Goal: Entertainment & Leisure: Consume media (video, audio)

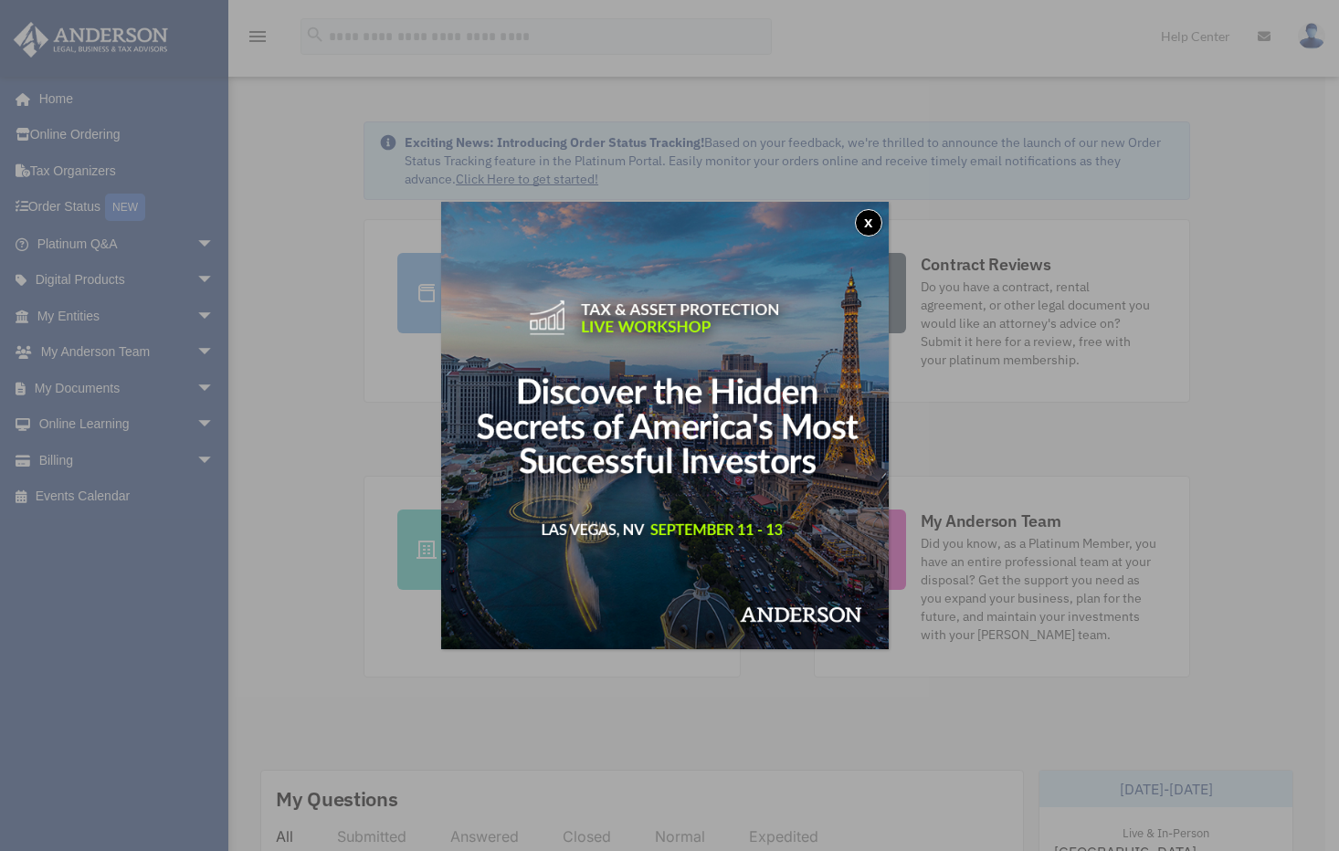
click at [889, 220] on img at bounding box center [665, 426] width 448 height 448
drag, startPoint x: 877, startPoint y: 222, endPoint x: 861, endPoint y: 223, distance: 15.6
click at [877, 222] on button "x" at bounding box center [868, 222] width 27 height 27
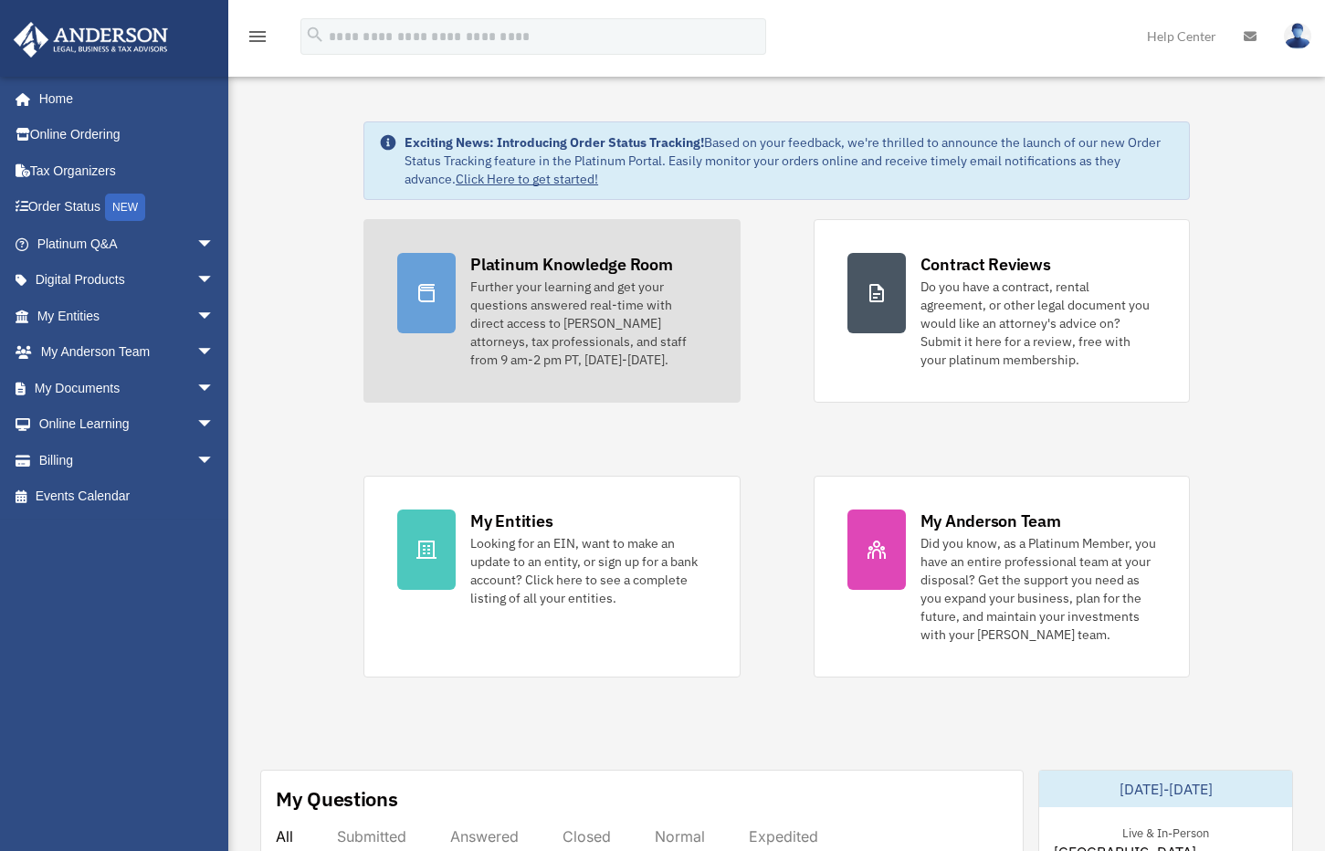
click at [459, 279] on link "Platinum Knowledge Room Further your learning and get your questions answered r…" at bounding box center [551, 311] width 376 height 184
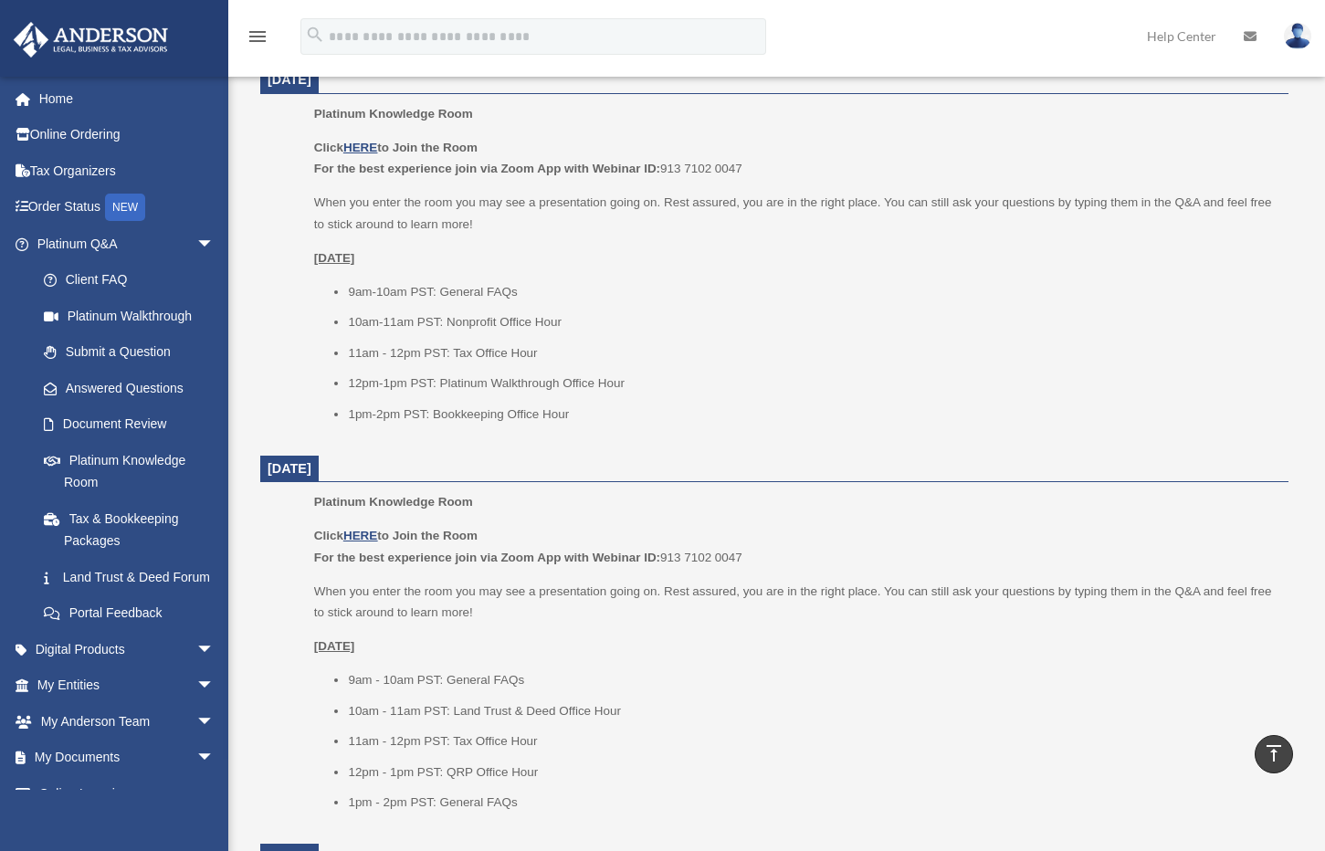
scroll to position [1173, 0]
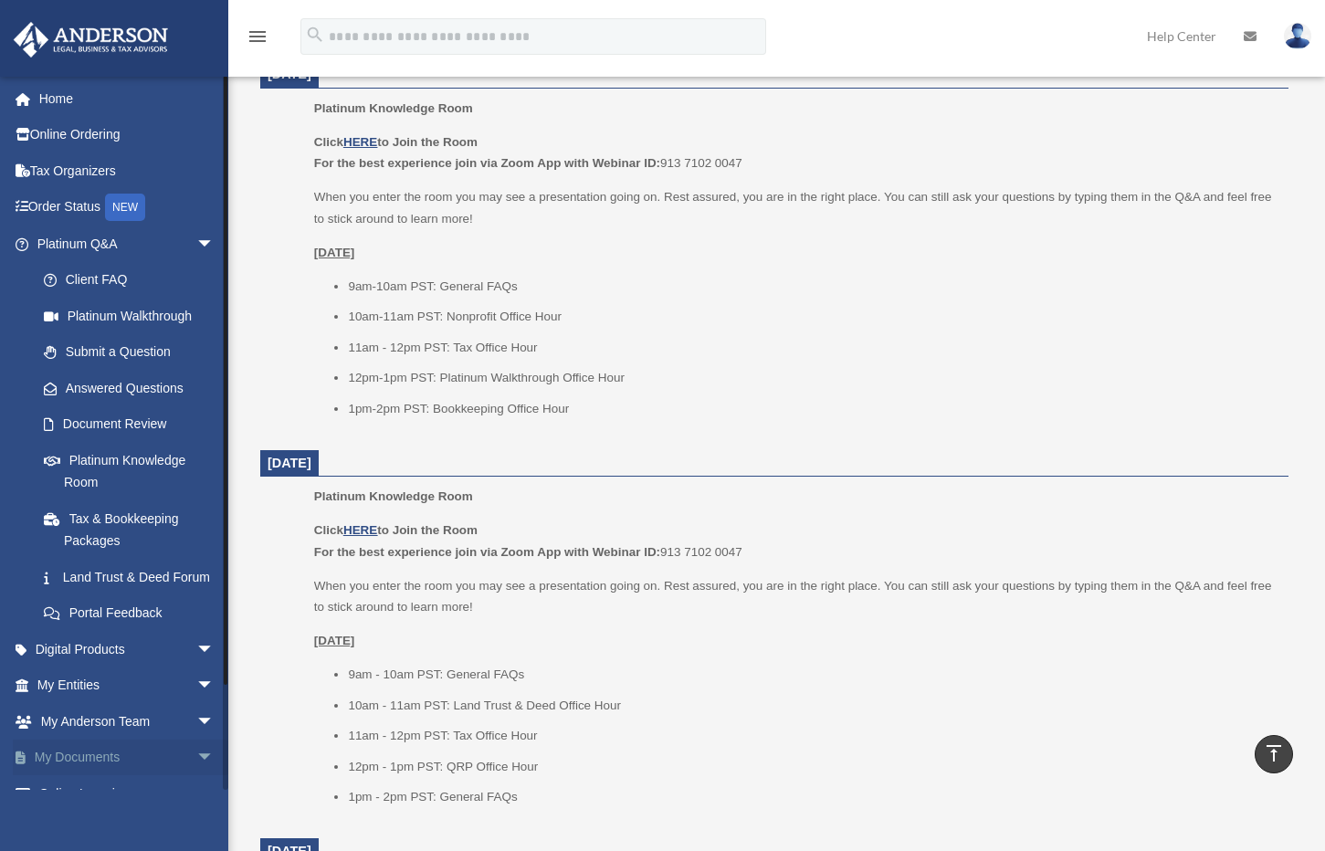
click at [109, 773] on link "My Documents arrow_drop_down" at bounding box center [127, 758] width 229 height 37
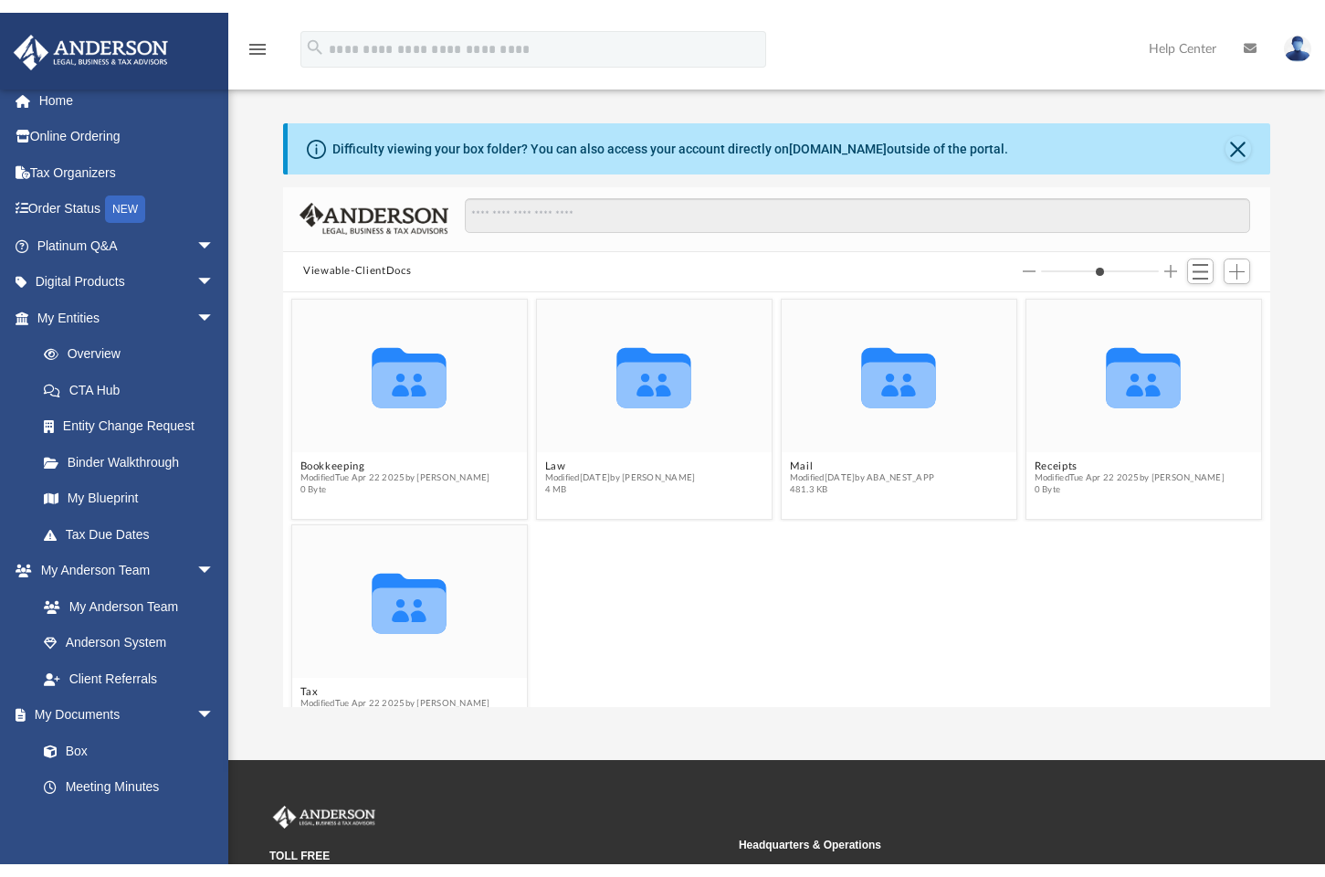
scroll to position [75, 0]
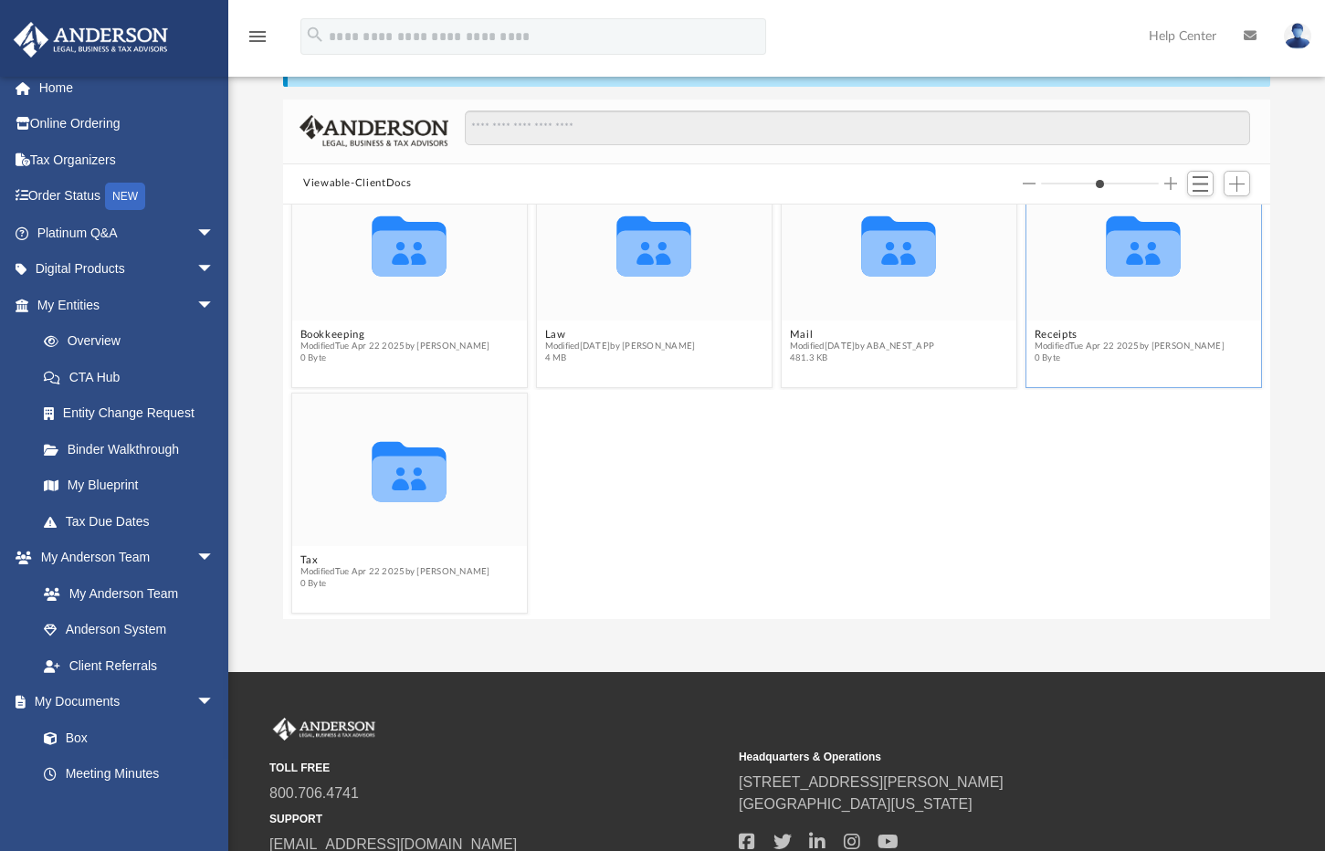
click at [1126, 260] on icon "grid" at bounding box center [1144, 246] width 75 height 60
click at [1125, 261] on icon "grid" at bounding box center [1144, 246] width 75 height 60
click at [1047, 345] on span "Modified Tue Apr 22 2025 by Charles Rogler" at bounding box center [1130, 347] width 190 height 12
click at [1042, 338] on button "Receipts" at bounding box center [1130, 335] width 190 height 12
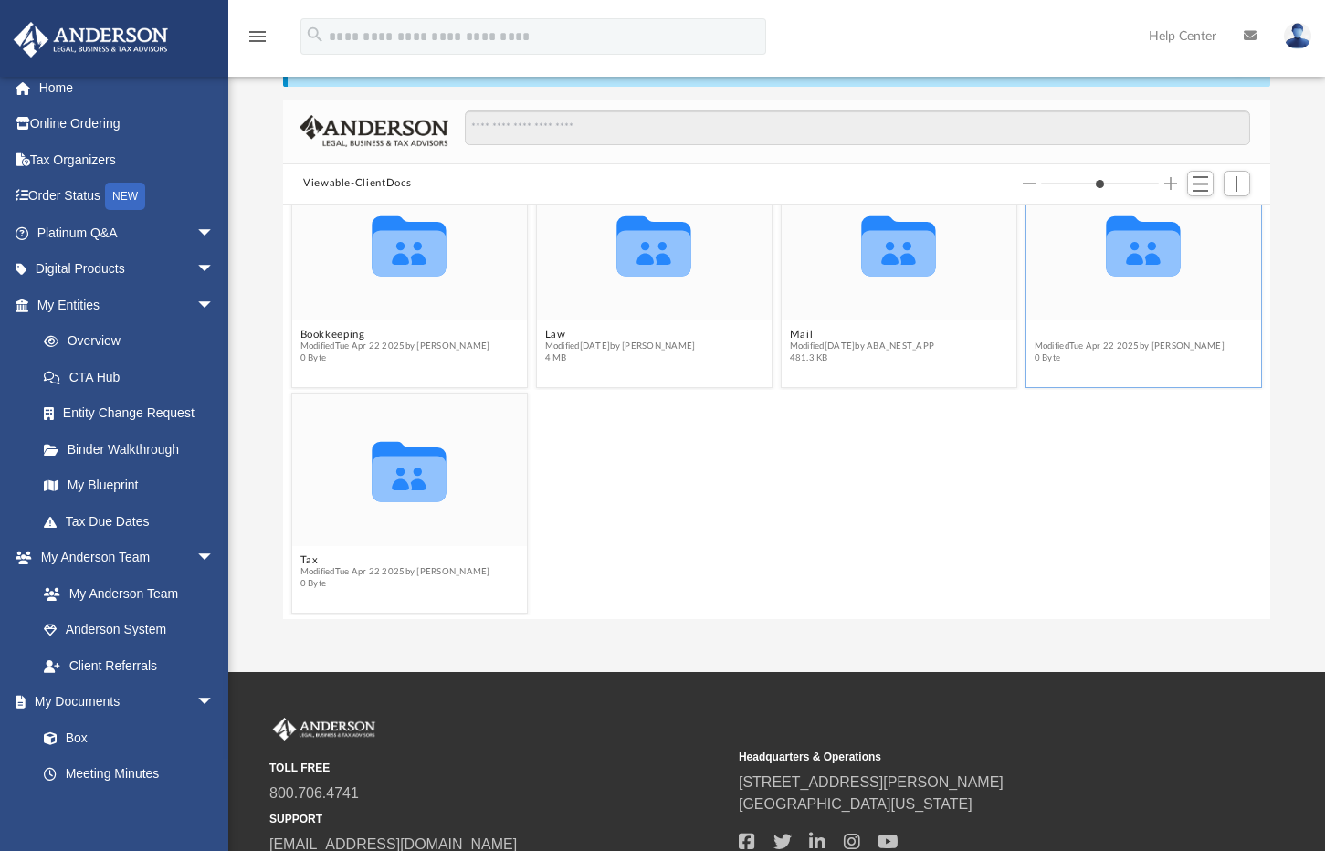
click at [1042, 338] on button "Receipts" at bounding box center [1130, 335] width 190 height 12
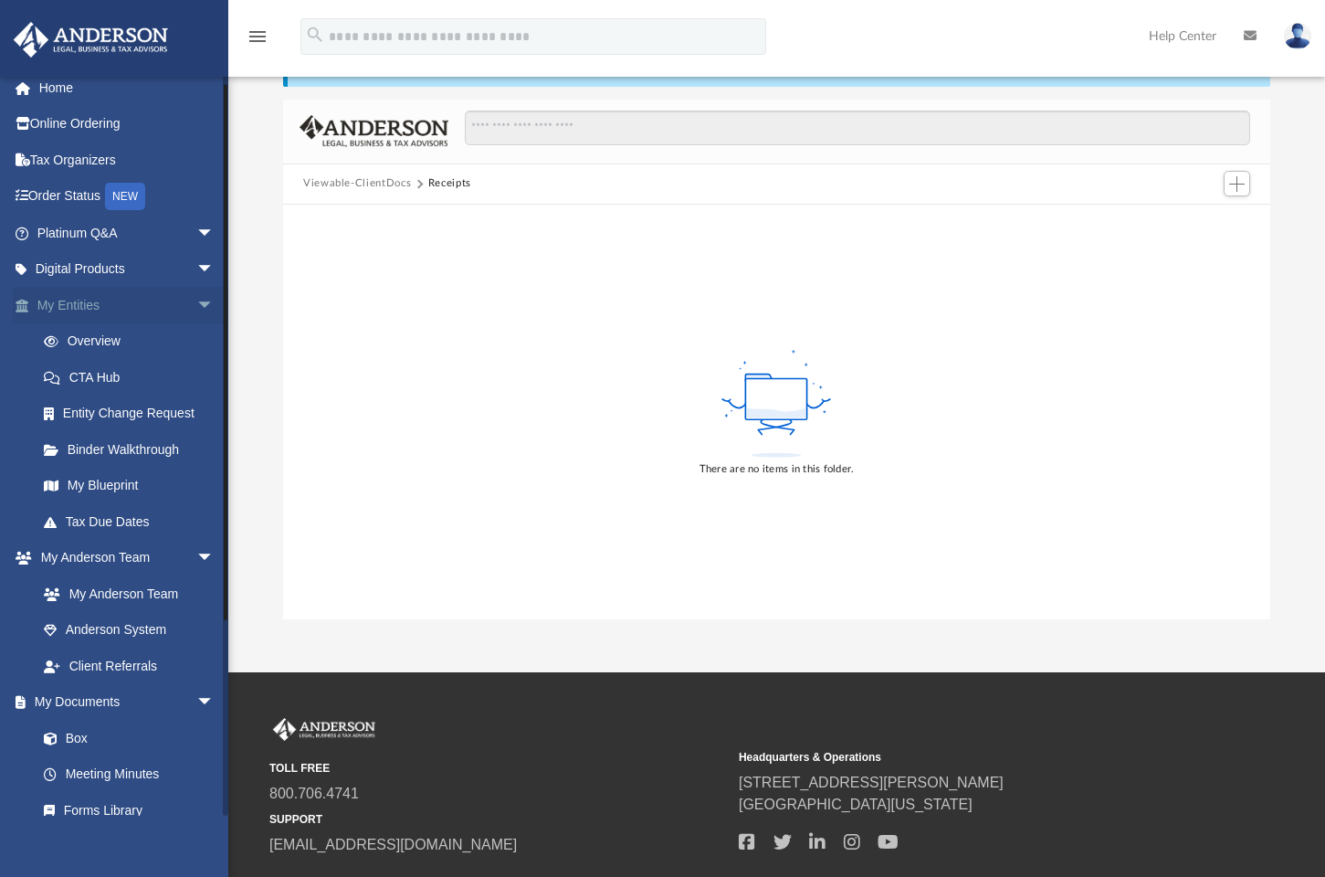
click at [150, 309] on link "My Entities arrow_drop_down" at bounding box center [127, 305] width 229 height 37
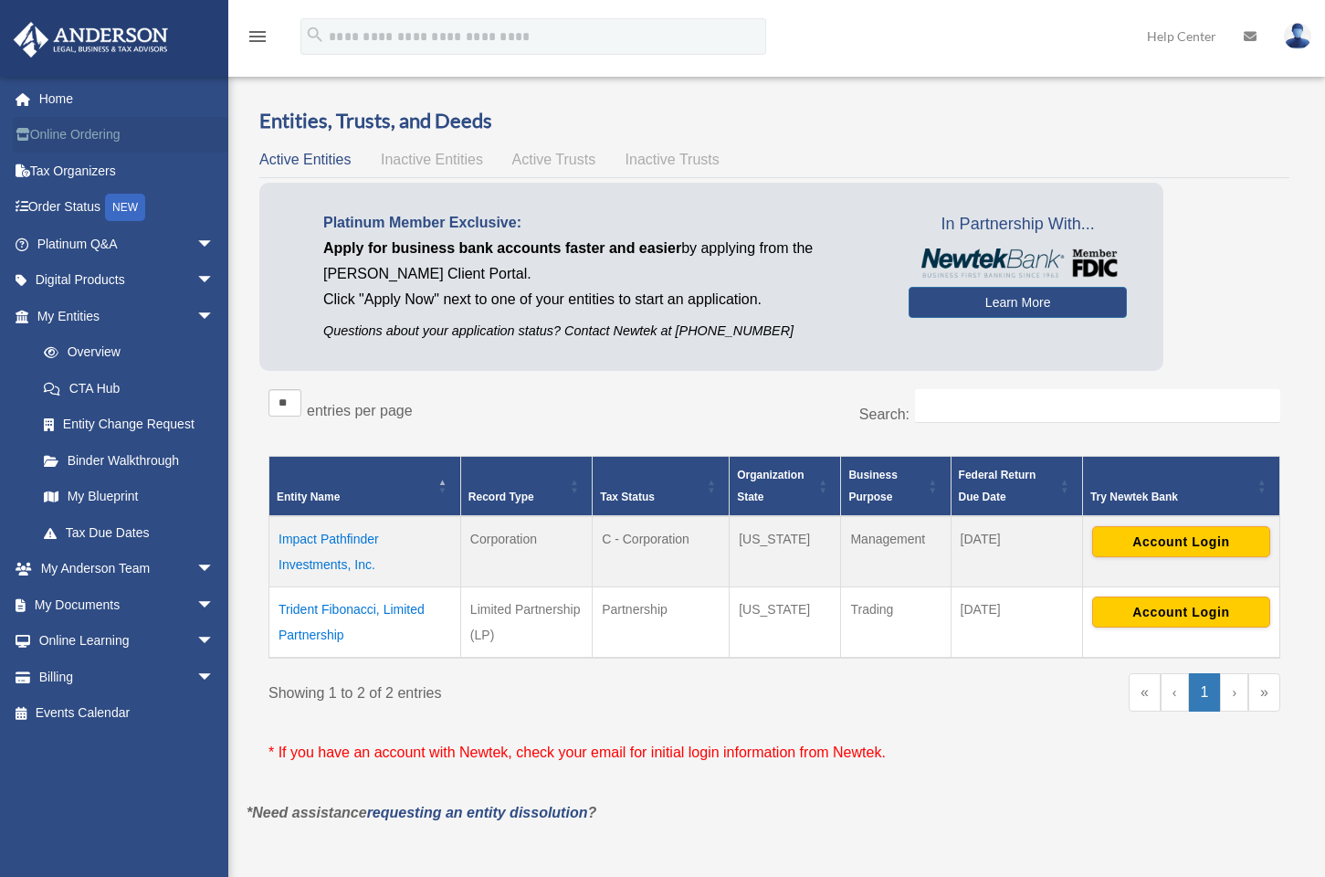
click at [72, 140] on link "Online Ordering" at bounding box center [127, 135] width 229 height 37
click at [48, 99] on link "Home" at bounding box center [127, 98] width 229 height 37
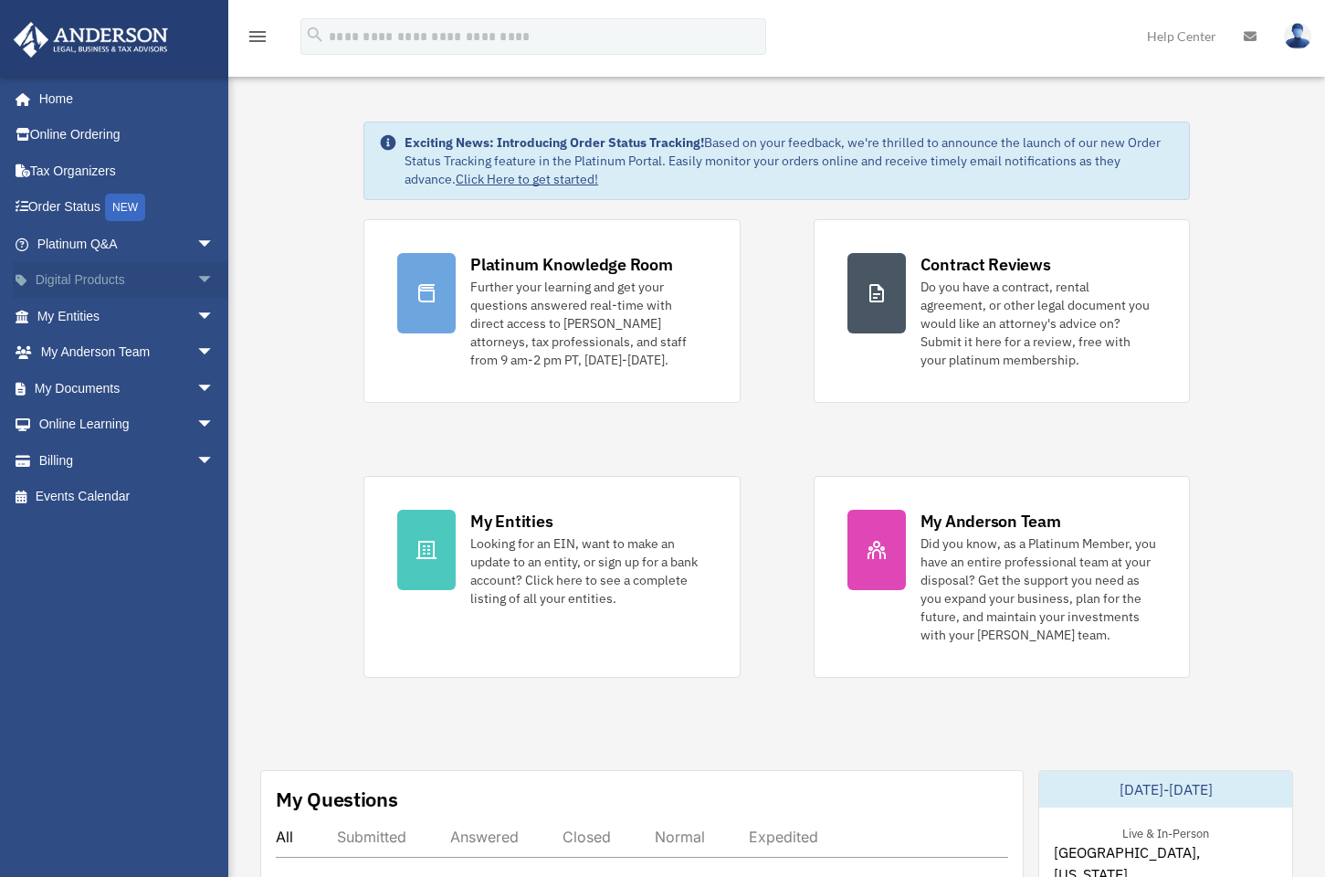
click at [196, 277] on span "arrow_drop_down" at bounding box center [214, 280] width 37 height 37
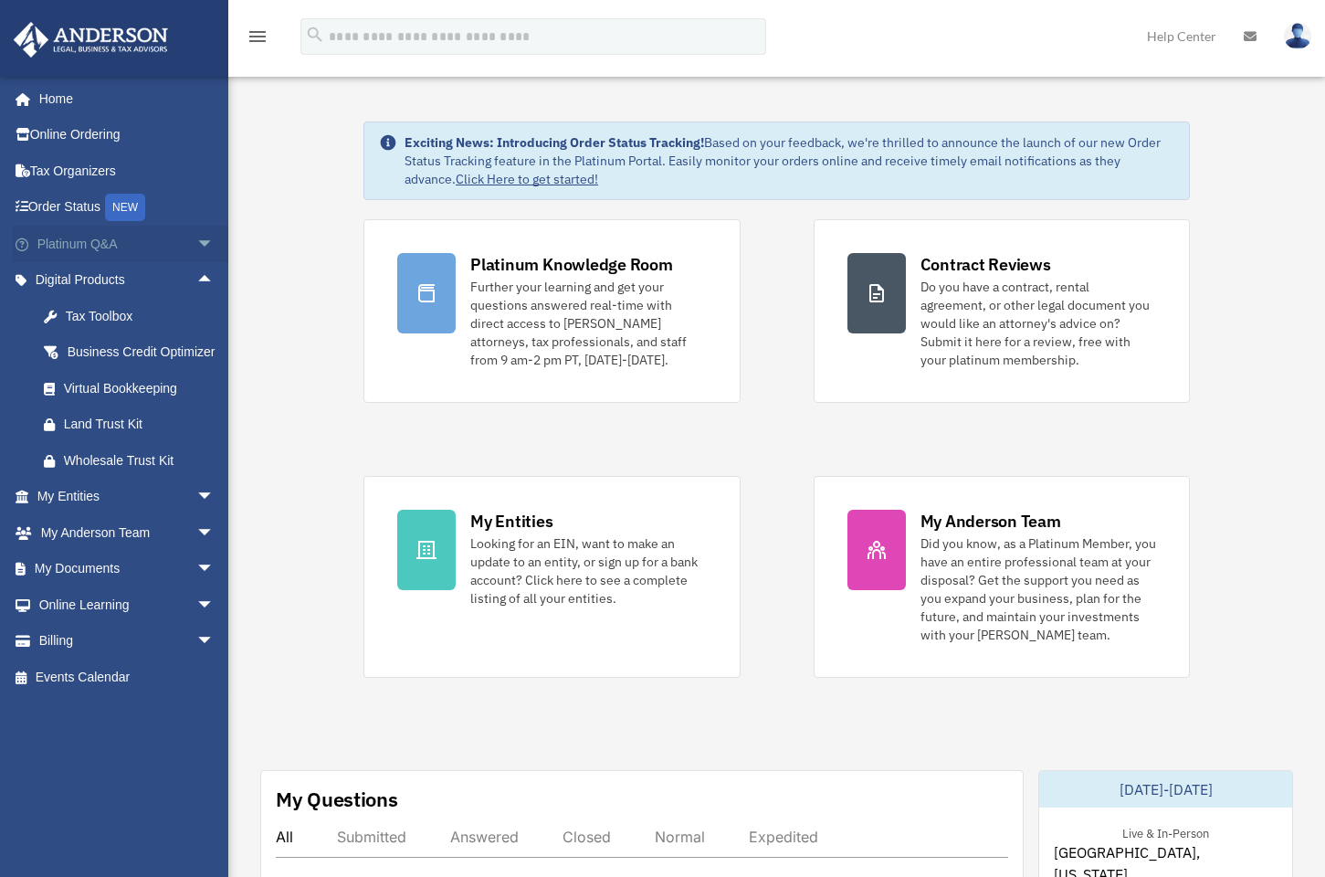
click at [196, 248] on span "arrow_drop_down" at bounding box center [214, 244] width 37 height 37
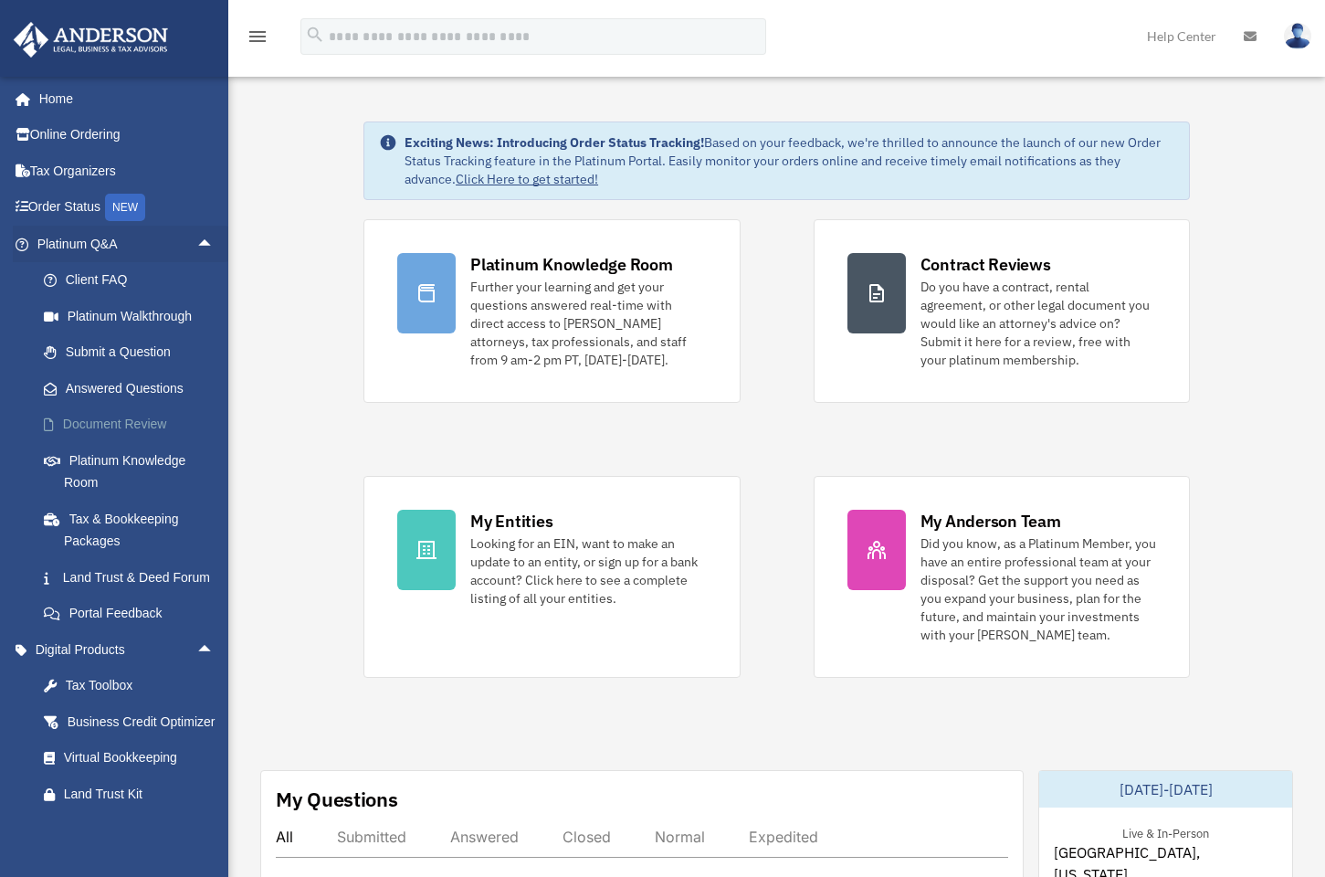
click at [128, 427] on link "Document Review" at bounding box center [134, 424] width 216 height 37
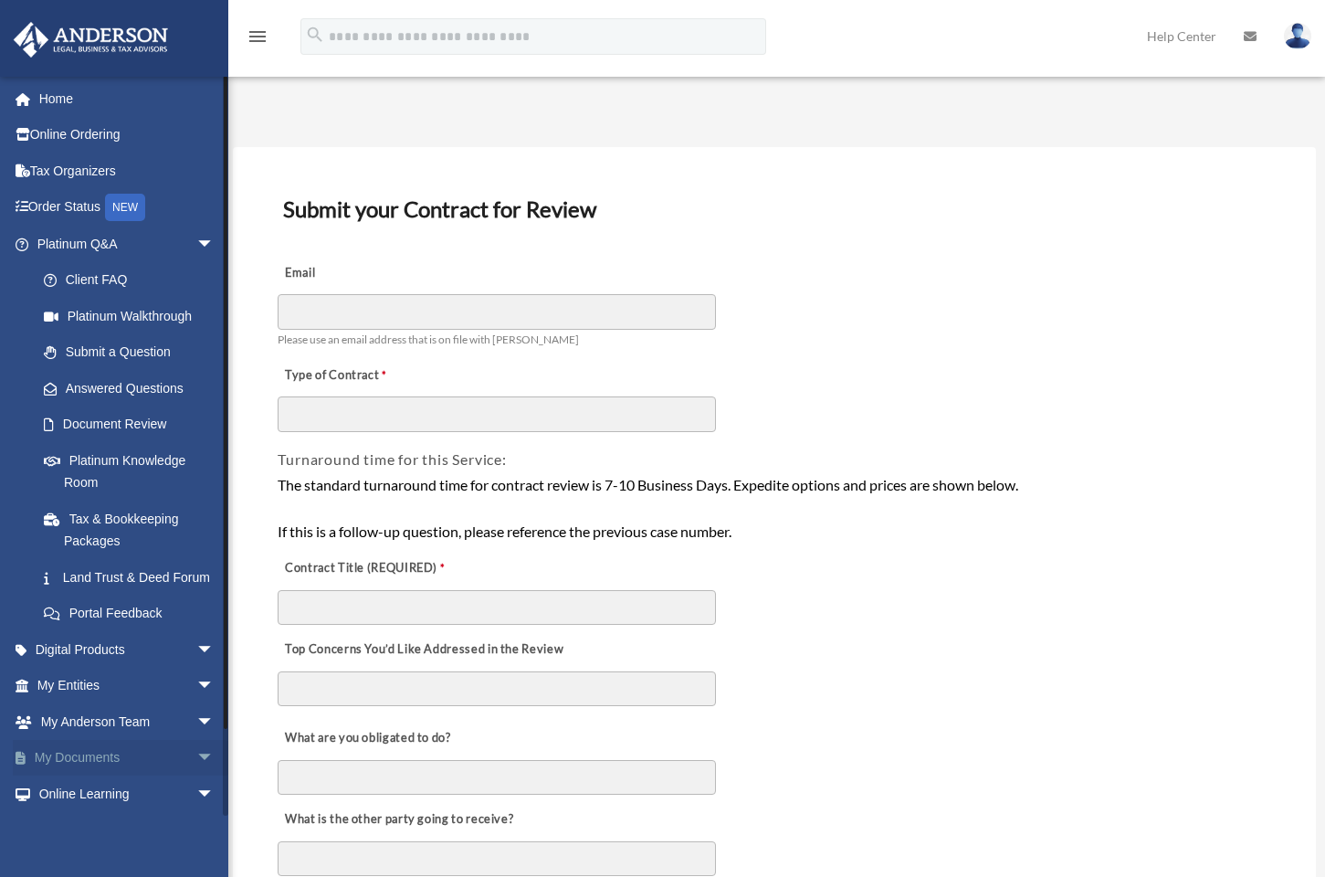
click at [196, 766] on span "arrow_drop_down" at bounding box center [214, 758] width 37 height 37
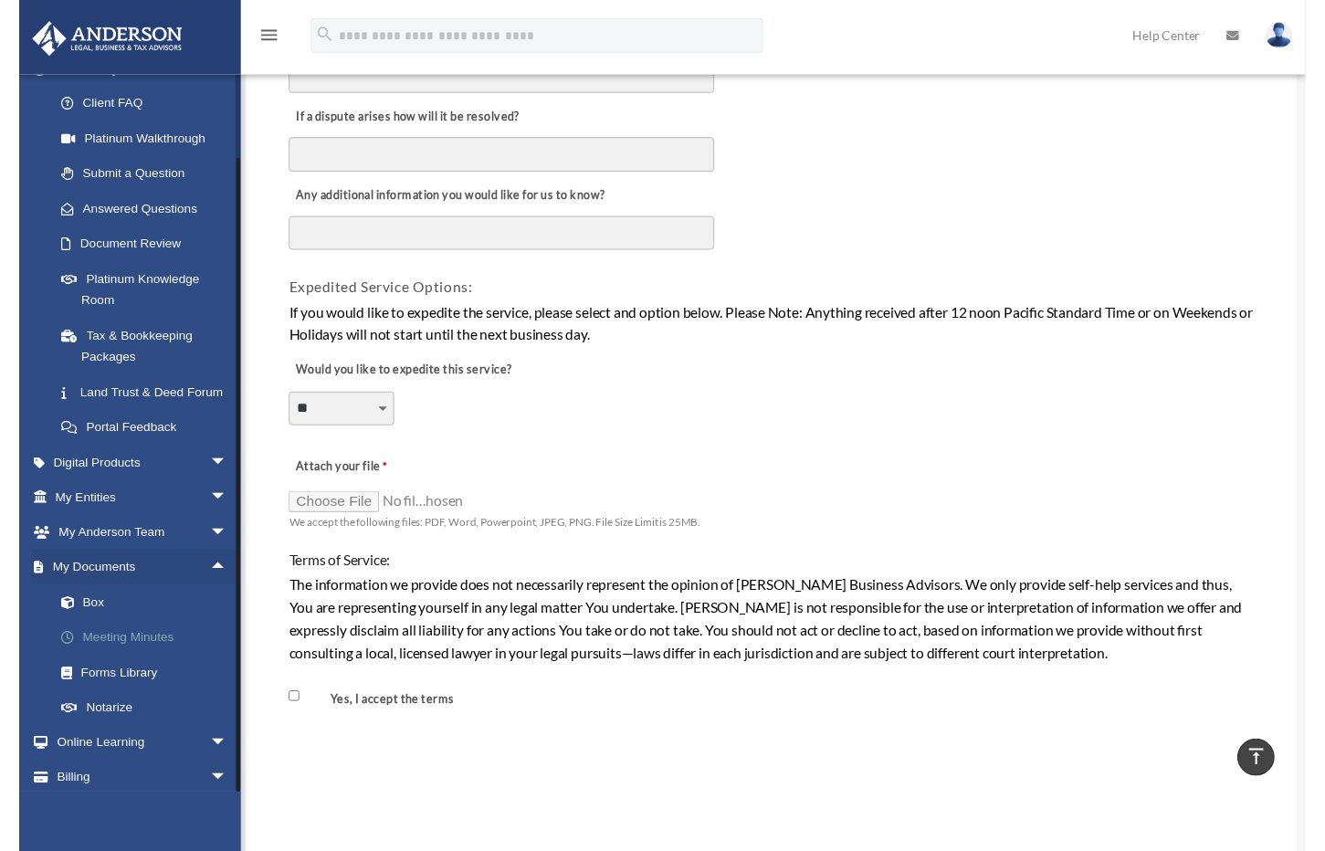
scroll to position [227, 0]
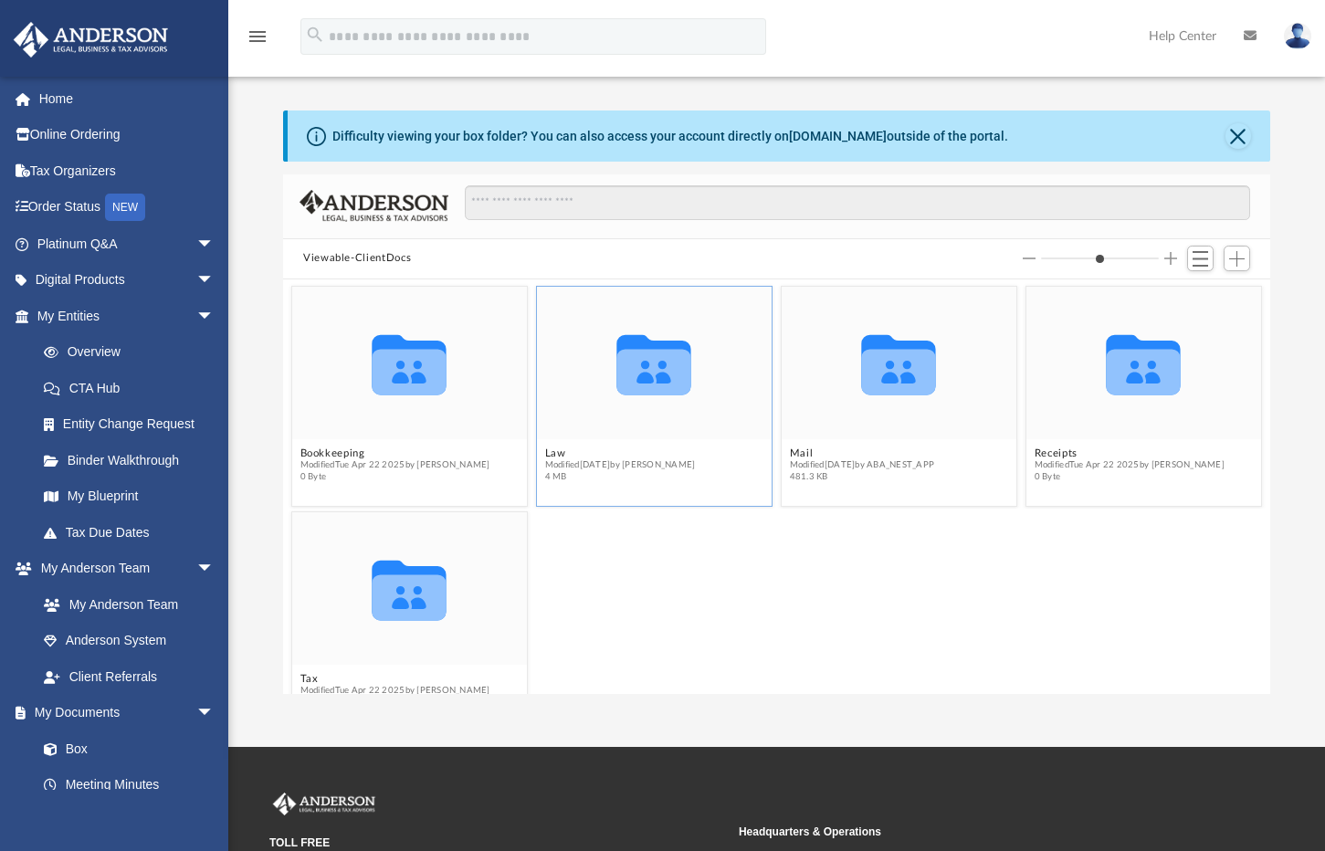
scroll to position [27, 0]
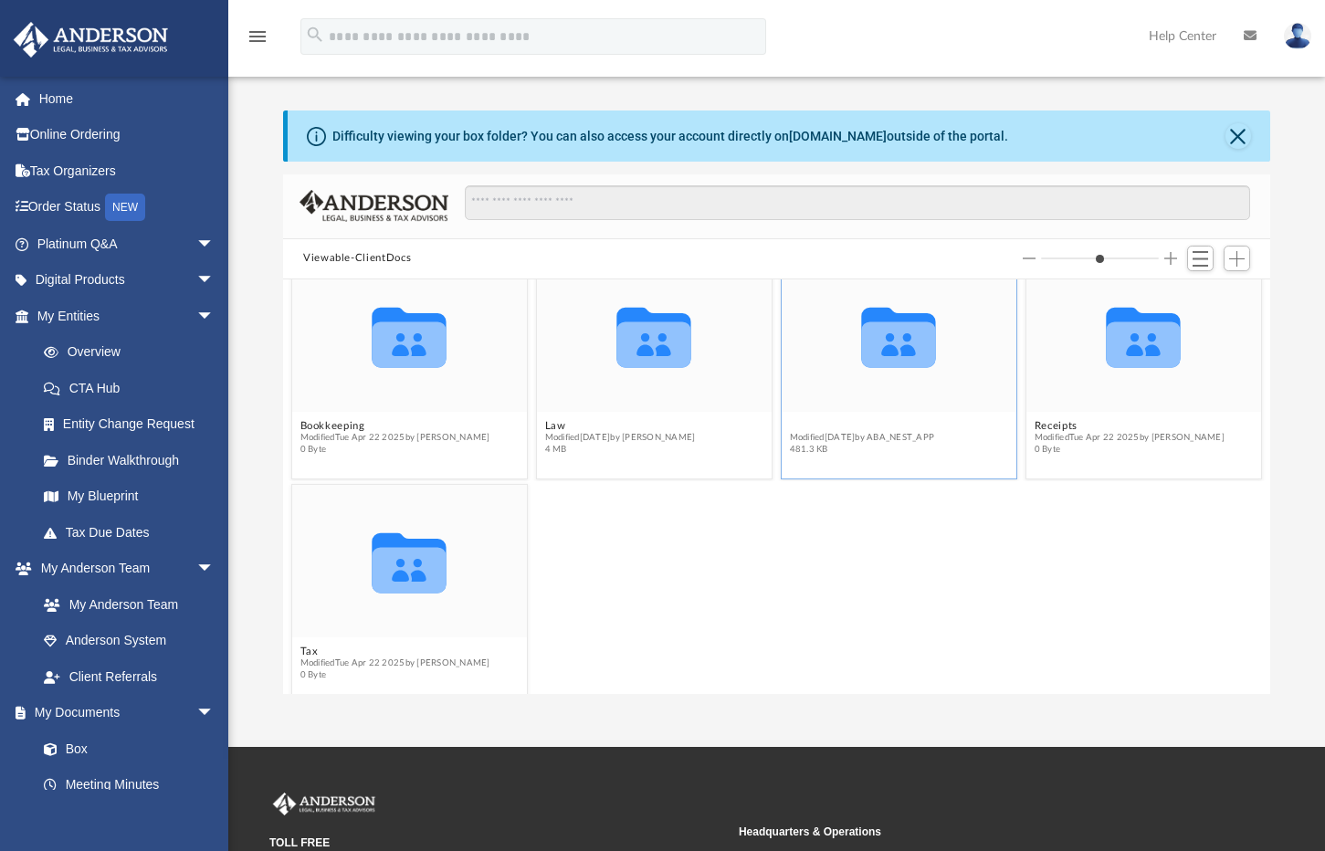
click at [794, 427] on button "Mail" at bounding box center [862, 426] width 145 height 12
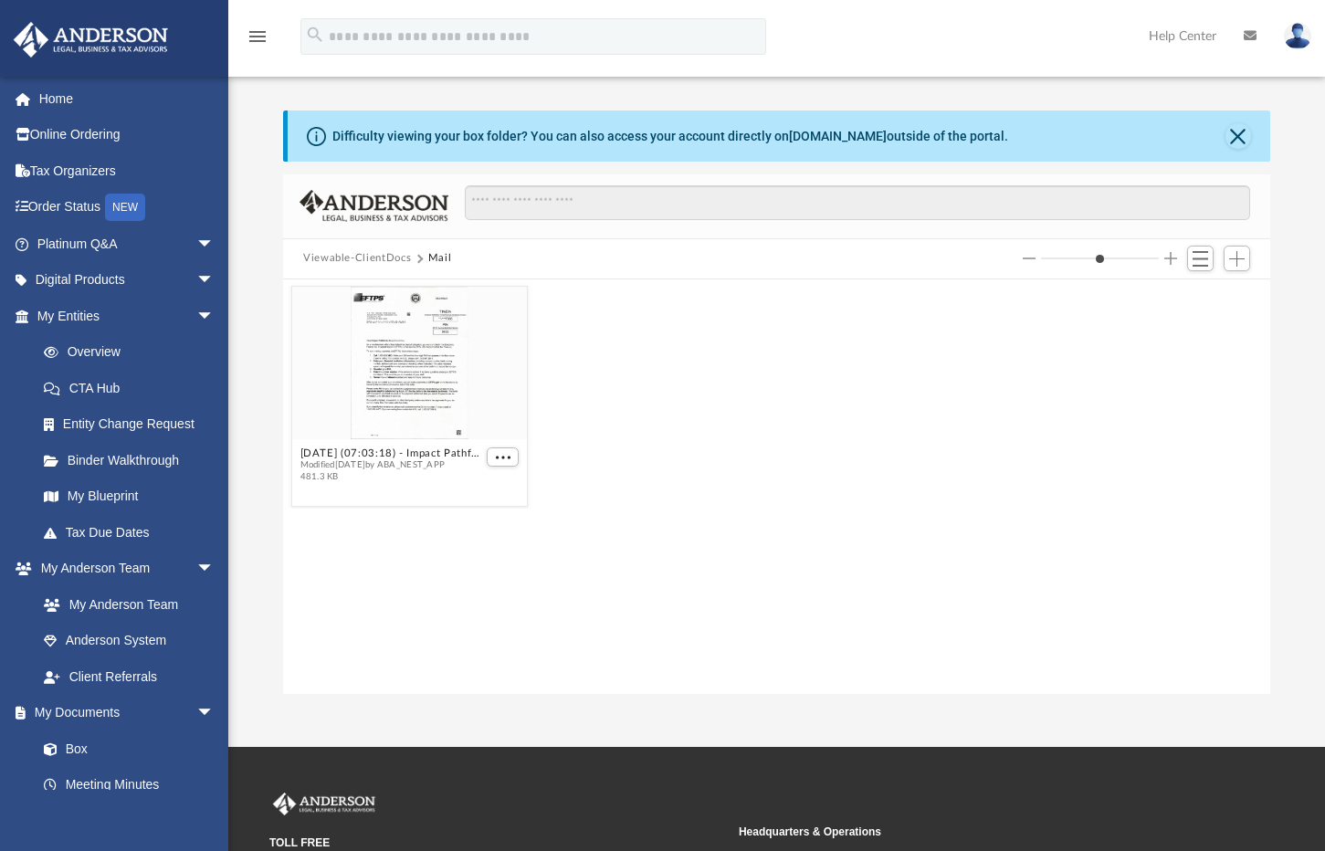
scroll to position [0, 0]
click at [372, 263] on button "Viewable-ClientDocs" at bounding box center [357, 258] width 108 height 16
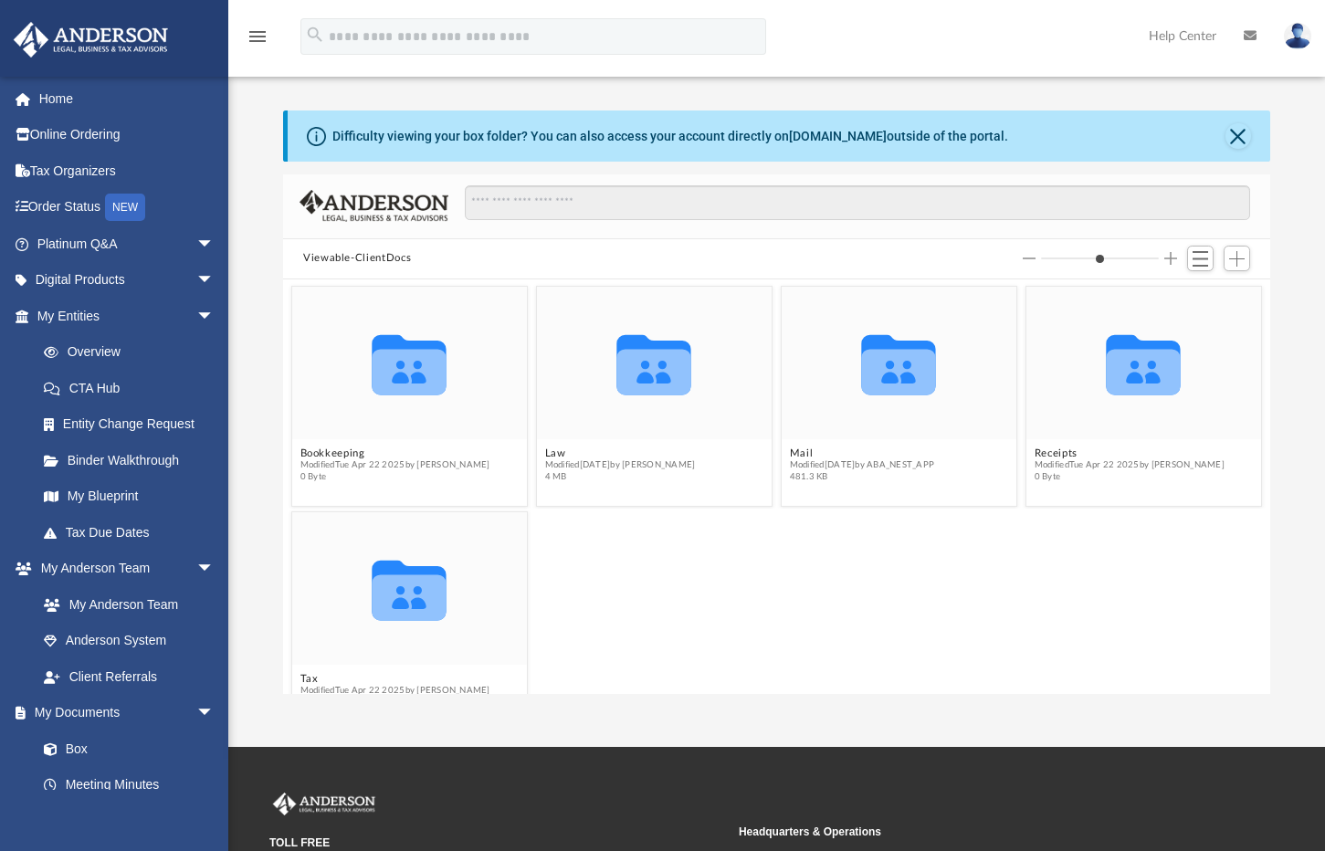
click at [372, 261] on button "Viewable-ClientDocs" at bounding box center [357, 258] width 108 height 16
click at [545, 458] on div "Law Modified Fri Aug 1 2025 by Bobbi Williams 4 MB" at bounding box center [620, 466] width 151 height 36
click at [545, 459] on span "Modified Fri Aug 1 2025 by Bobbi Williams" at bounding box center [620, 465] width 151 height 12
click at [548, 452] on button "Law" at bounding box center [620, 454] width 151 height 12
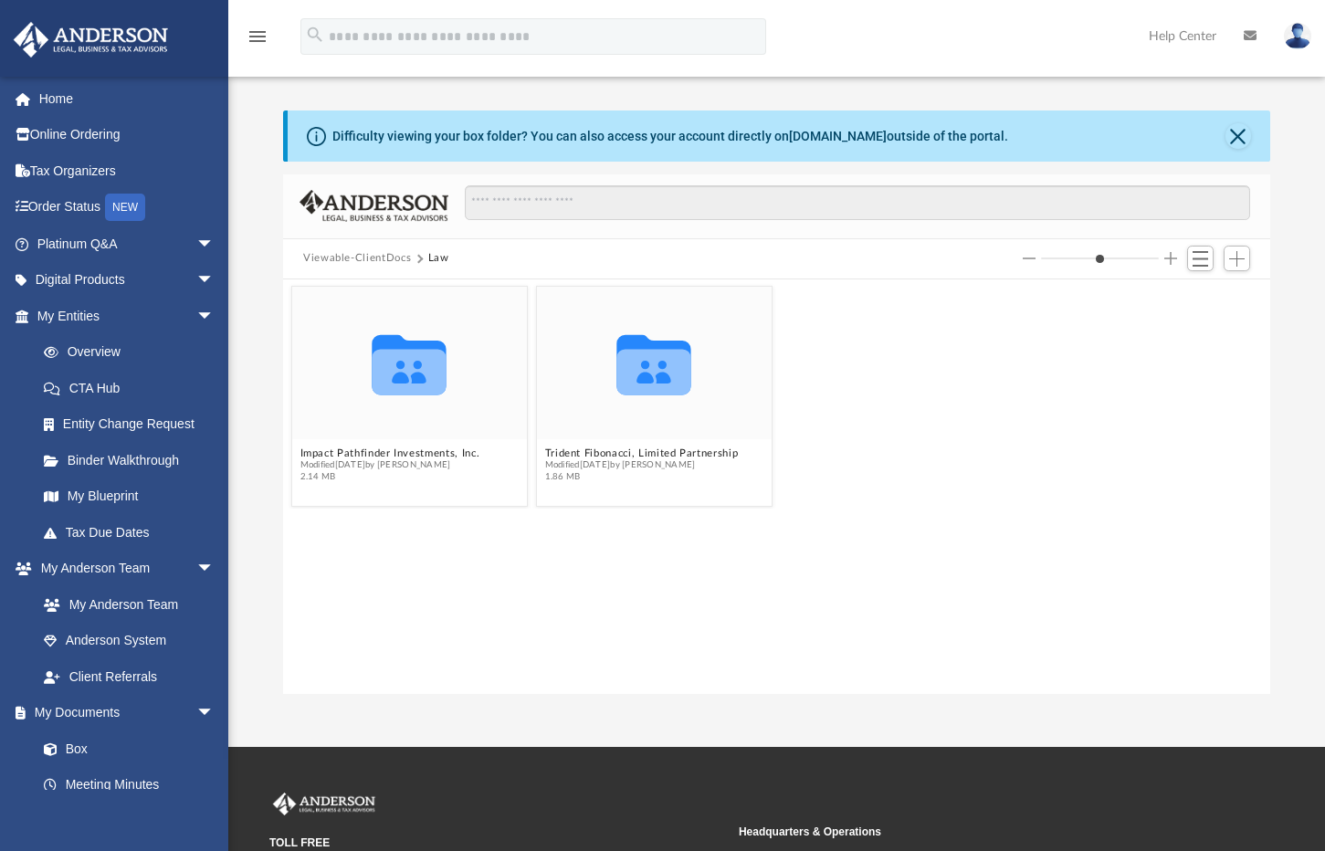
click at [334, 255] on button "Viewable-ClientDocs" at bounding box center [357, 258] width 108 height 16
click at [334, 257] on button "Viewable-ClientDocs" at bounding box center [357, 258] width 108 height 16
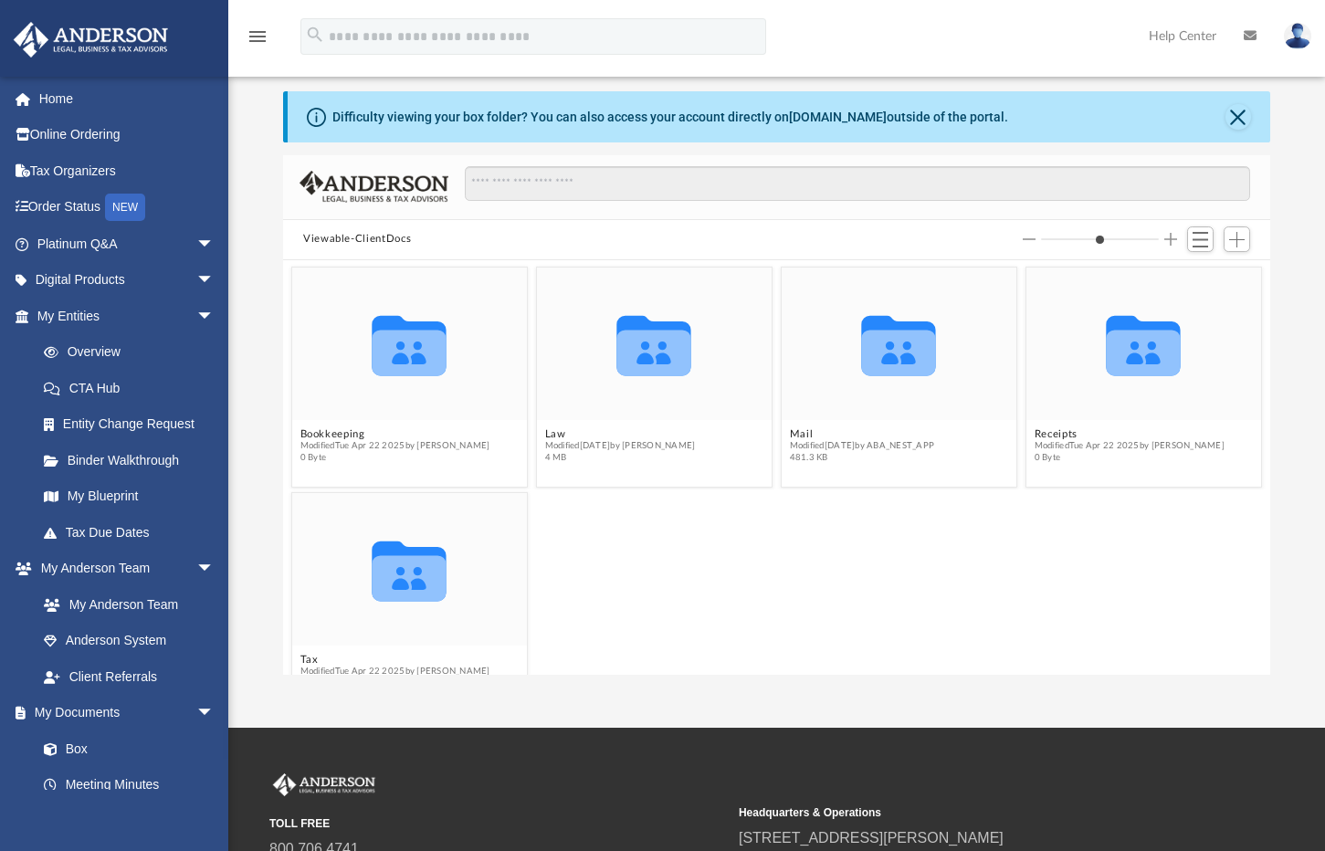
scroll to position [94, 0]
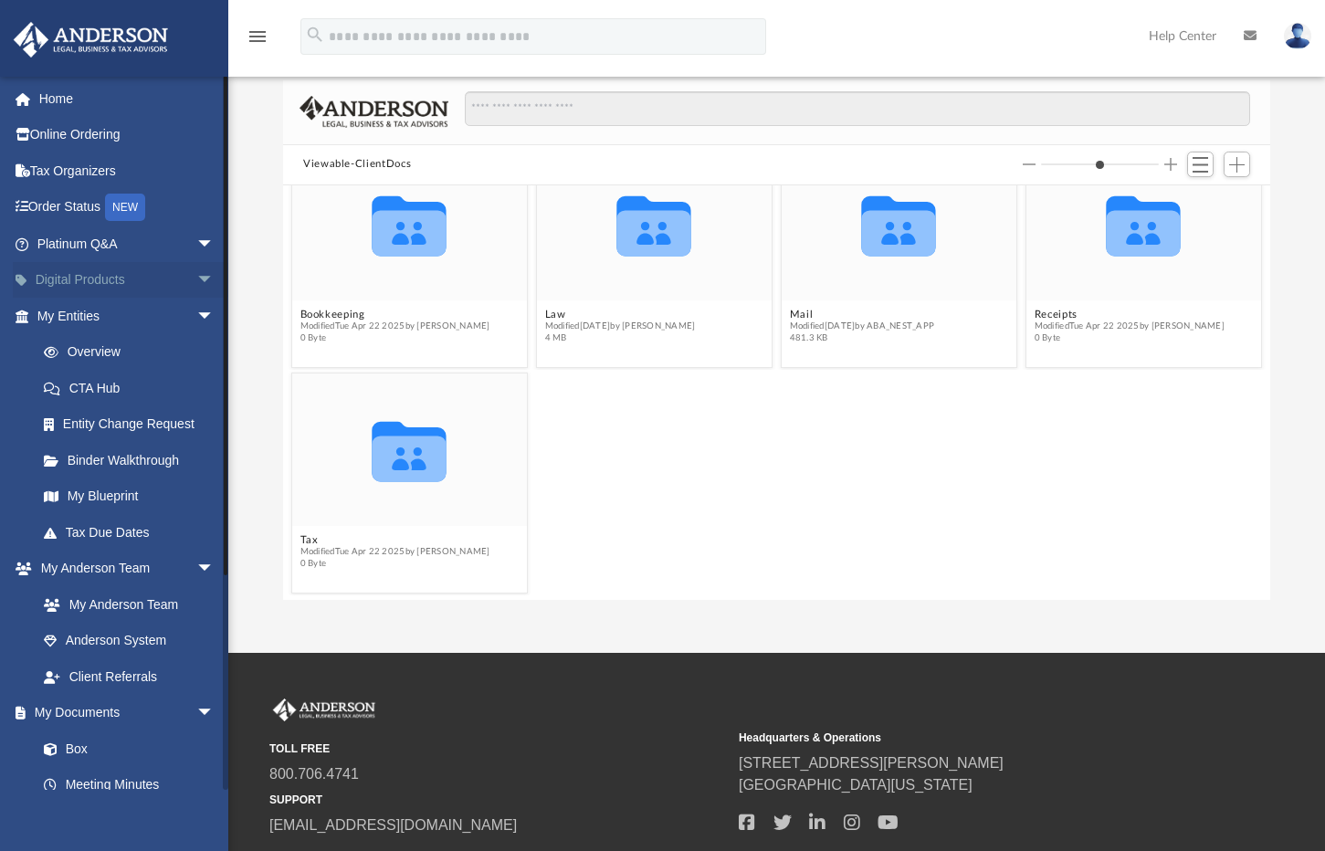
click at [198, 271] on span "arrow_drop_down" at bounding box center [214, 280] width 37 height 37
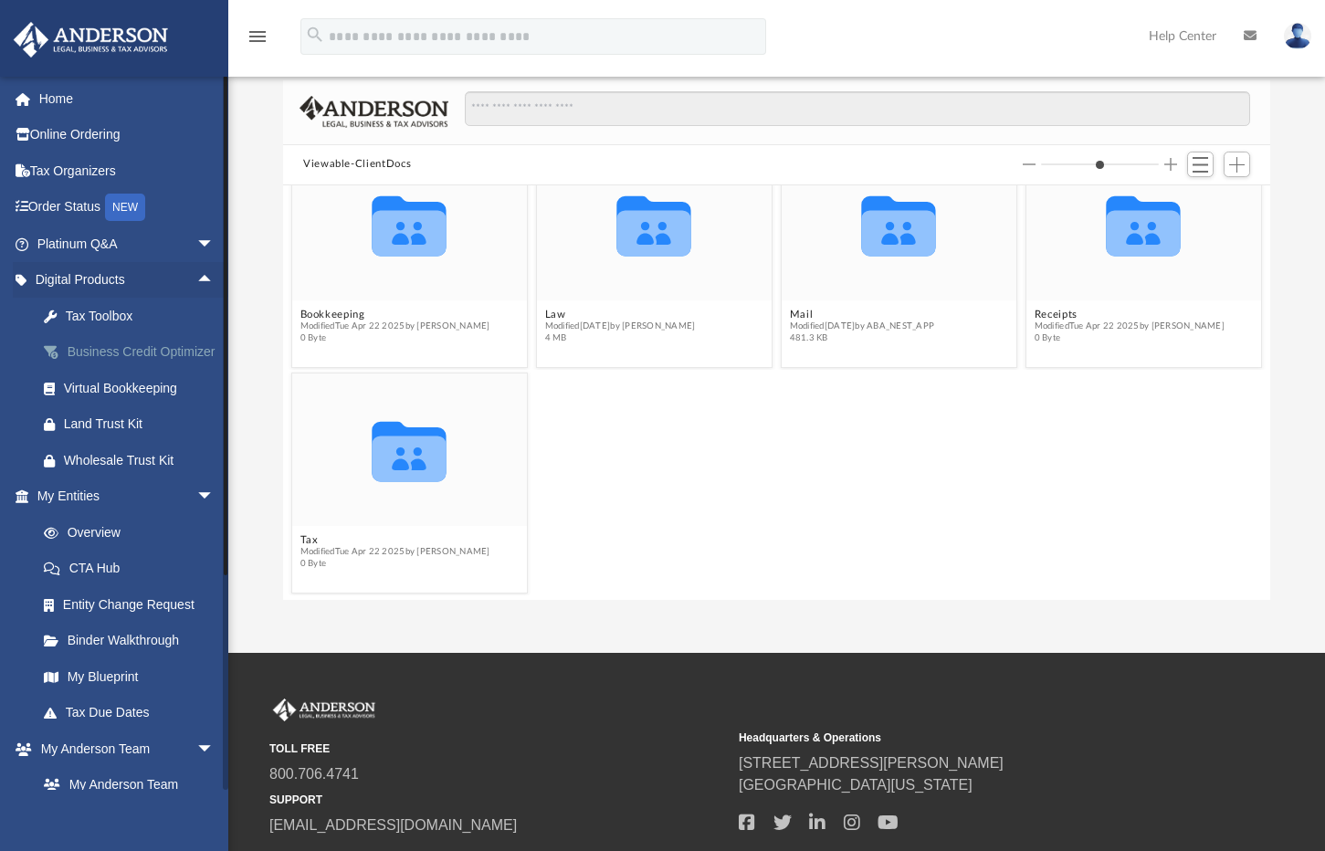
click at [122, 349] on div "Business Credit Optimizer" at bounding box center [141, 352] width 155 height 23
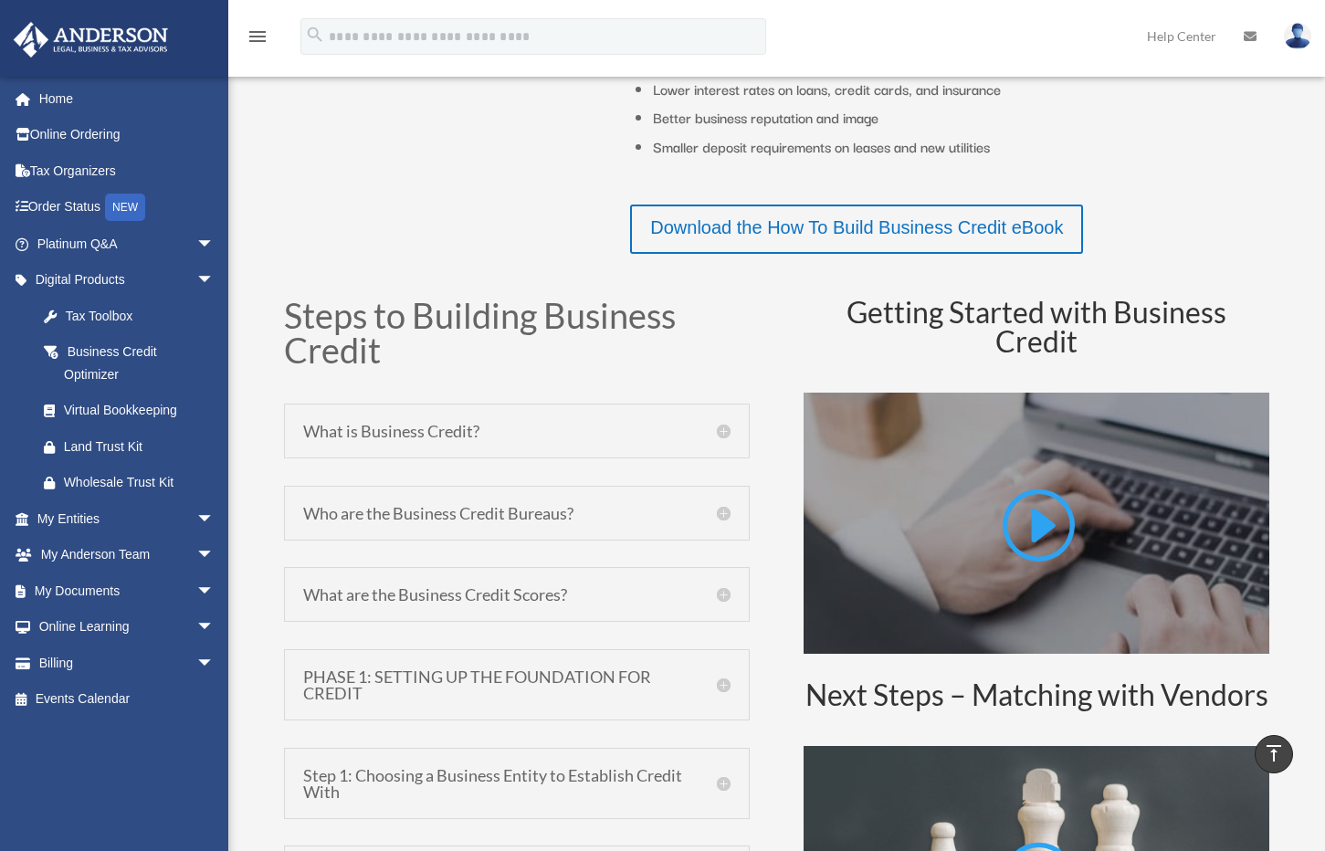
scroll to position [642, 0]
click at [728, 430] on h5 "What is Business Credit?" at bounding box center [516, 430] width 427 height 16
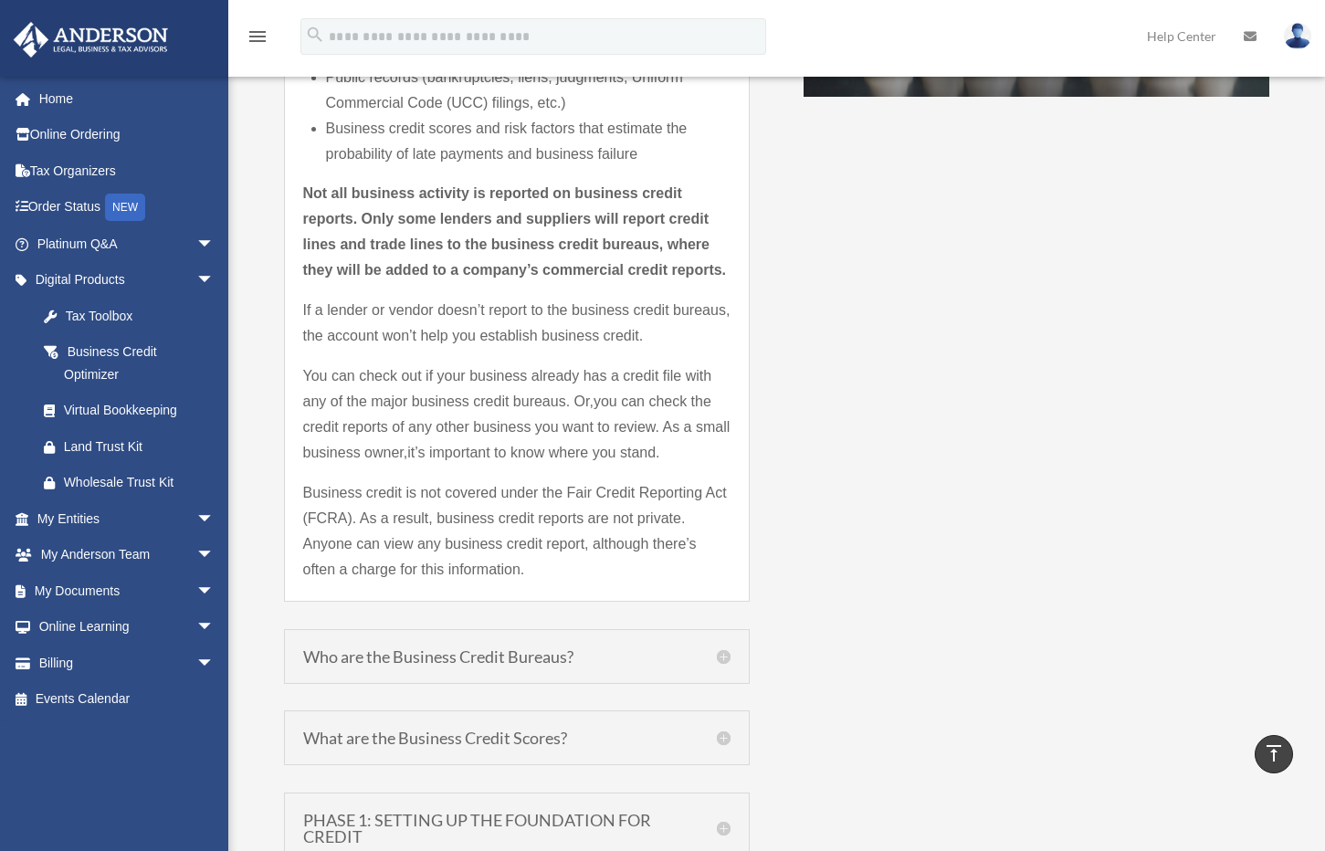
scroll to position [1572, 0]
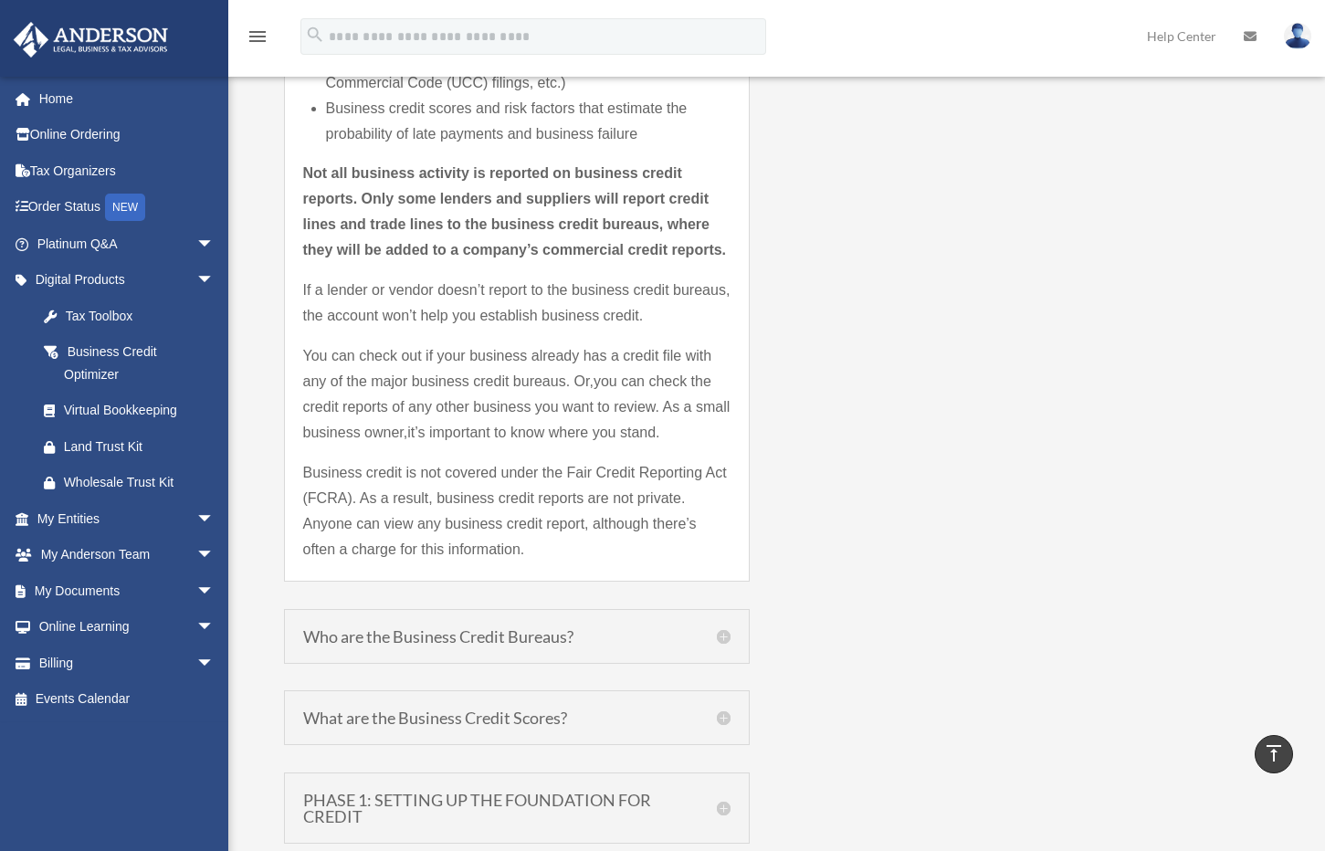
click at [709, 645] on div "Who are the Business Credit Bureaus? There are three major business credit bure…" at bounding box center [517, 636] width 466 height 55
click at [719, 630] on h5 "Who are the Business Credit Bureaus?" at bounding box center [516, 636] width 427 height 16
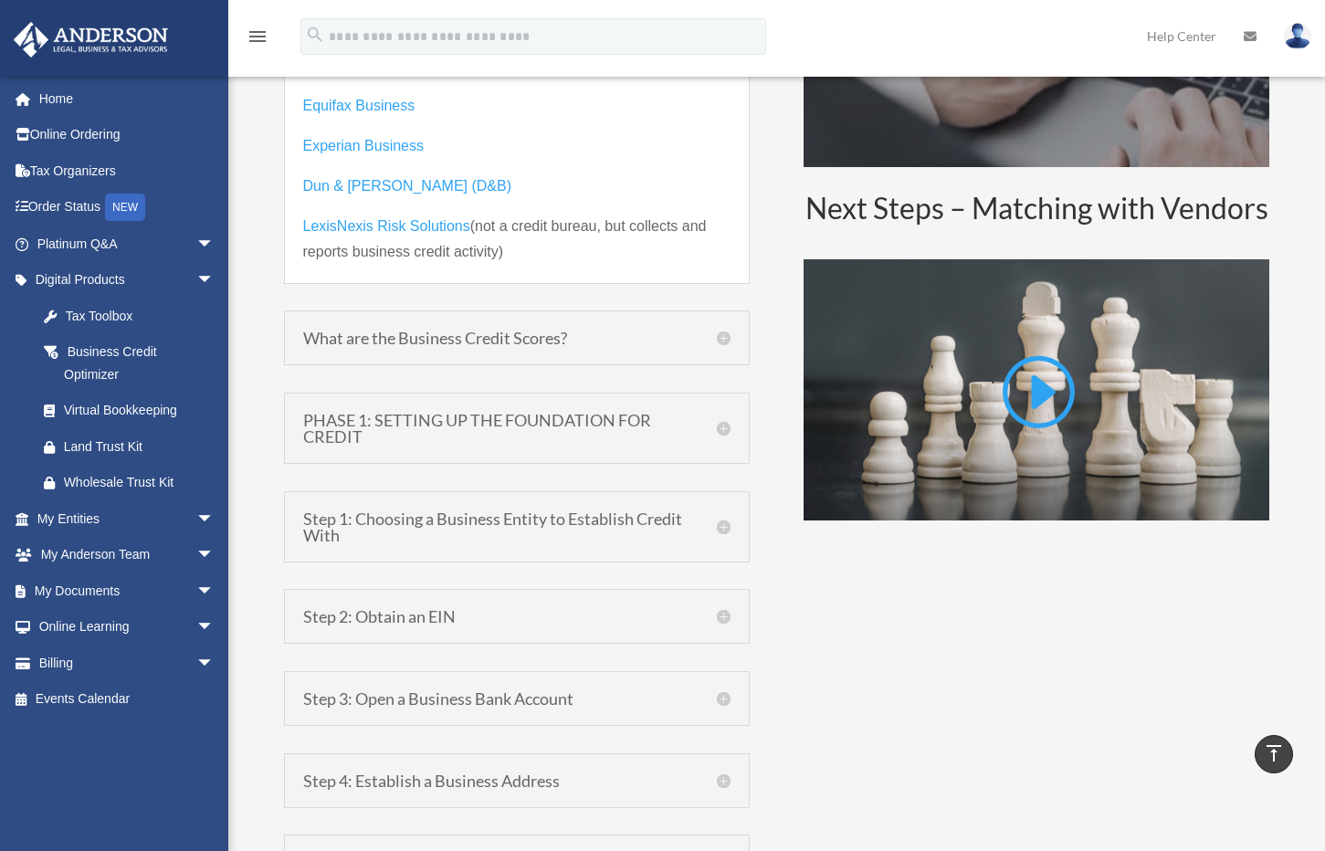
scroll to position [1078, 0]
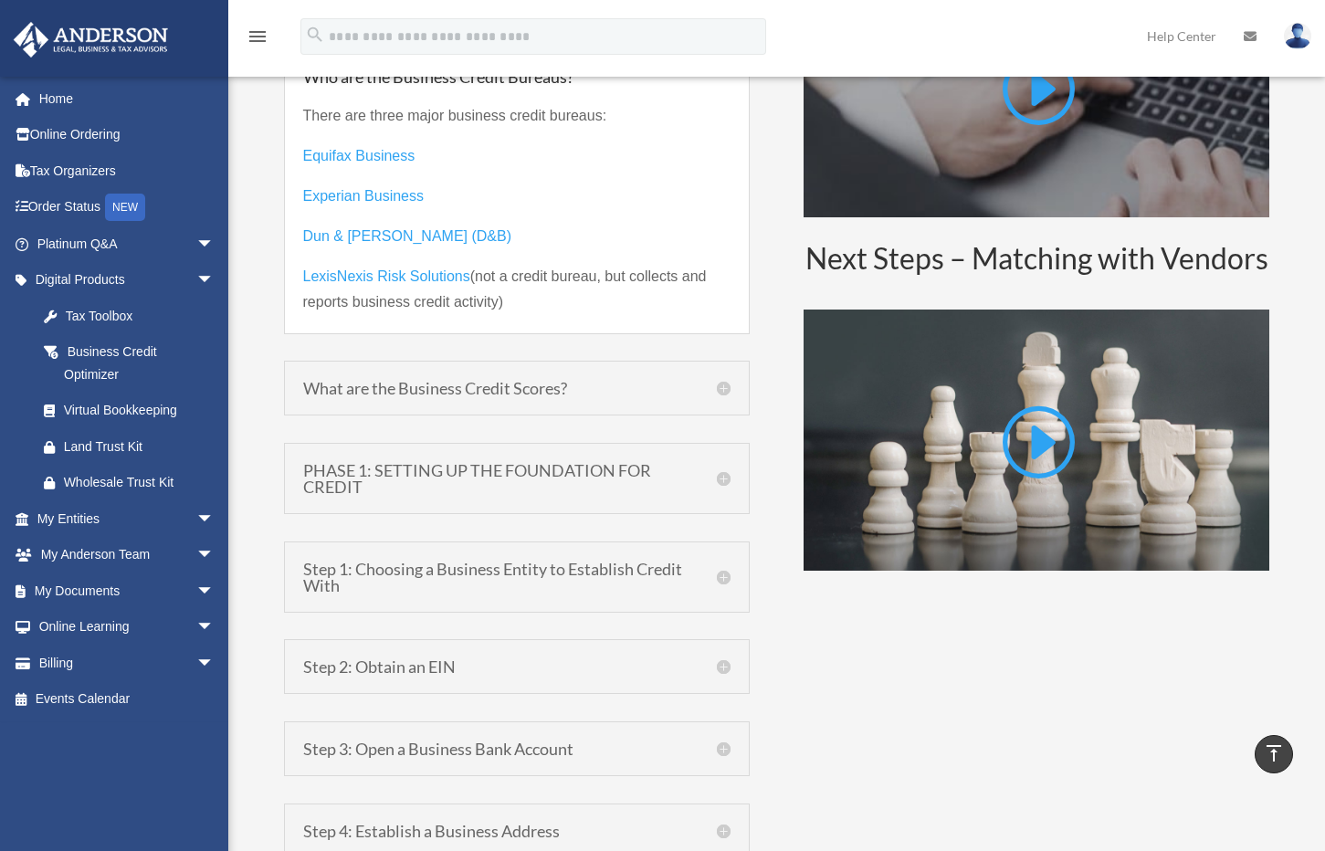
click at [714, 392] on h5 "What are the Business Credit Scores?" at bounding box center [516, 388] width 427 height 16
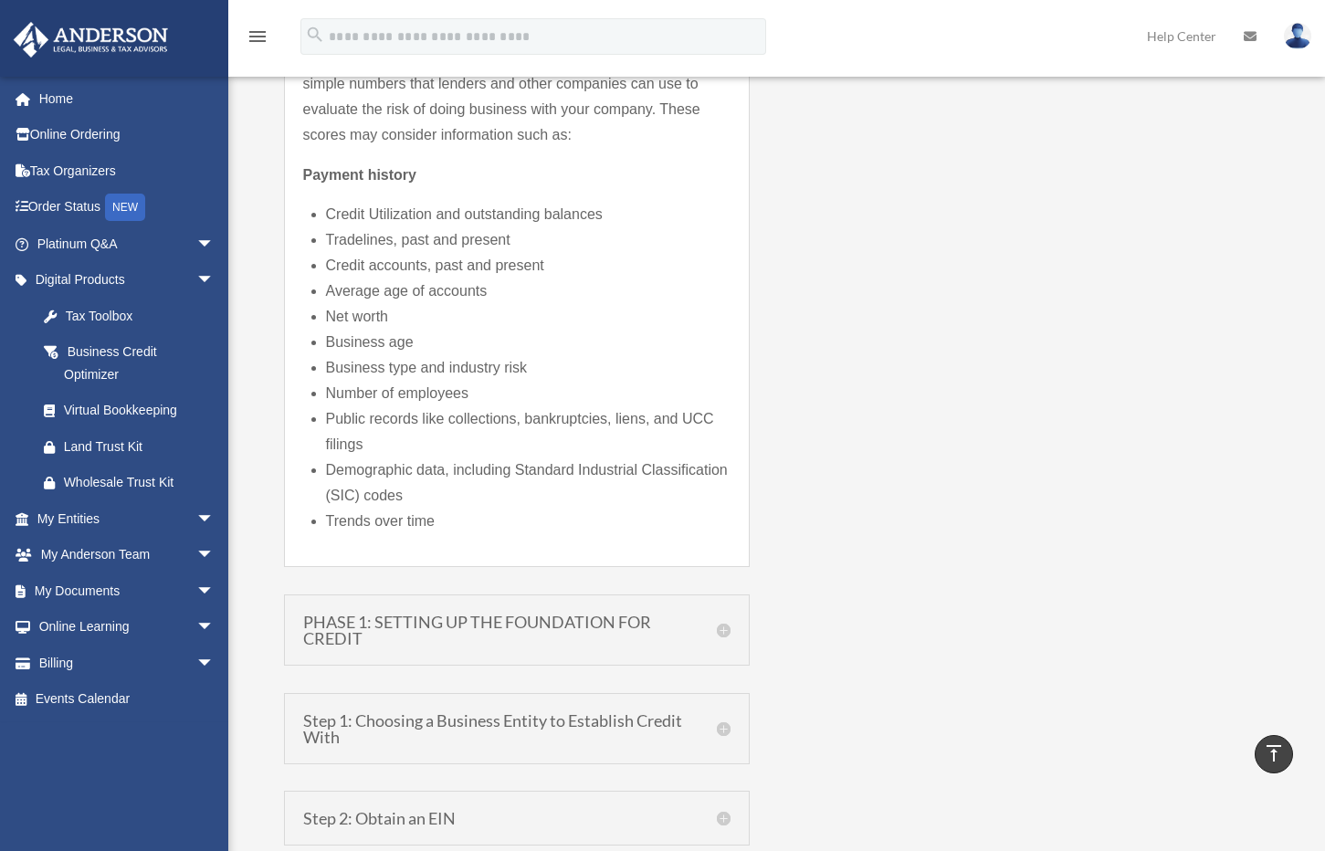
scroll to position [2078, 0]
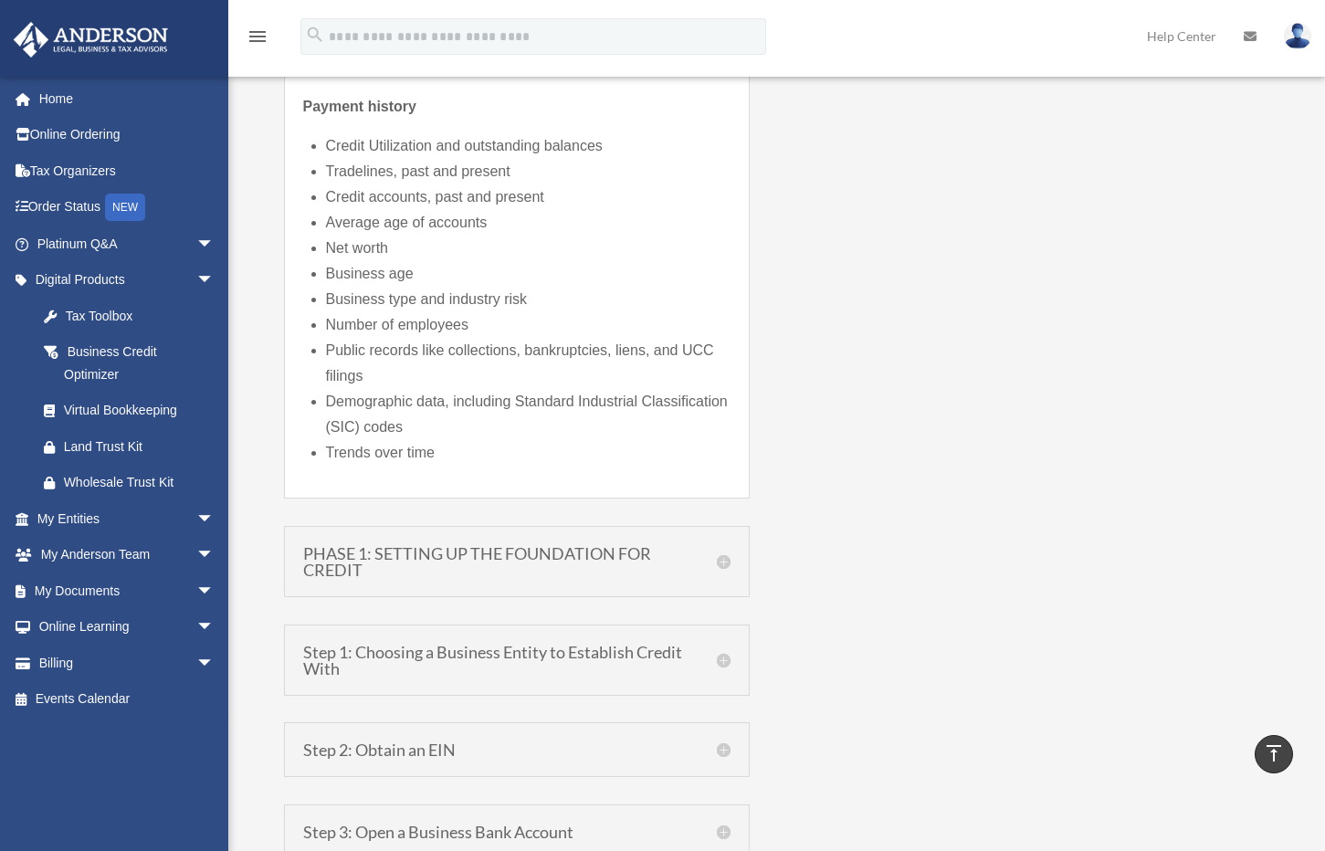
click at [714, 558] on h5 "PHASE 1: SETTING UP THE FOUNDATION FOR CREDIT" at bounding box center [516, 561] width 427 height 33
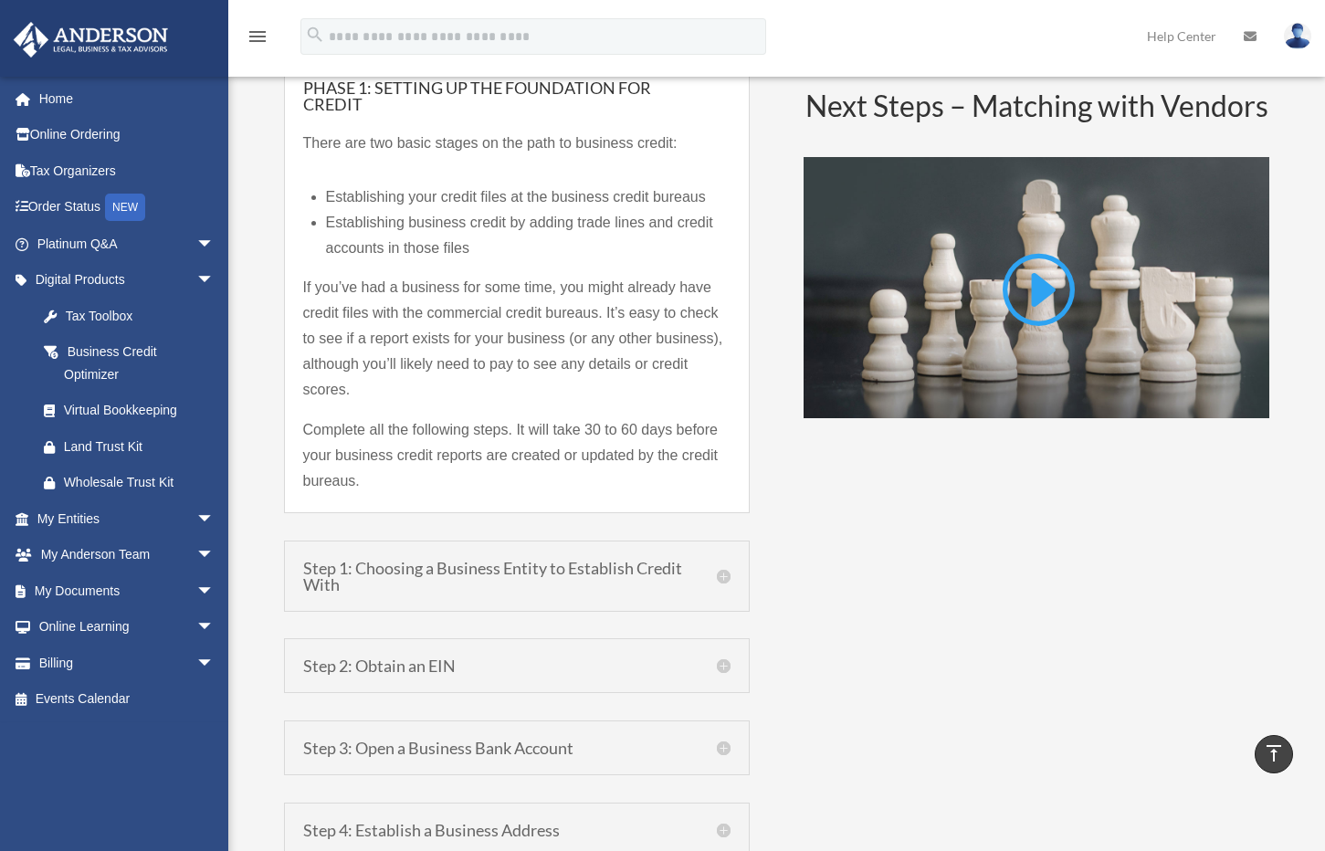
scroll to position [1239, 0]
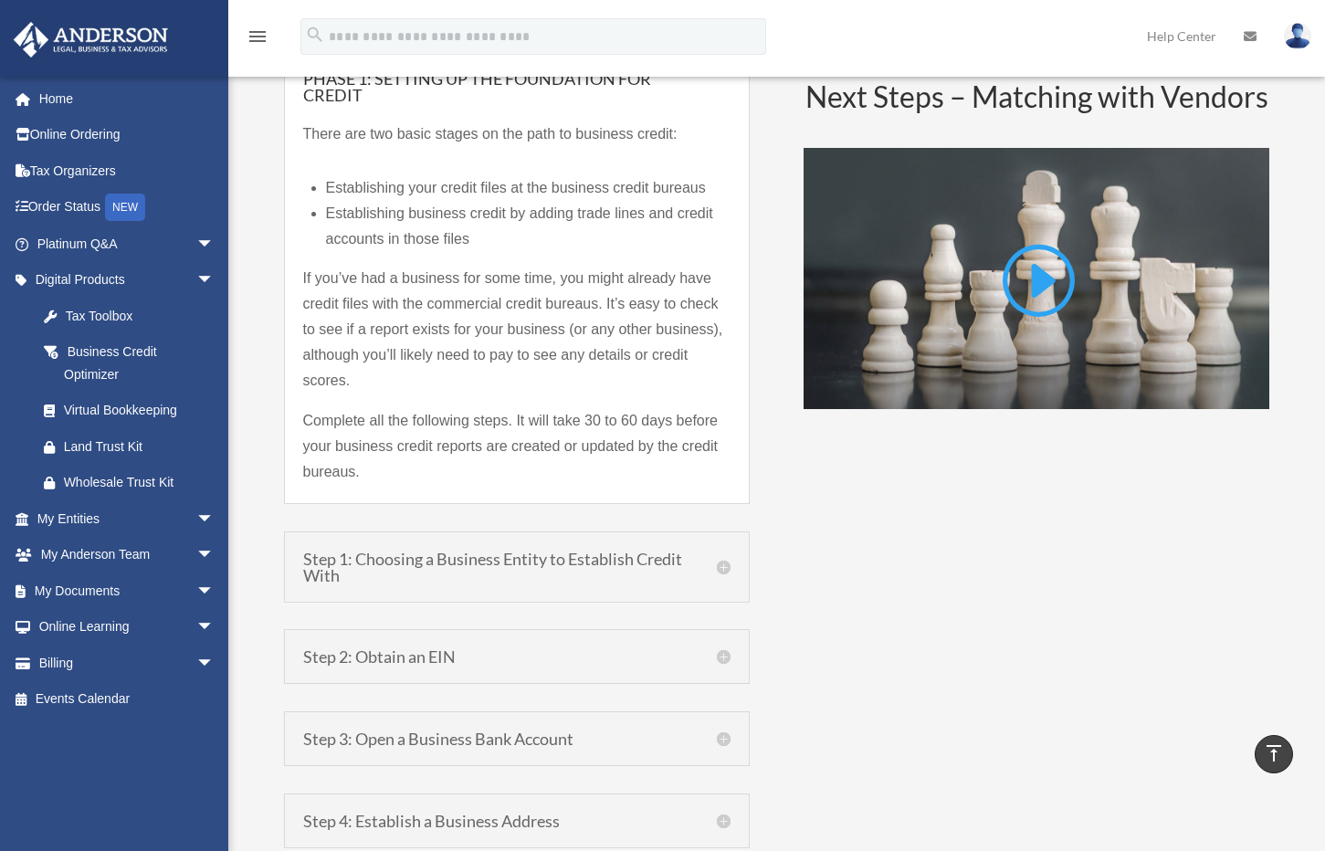
click at [713, 564] on h5 "Step 1: Choosing a Business Entity to Establish Credit With" at bounding box center [516, 567] width 427 height 33
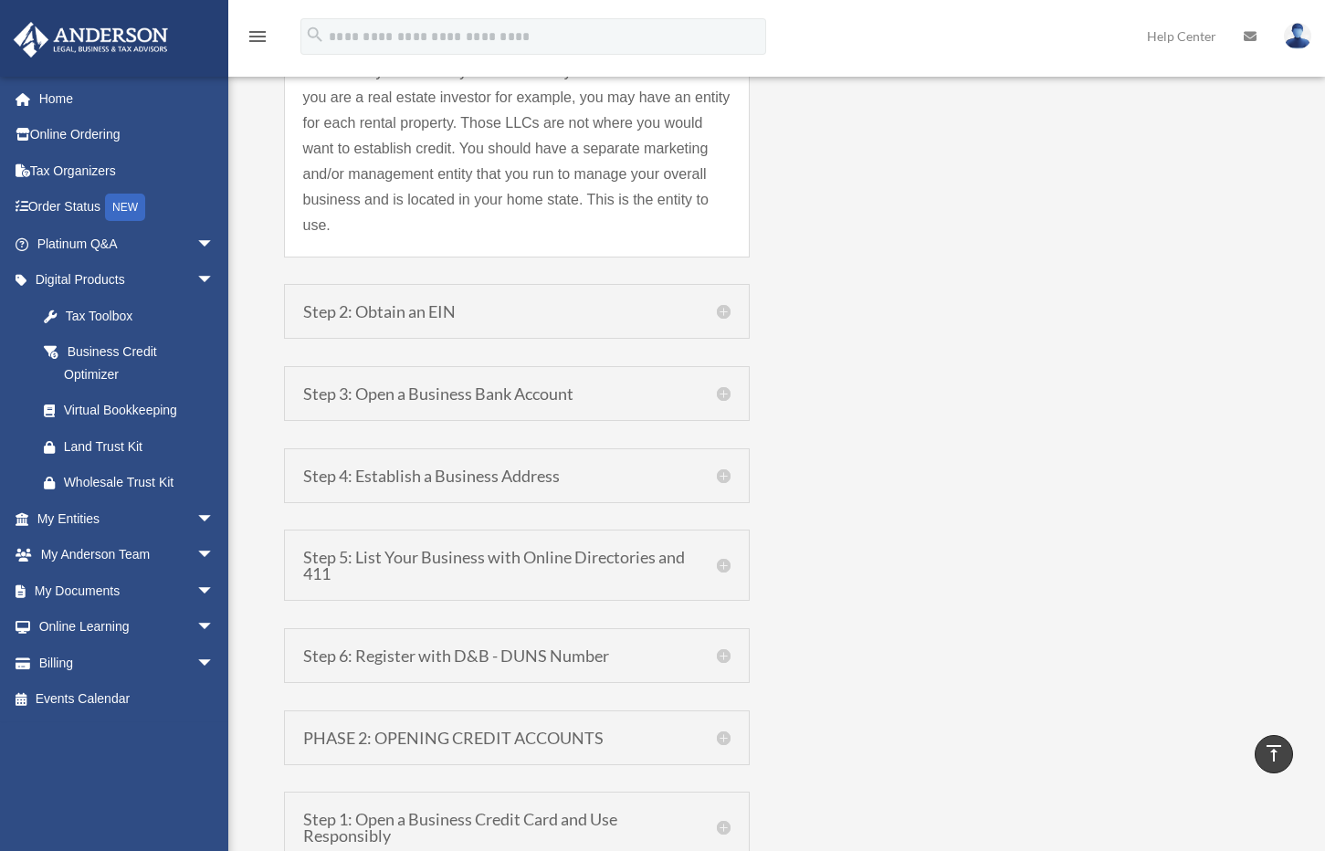
scroll to position [2060, 0]
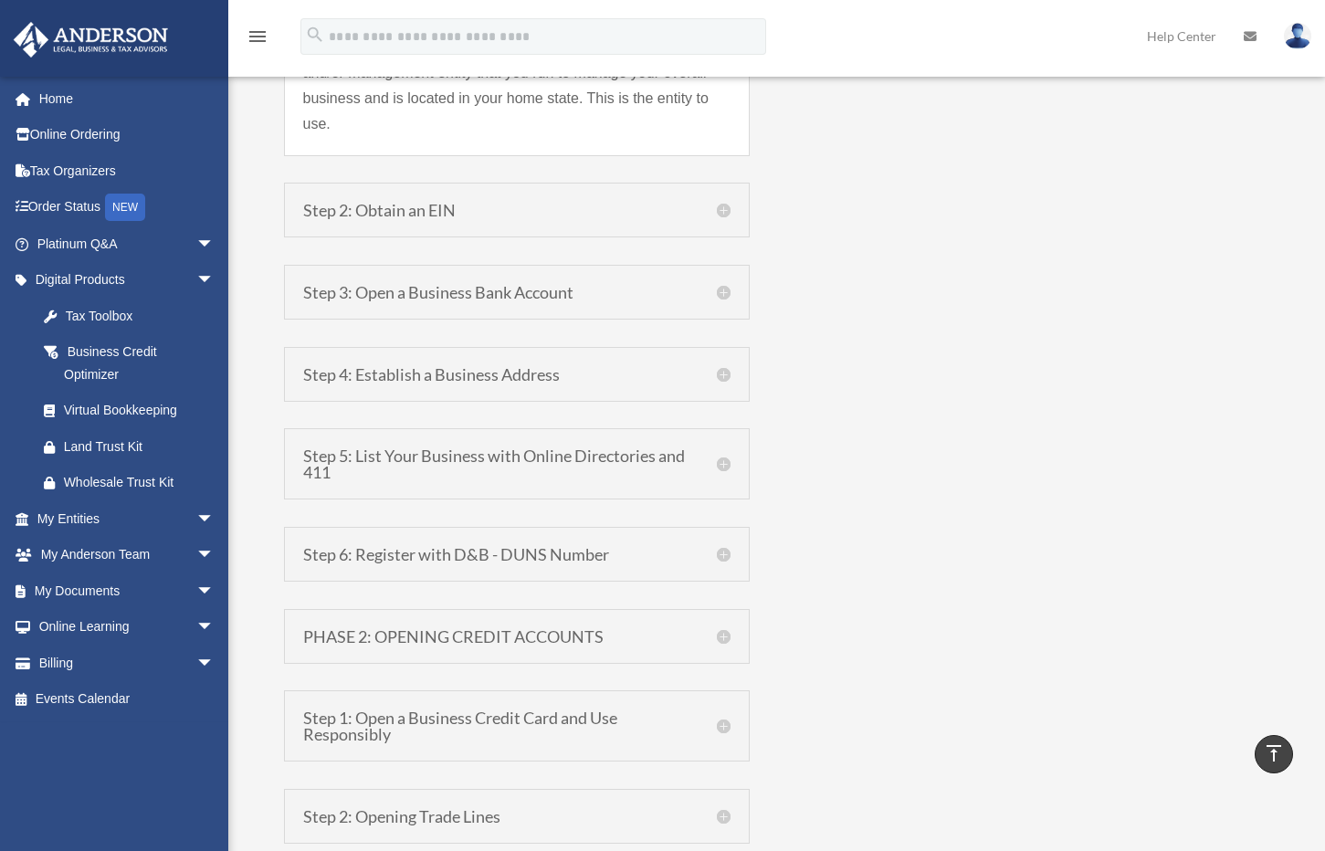
click at [690, 448] on h5 "Step 5: List Your Business with Online Directories and 411" at bounding box center [516, 464] width 427 height 33
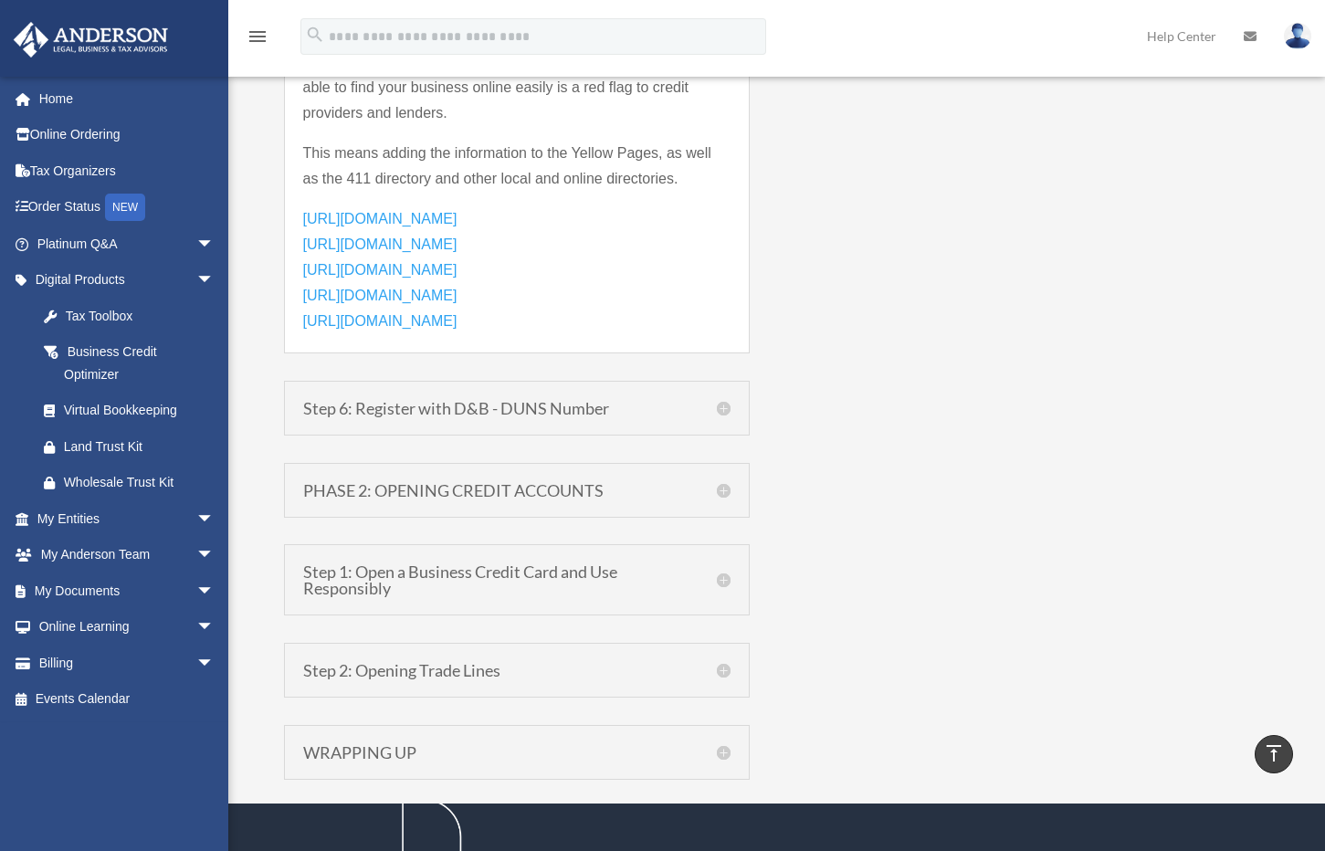
scroll to position [1943, 0]
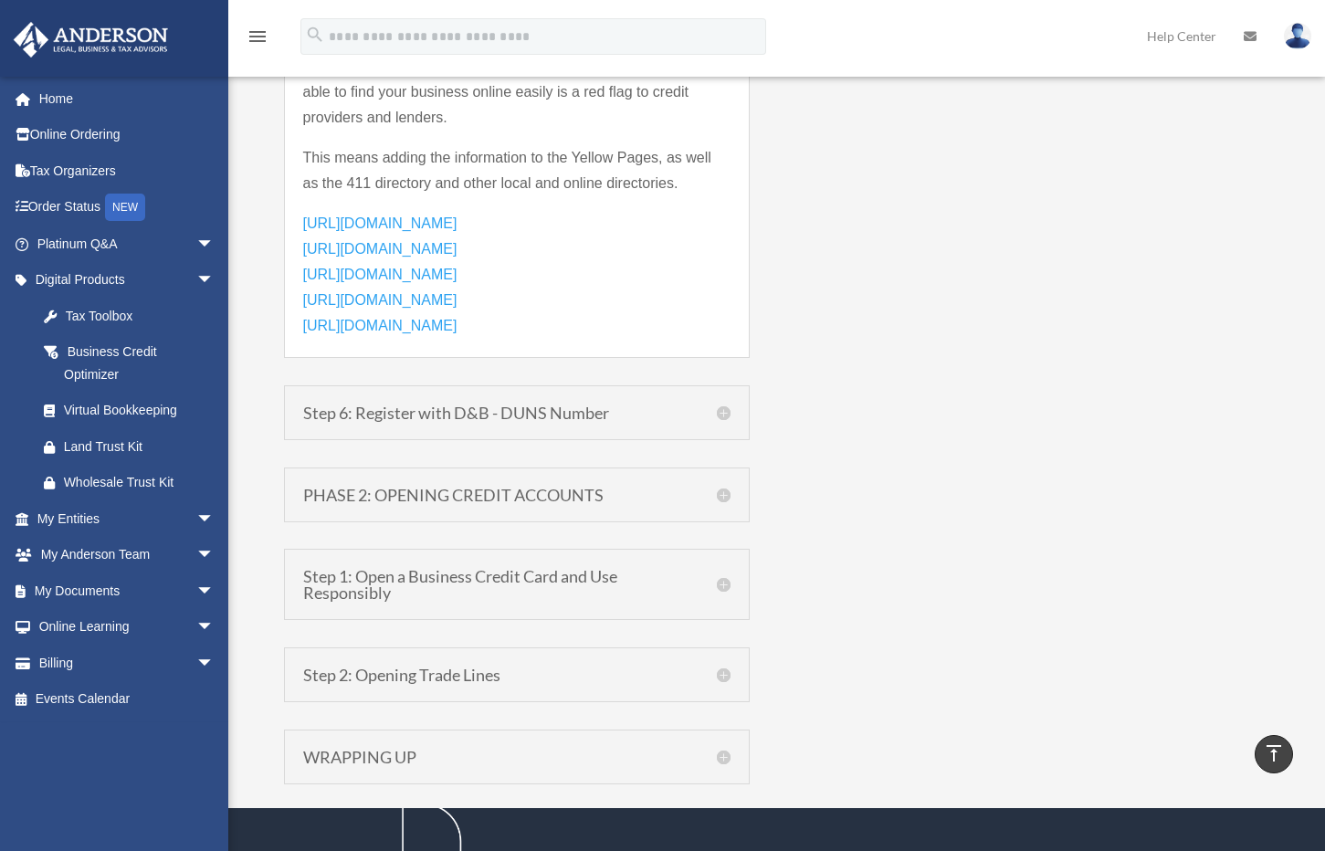
click at [722, 585] on h5 "Step 1: Open a Business Credit Card and Use Responsibly" at bounding box center [516, 584] width 427 height 33
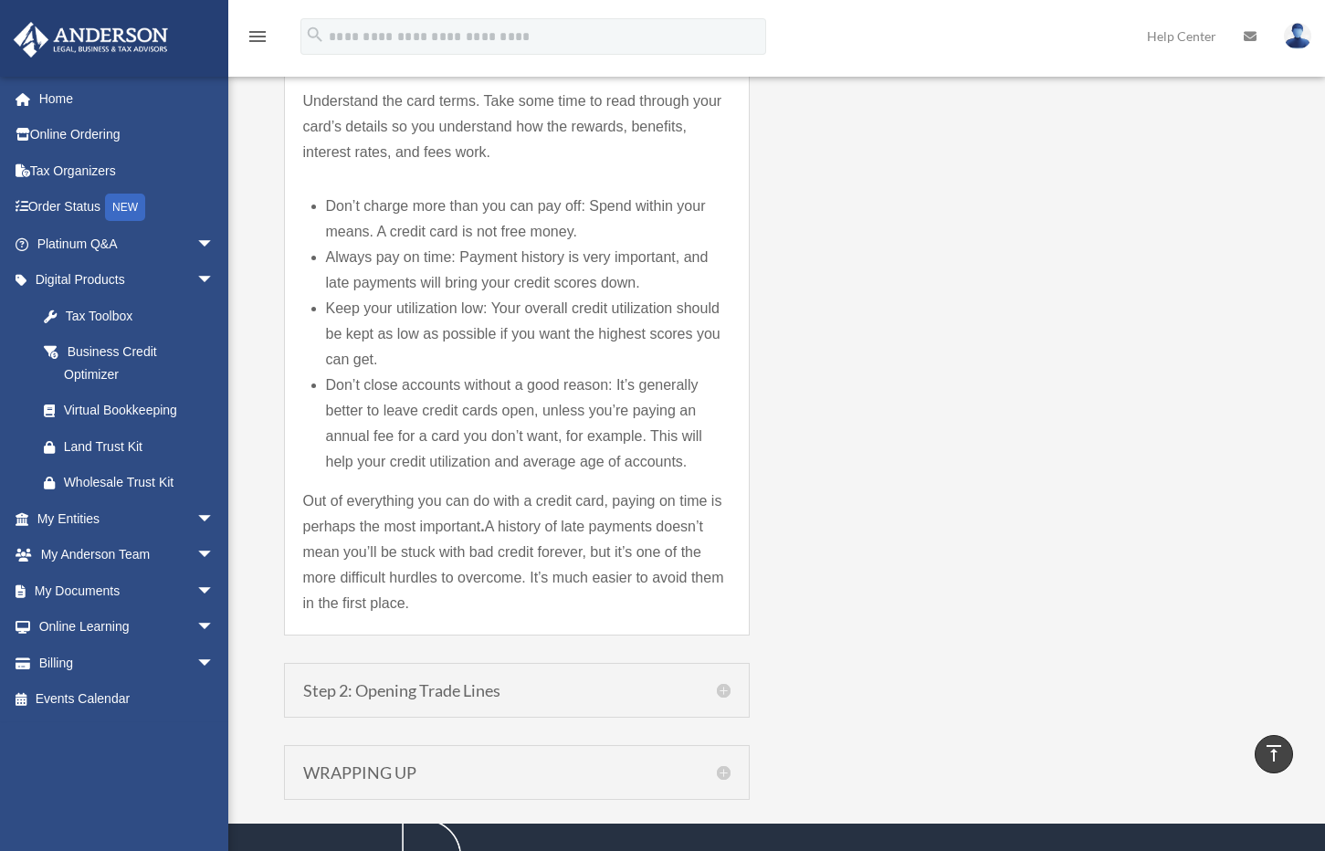
scroll to position [2681, 0]
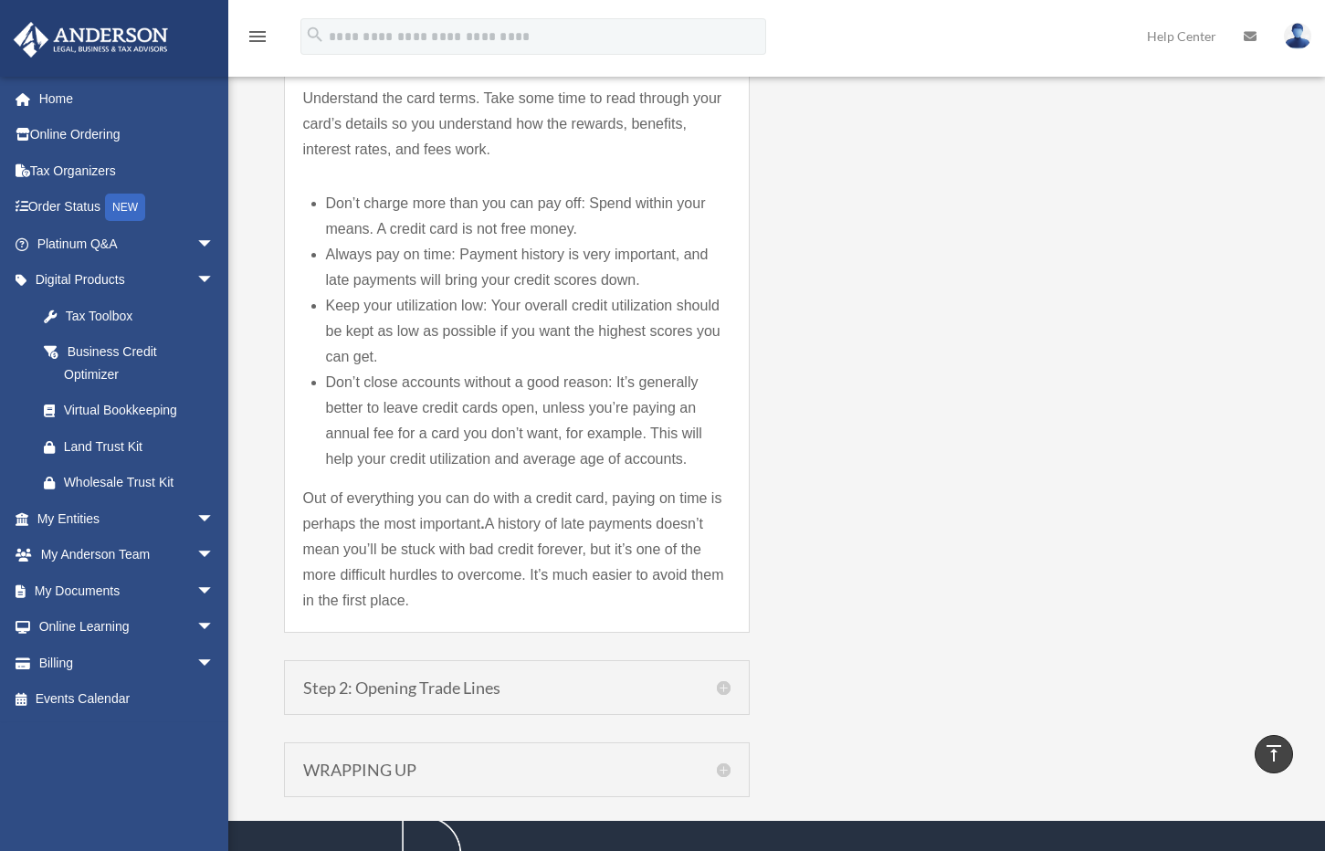
click at [728, 691] on h5 "Step 2: Opening Trade Lines" at bounding box center [516, 688] width 427 height 16
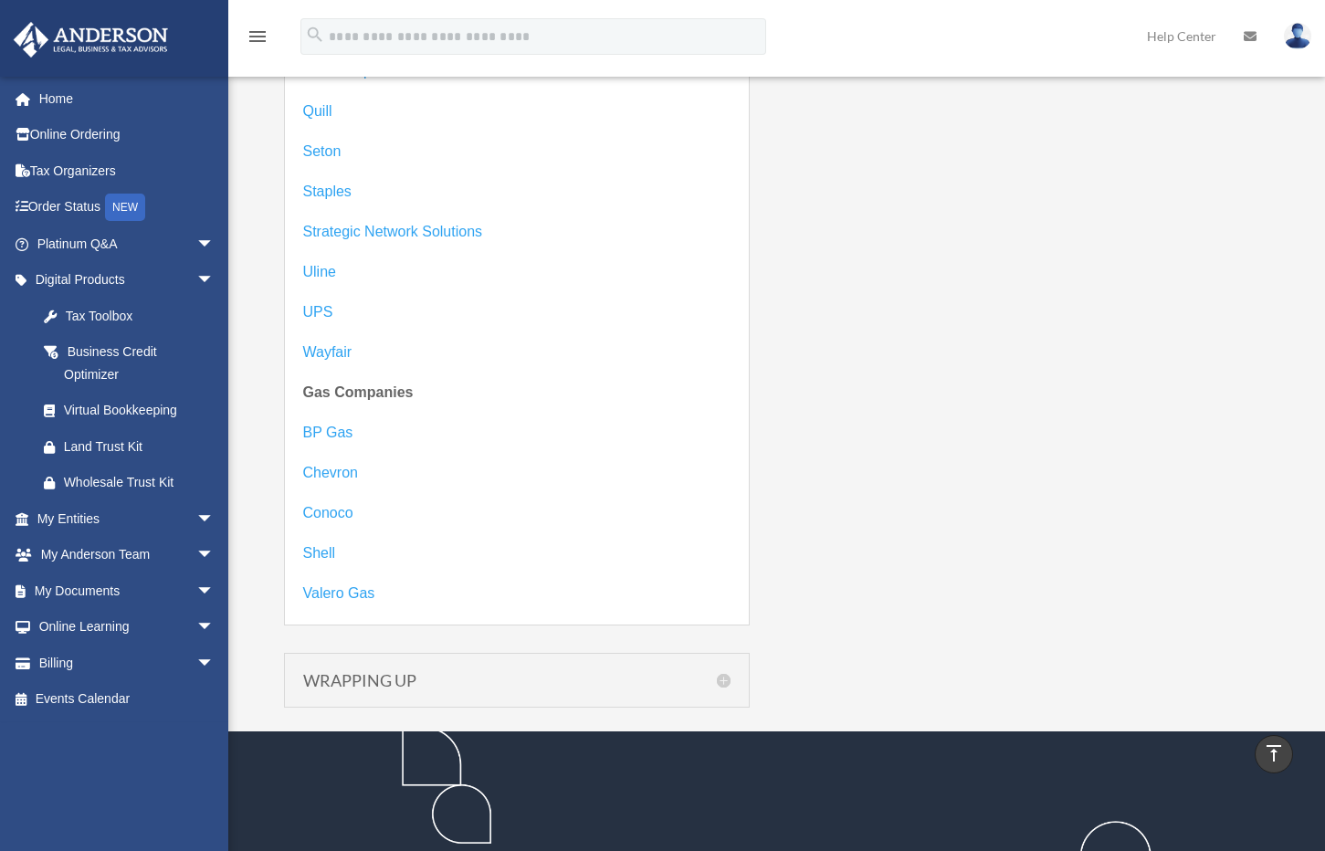
scroll to position [3651, 0]
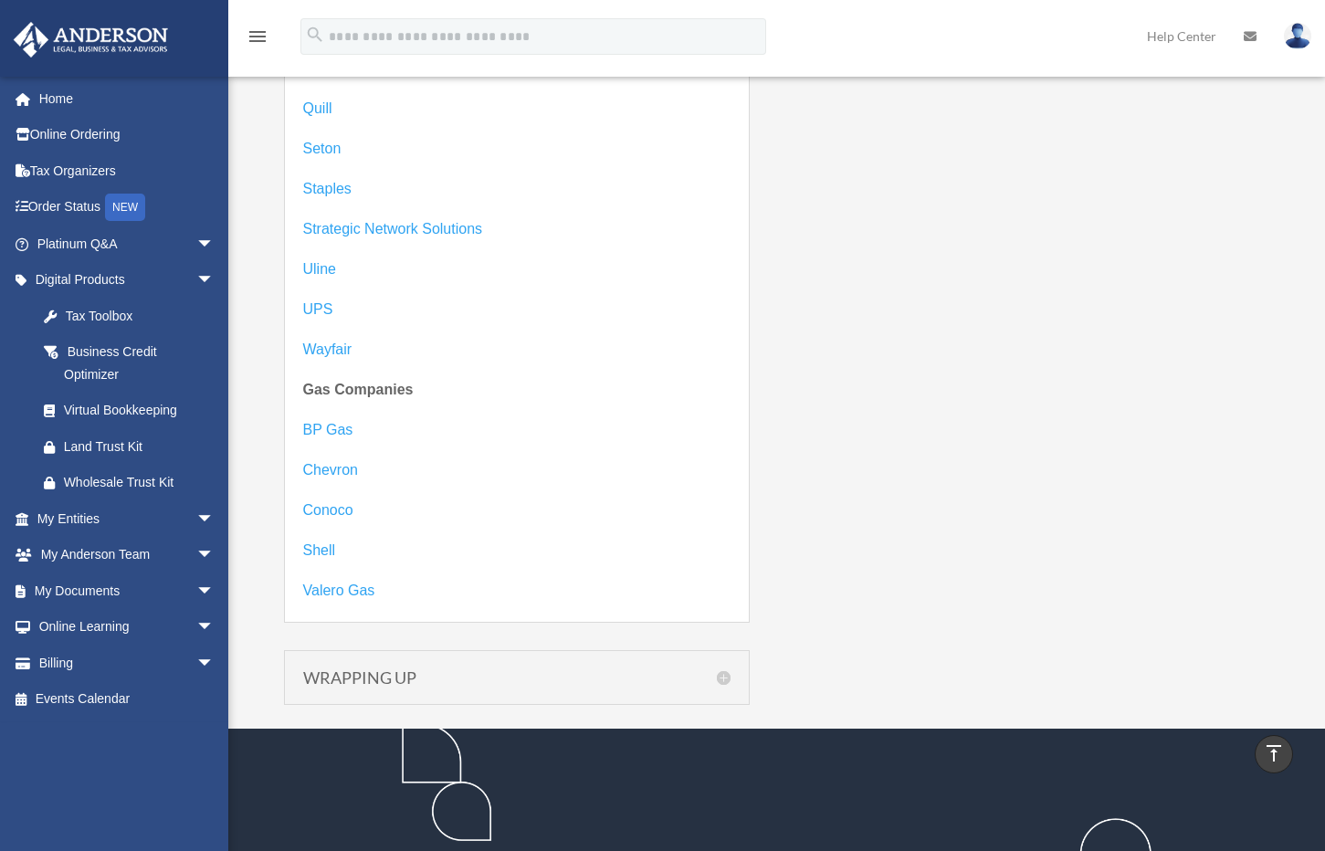
click at [713, 674] on h5 "WRAPPING UP" at bounding box center [516, 677] width 427 height 16
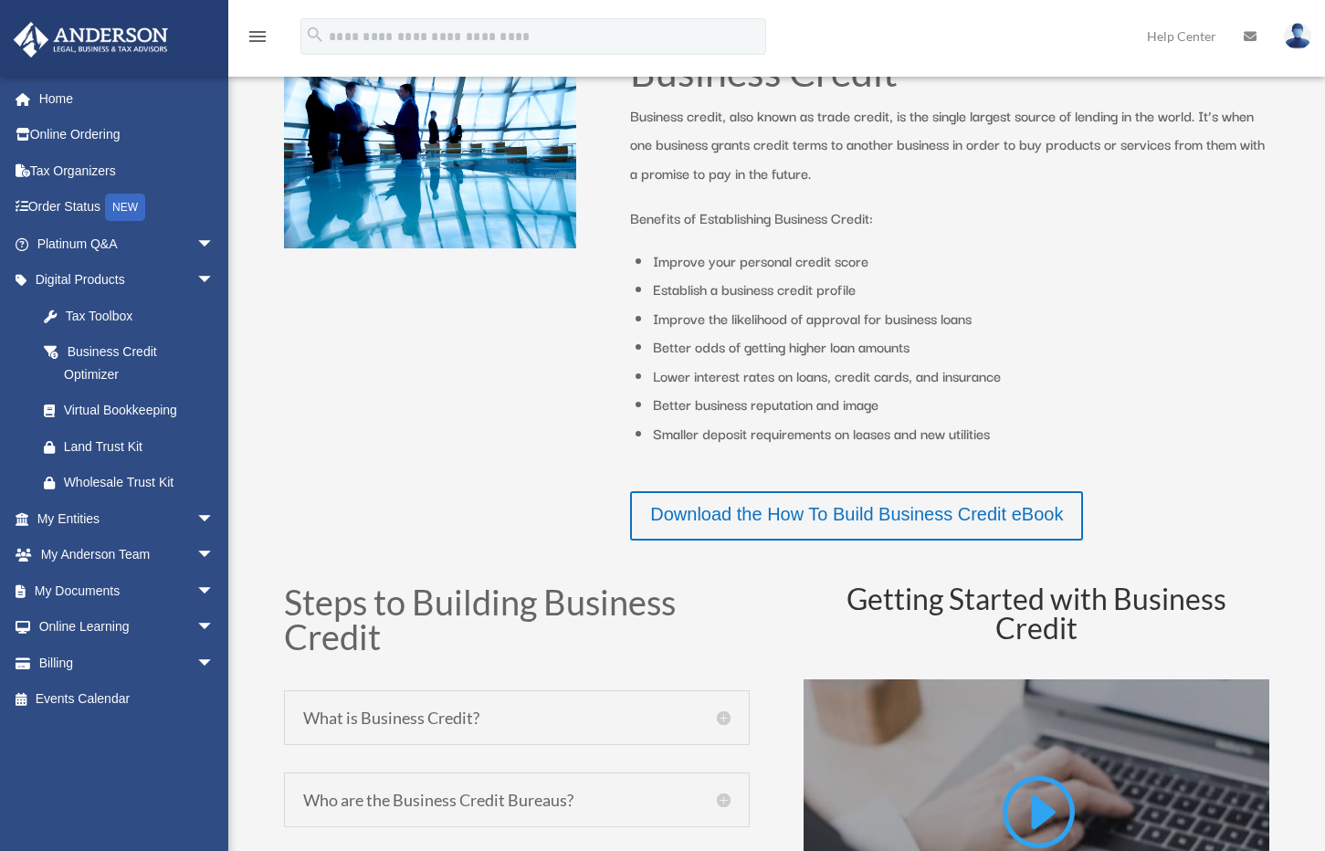
scroll to position [500, 0]
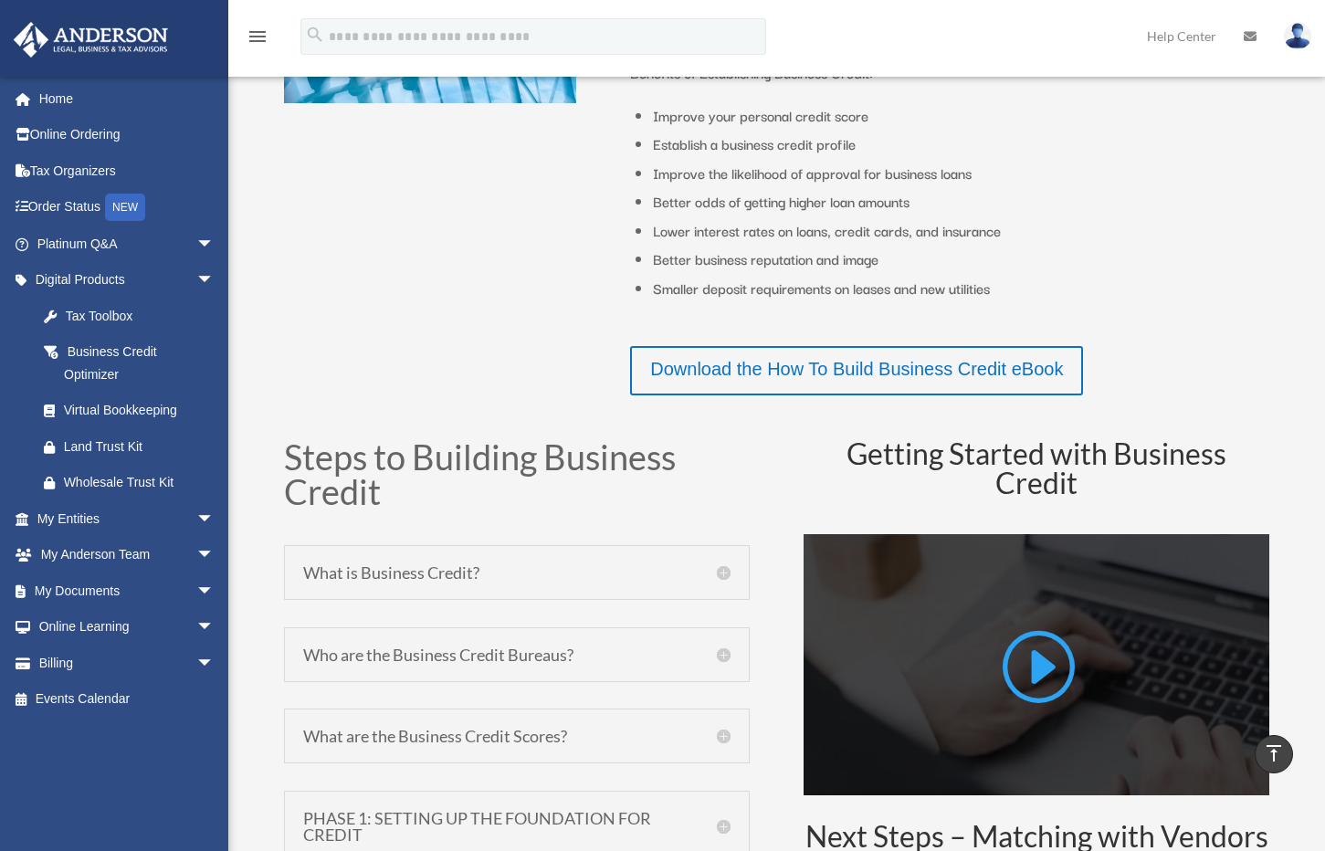
click at [1038, 657] on link at bounding box center [1036, 673] width 77 height 93
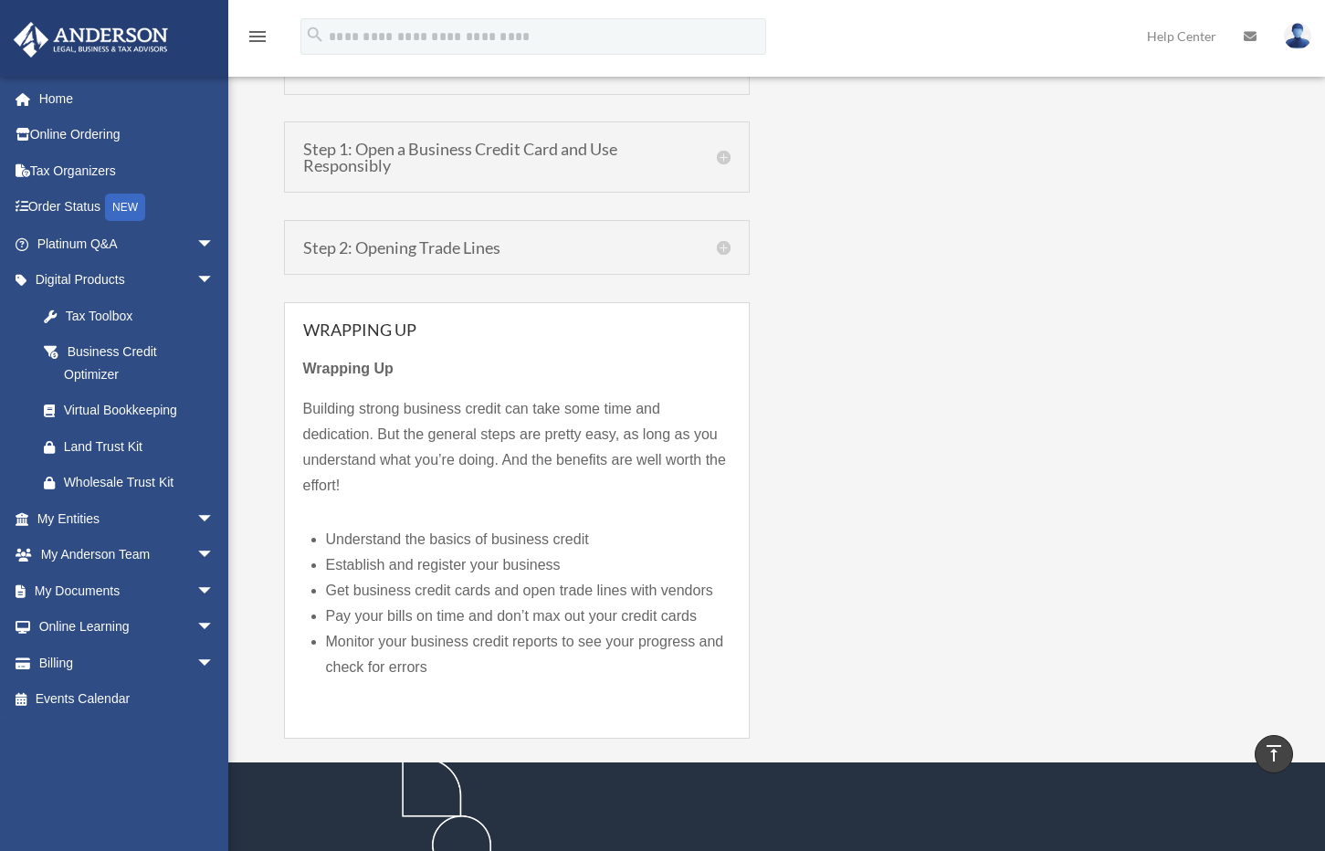
scroll to position [1811, 0]
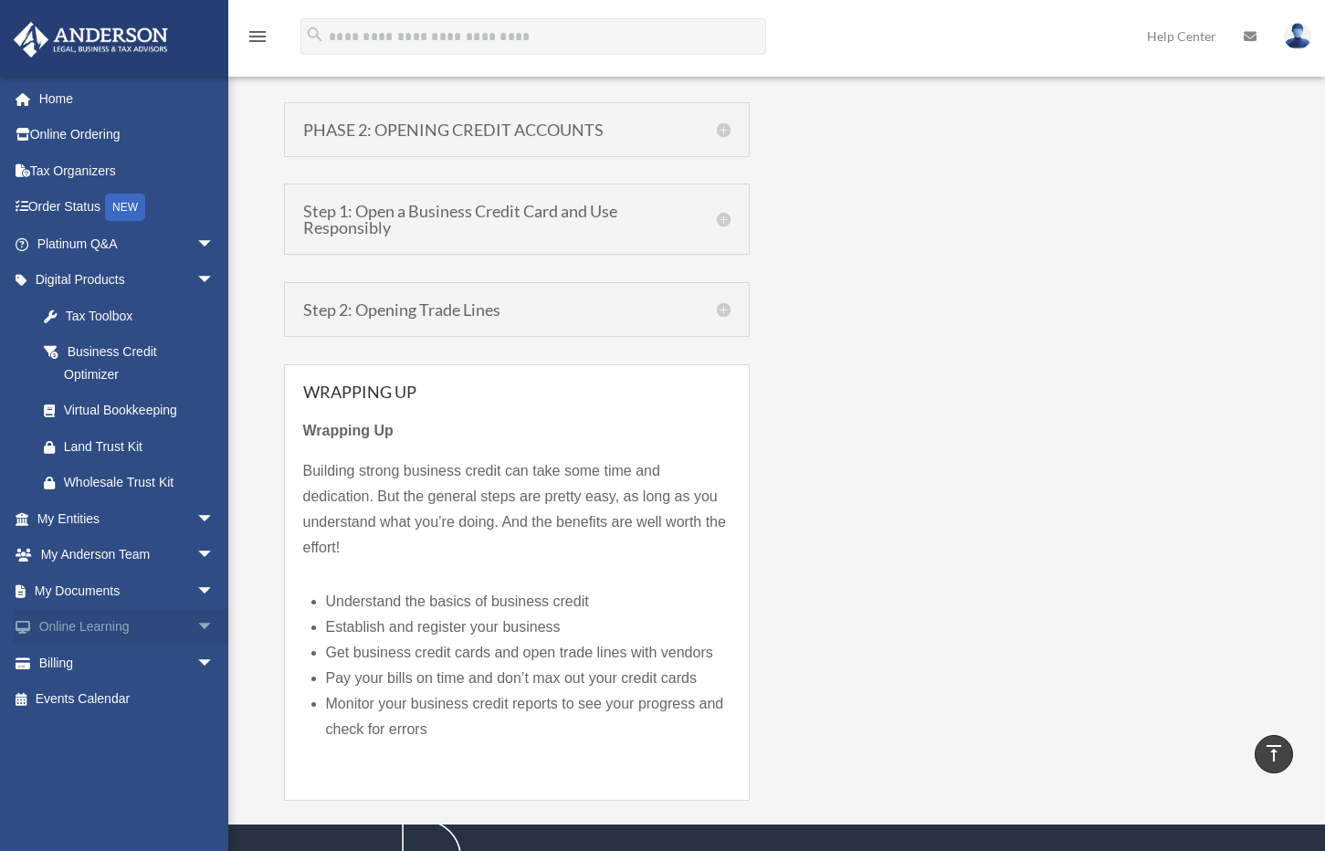
click at [202, 621] on span "arrow_drop_down" at bounding box center [214, 627] width 37 height 37
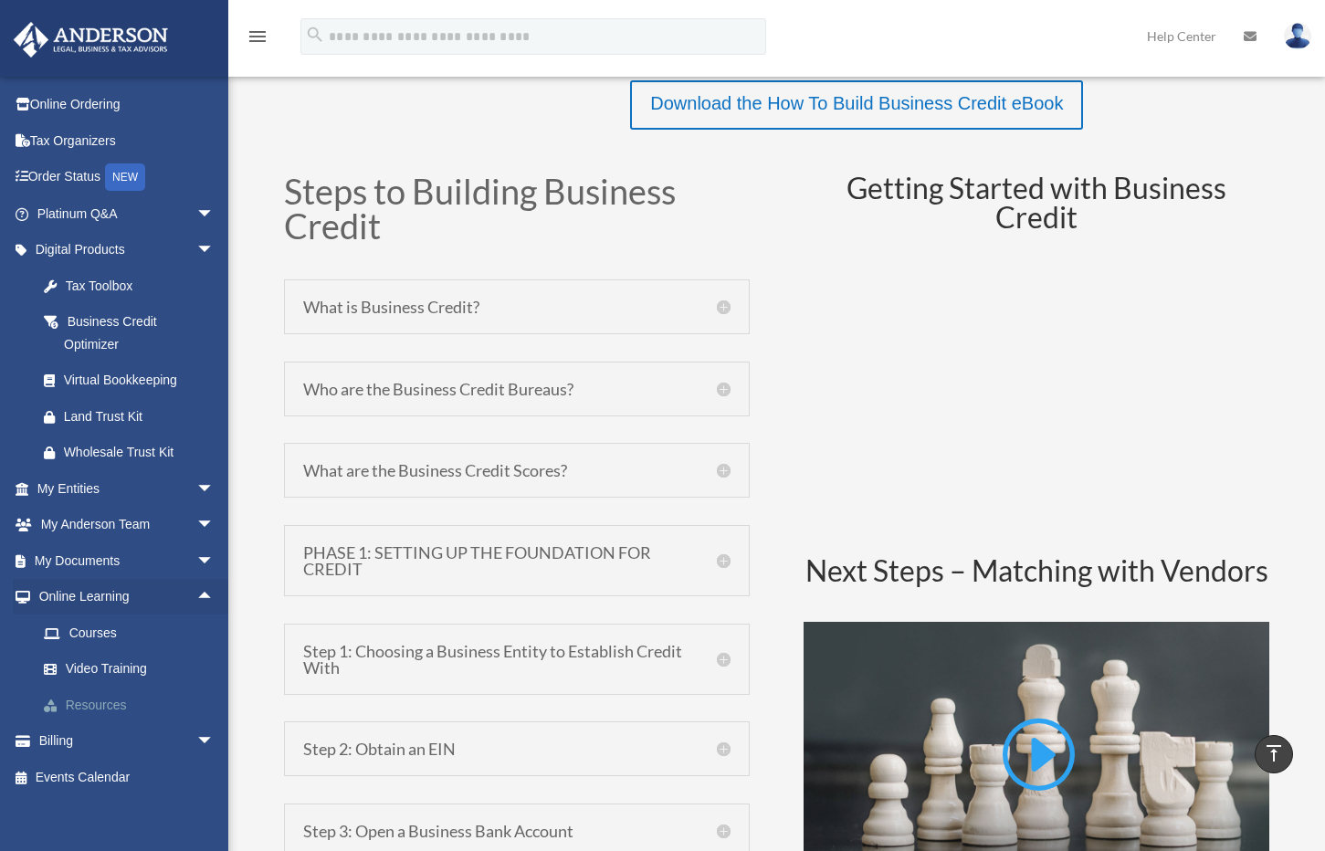
scroll to position [878, 0]
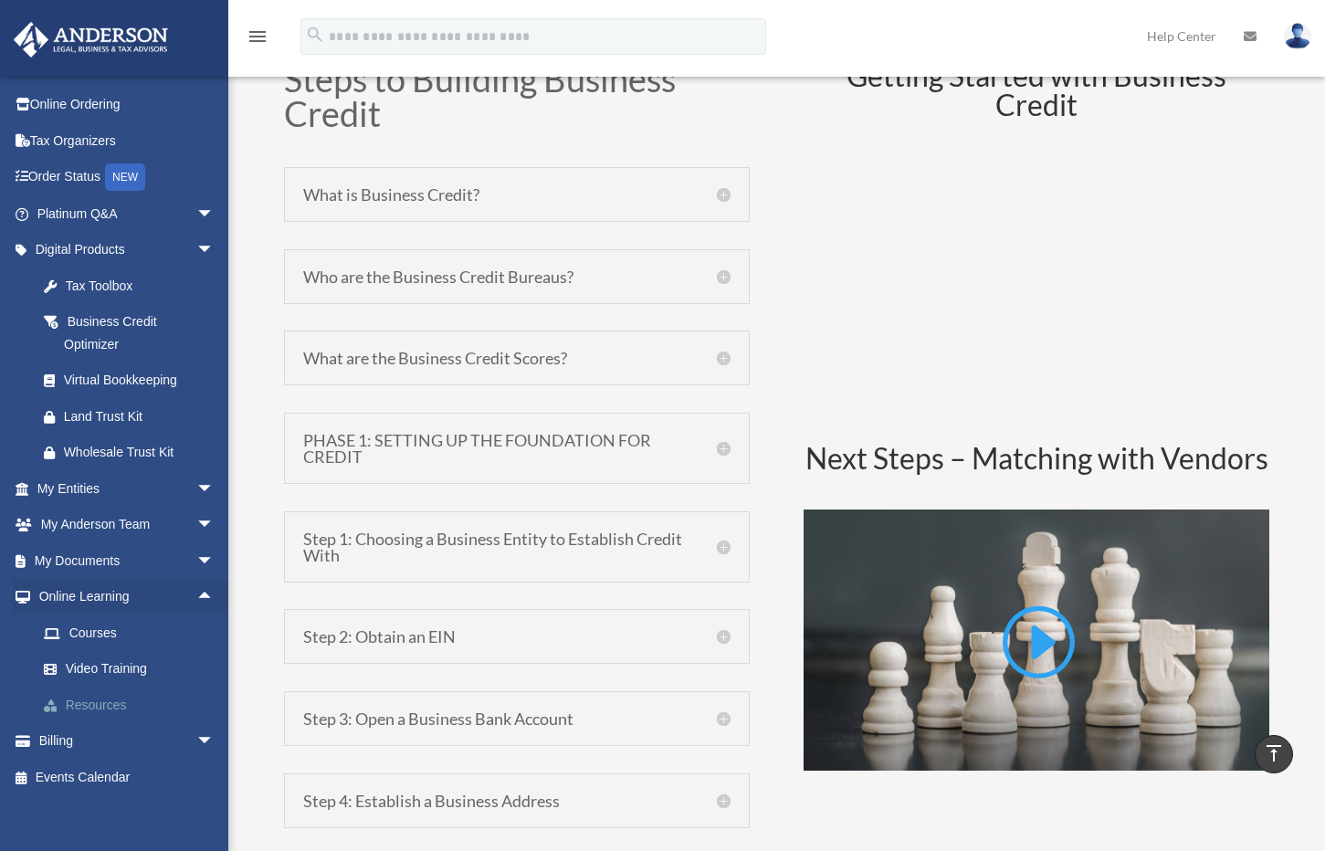
click at [95, 693] on link "Resources" at bounding box center [134, 705] width 216 height 37
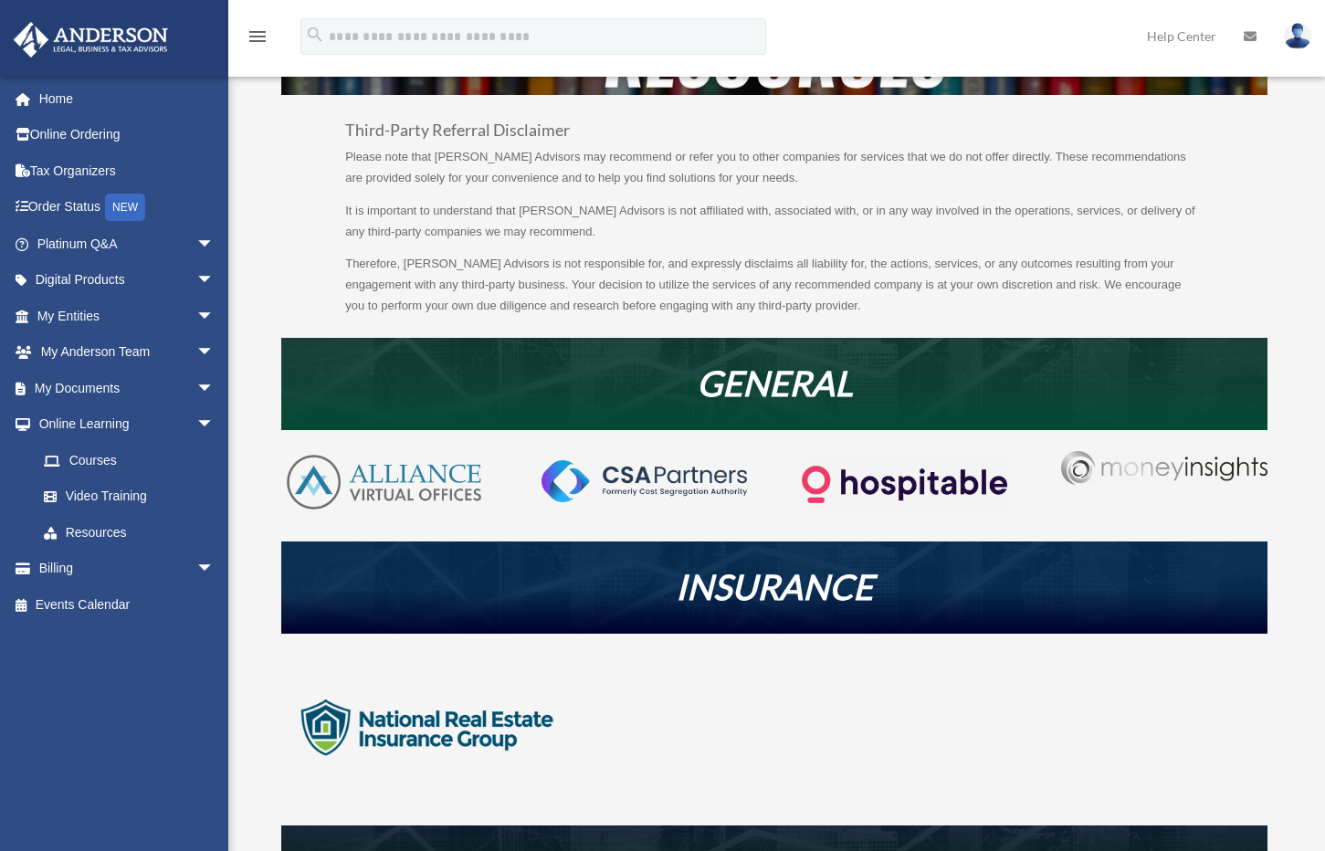
scroll to position [83, 0]
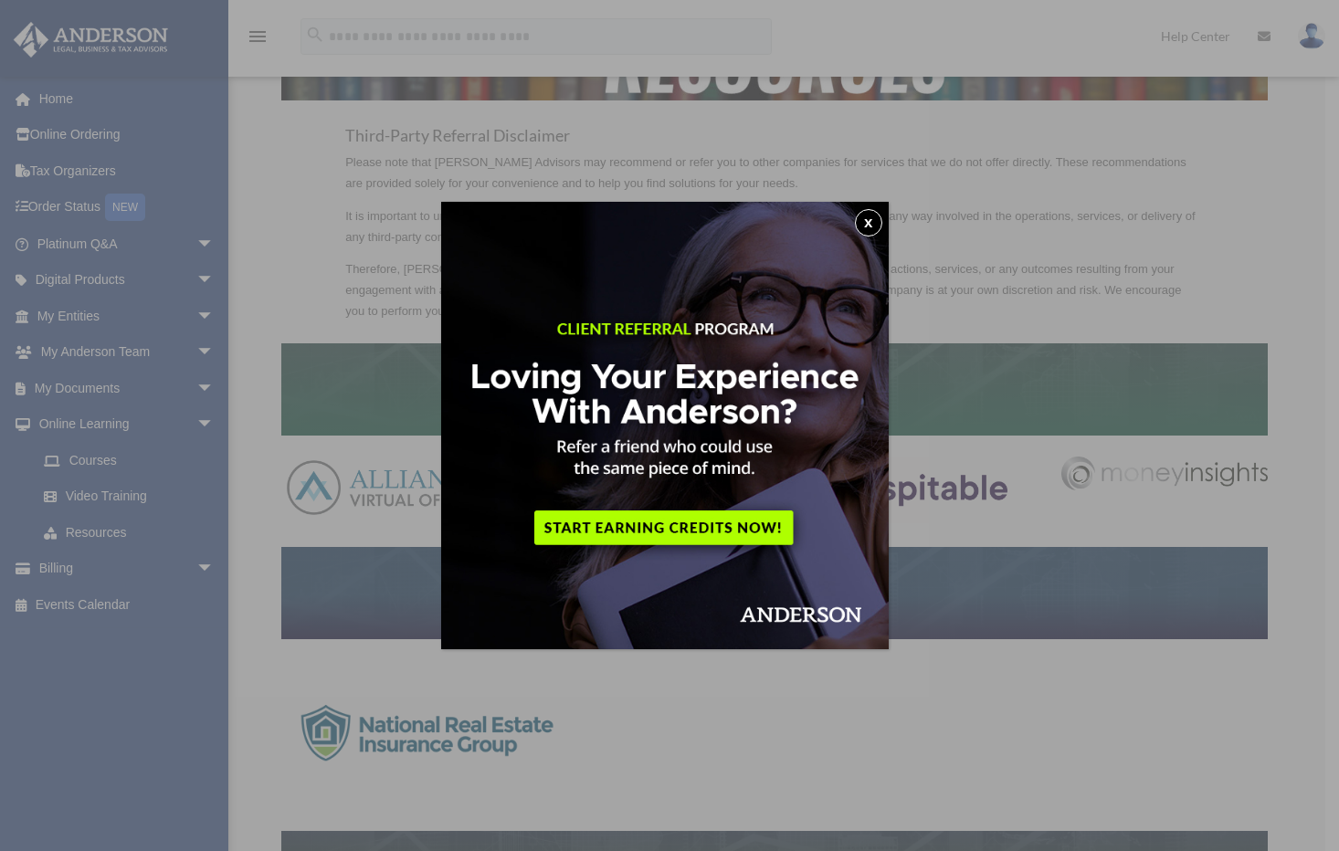
click at [867, 217] on button "x" at bounding box center [868, 222] width 27 height 27
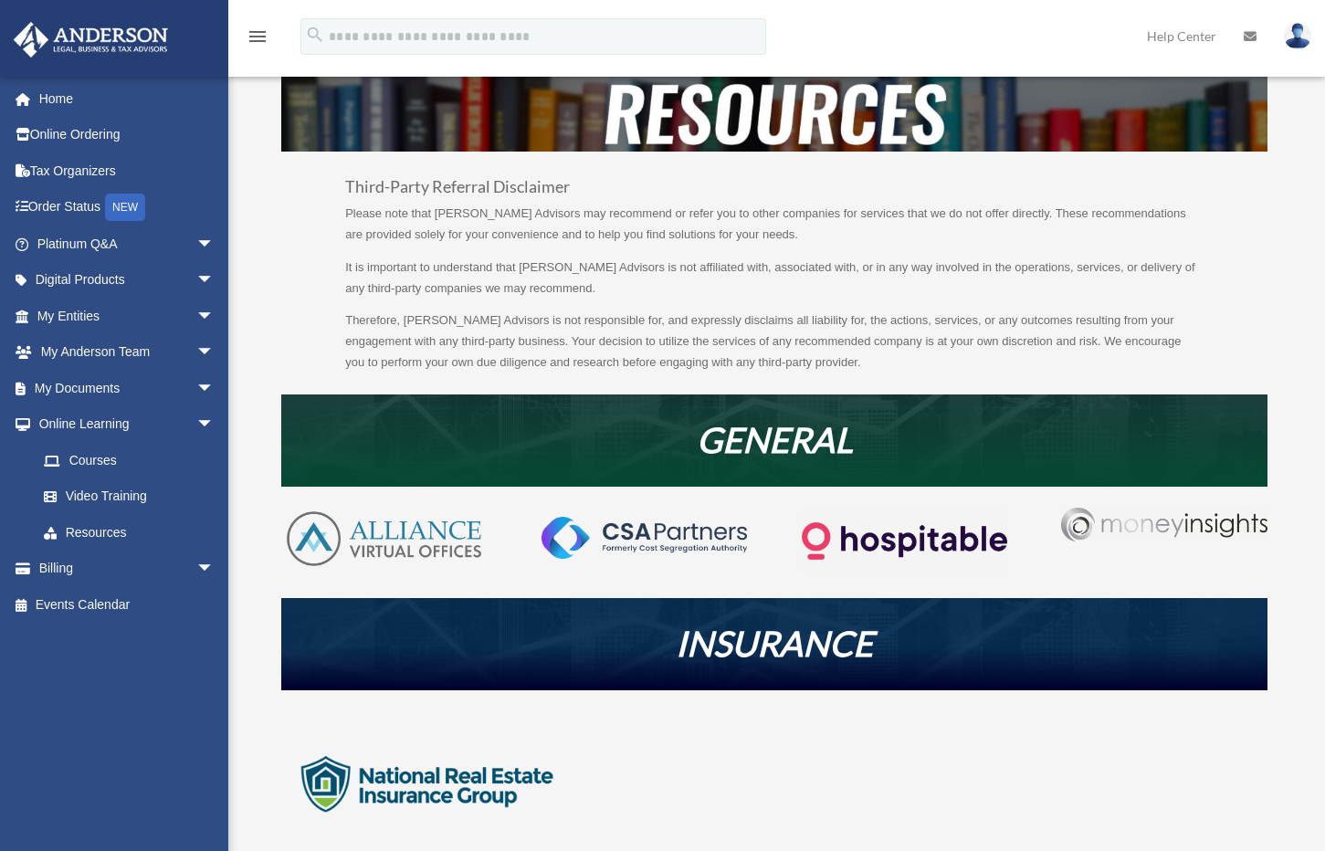
scroll to position [0, 0]
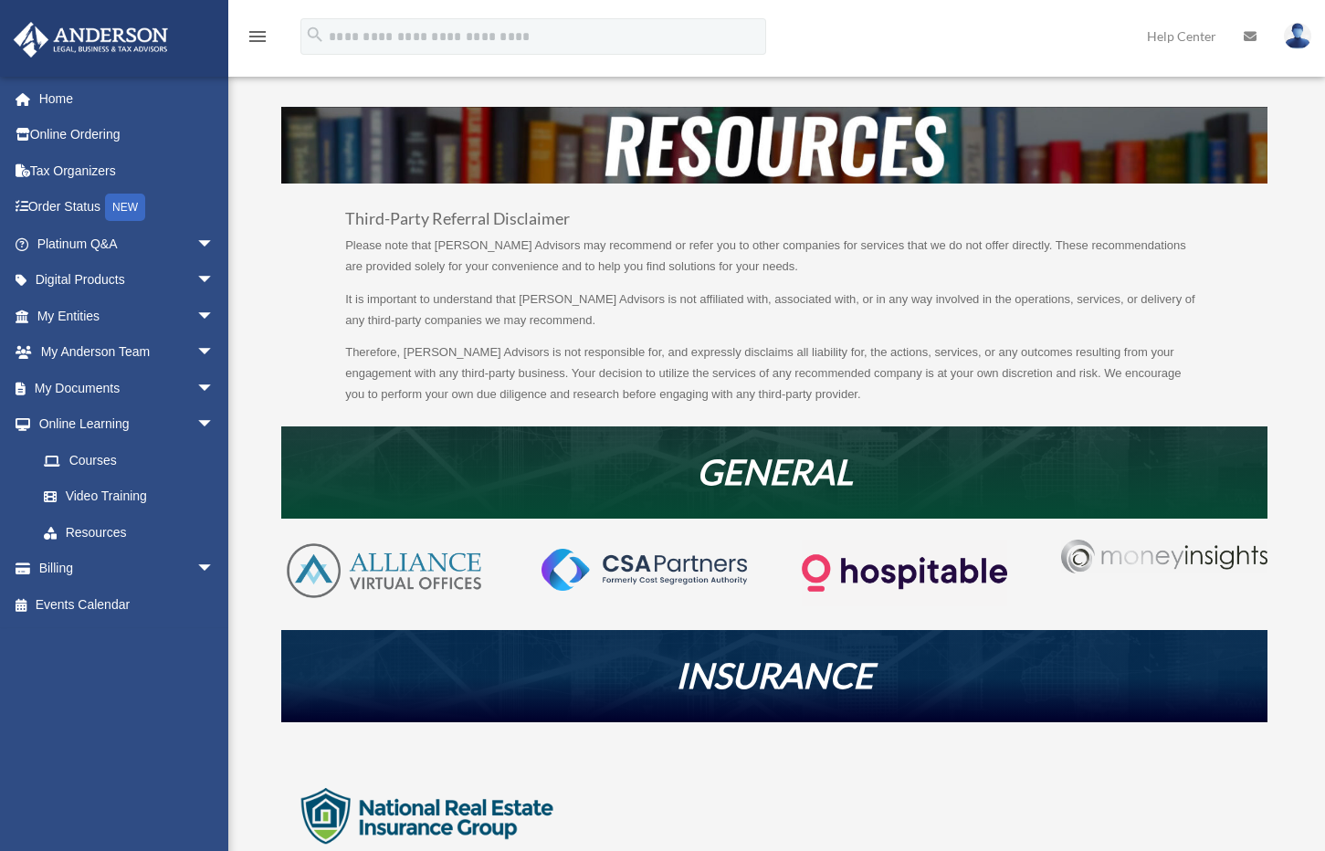
click at [319, 592] on img at bounding box center [383, 571] width 205 height 62
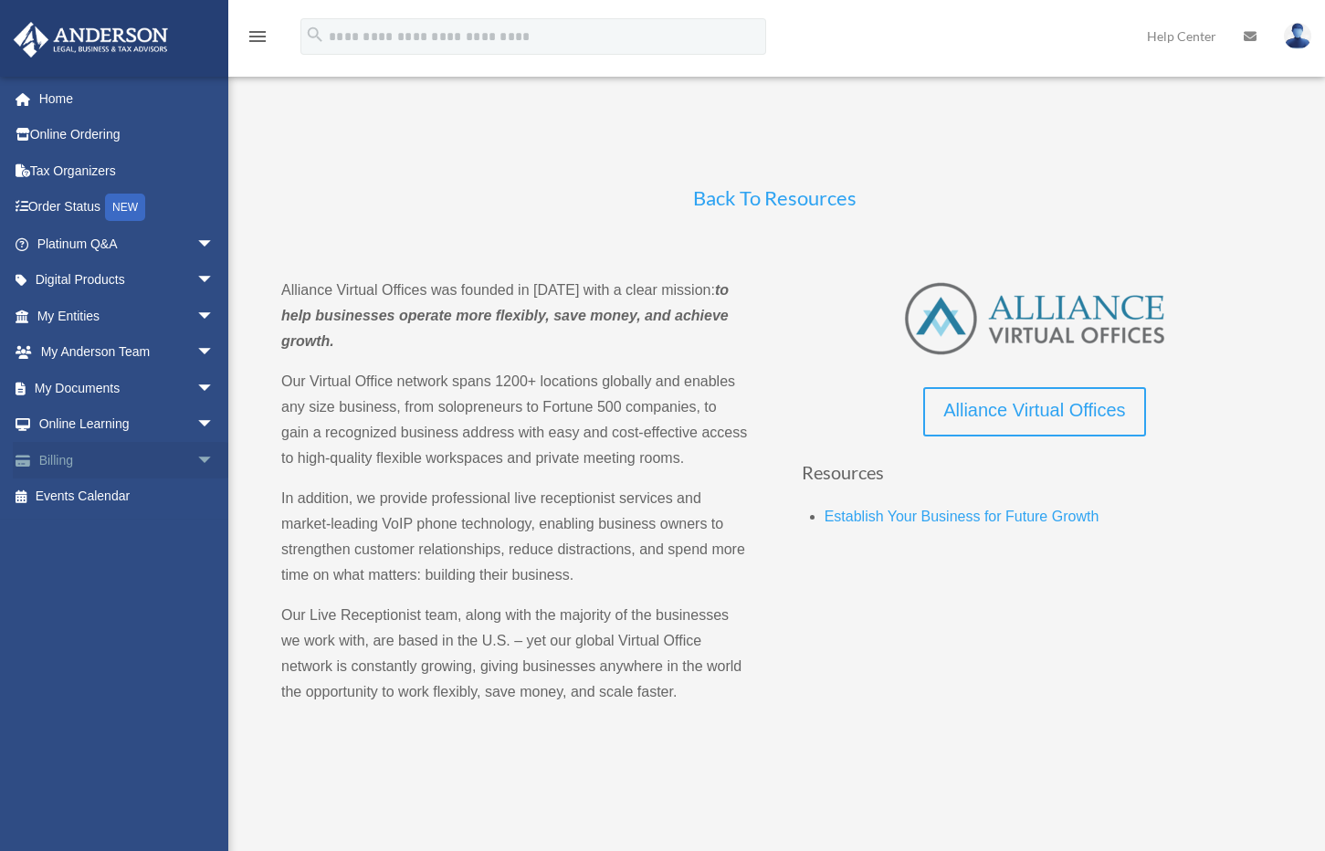
click at [175, 447] on link "Billing arrow_drop_down" at bounding box center [127, 460] width 229 height 37
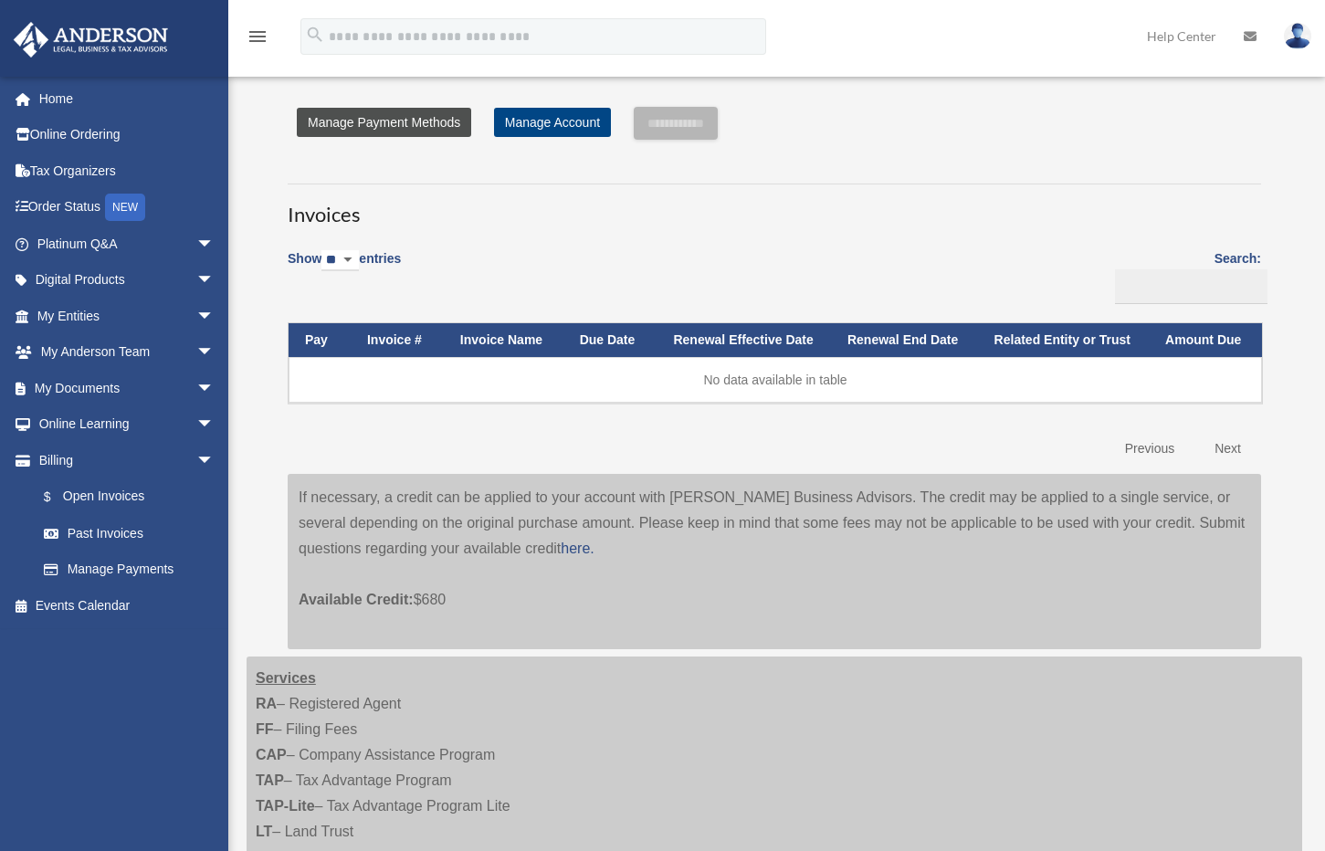
click at [425, 129] on link "Manage Payment Methods" at bounding box center [384, 122] width 174 height 29
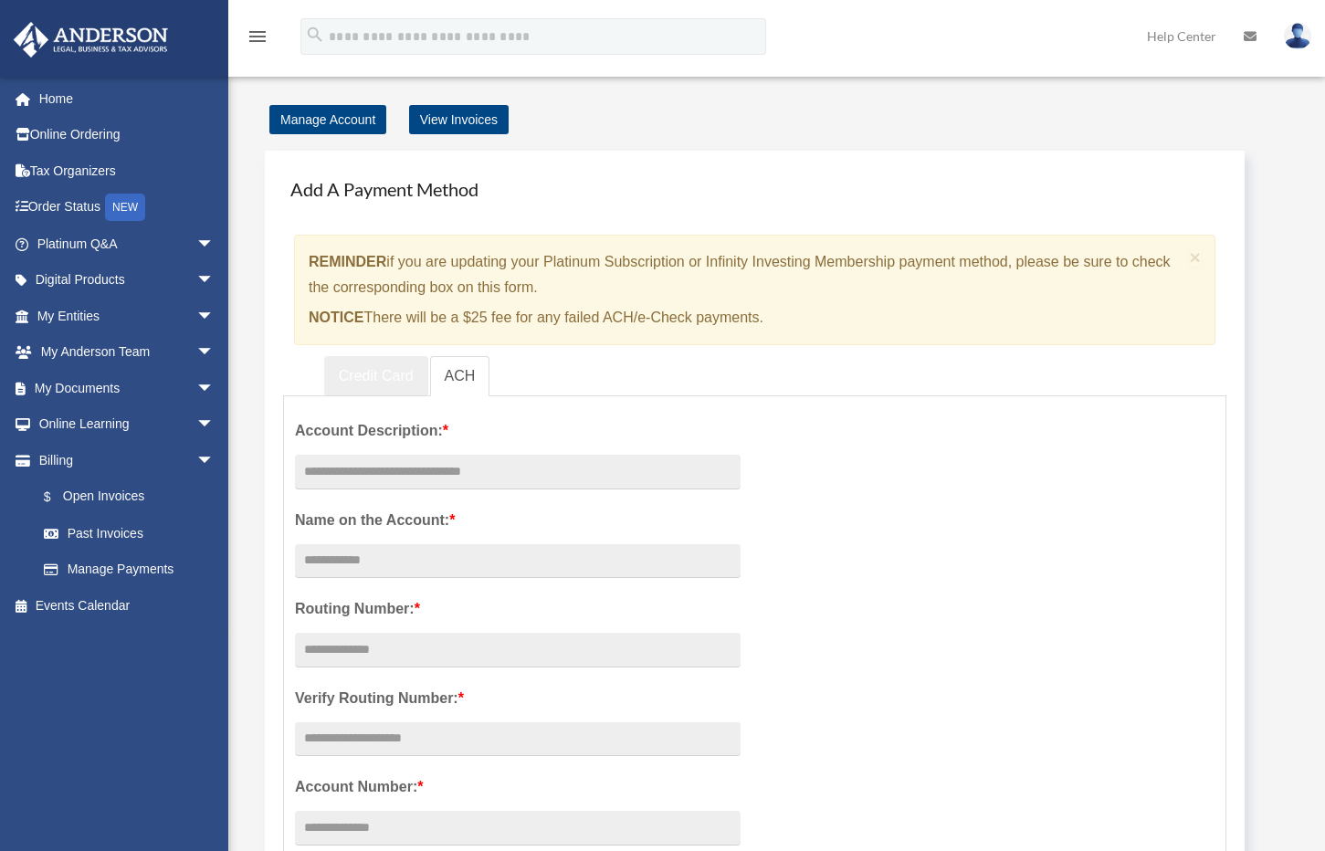
click at [351, 382] on link "Credit Card" at bounding box center [376, 376] width 104 height 41
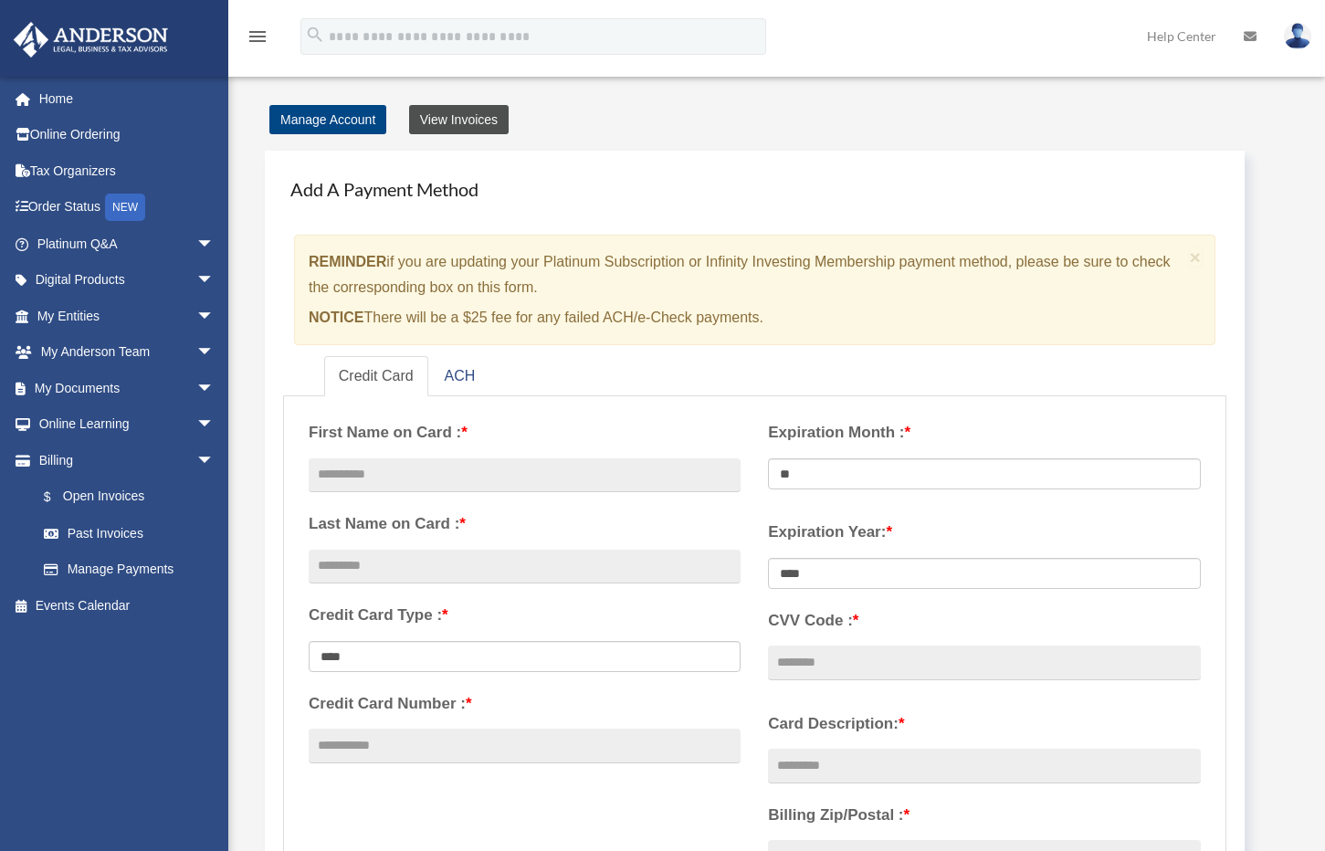
click at [489, 123] on link "View Invoices" at bounding box center [459, 119] width 100 height 29
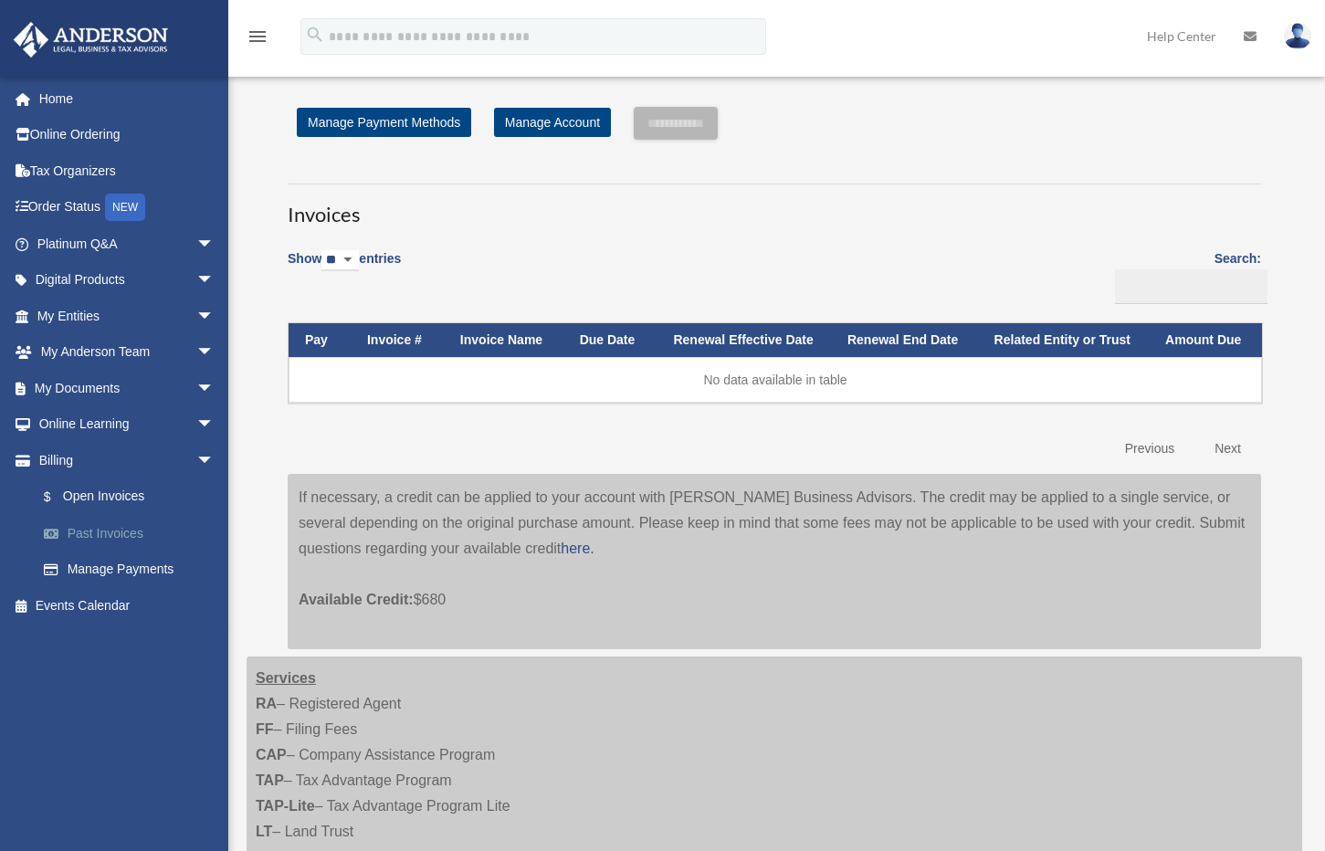
click at [135, 528] on link "Past Invoices" at bounding box center [134, 533] width 216 height 37
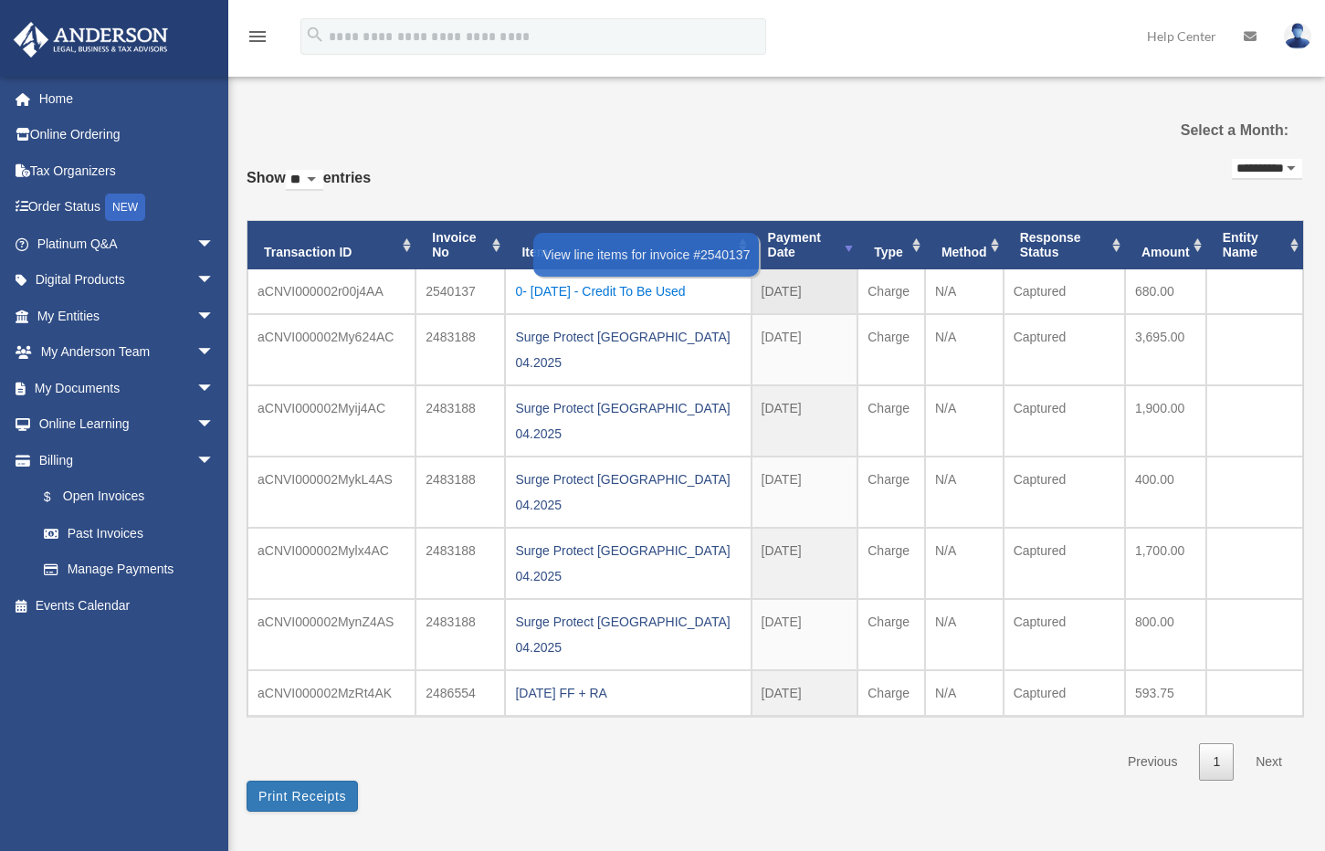
click at [621, 294] on div "0- [DATE] - Credit To Be Used" at bounding box center [628, 292] width 226 height 26
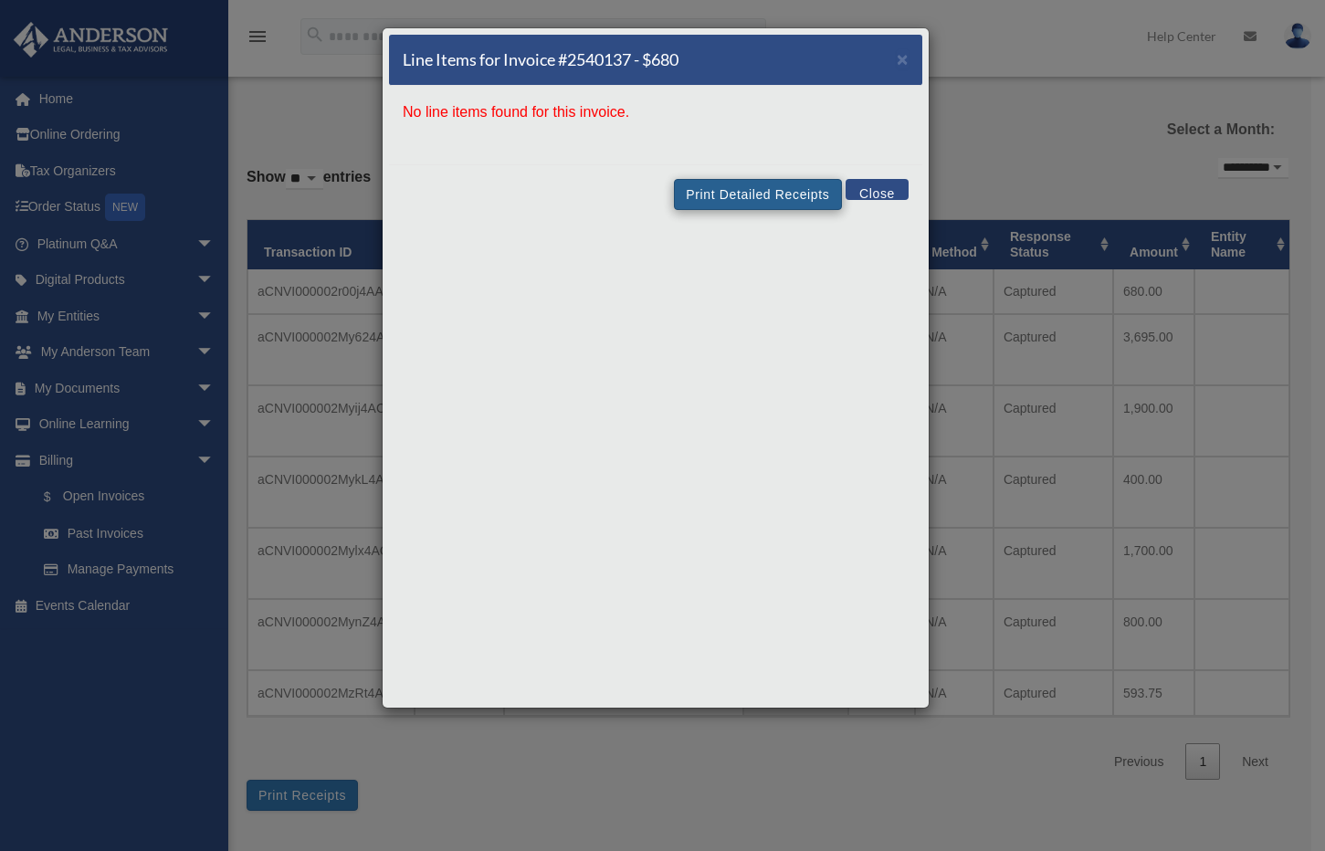
click at [710, 197] on button "Print Detailed Receipts" at bounding box center [757, 194] width 167 height 31
click at [900, 65] on span "×" at bounding box center [903, 58] width 12 height 21
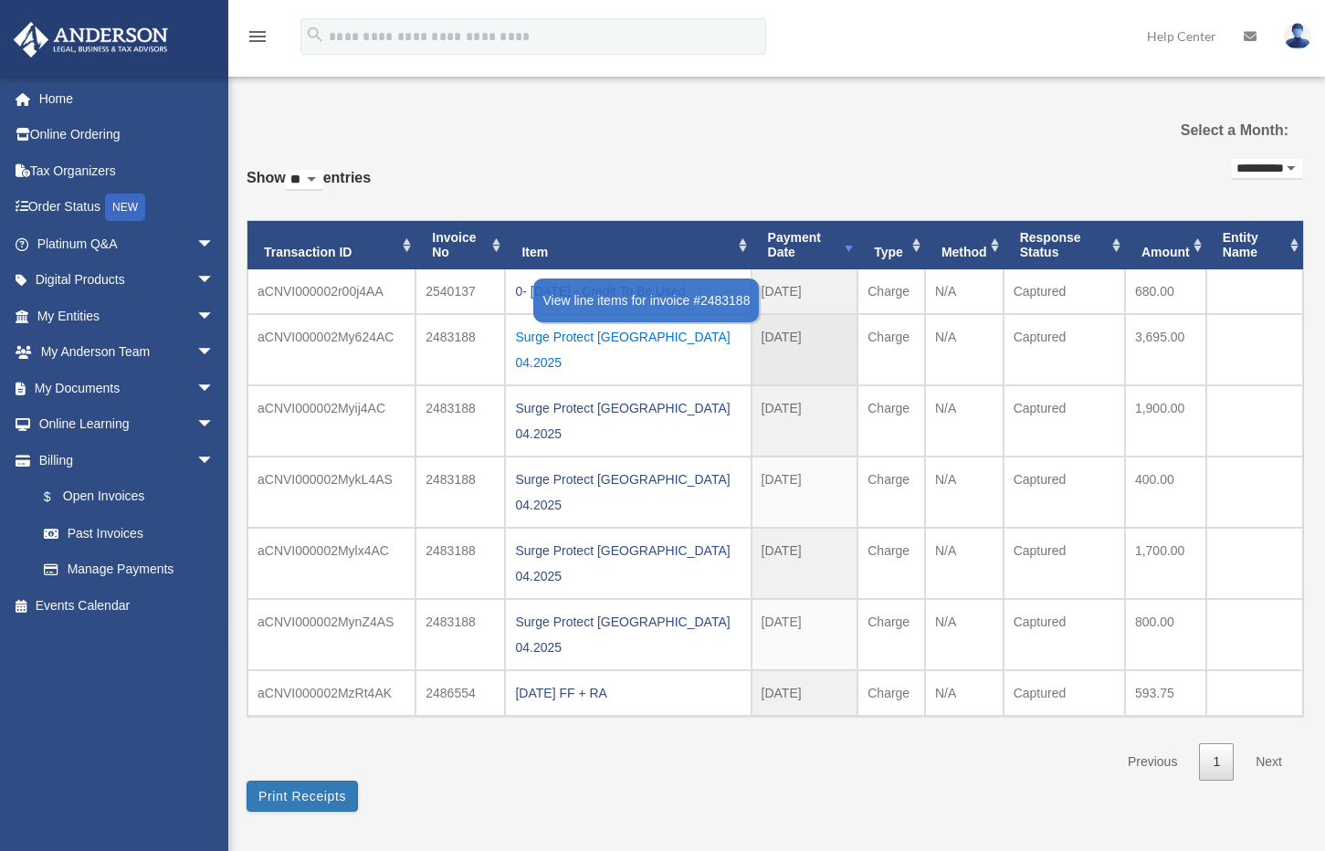
click at [557, 332] on div "Surge Protect [GEOGRAPHIC_DATA] 04.2025" at bounding box center [628, 349] width 226 height 51
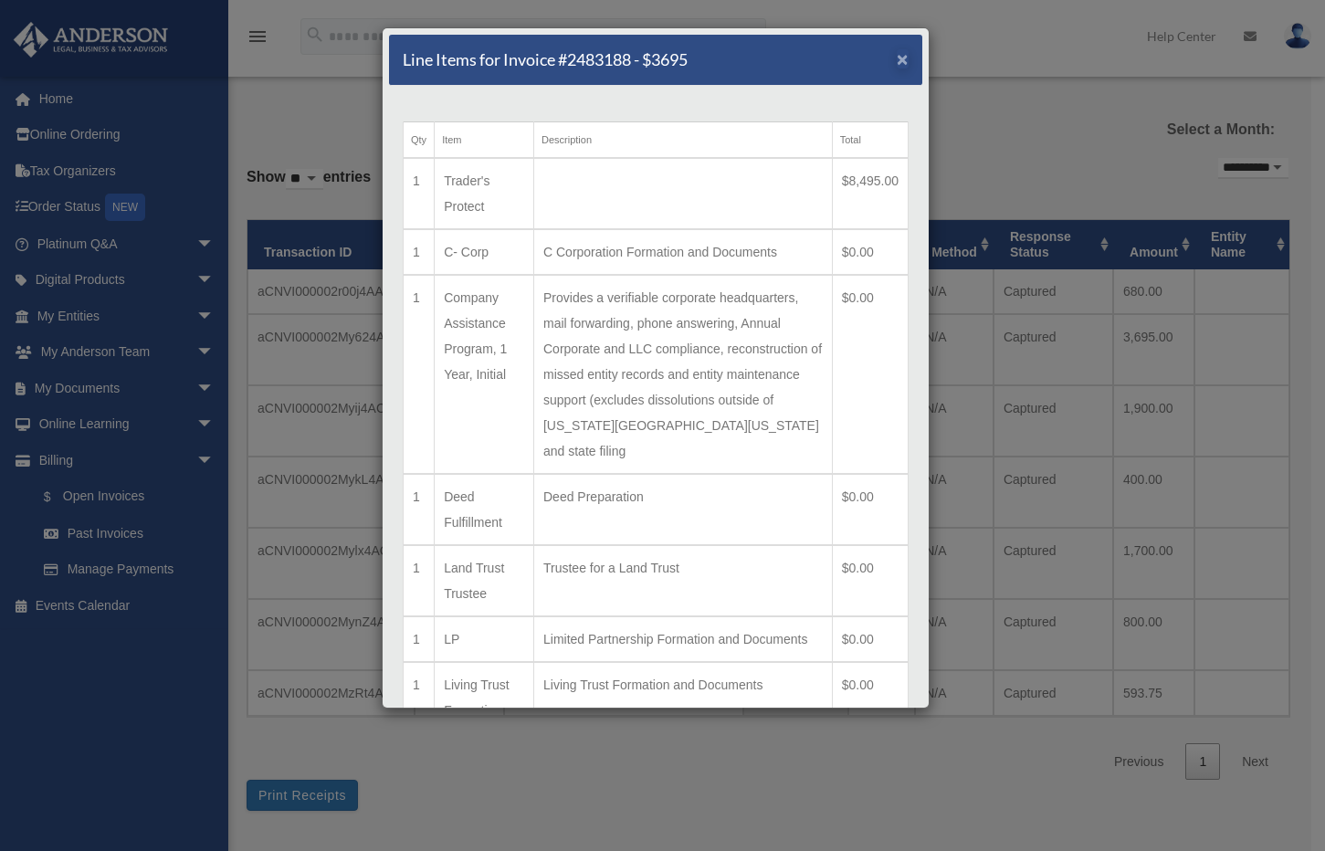
click at [897, 63] on span "×" at bounding box center [903, 58] width 12 height 21
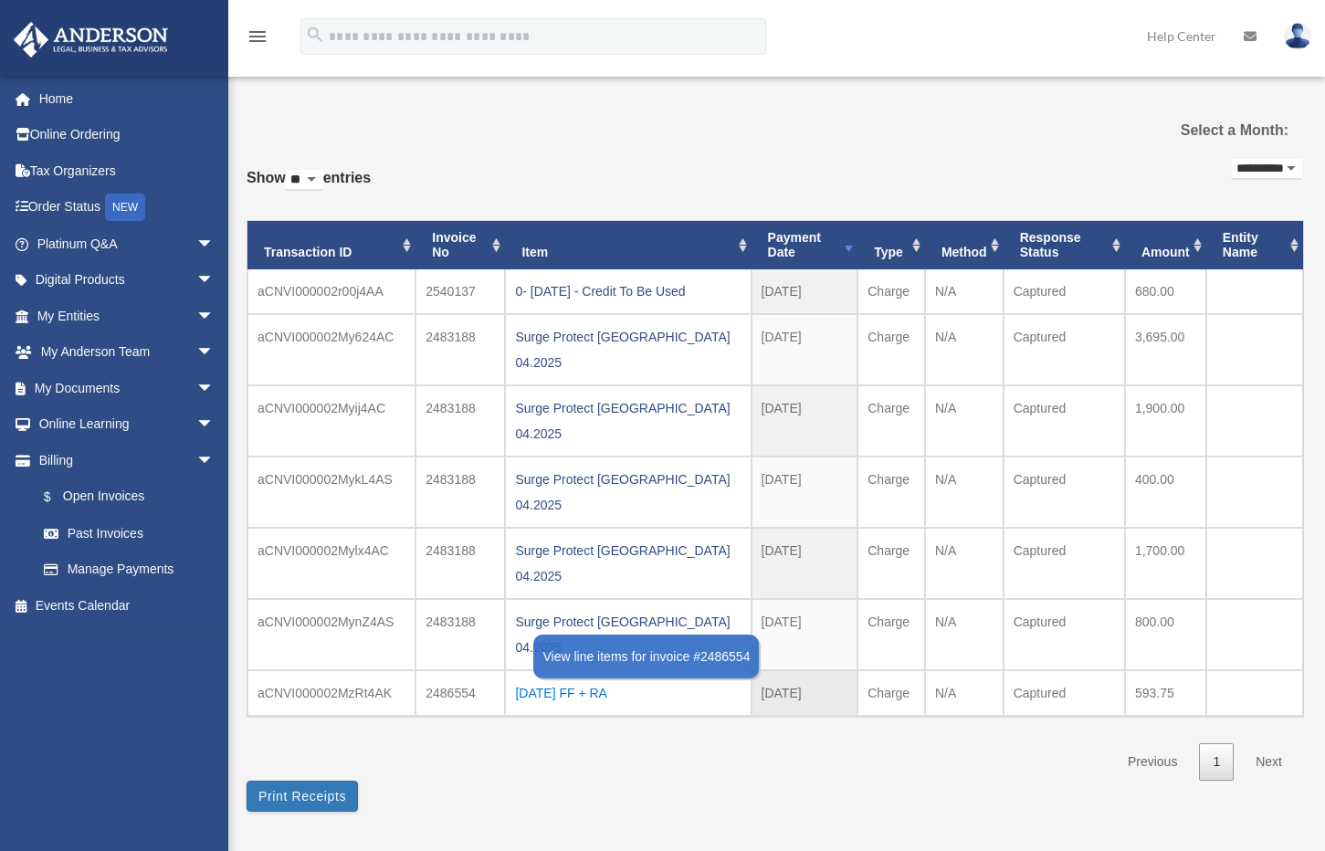
click at [582, 680] on div "2025.04.27 FF + RA" at bounding box center [628, 693] width 226 height 26
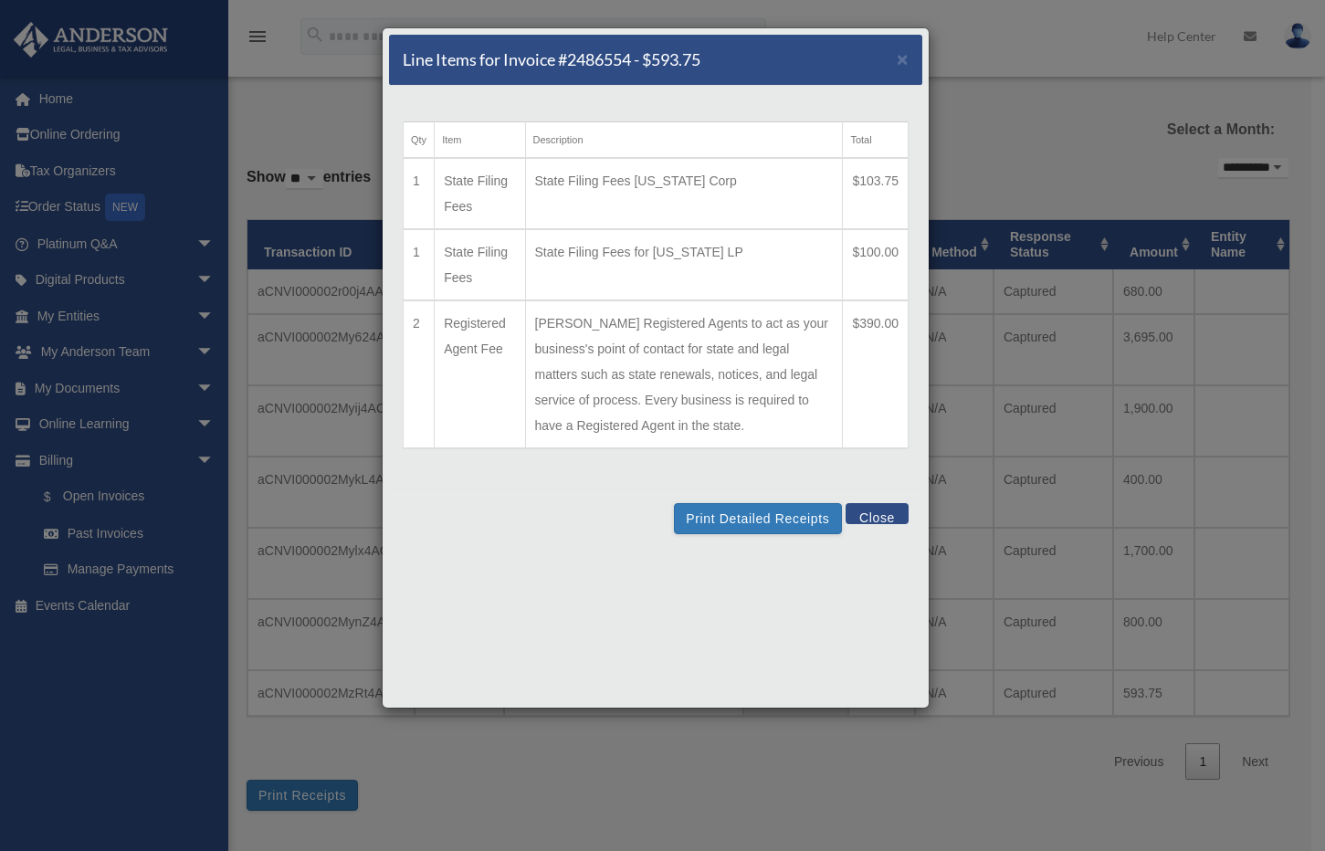
click at [911, 50] on div "Line Items for Invoice #2486554 - $593.75 ×" at bounding box center [655, 60] width 533 height 51
click at [911, 64] on div "Line Items for Invoice #2486554 - $593.75 ×" at bounding box center [655, 60] width 533 height 51
click at [898, 71] on div "Line Items for Invoice #2486554 - $593.75 ×" at bounding box center [655, 60] width 533 height 51
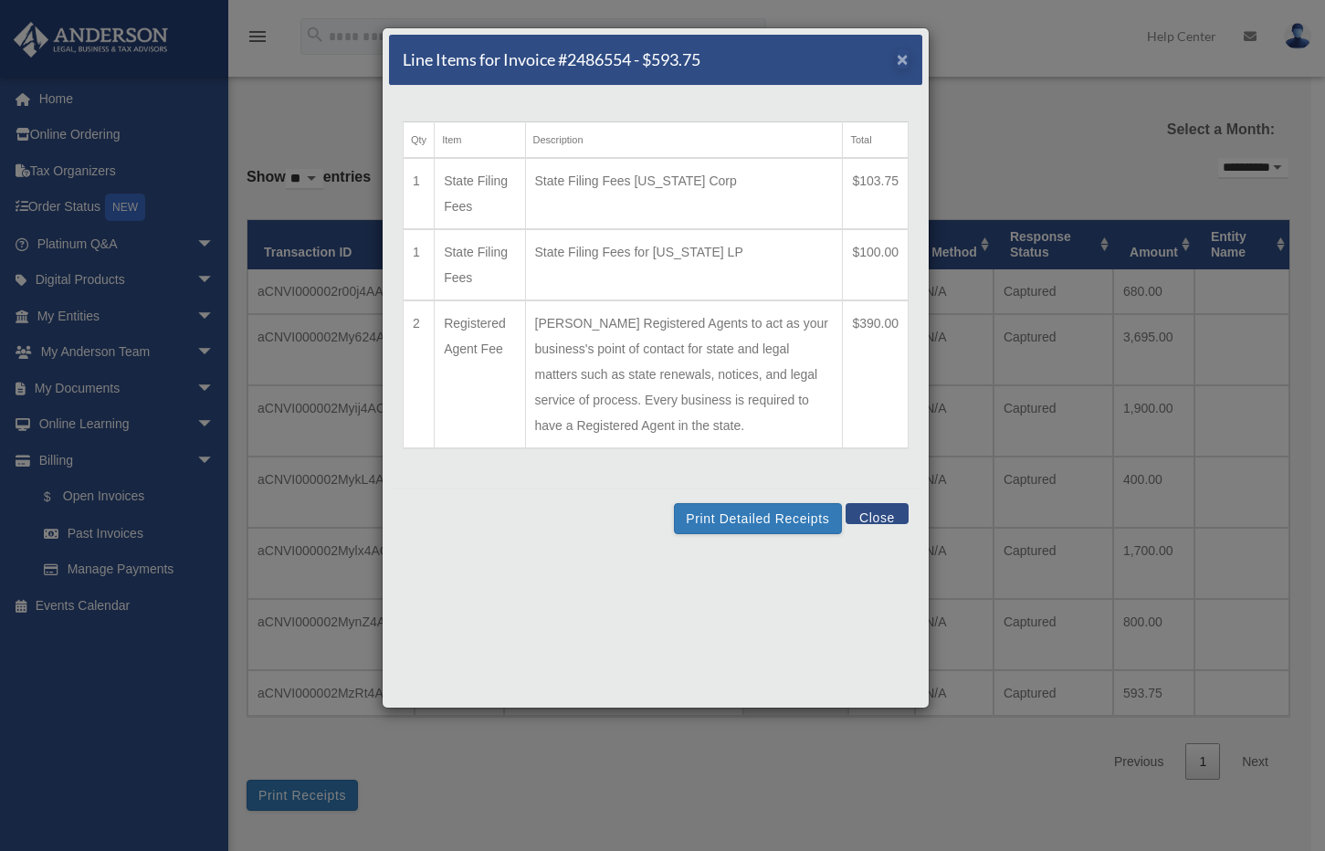
click at [899, 64] on span "×" at bounding box center [903, 58] width 12 height 21
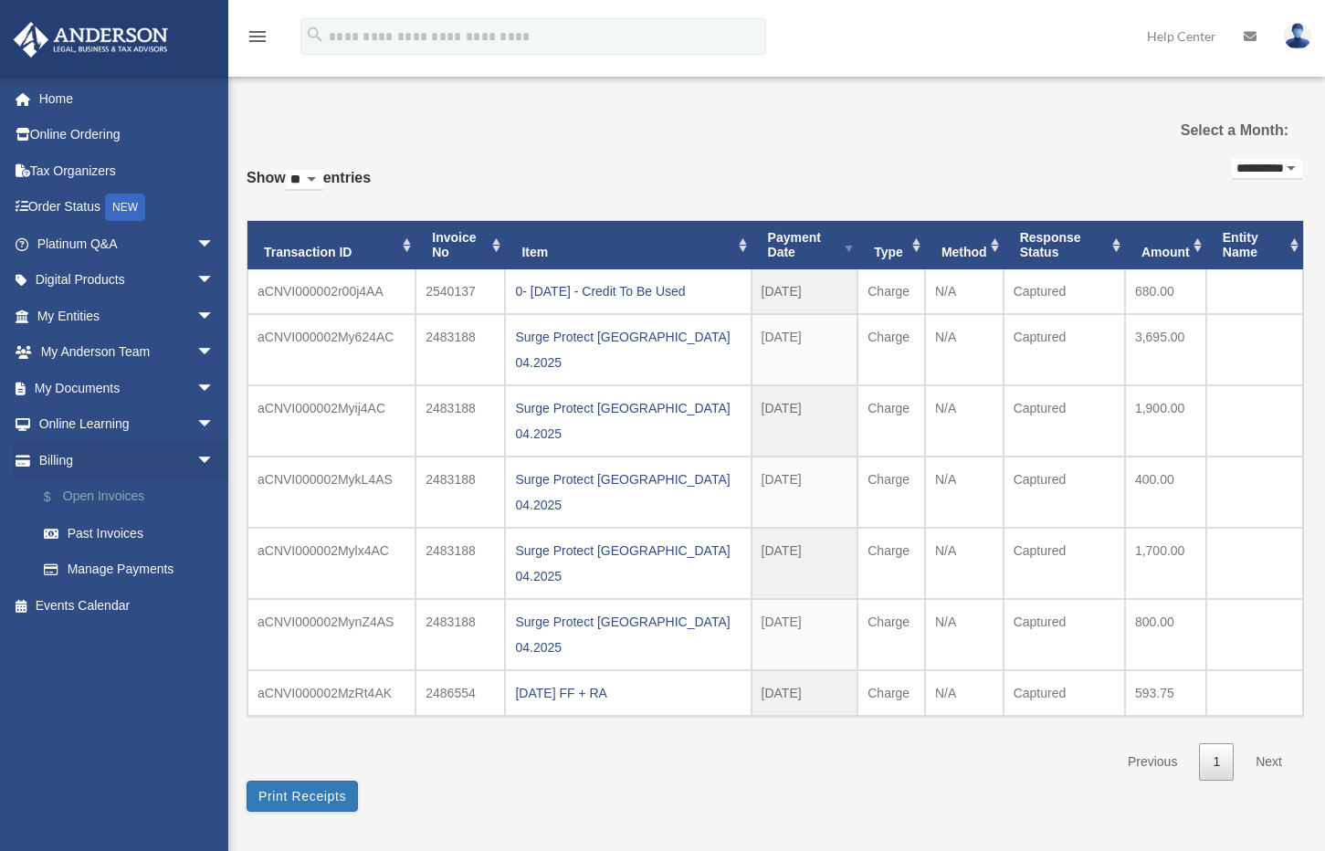
click at [111, 496] on link "$ Open Invoices" at bounding box center [134, 497] width 216 height 37
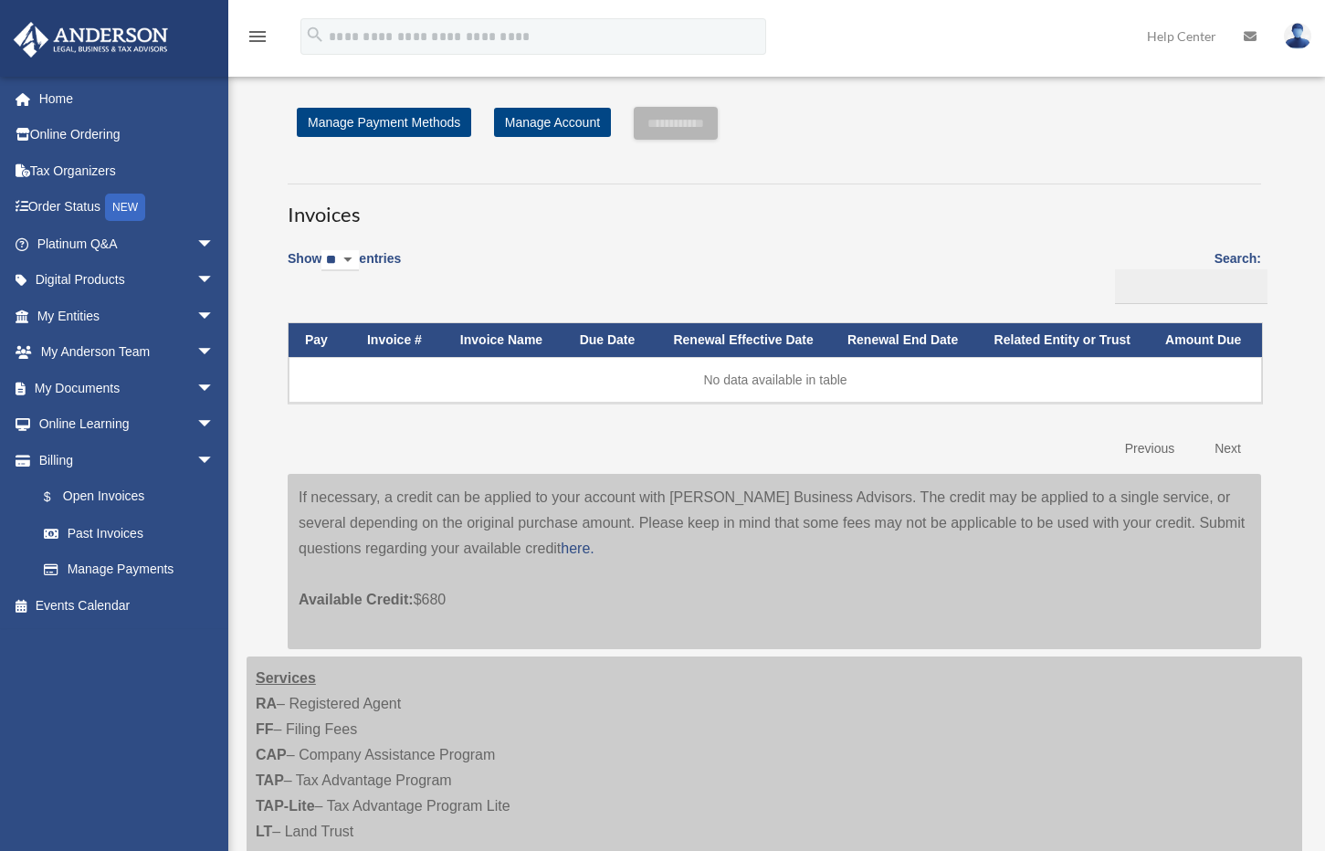
scroll to position [256, 0]
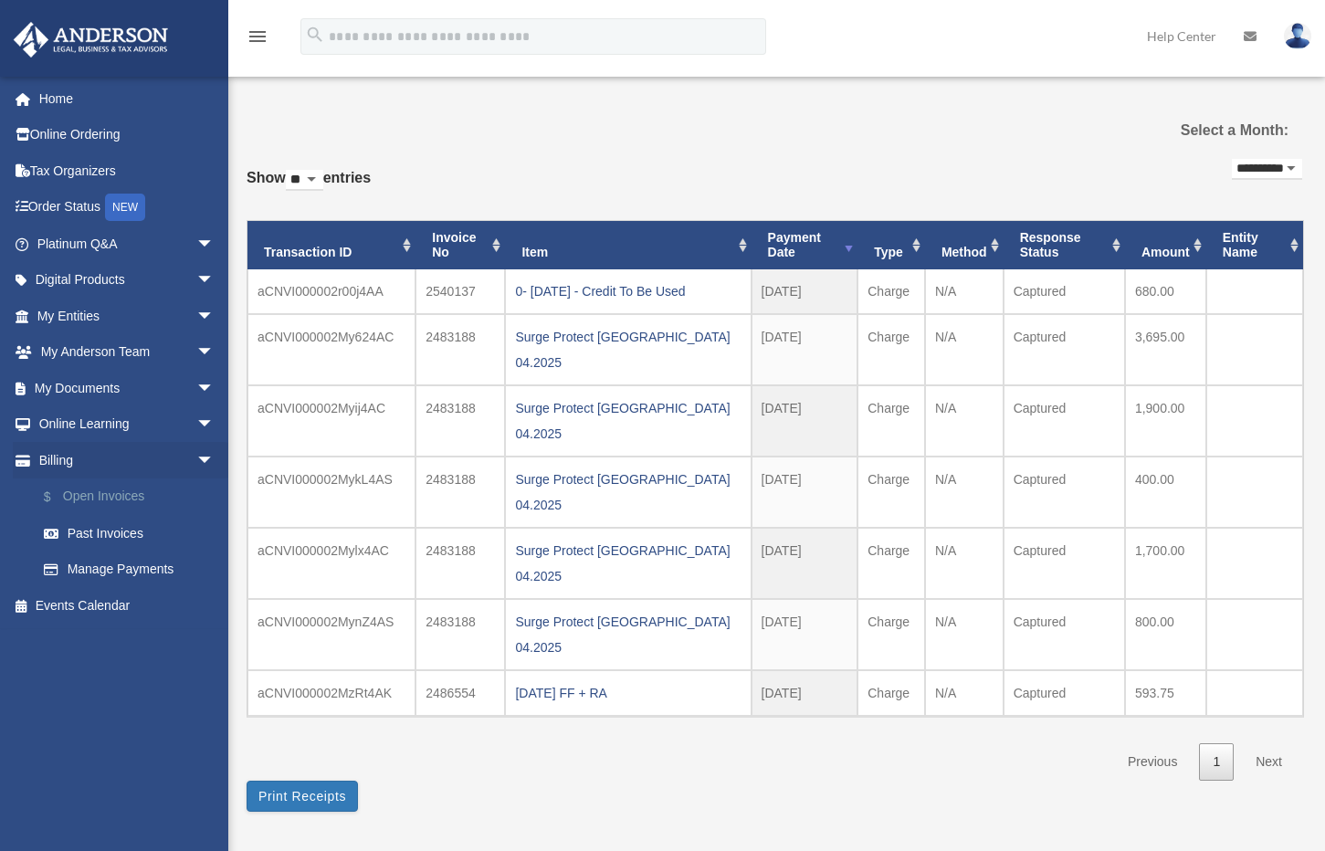
click at [99, 497] on link "$ Open Invoices" at bounding box center [134, 497] width 216 height 37
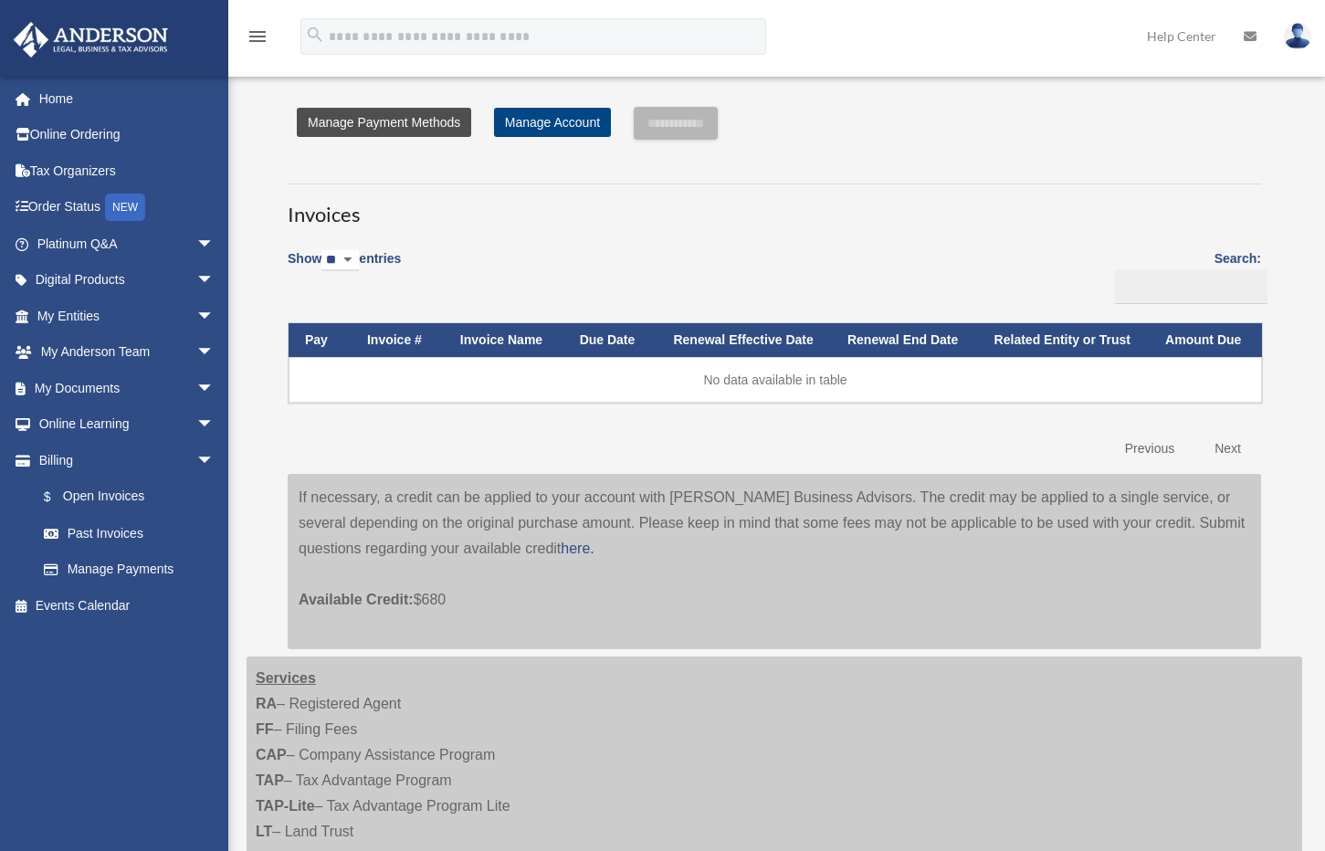
click at [386, 123] on link "Manage Payment Methods" at bounding box center [384, 122] width 174 height 29
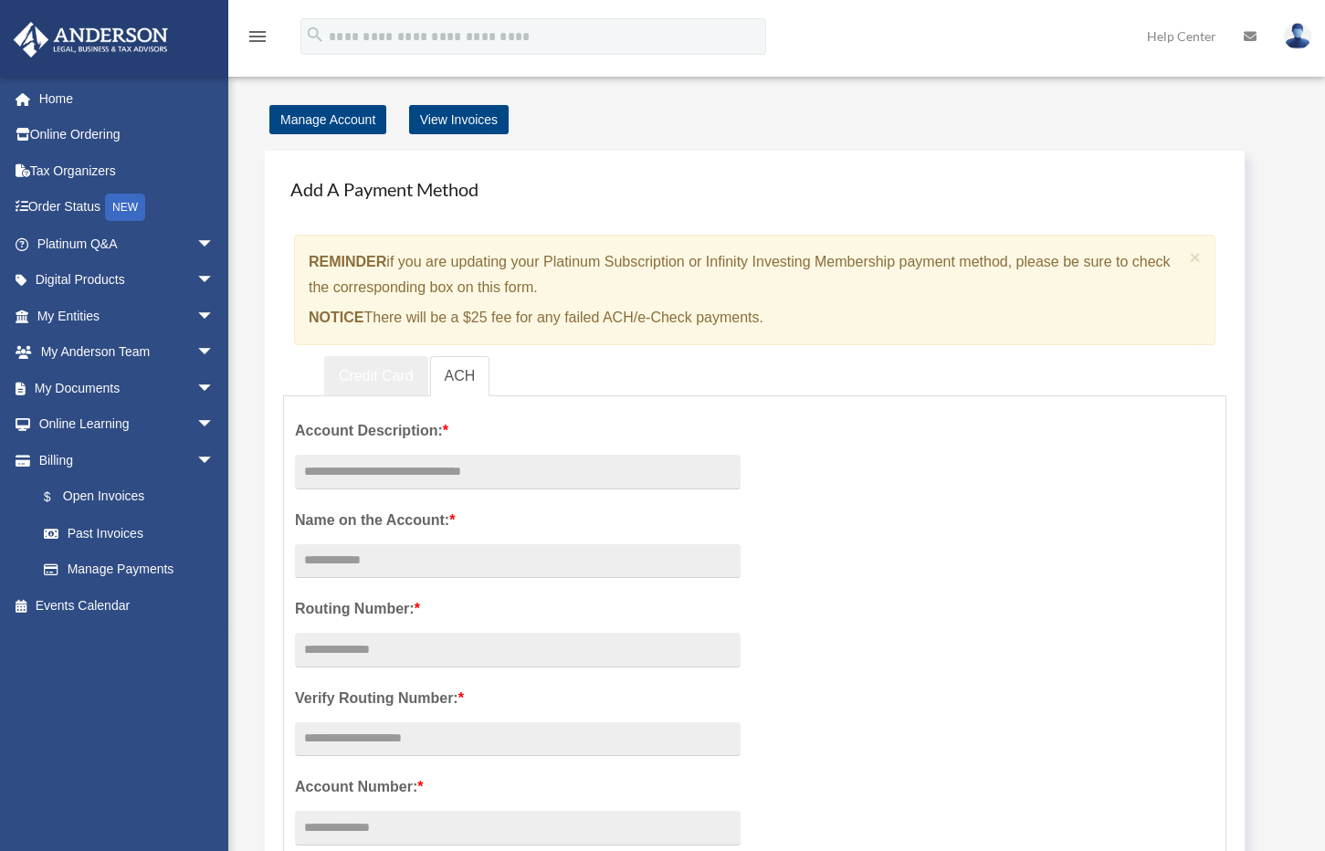
drag, startPoint x: 369, startPoint y: 385, endPoint x: 365, endPoint y: 375, distance: 9.8
click at [369, 384] on link "Credit Card" at bounding box center [376, 376] width 104 height 41
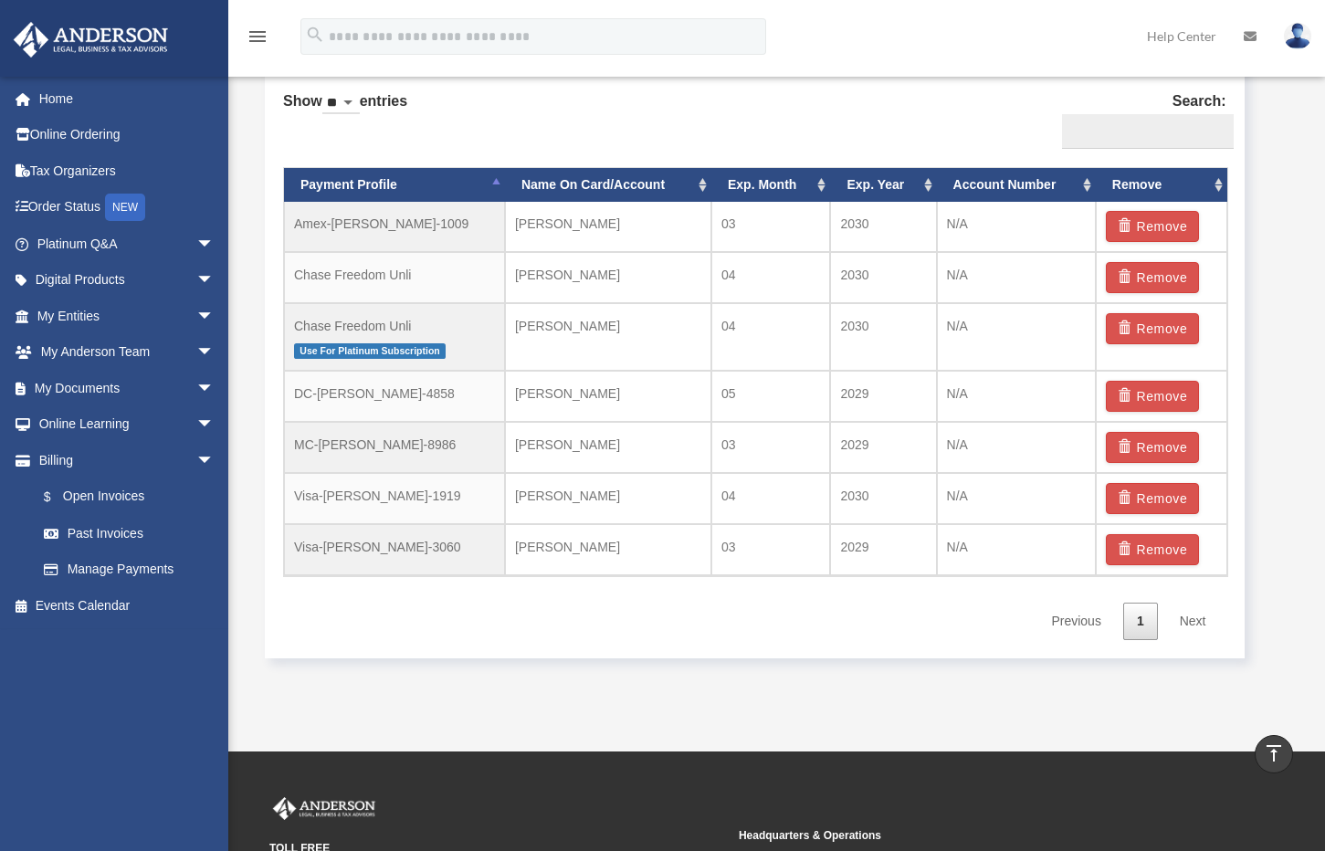
scroll to position [764, 0]
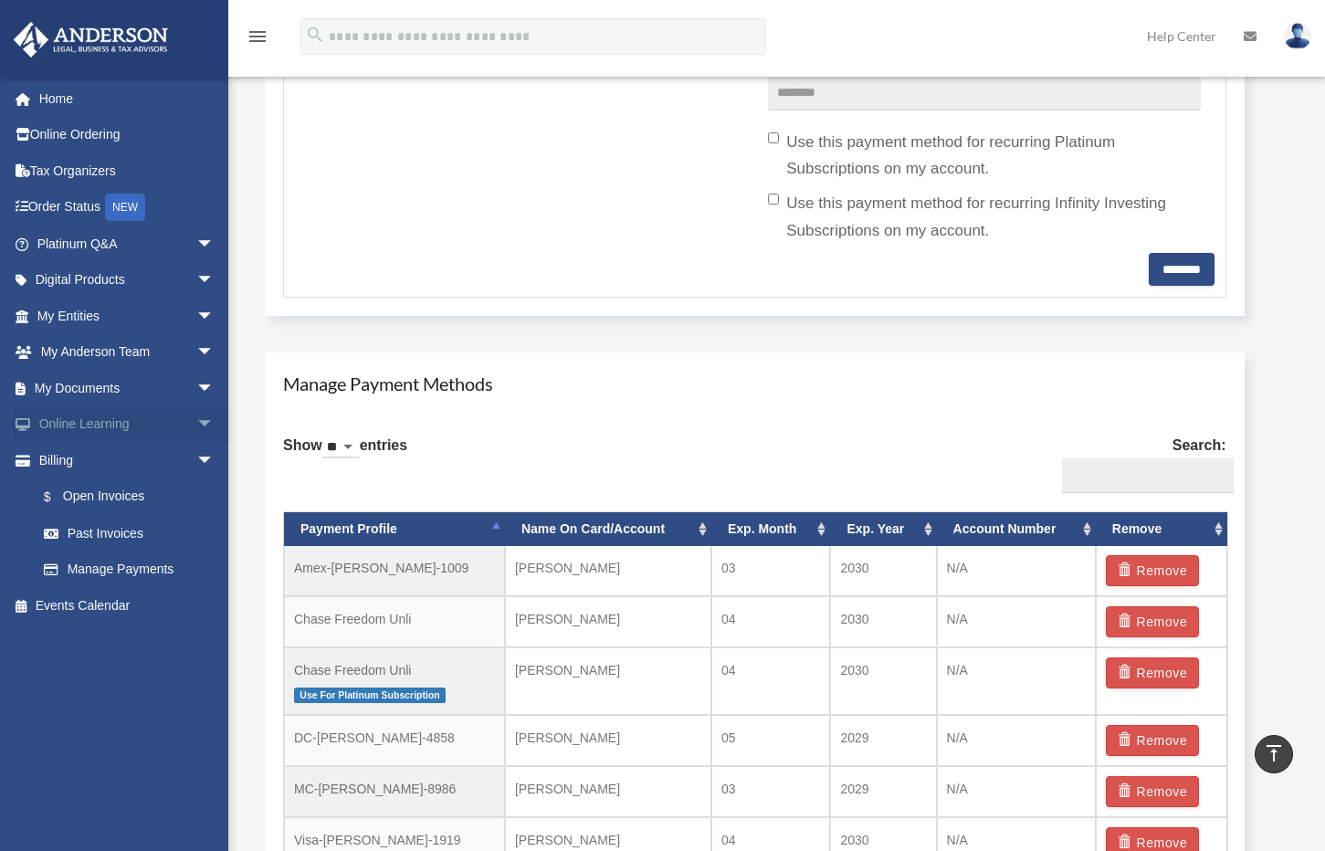
click at [196, 421] on span "arrow_drop_down" at bounding box center [214, 424] width 37 height 37
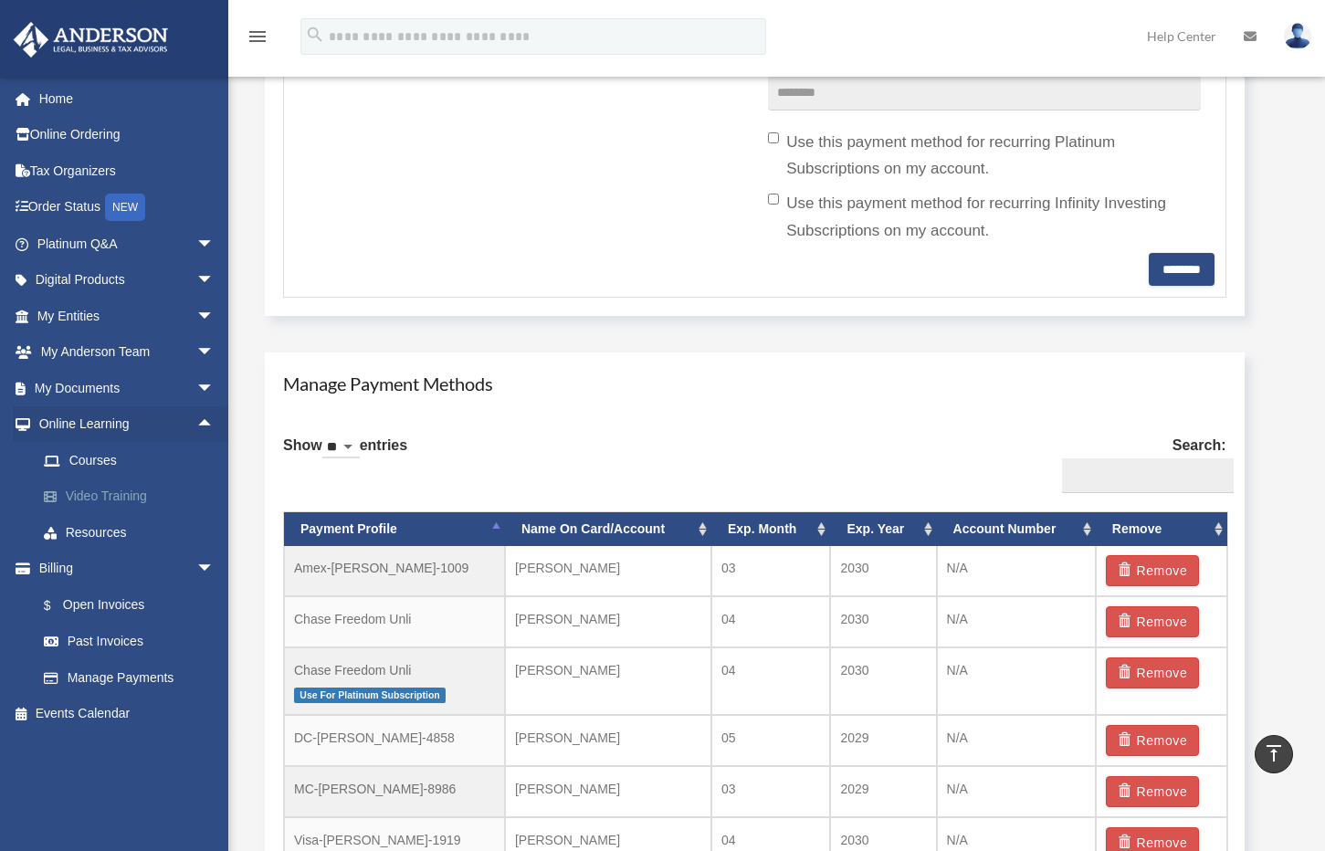
click at [104, 488] on link "Video Training" at bounding box center [134, 497] width 216 height 37
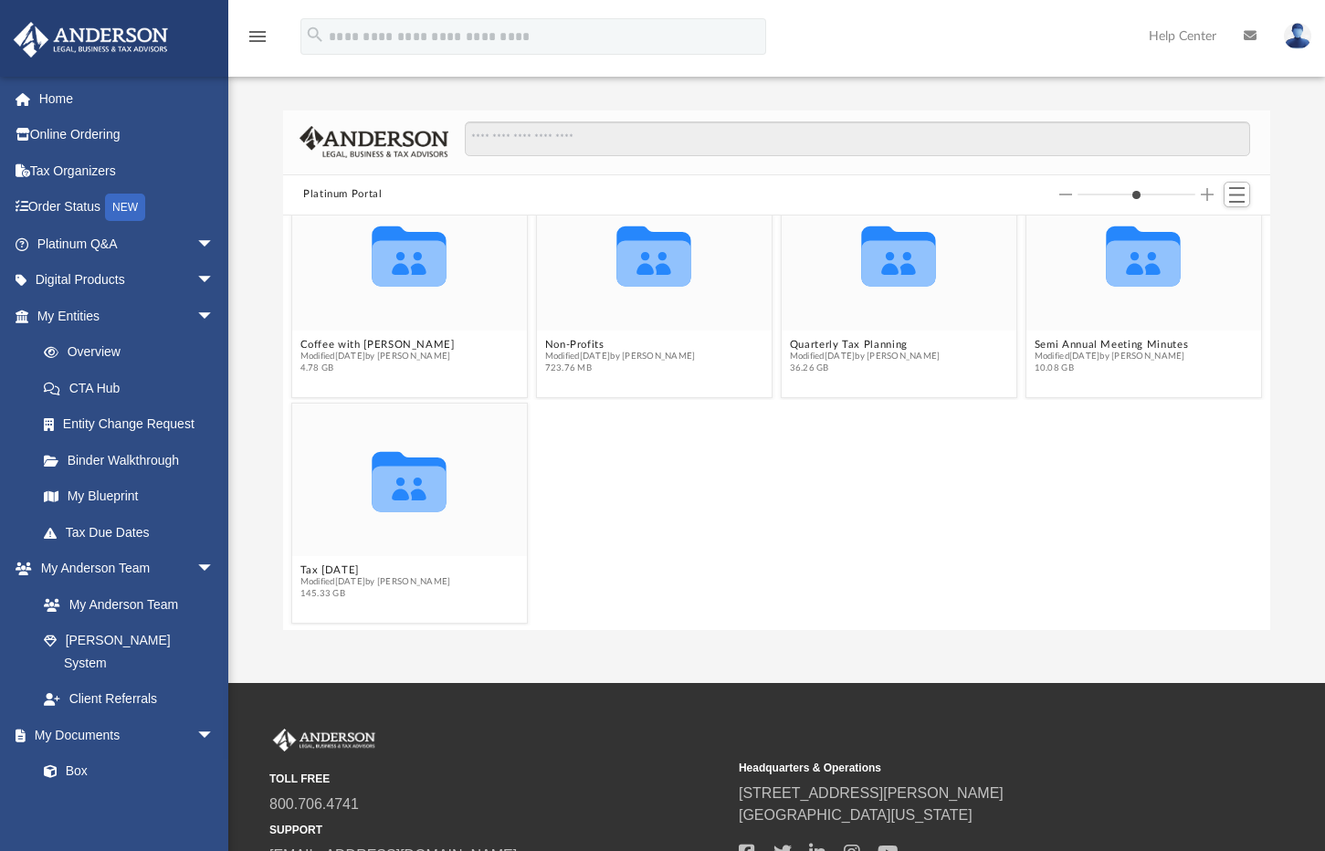
scroll to position [63, 0]
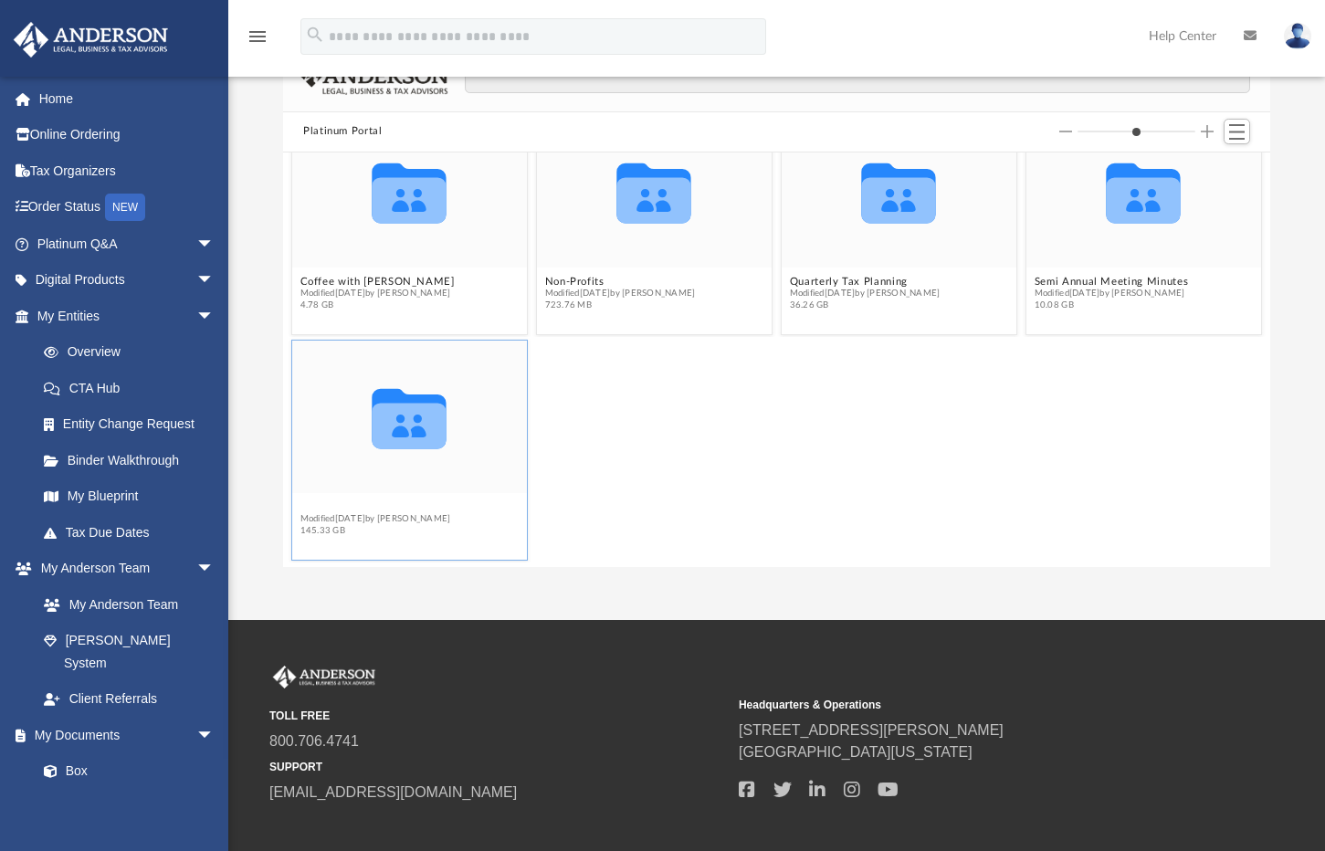
click at [311, 501] on button "Tax [DATE]" at bounding box center [375, 507] width 151 height 12
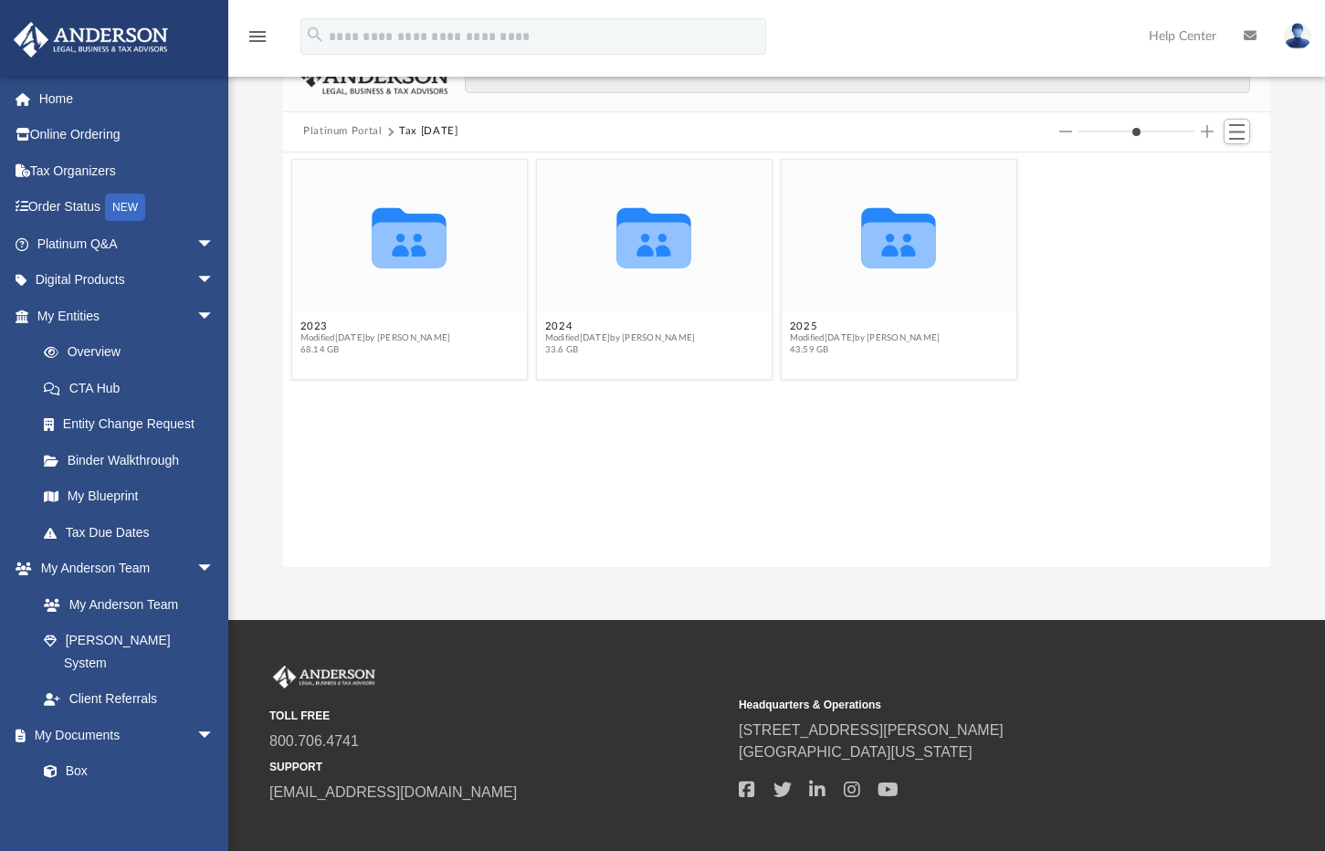
scroll to position [0, 0]
click at [808, 324] on button "2025" at bounding box center [865, 327] width 151 height 12
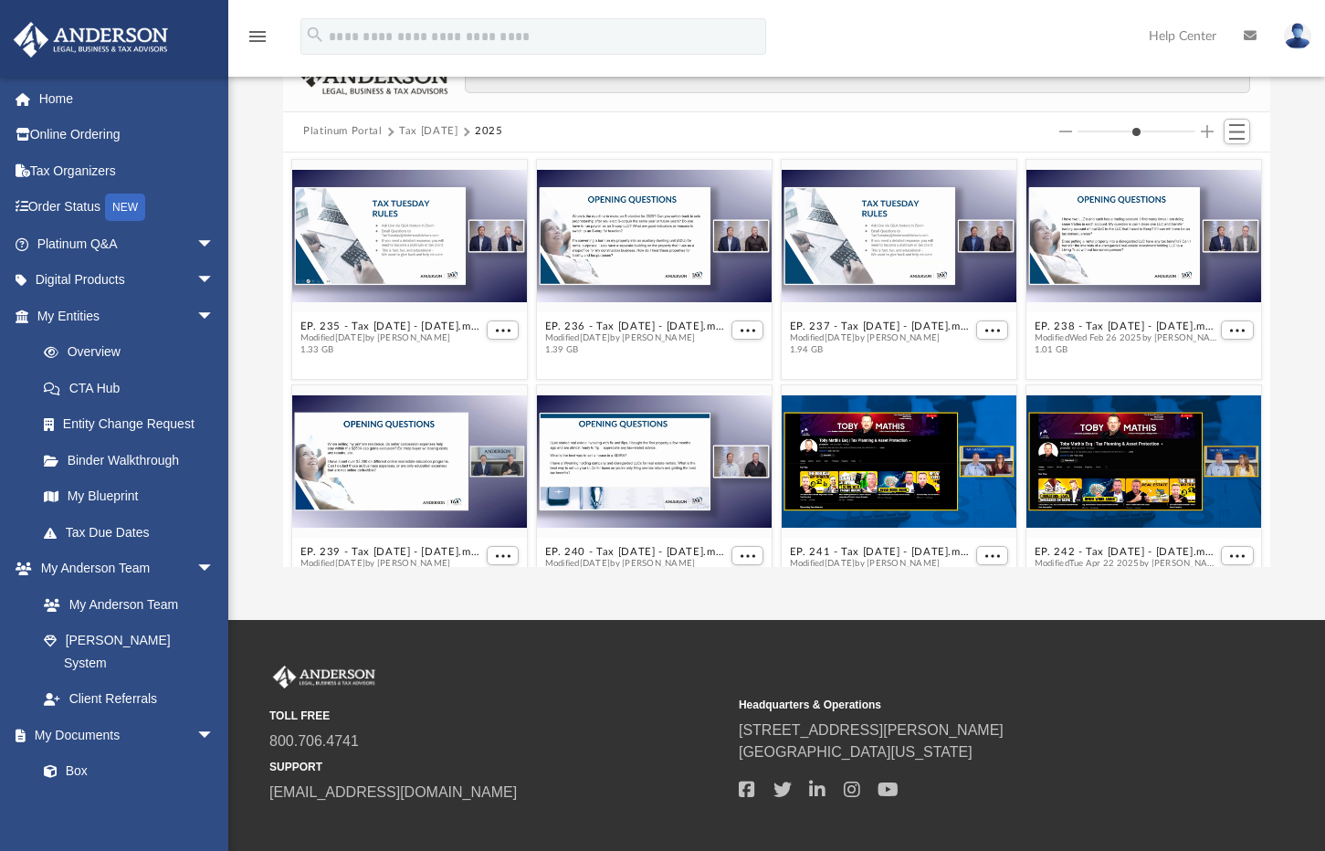
scroll to position [722, 0]
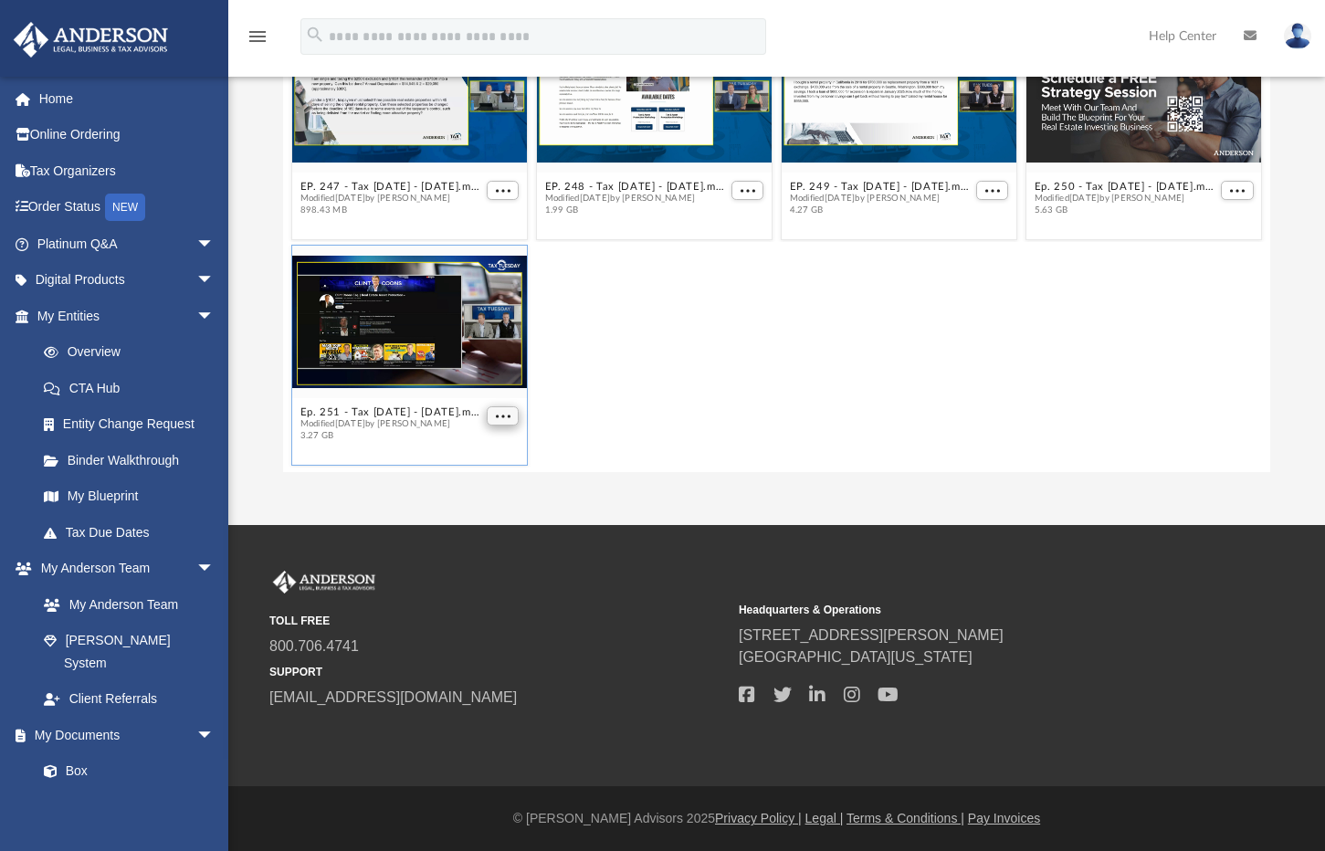
click at [500, 416] on span "More options" at bounding box center [503, 415] width 15 height 9
click at [476, 353] on li "Preview" at bounding box center [478, 351] width 53 height 19
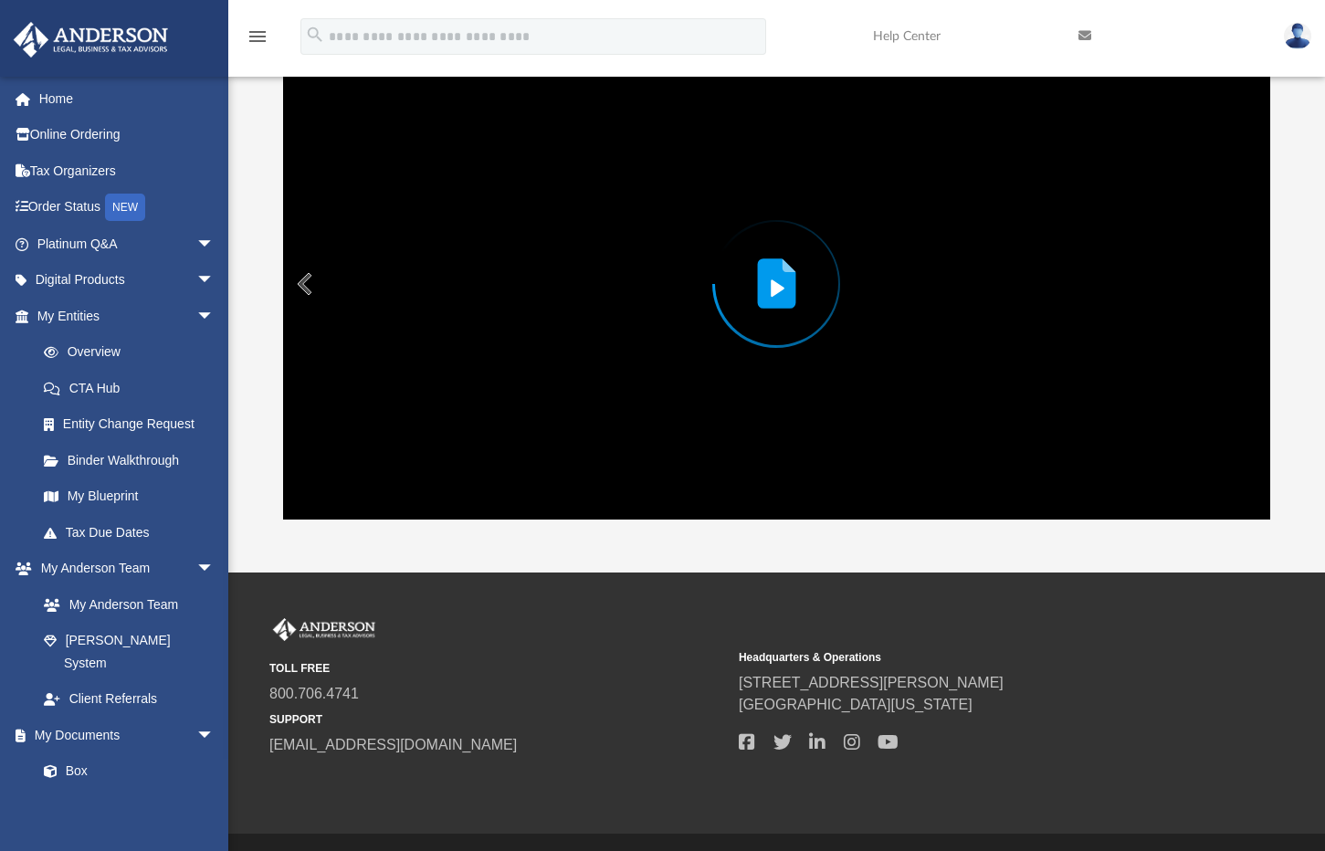
scroll to position [0, 0]
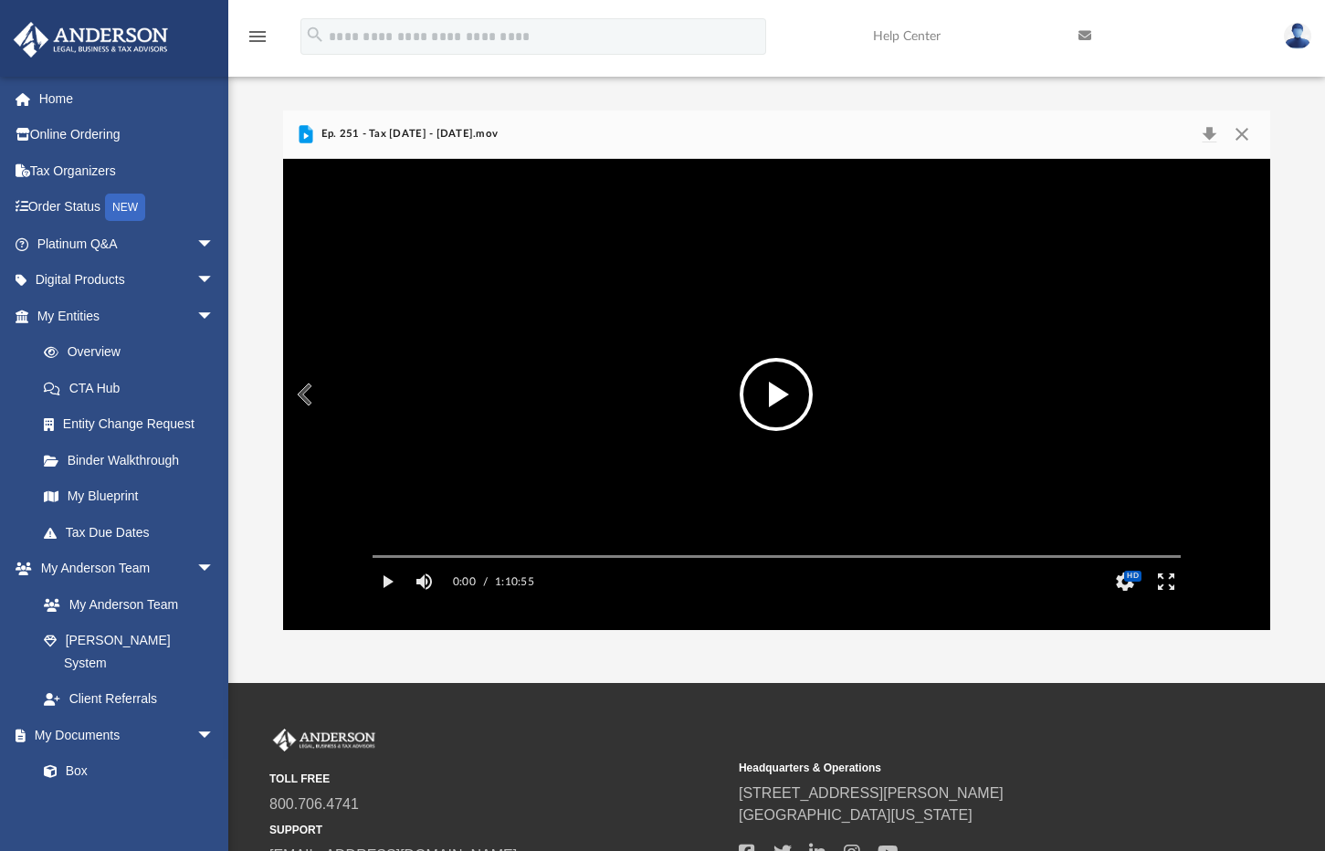
click at [792, 394] on button "File preview" at bounding box center [776, 394] width 73 height 73
click at [1132, 600] on button "HD" at bounding box center [1124, 582] width 41 height 37
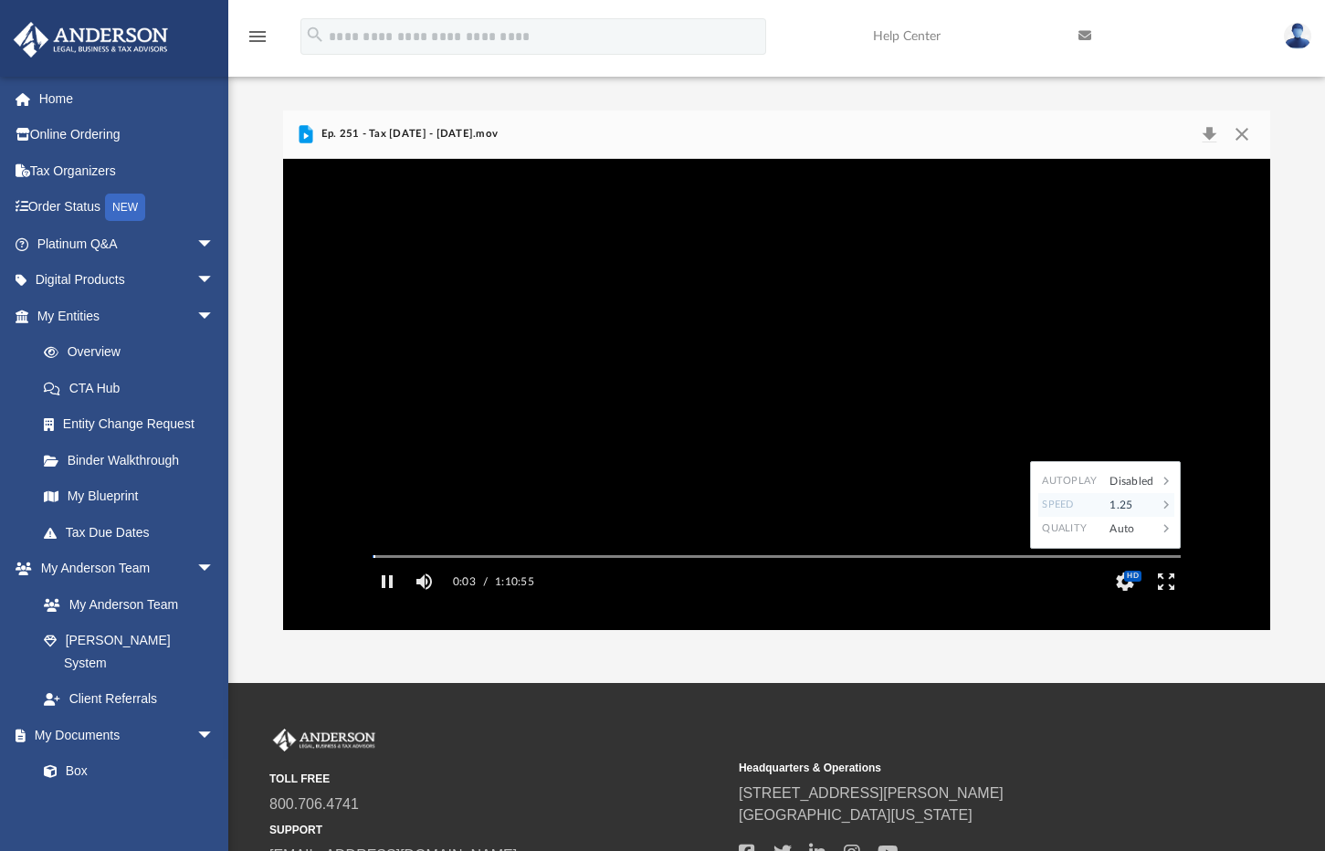
click at [1125, 517] on div "1.25" at bounding box center [1129, 505] width 57 height 24
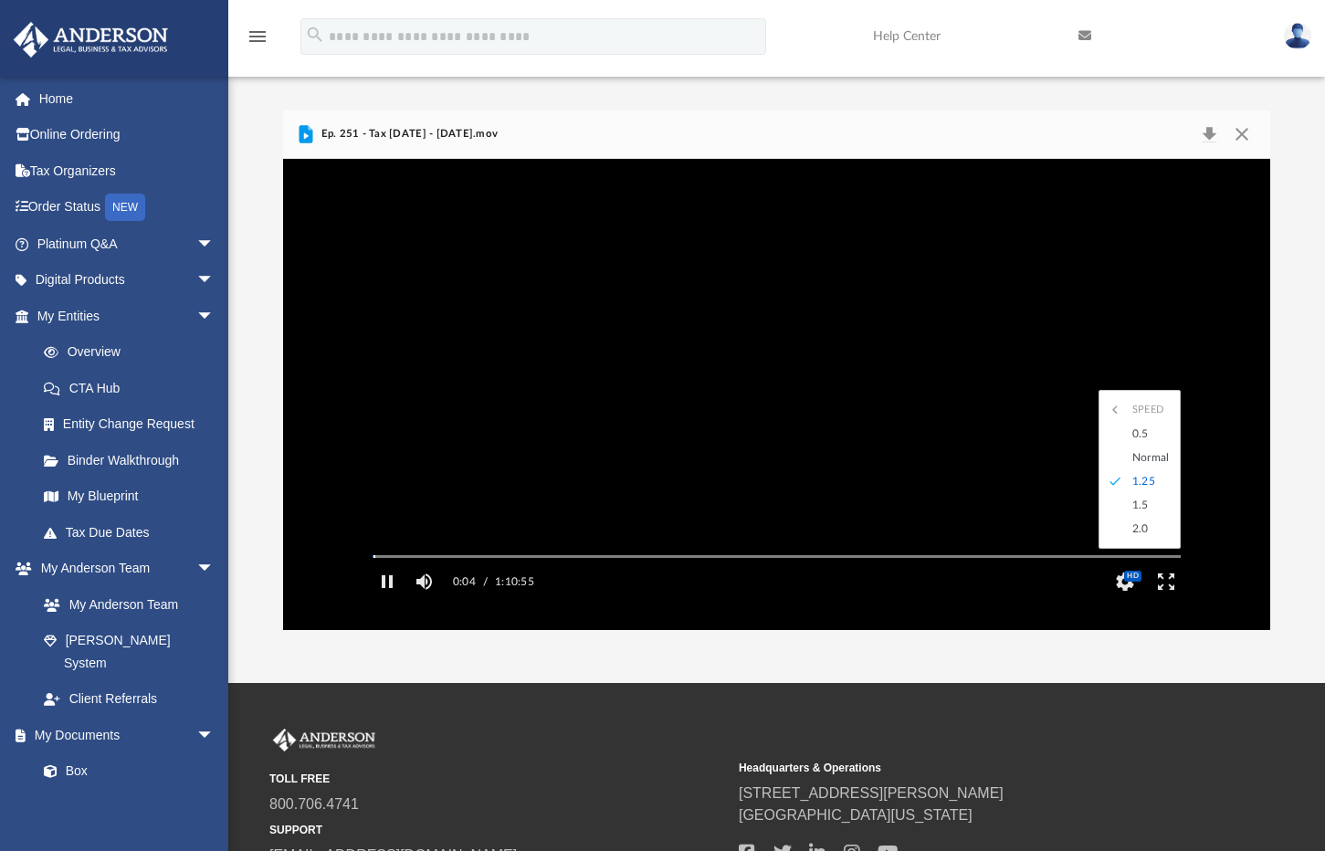
click at [1042, 654] on div "App calopuri@yahoo.com Sign Out livetruepurpose@gmail.com Home Online Ordering …" at bounding box center [662, 341] width 1325 height 683
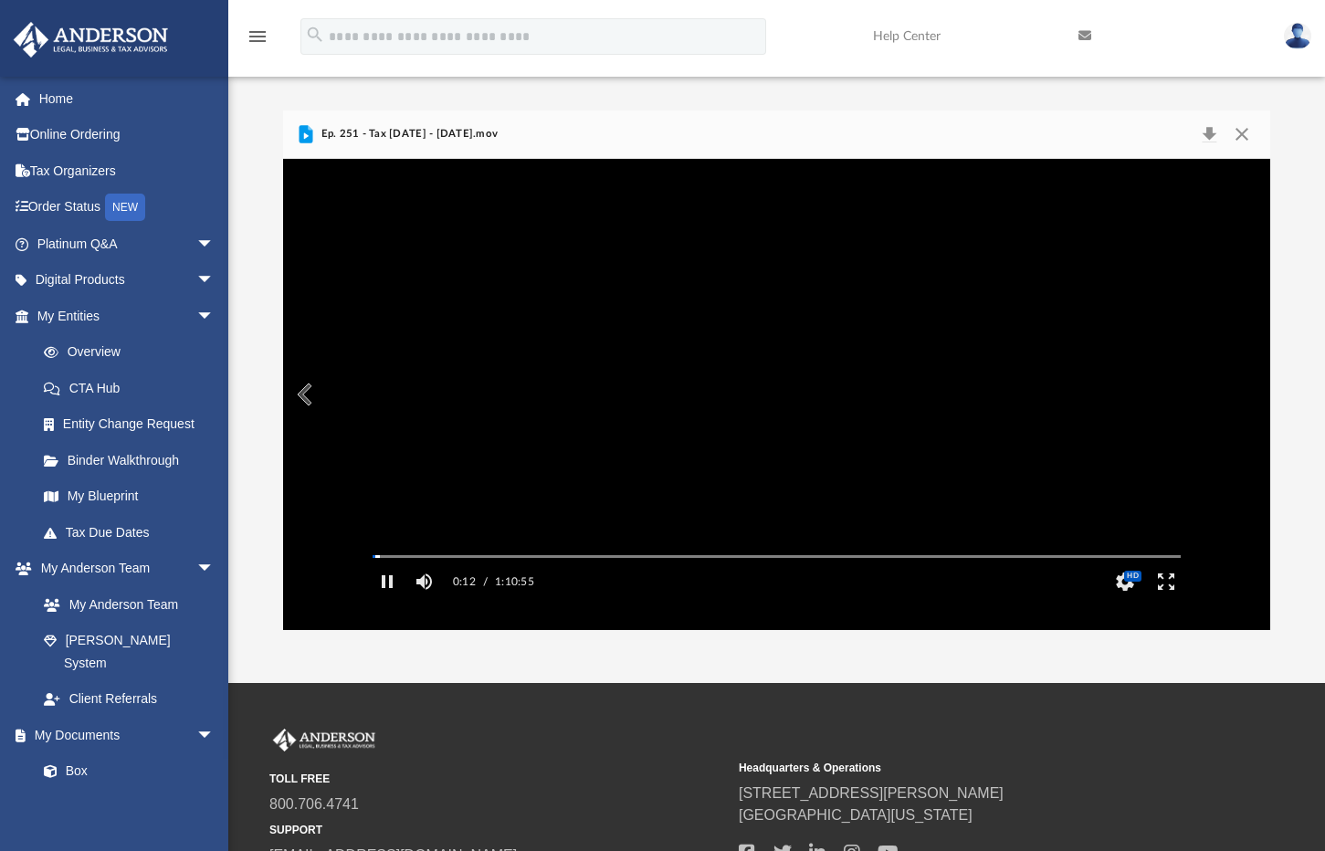
click at [364, 133] on span "Ep. 251 - Tax Tuesday - August 26th, 2025.mov" at bounding box center [407, 134] width 181 height 16
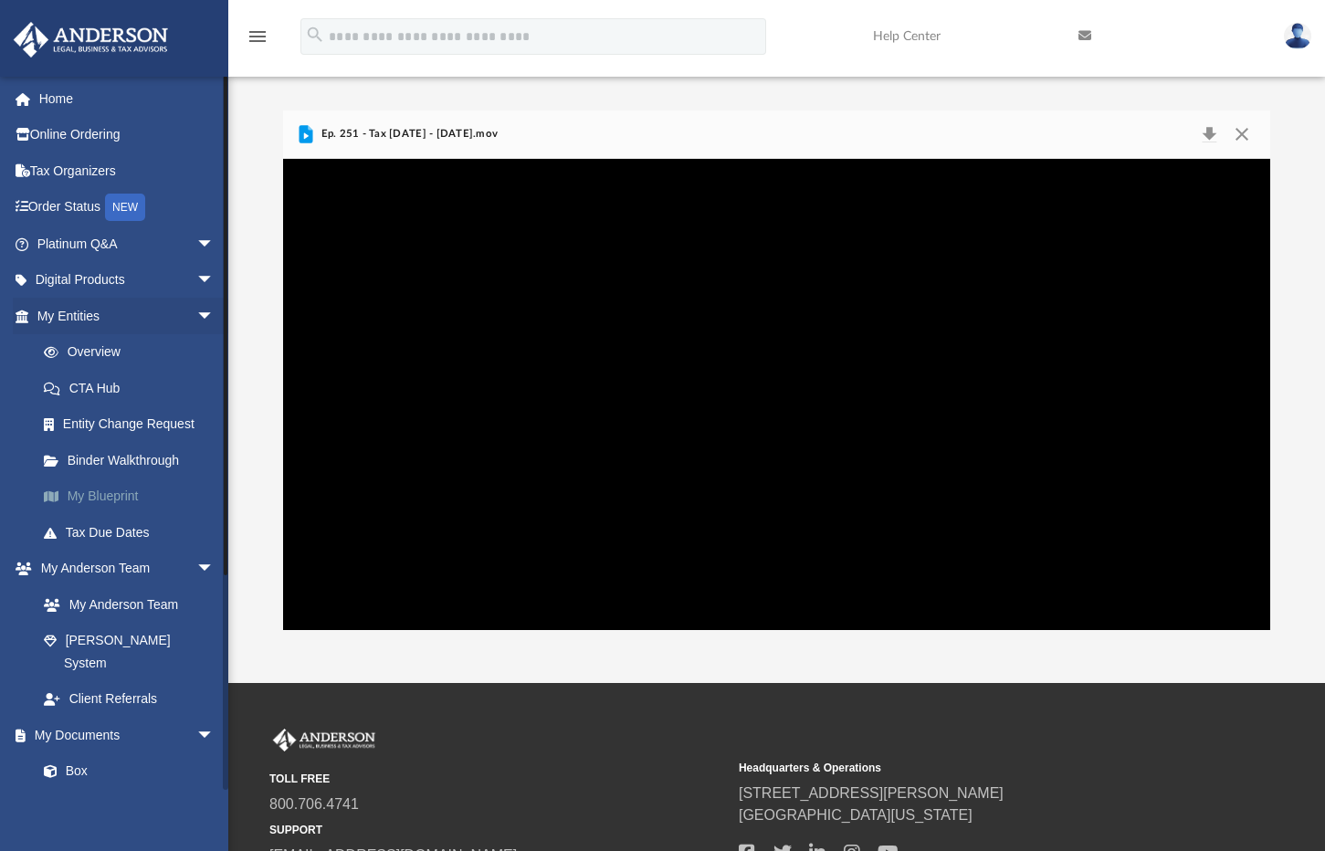
click at [110, 488] on link "My Blueprint" at bounding box center [134, 497] width 216 height 37
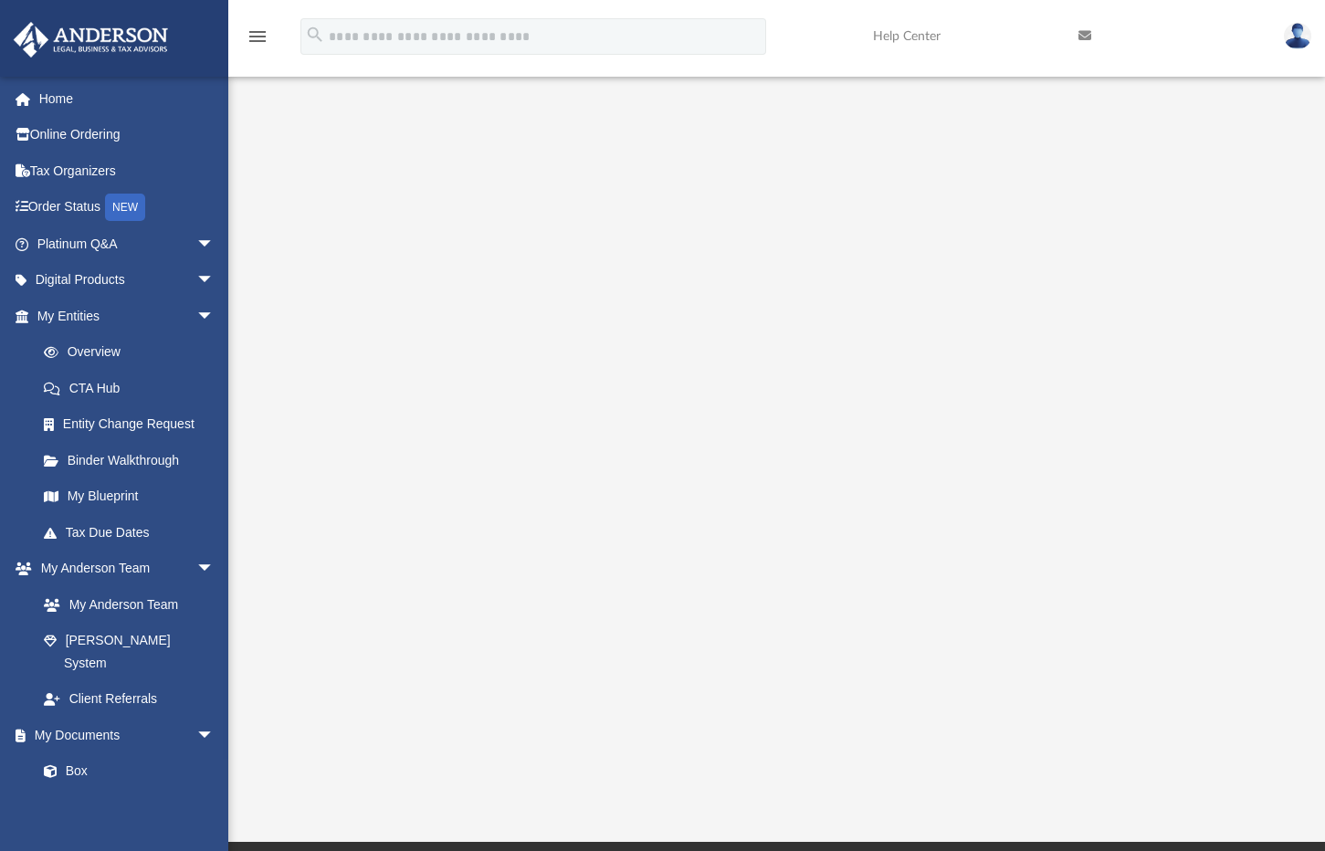
scroll to position [127, 0]
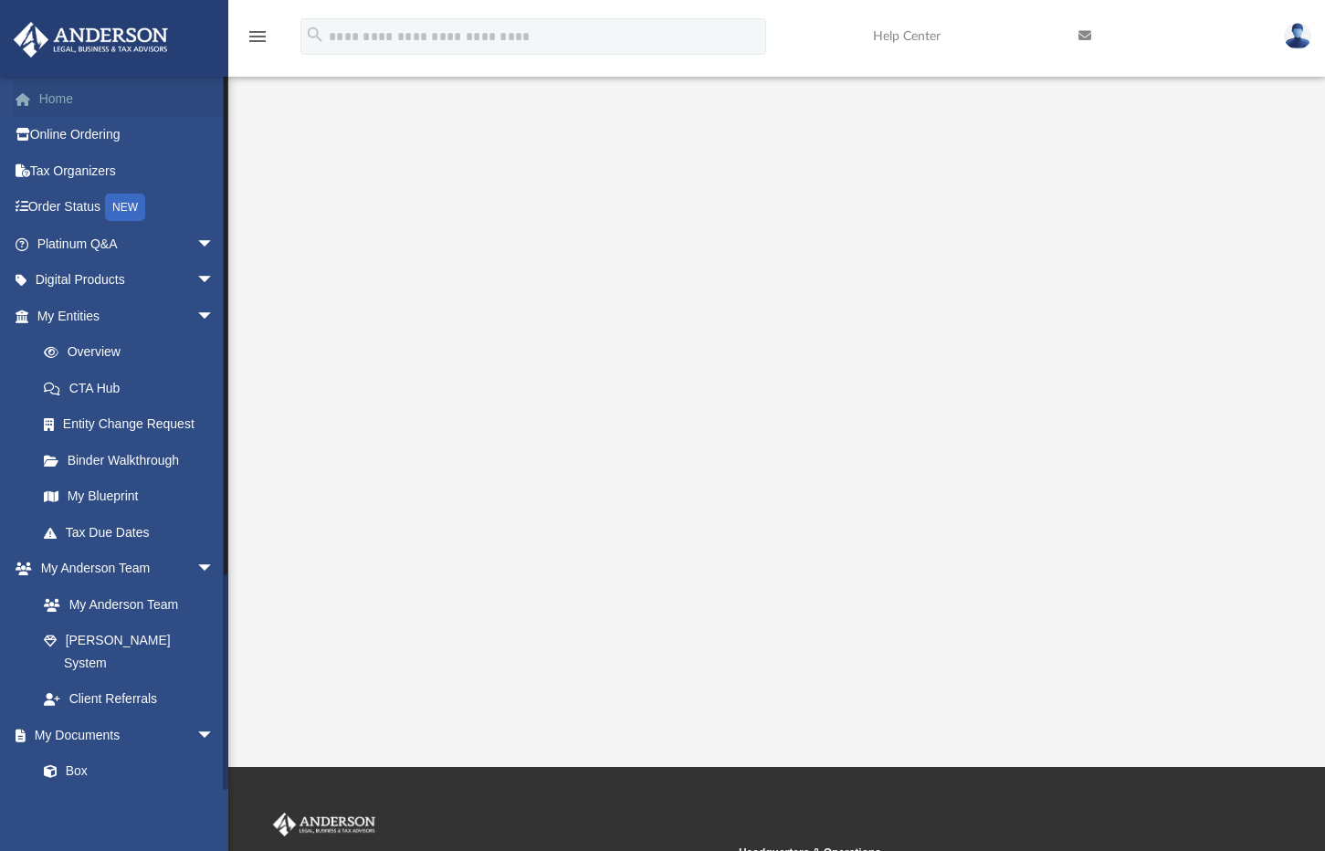
click at [65, 95] on link "Home" at bounding box center [127, 98] width 229 height 37
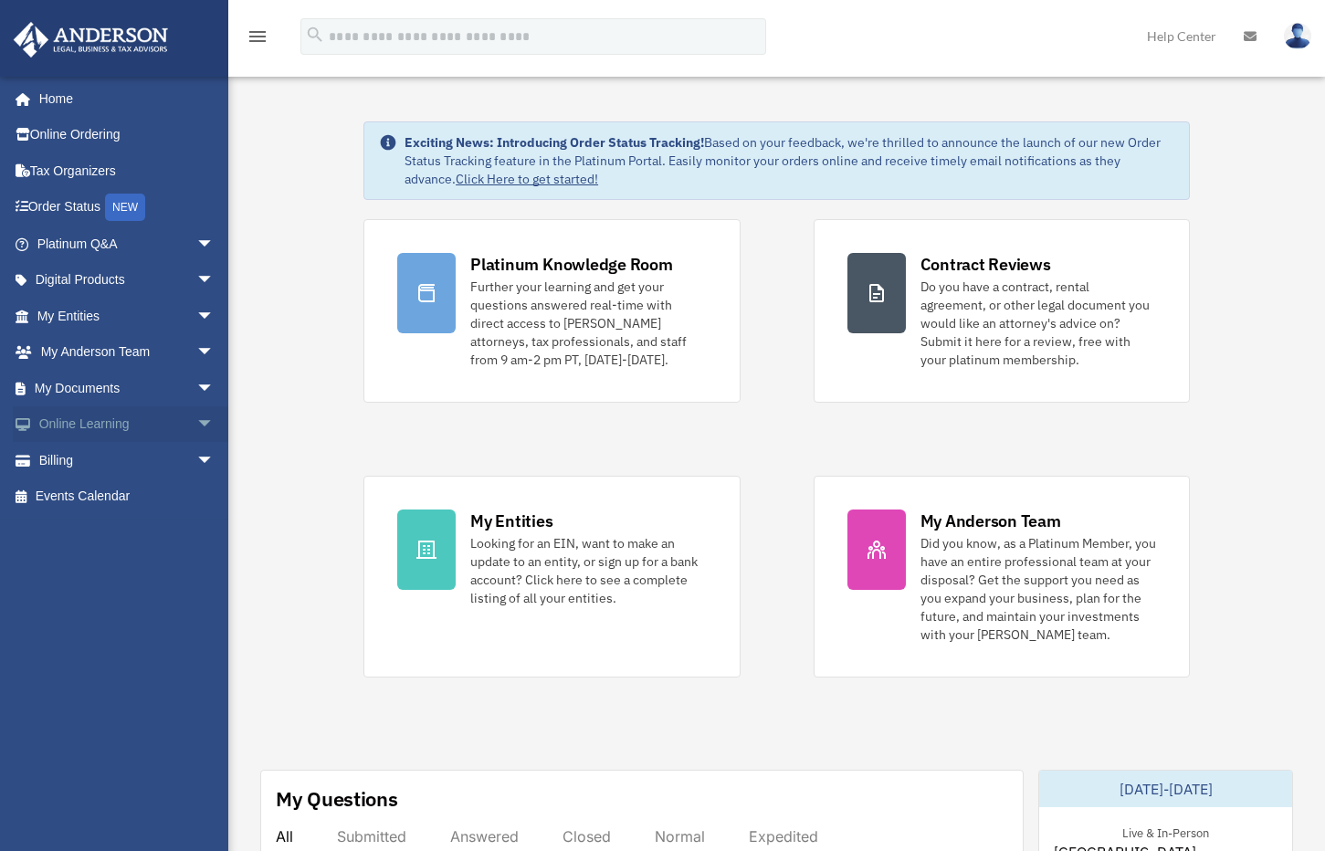
click at [196, 415] on span "arrow_drop_down" at bounding box center [214, 424] width 37 height 37
click at [68, 458] on span at bounding box center [62, 461] width 16 height 13
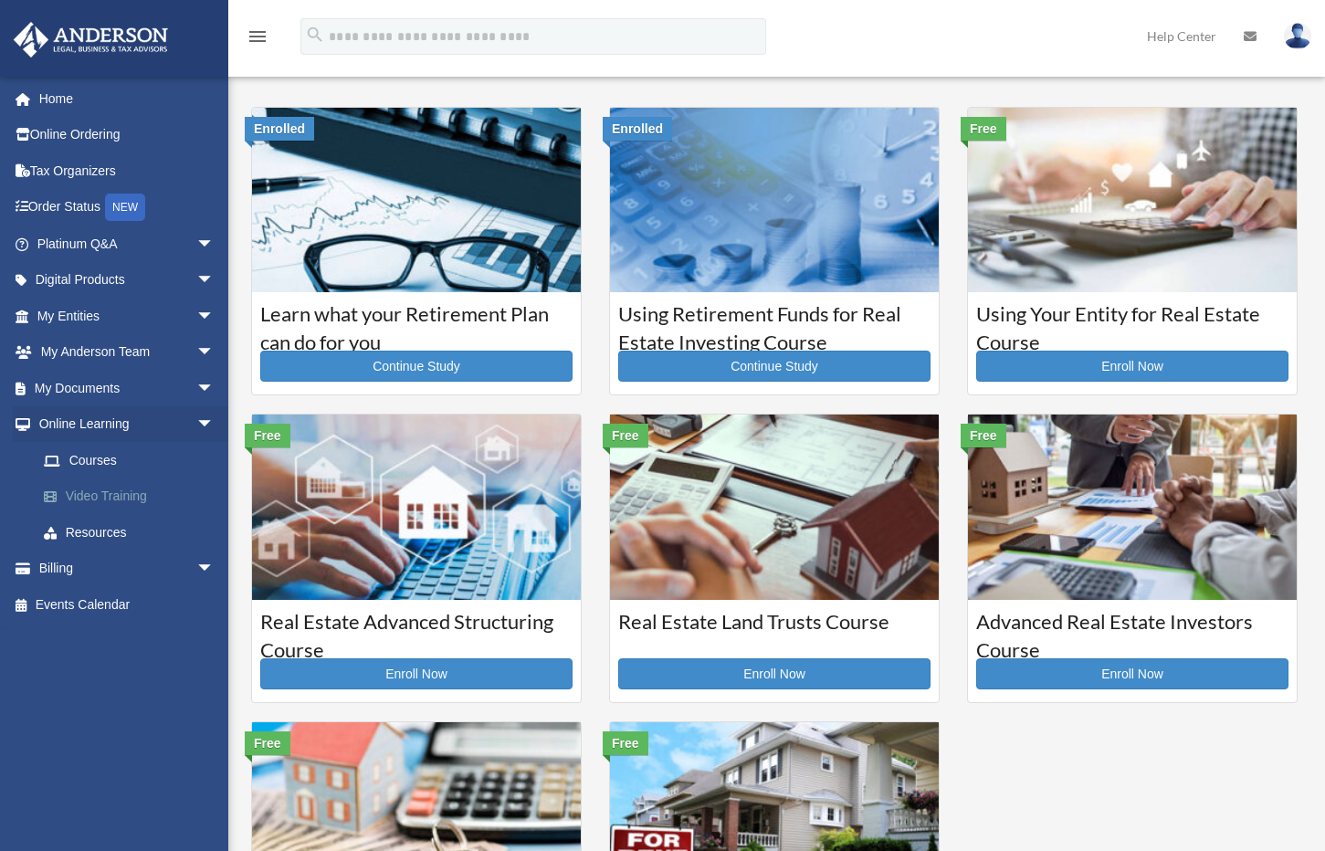
click at [121, 490] on link "Video Training" at bounding box center [134, 497] width 216 height 37
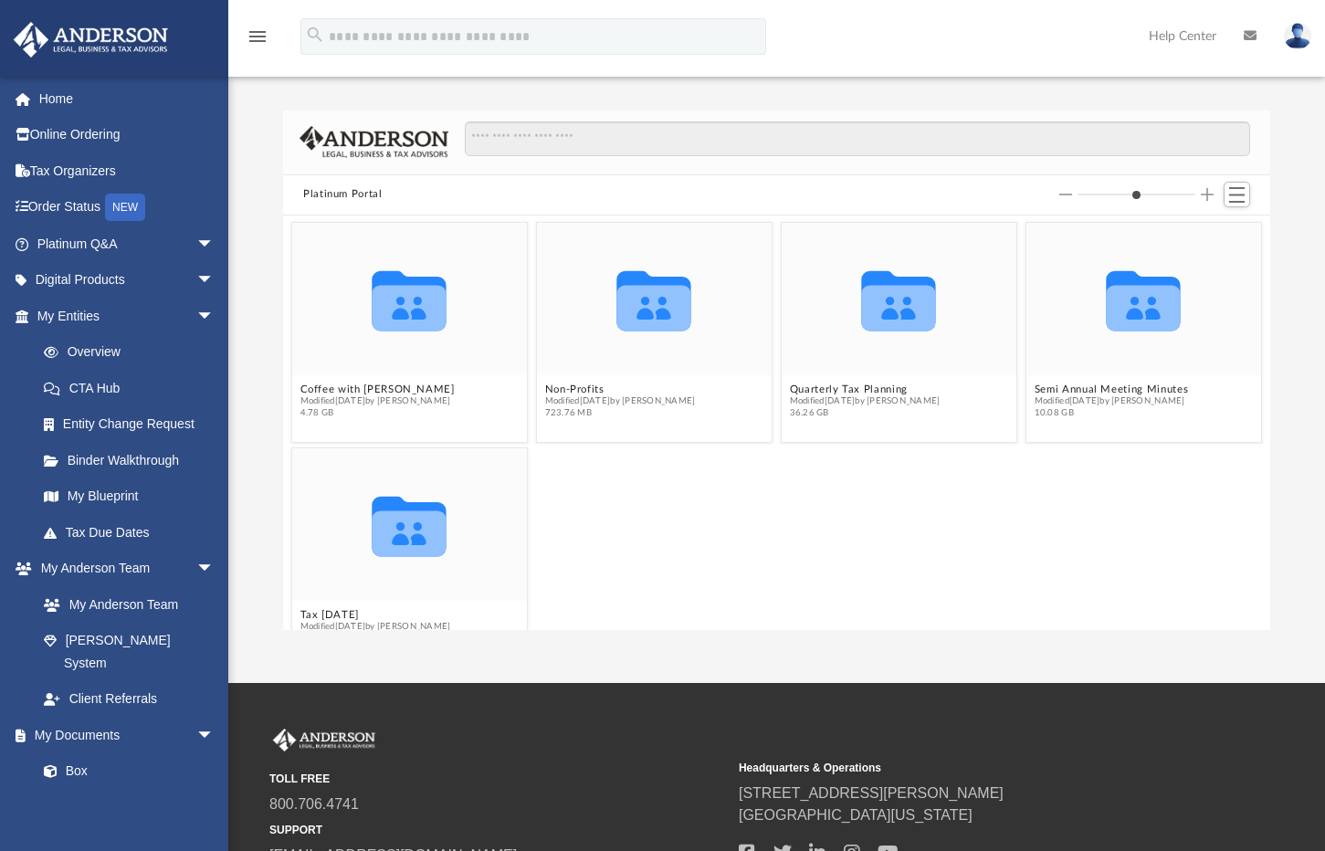
scroll to position [44, 0]
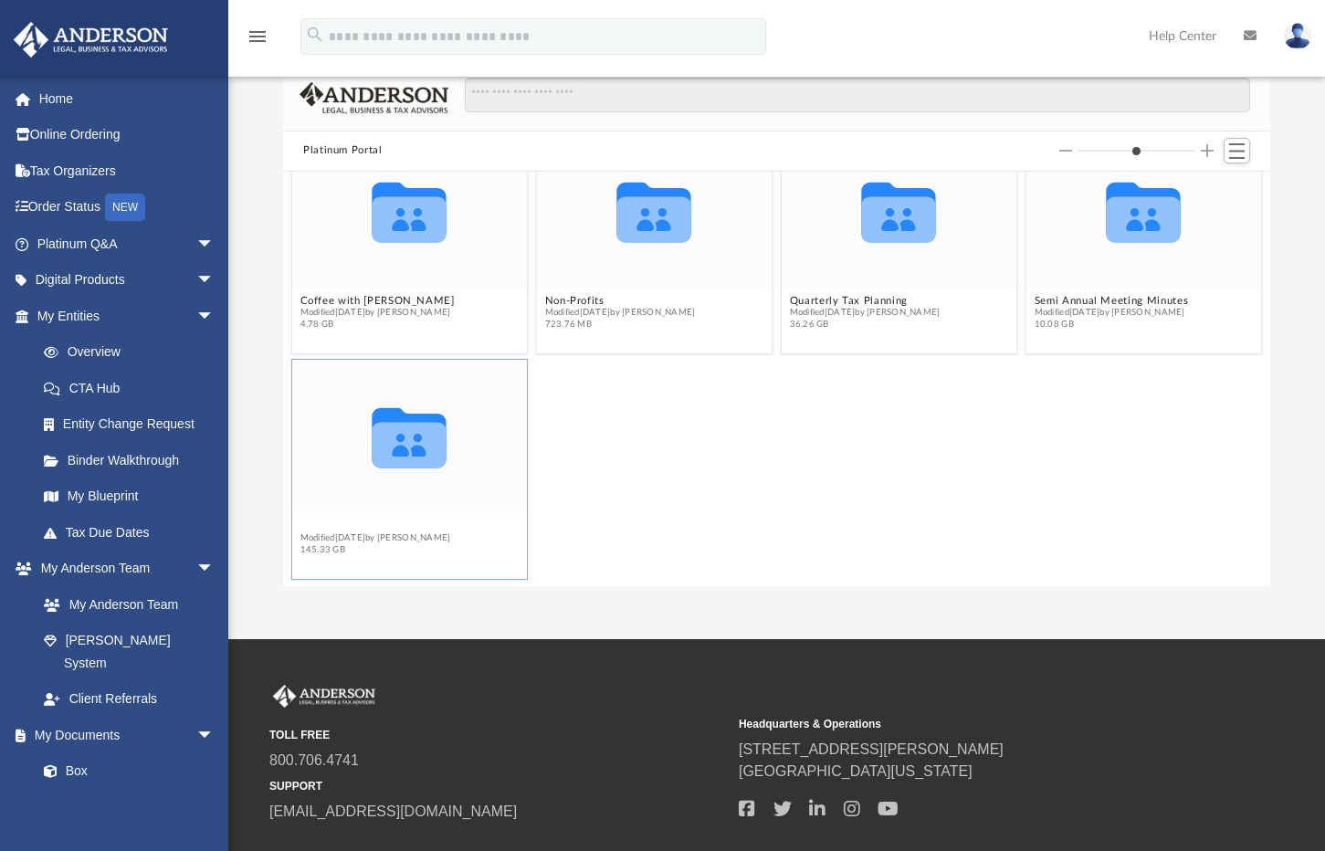
click at [317, 530] on button "Tax Tuesday" at bounding box center [375, 527] width 151 height 12
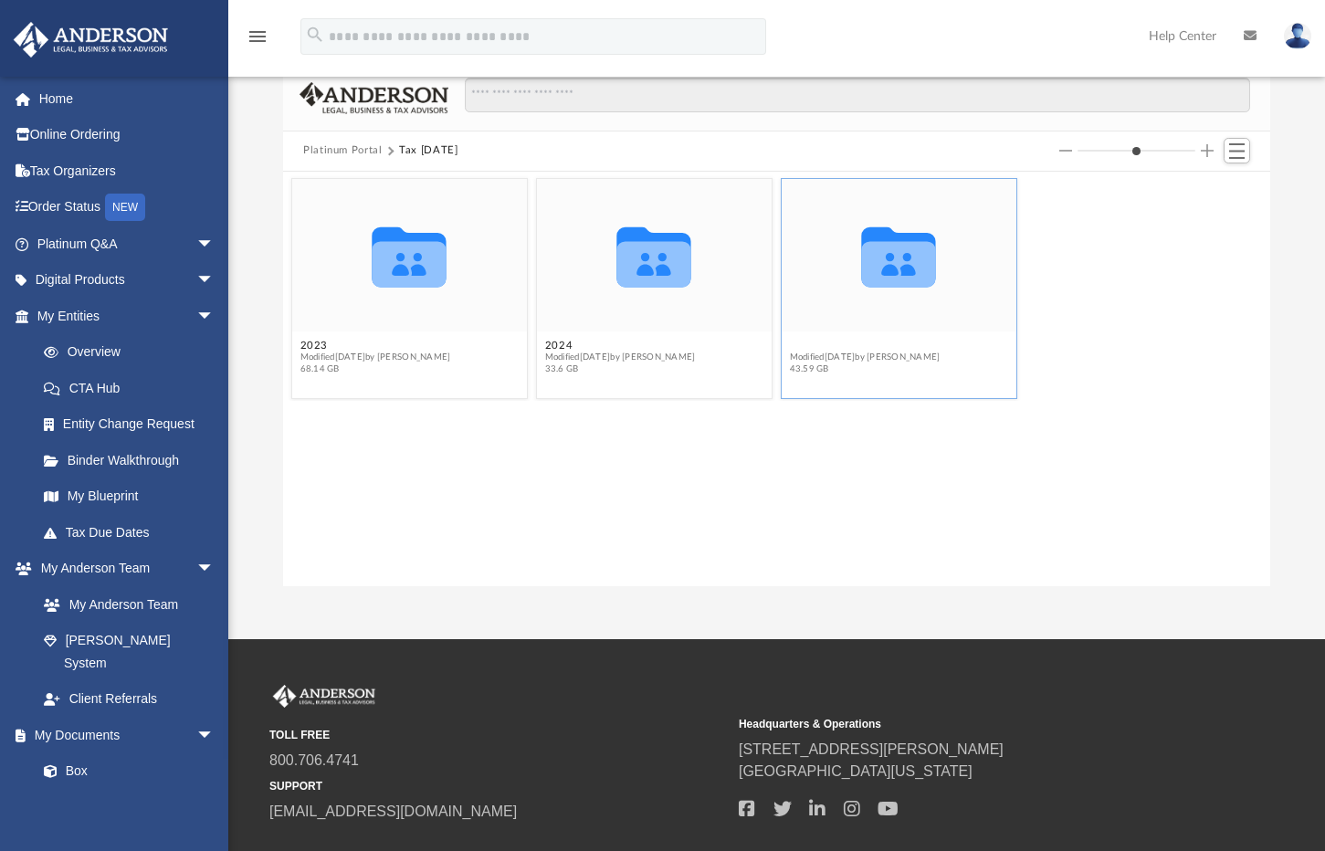
click at [806, 340] on button "2025" at bounding box center [865, 346] width 151 height 12
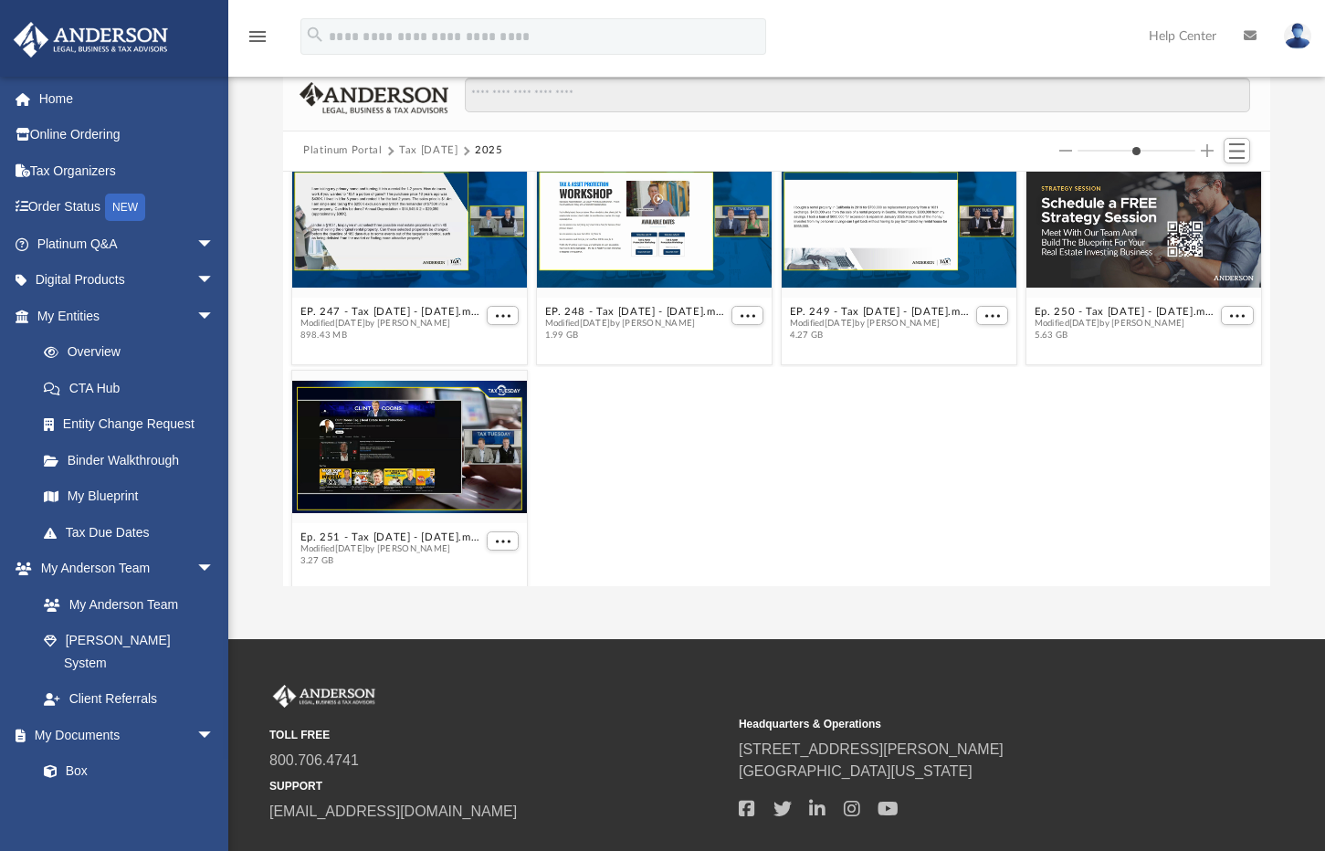
scroll to position [569, 0]
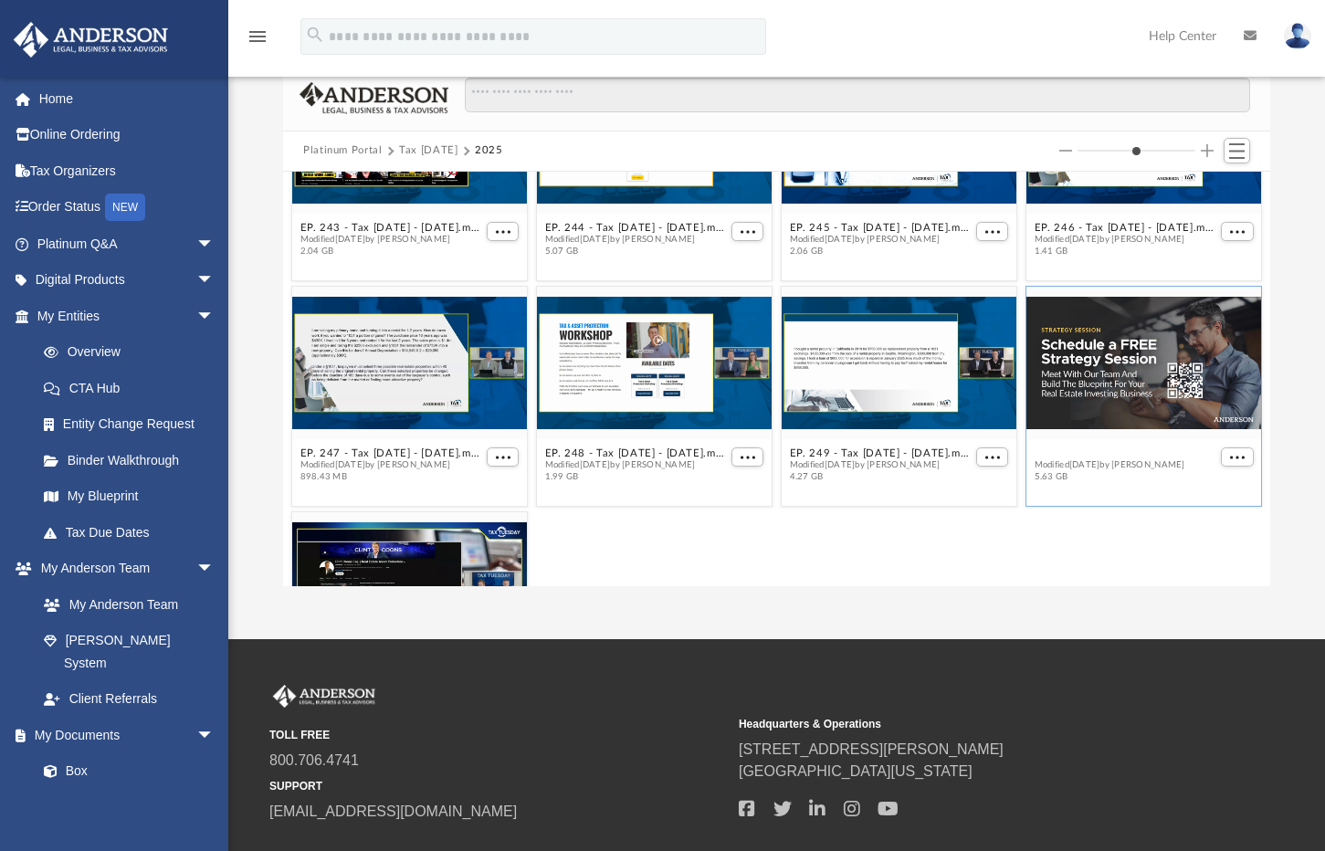
click at [1110, 448] on button "Ep. 250 - Tax Tuesday - August 12th, 2025.mov" at bounding box center [1126, 454] width 183 height 12
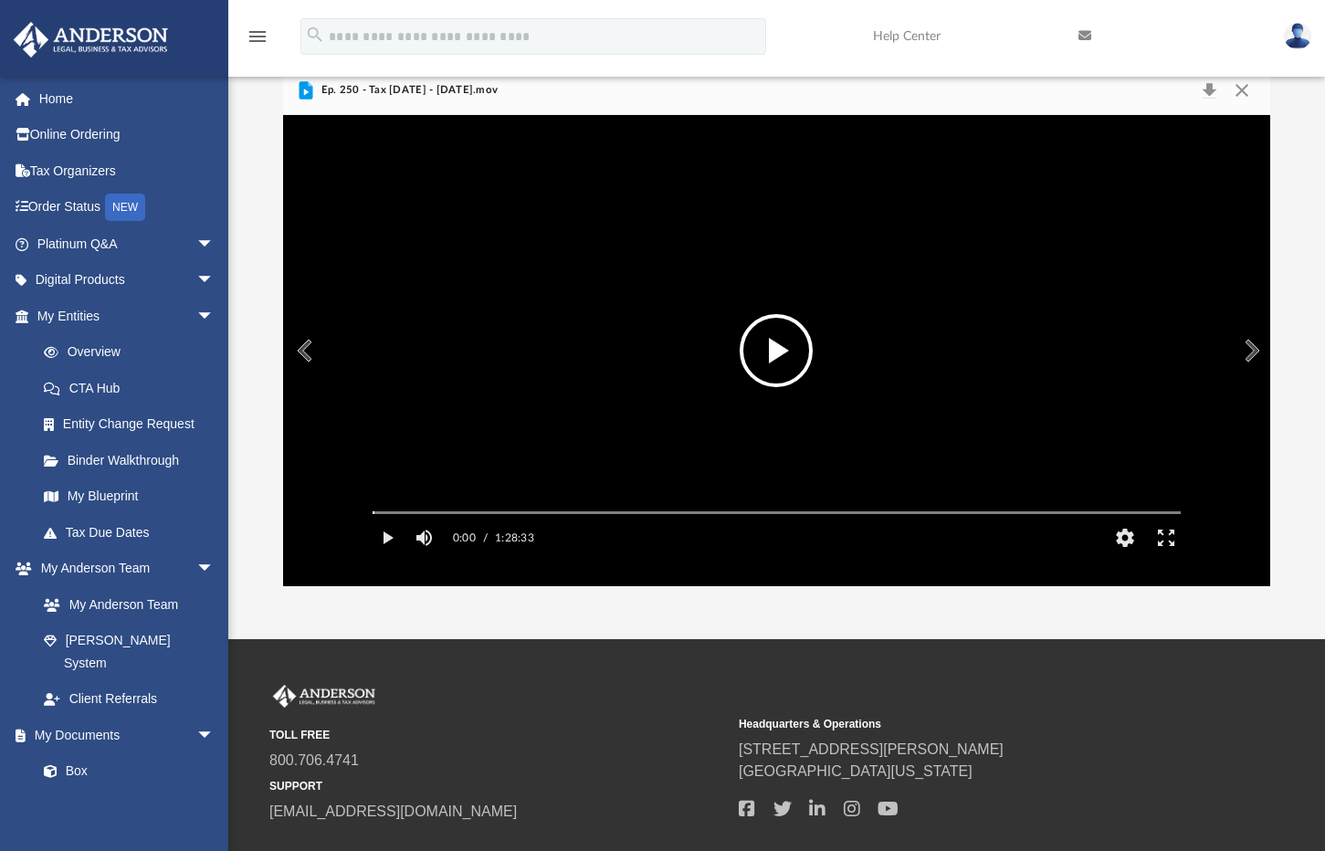
click at [770, 356] on button "File preview" at bounding box center [776, 350] width 73 height 73
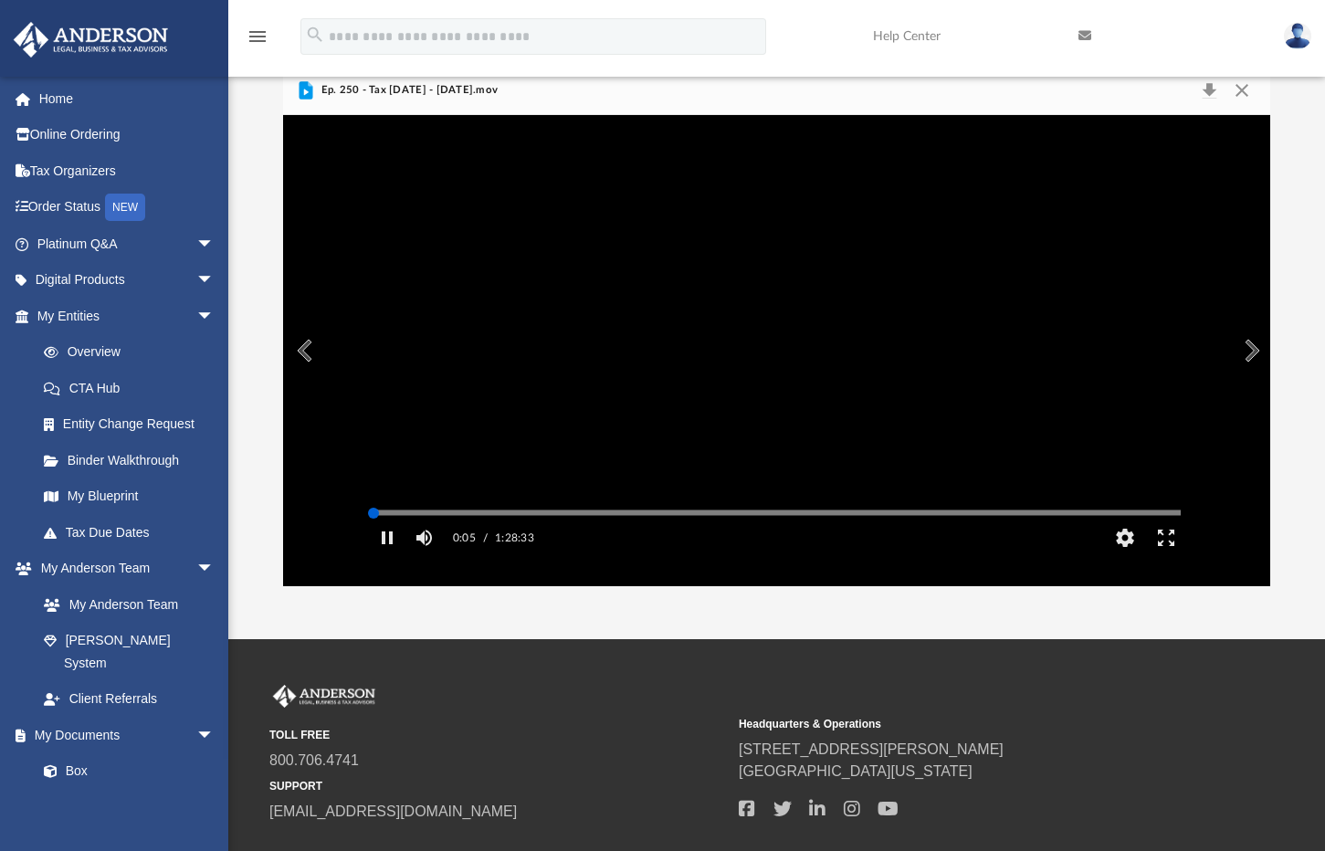
click at [465, 520] on div "Media Slider" at bounding box center [777, 512] width 838 height 15
click at [495, 538] on div "Autoplay Disabled Speed 1.25 Quality Auto Subtitles/CC Off Audio Autoplay Disab…" at bounding box center [776, 350] width 987 height 471
click at [576, 520] on div "Media Slider" at bounding box center [777, 512] width 838 height 15
click at [577, 539] on div "Autoplay Disabled Speed 1.25 Quality Auto Subtitles/CC Off Audio Autoplay Disab…" at bounding box center [776, 350] width 987 height 471
click at [687, 540] on div "Autoplay Disabled Speed 1.25 Quality Auto Subtitles/CC Off Audio Autoplay Disab…" at bounding box center [776, 350] width 987 height 471
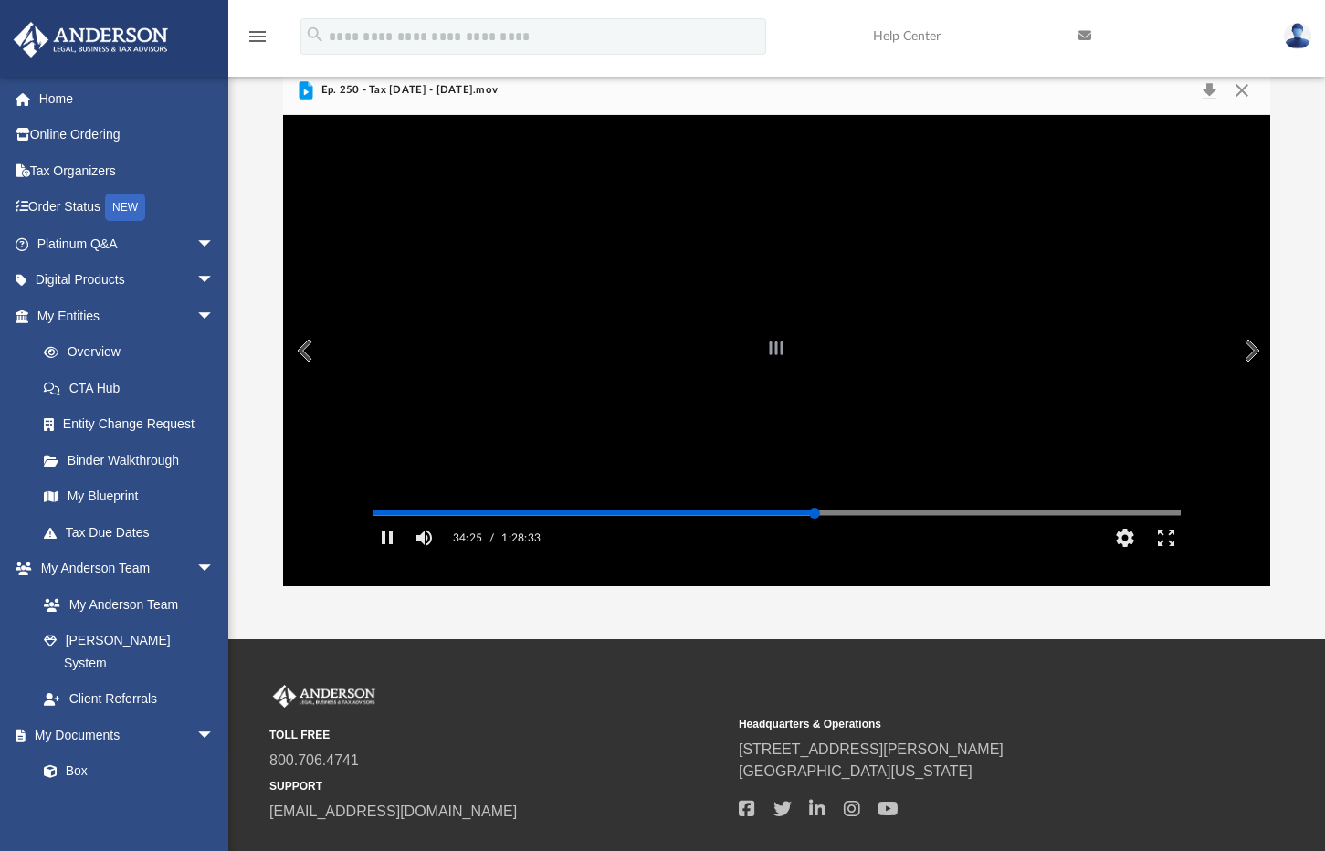
click at [815, 536] on div "Autoplay Disabled Speed 1.25 Quality Auto Subtitles/CC Off Audio Autoplay Disab…" at bounding box center [776, 350] width 987 height 471
click at [929, 520] on div "Media Slider" at bounding box center [1180, 512] width 808 height 15
click at [931, 538] on div "Autoplay Disabled Speed 1.25 Quality Auto Subtitles/CC Off Audio Autoplay Disab…" at bounding box center [776, 350] width 987 height 471
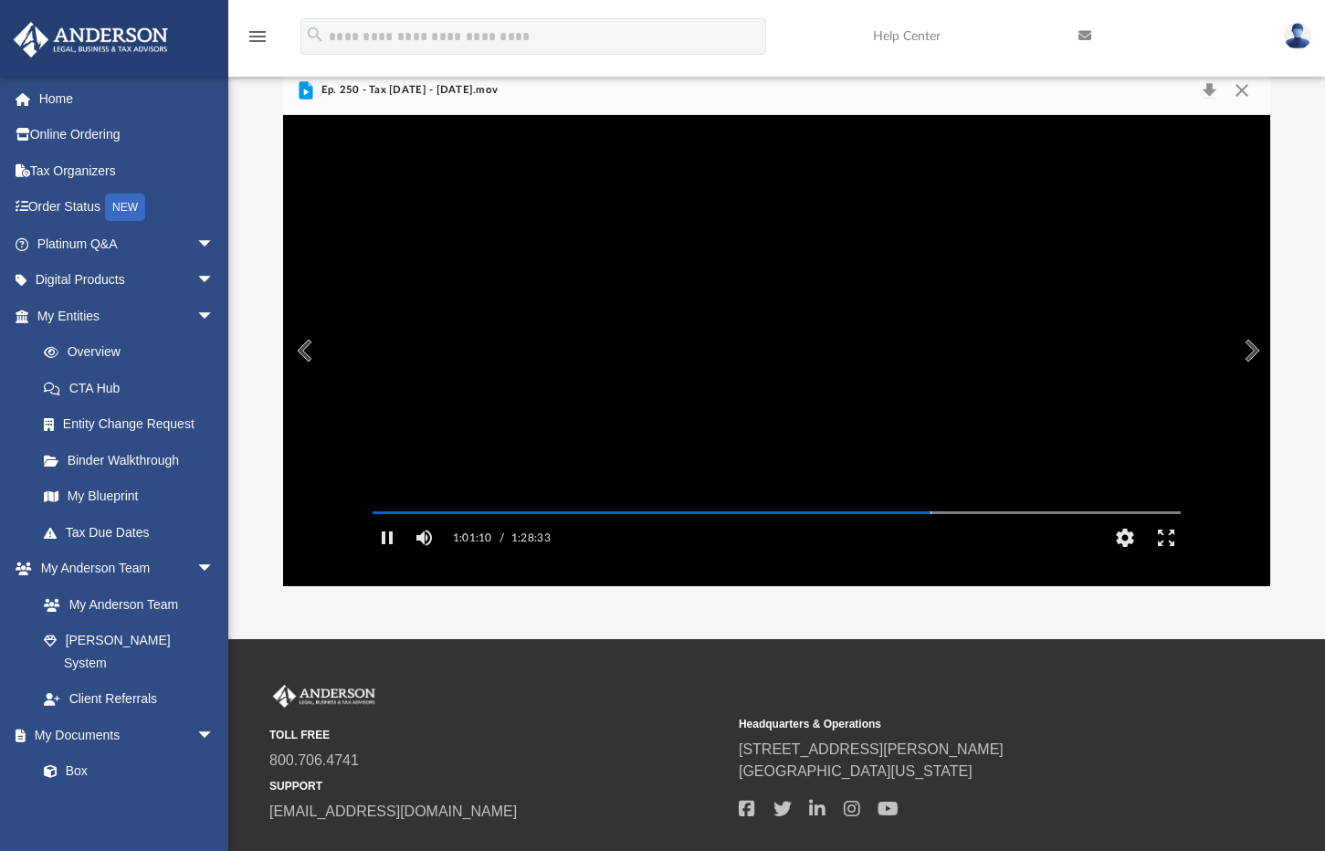
click at [1026, 528] on video "File preview" at bounding box center [777, 350] width 838 height 419
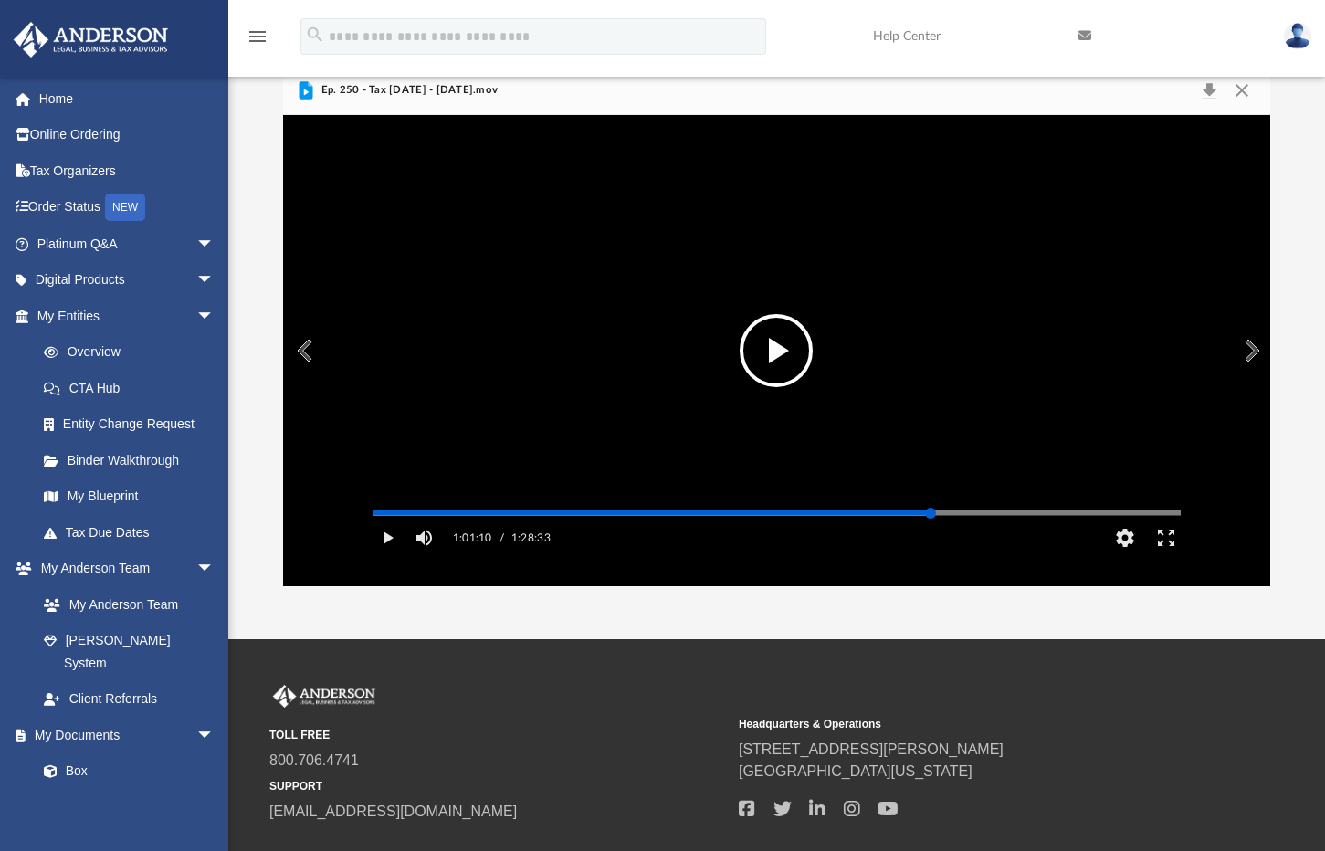
click at [1026, 520] on div "Media Slider" at bounding box center [1180, 512] width 808 height 15
click at [1047, 520] on div "Media Slider" at bounding box center [1180, 512] width 808 height 15
click at [1048, 514] on div "Media Slider" at bounding box center [777, 512] width 808 height 3
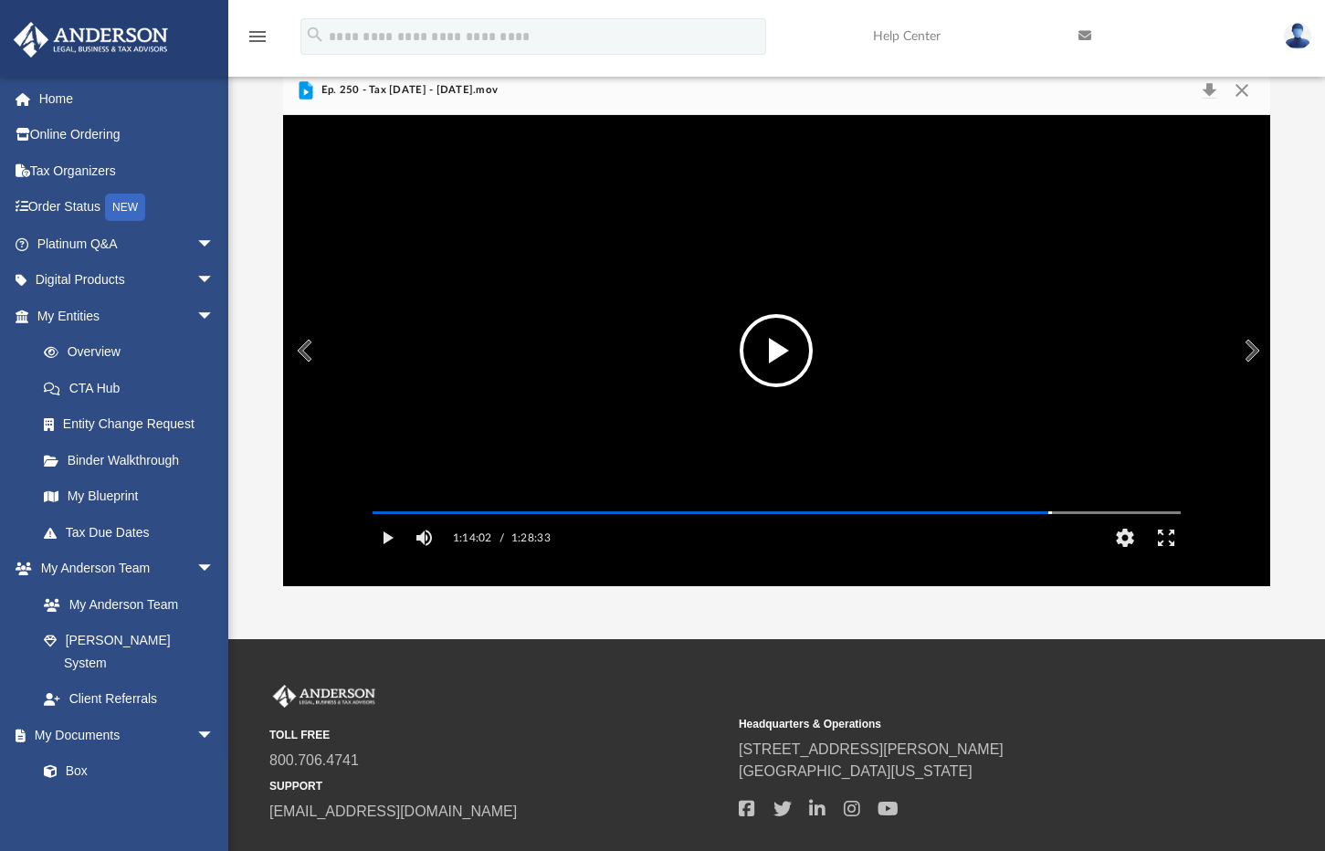
click at [785, 347] on button "File preview" at bounding box center [776, 350] width 73 height 73
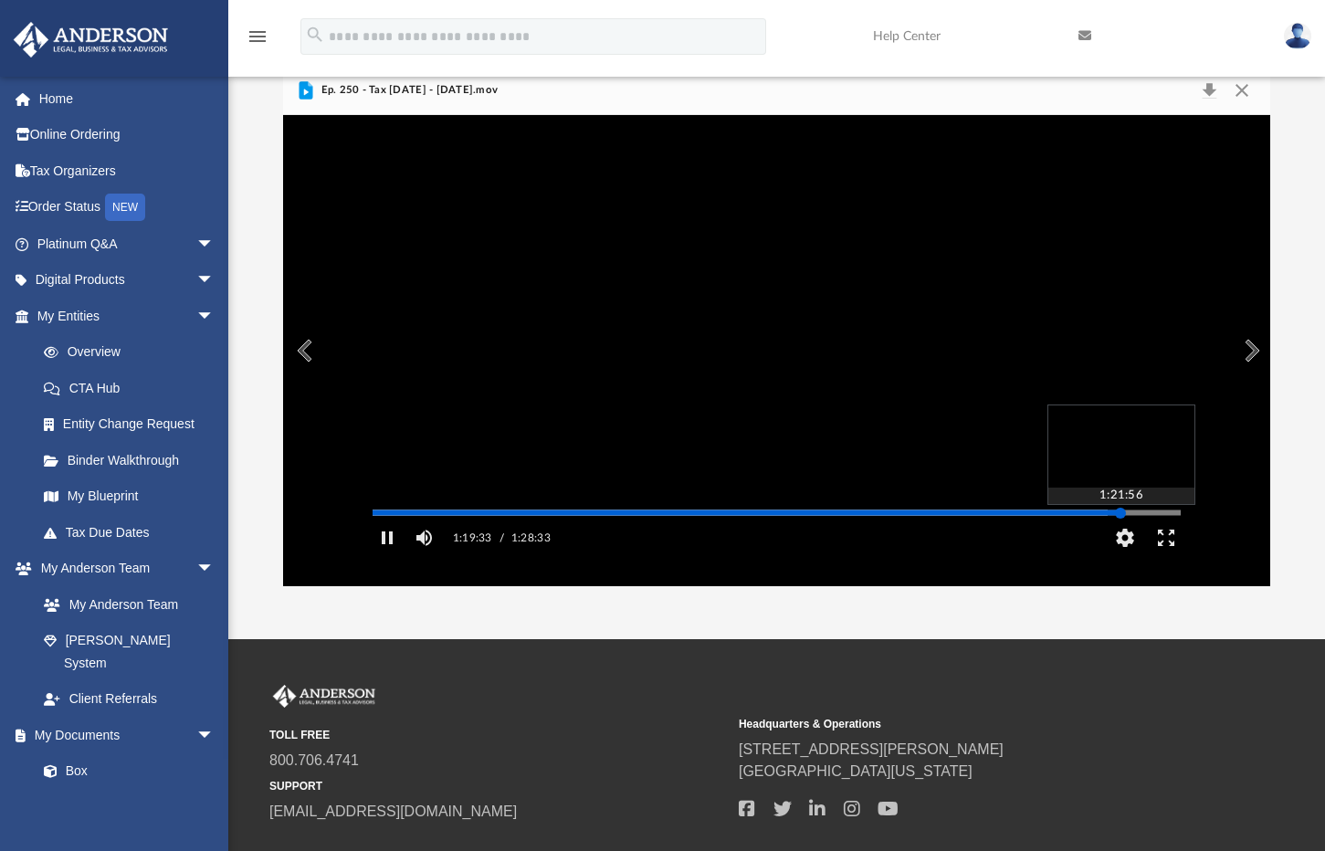
click at [1121, 541] on div "Autoplay Disabled Speed 1.25 Quality Auto Subtitles/CC Off Audio Autoplay Disab…" at bounding box center [776, 350] width 987 height 471
click at [1147, 538] on div "Autoplay Disabled Speed 1.25 Quality Auto Subtitles/CC Off Audio Autoplay Disab…" at bounding box center [776, 350] width 987 height 471
click at [1168, 514] on div "Media Slider" at bounding box center [777, 512] width 808 height 3
click at [540, 540] on div "Autoplay Disabled Speed 1.25 Quality Auto Subtitles/CC Off Audio Autoplay Disab…" at bounding box center [776, 350] width 987 height 471
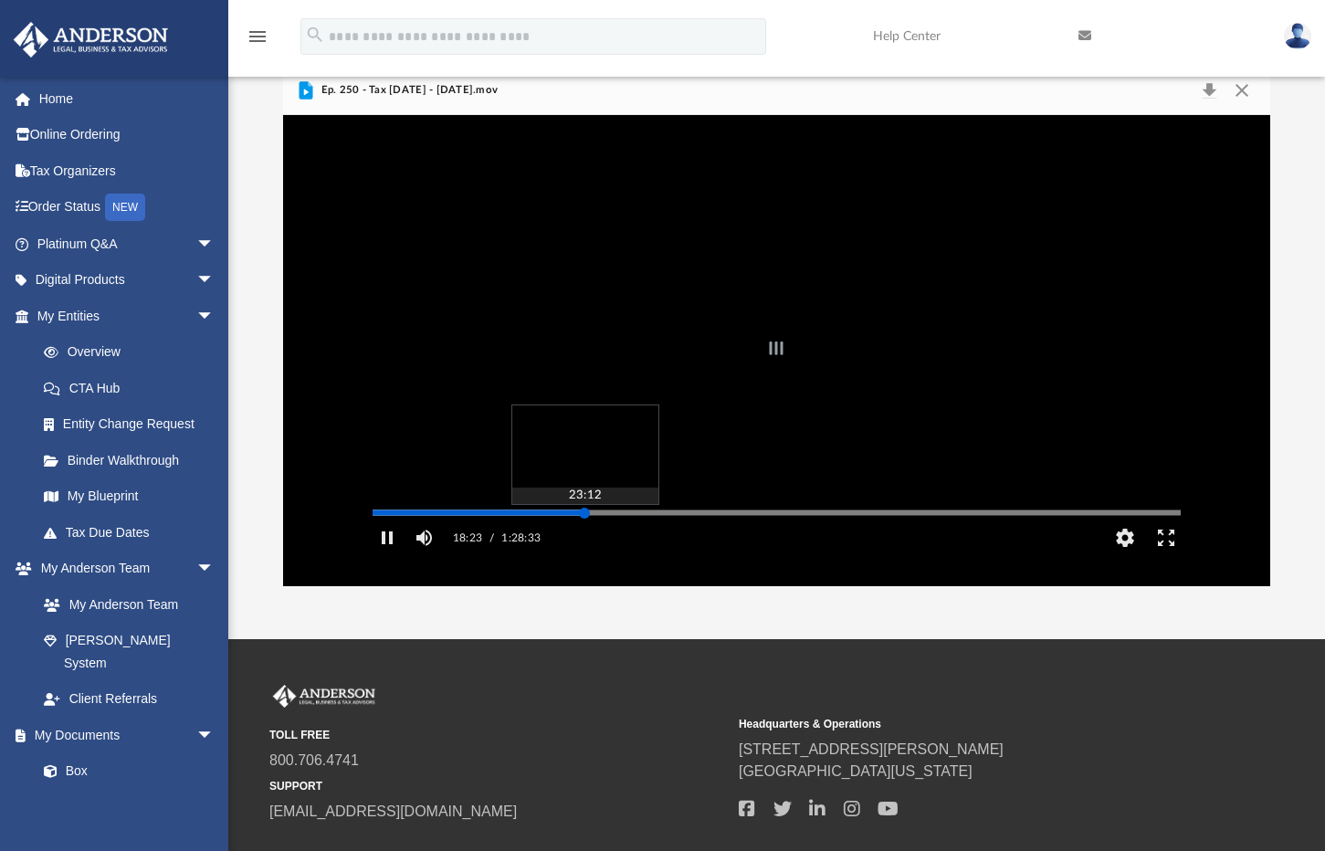
click at [585, 537] on div "Autoplay Disabled Speed 1.25 Quality Auto Subtitles/CC Off Audio Autoplay Disab…" at bounding box center [776, 350] width 987 height 471
click at [646, 539] on div "Autoplay Disabled Speed 1.25 Quality Auto Subtitles/CC Off Audio Autoplay Disab…" at bounding box center [776, 350] width 987 height 471
click at [458, 538] on div "Autoplay Disabled Speed 1.25 Quality Auto Subtitles/CC Off Audio Autoplay Disab…" at bounding box center [776, 350] width 987 height 471
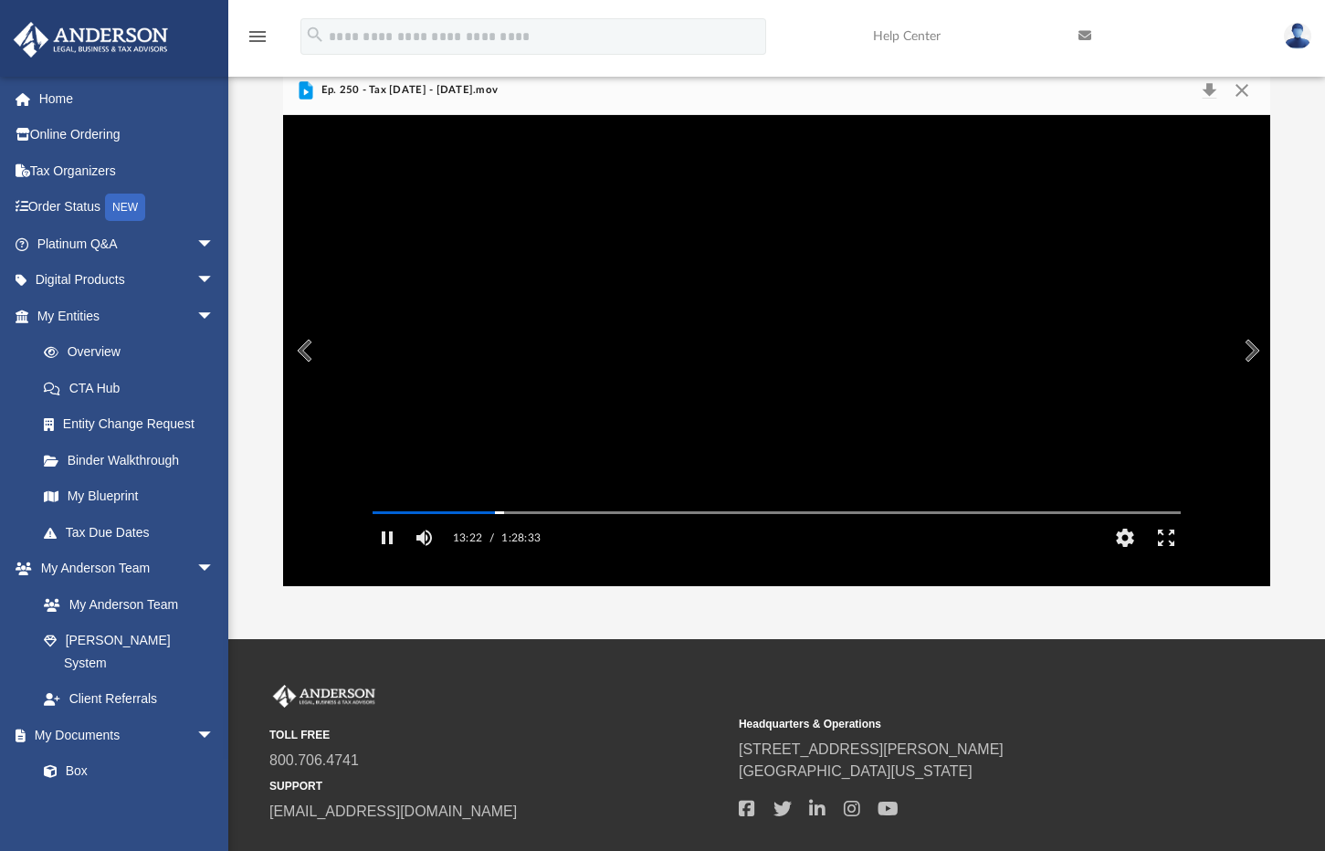
click at [600, 391] on video "File preview" at bounding box center [777, 350] width 838 height 419
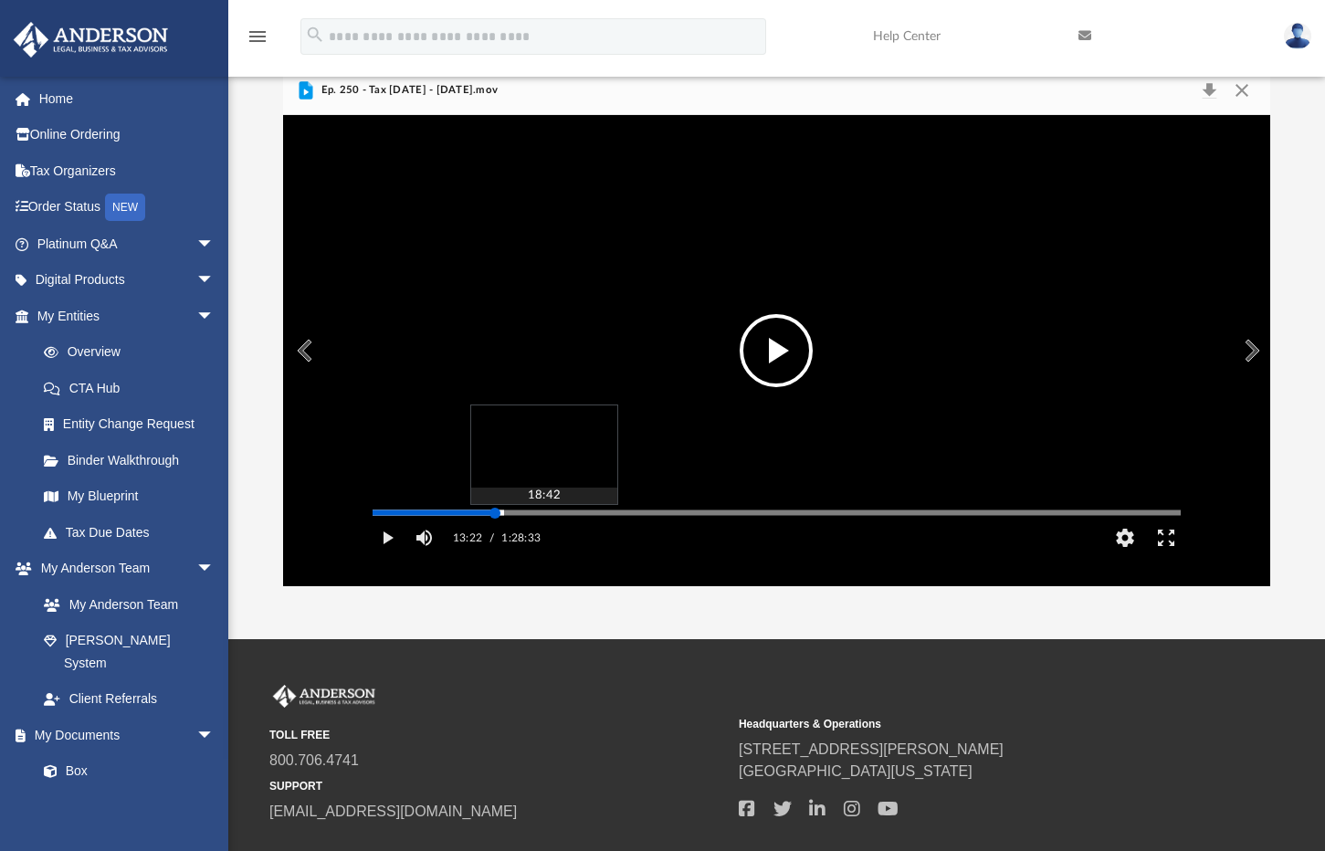
click at [543, 514] on div "Media Slider" at bounding box center [777, 512] width 808 height 3
click at [755, 321] on button "File preview" at bounding box center [776, 350] width 73 height 73
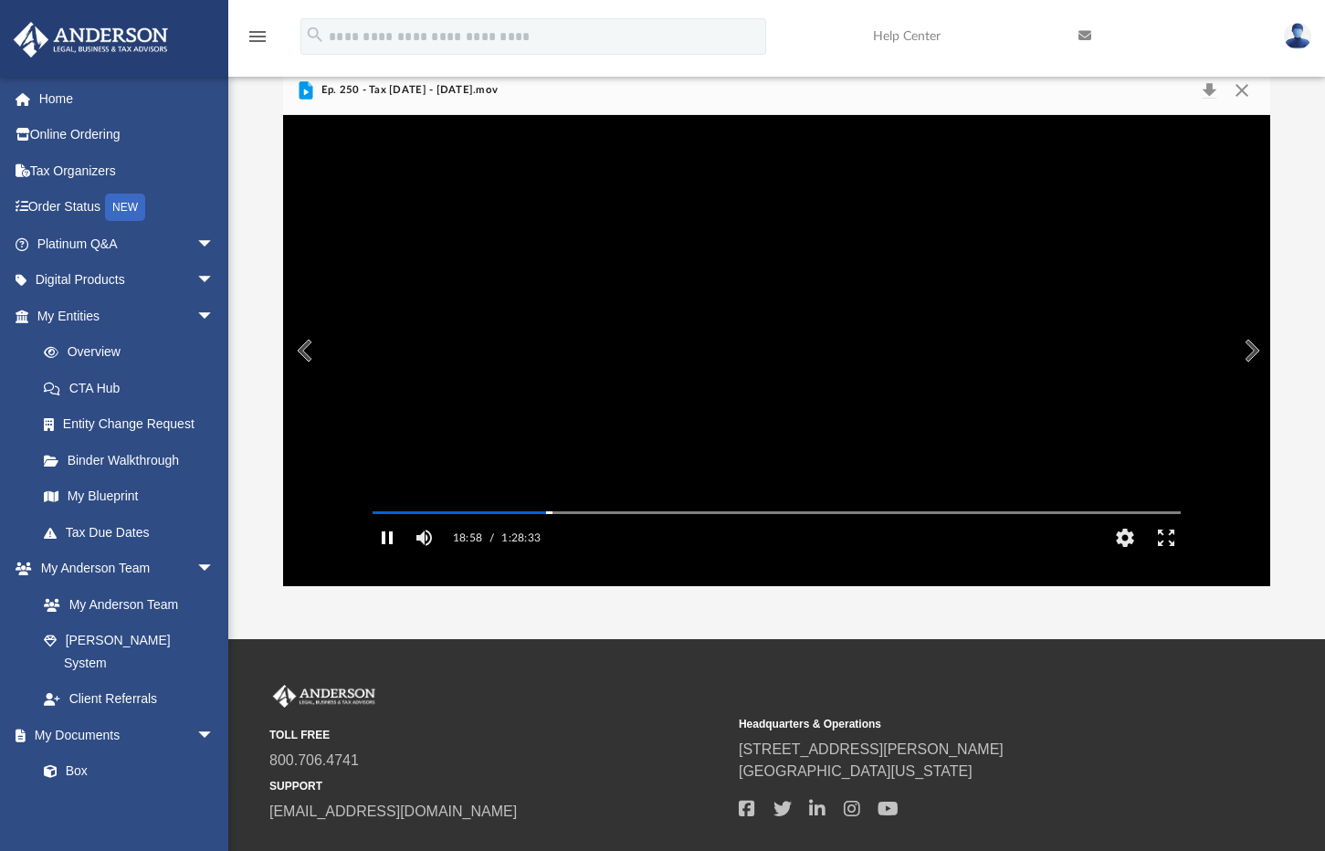
click at [390, 556] on button "Pause" at bounding box center [387, 538] width 41 height 37
click at [392, 556] on button "Play" at bounding box center [387, 538] width 41 height 37
click at [383, 556] on button "Pause" at bounding box center [387, 538] width 41 height 37
click at [383, 556] on button "Play" at bounding box center [387, 538] width 41 height 37
click at [383, 556] on button "Pause" at bounding box center [387, 538] width 41 height 37
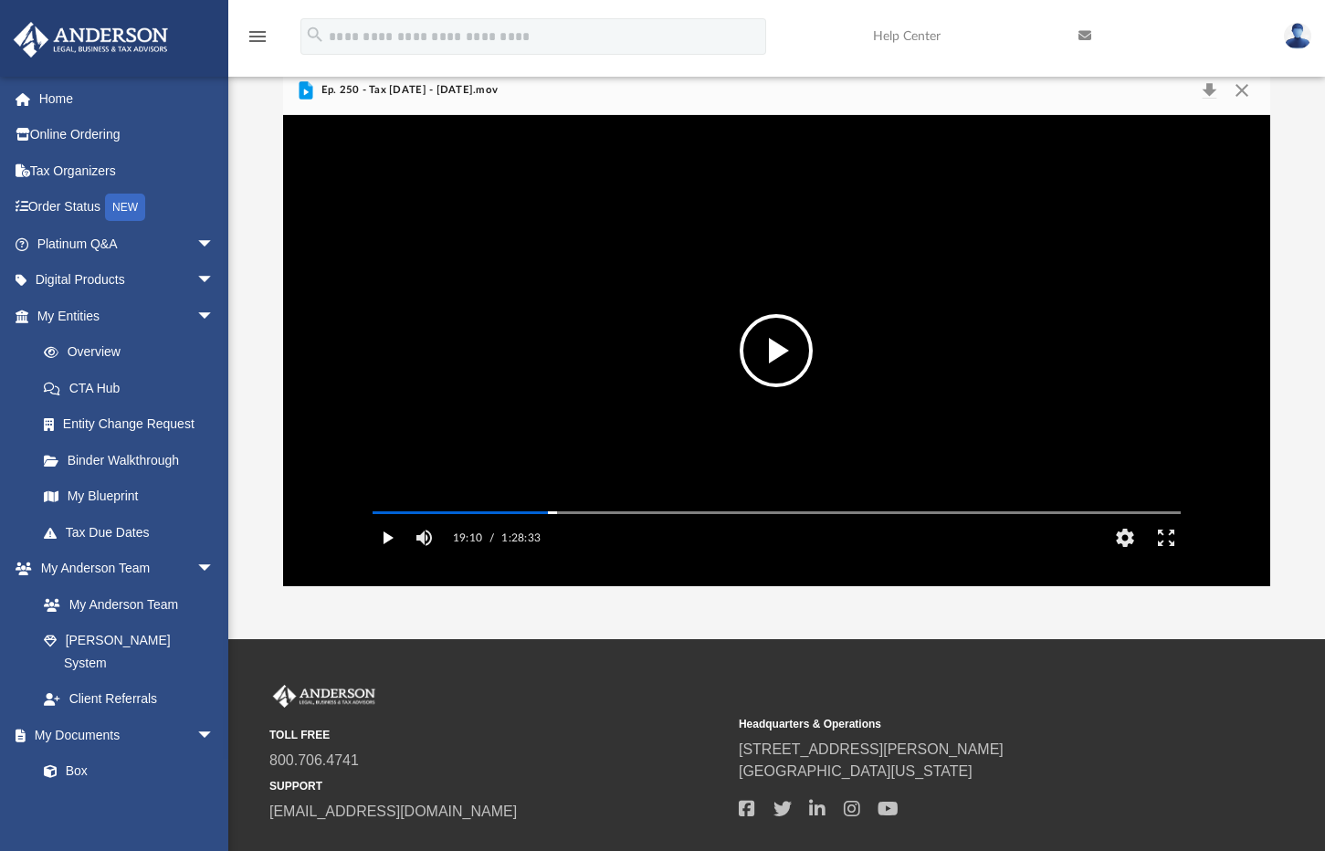
click at [383, 556] on button "Play" at bounding box center [387, 538] width 41 height 37
click at [383, 556] on button "Pause" at bounding box center [387, 538] width 41 height 37
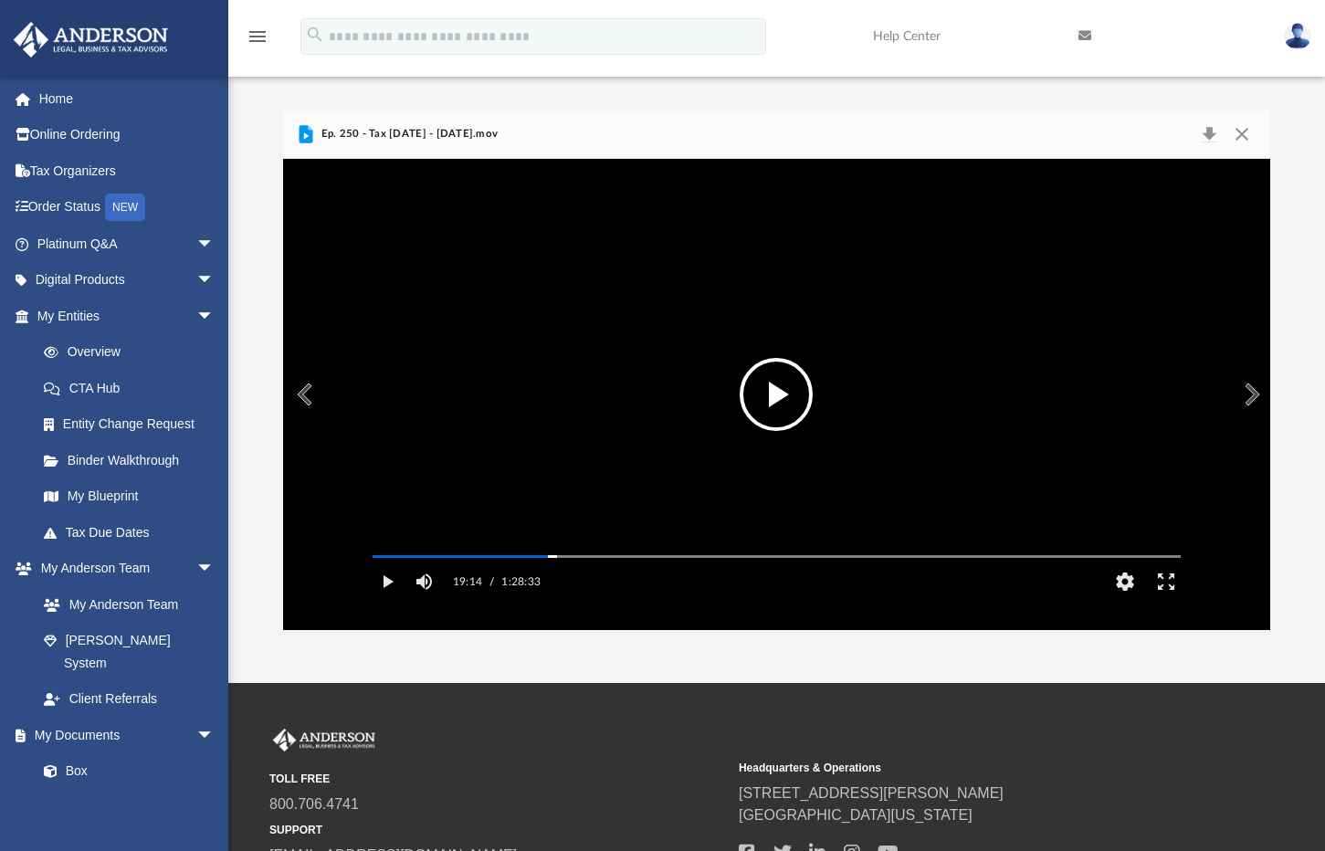
click at [311, 406] on button "Preview" at bounding box center [303, 394] width 40 height 51
click at [390, 600] on button "Play" at bounding box center [387, 582] width 41 height 37
drag, startPoint x: 383, startPoint y: 608, endPoint x: 486, endPoint y: 529, distance: 130.2
click at [383, 600] on button "Pause" at bounding box center [387, 582] width 41 height 37
click at [392, 390] on video "File preview" at bounding box center [777, 393] width 838 height 419
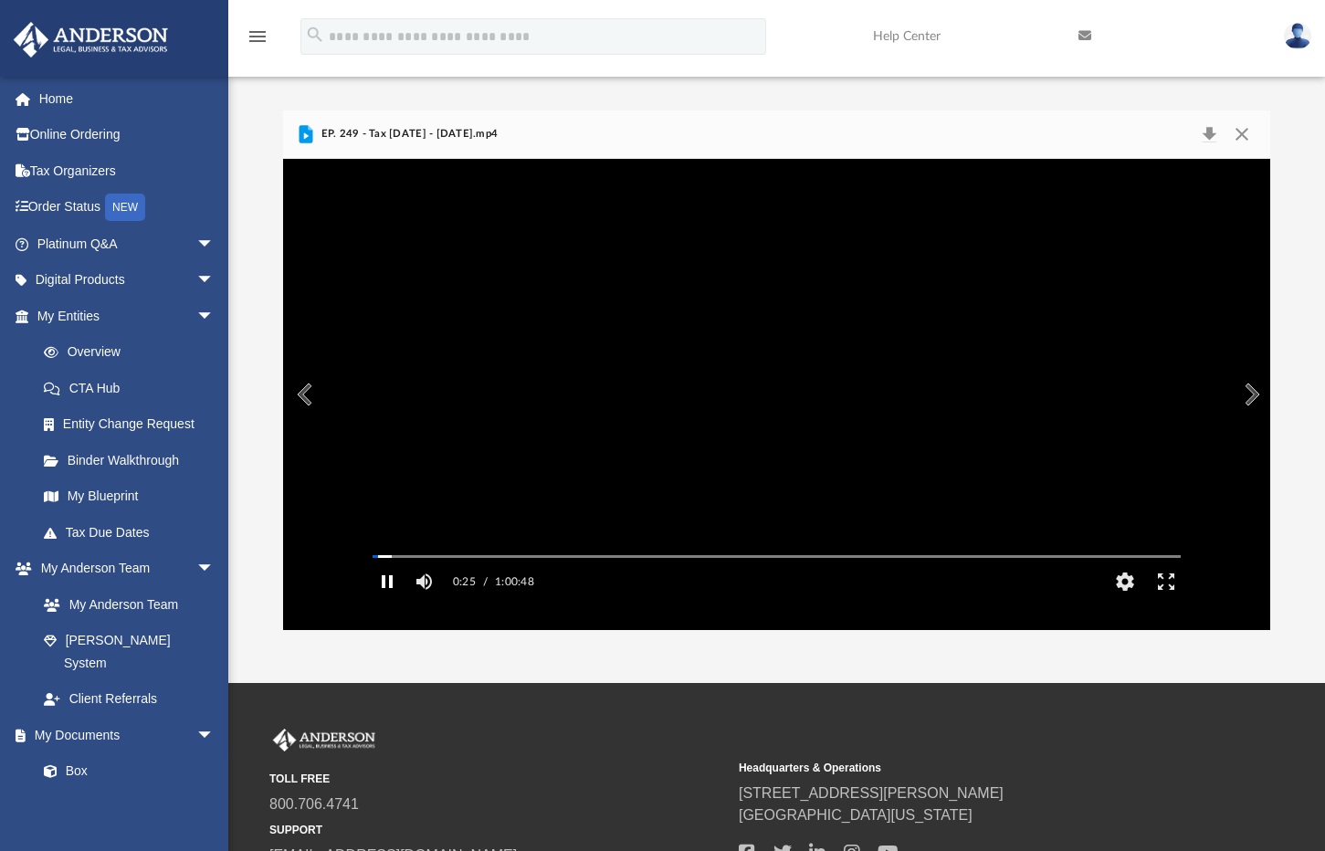
click at [383, 600] on button "Pause" at bounding box center [387, 582] width 41 height 37
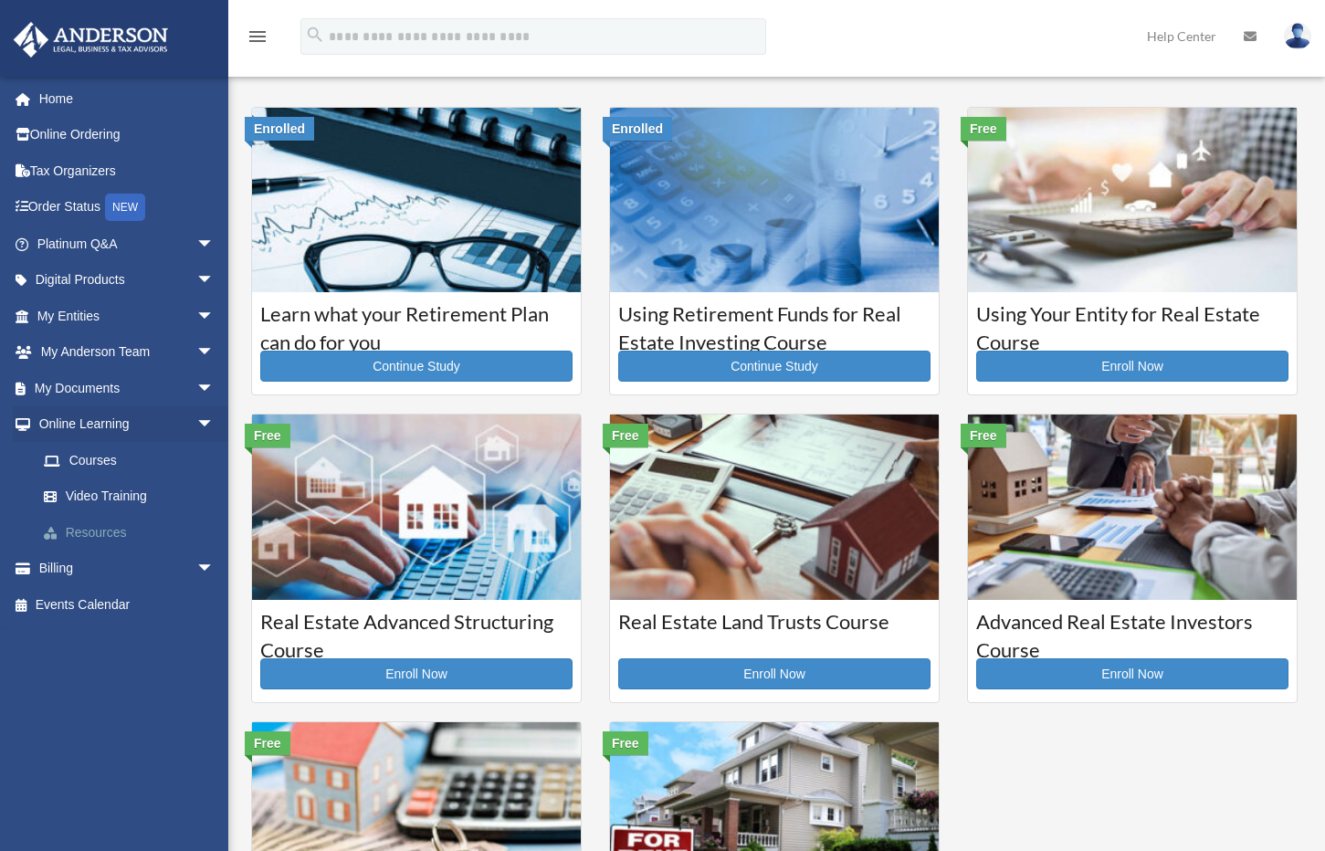
click at [91, 522] on link "Resources" at bounding box center [134, 532] width 216 height 37
click at [104, 490] on link "Video Training" at bounding box center [134, 497] width 216 height 37
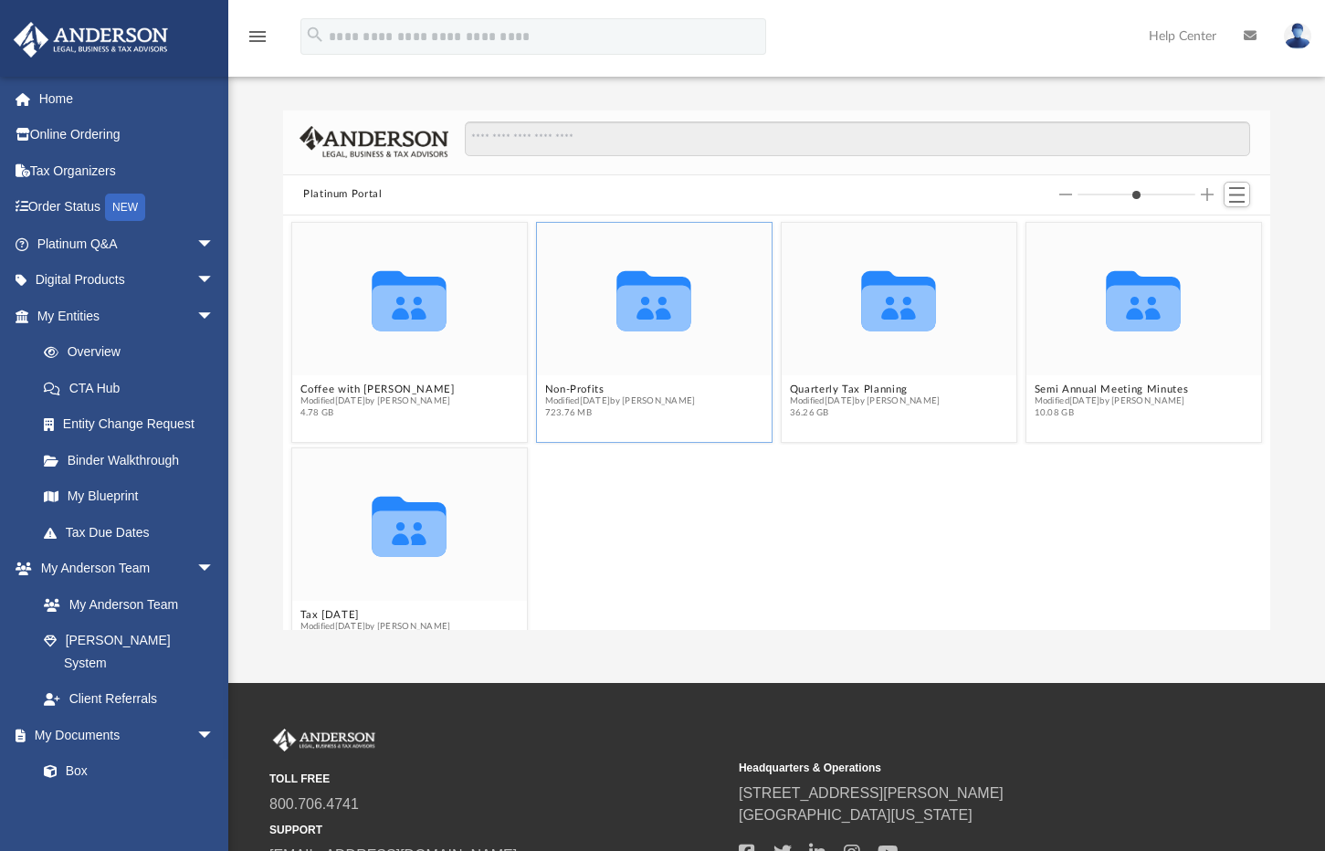
scroll to position [15, 15]
click at [1112, 387] on button "Semi Annual Meeting Minutes" at bounding box center [1112, 390] width 154 height 12
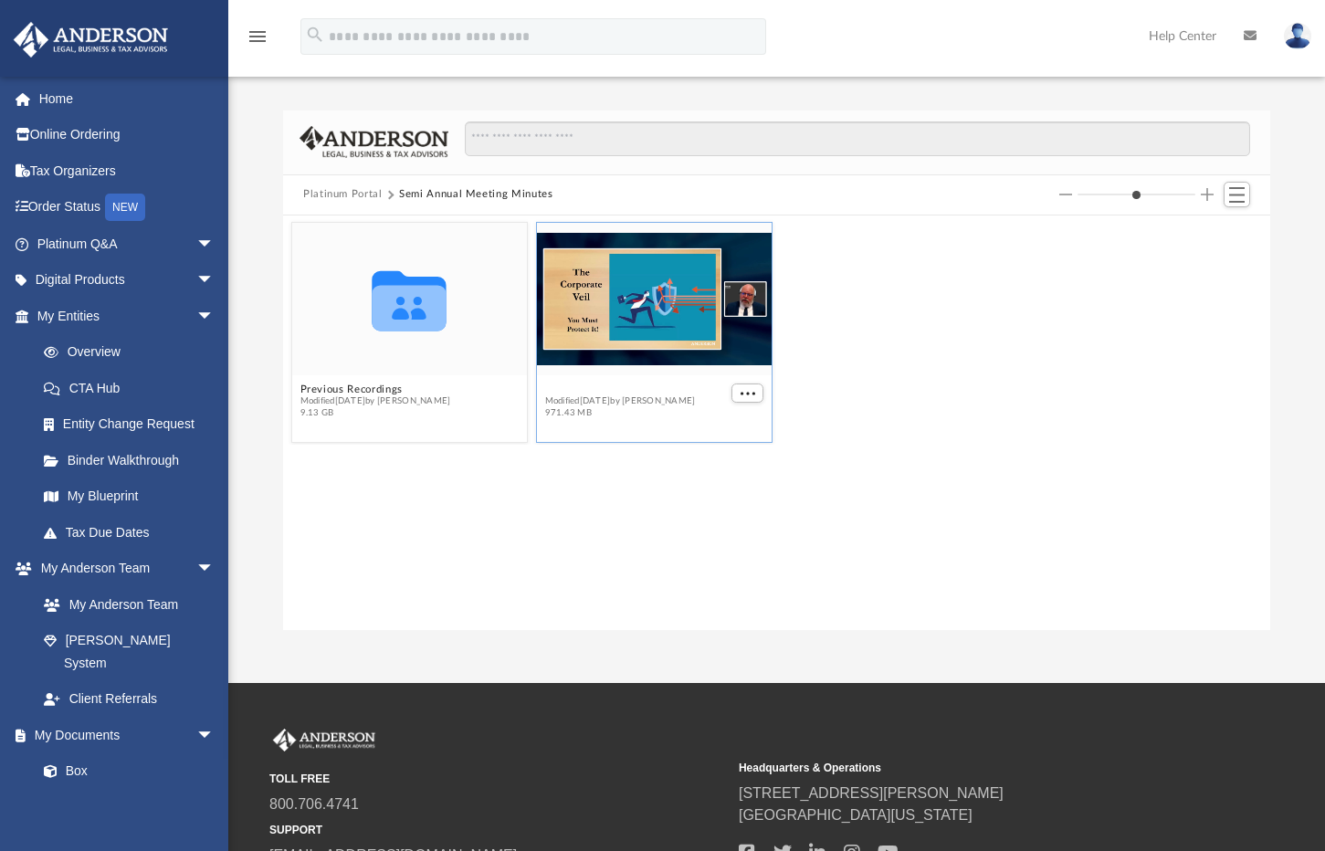
click at [642, 389] on button "2025 - April - Meeting Minutes - [PERSON_NAME].mp4" at bounding box center [636, 390] width 183 height 12
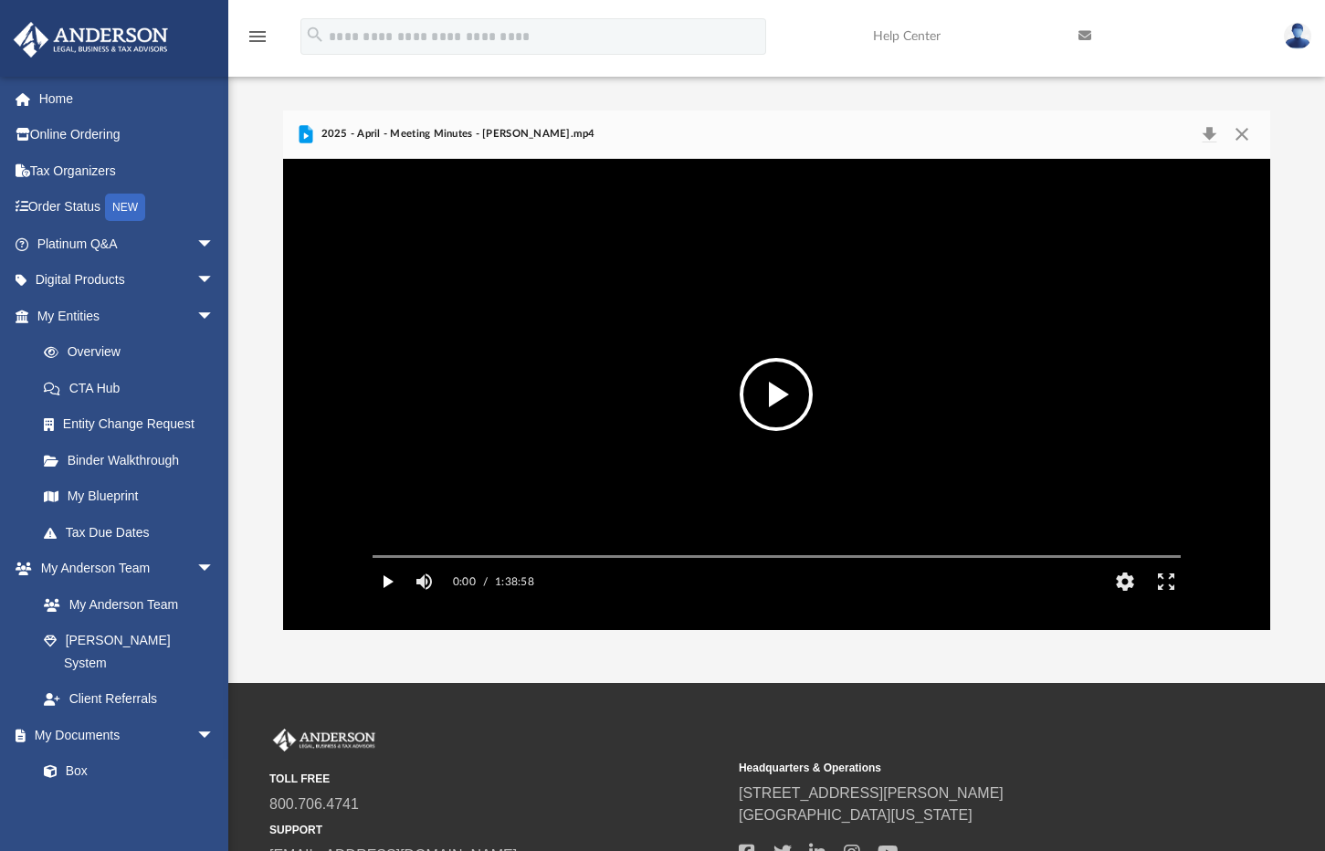
click at [384, 579] on button "Play" at bounding box center [387, 582] width 41 height 37
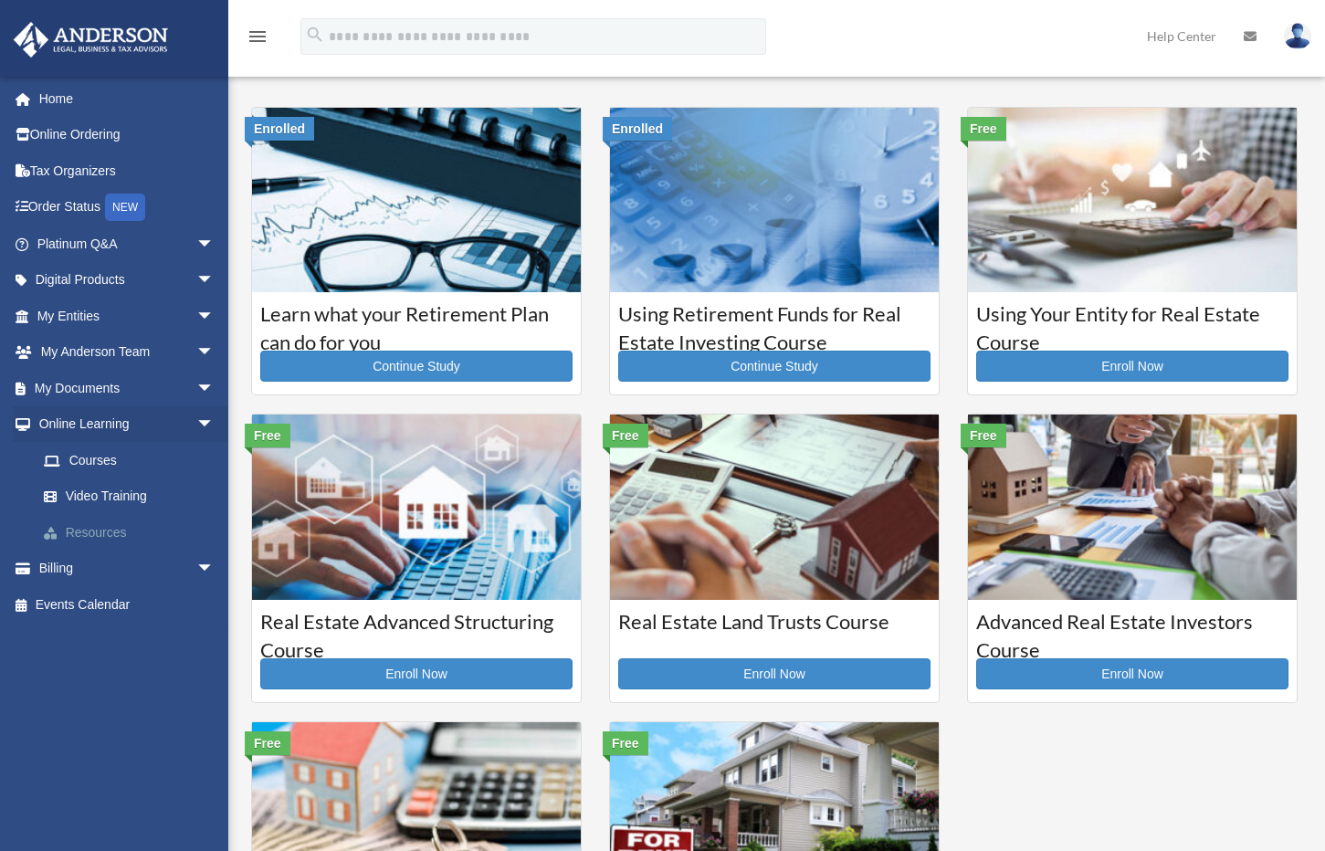
click at [107, 518] on link "Resources" at bounding box center [134, 532] width 216 height 37
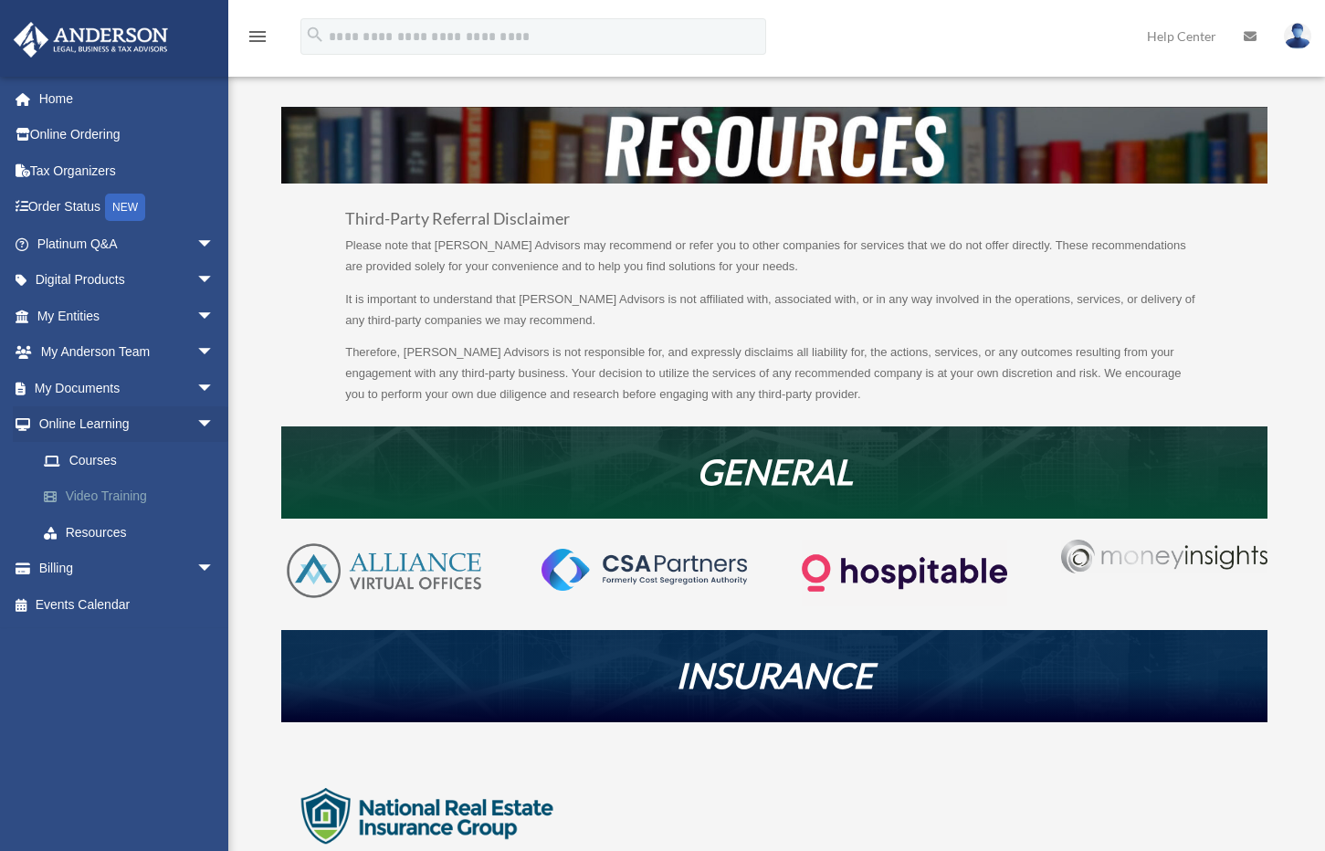
click at [100, 485] on link "Video Training" at bounding box center [134, 497] width 216 height 37
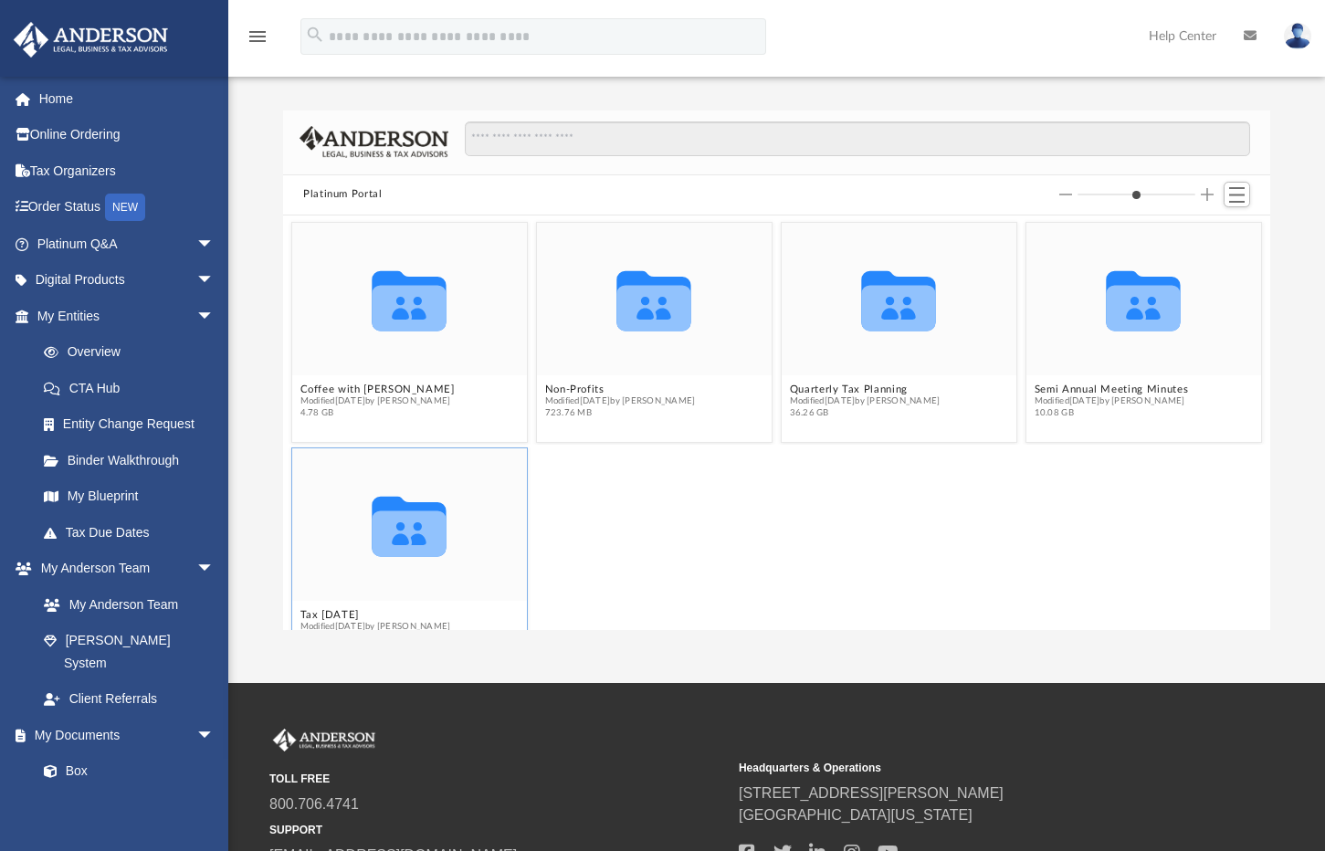
scroll to position [15, 15]
click at [1035, 397] on span "Modified [DATE] by [PERSON_NAME]" at bounding box center [1112, 401] width 154 height 12
click at [1035, 390] on button "Semi Annual Meeting Minutes" at bounding box center [1112, 390] width 154 height 12
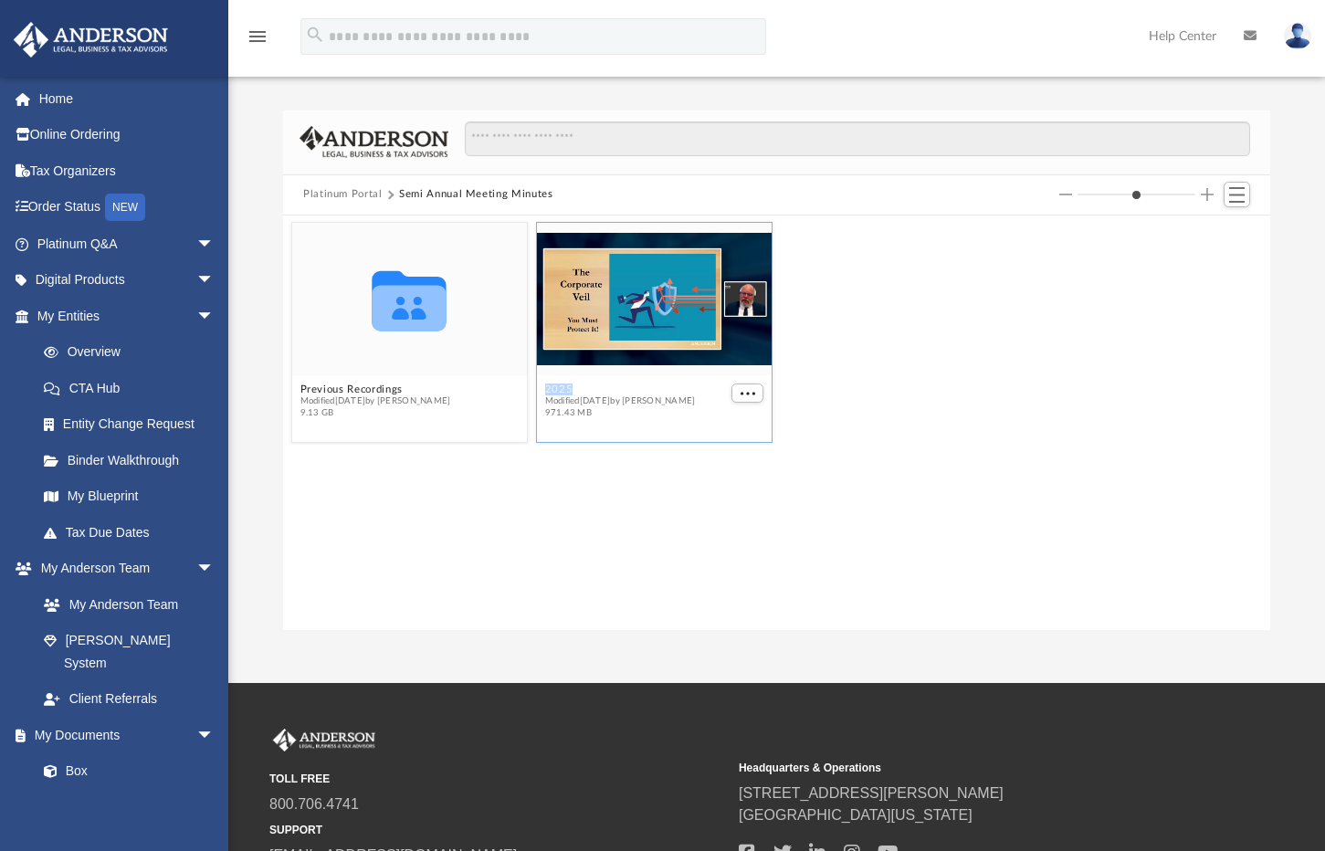
click at [574, 390] on button "2025 - April - Meeting Minutes - EJ McCaffrey.mp4" at bounding box center [636, 390] width 183 height 12
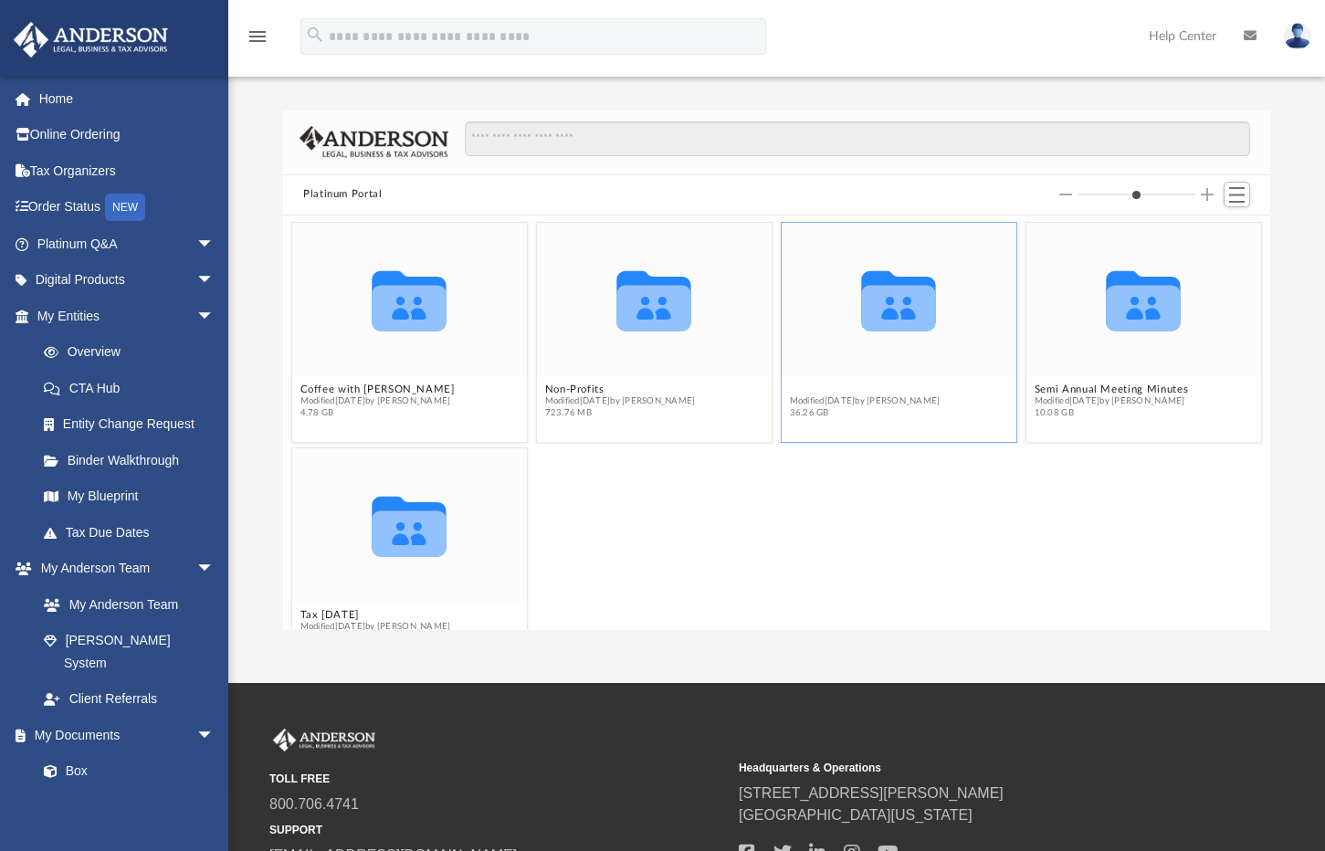
click at [804, 387] on button "Quarterly Tax Planning" at bounding box center [865, 390] width 151 height 12
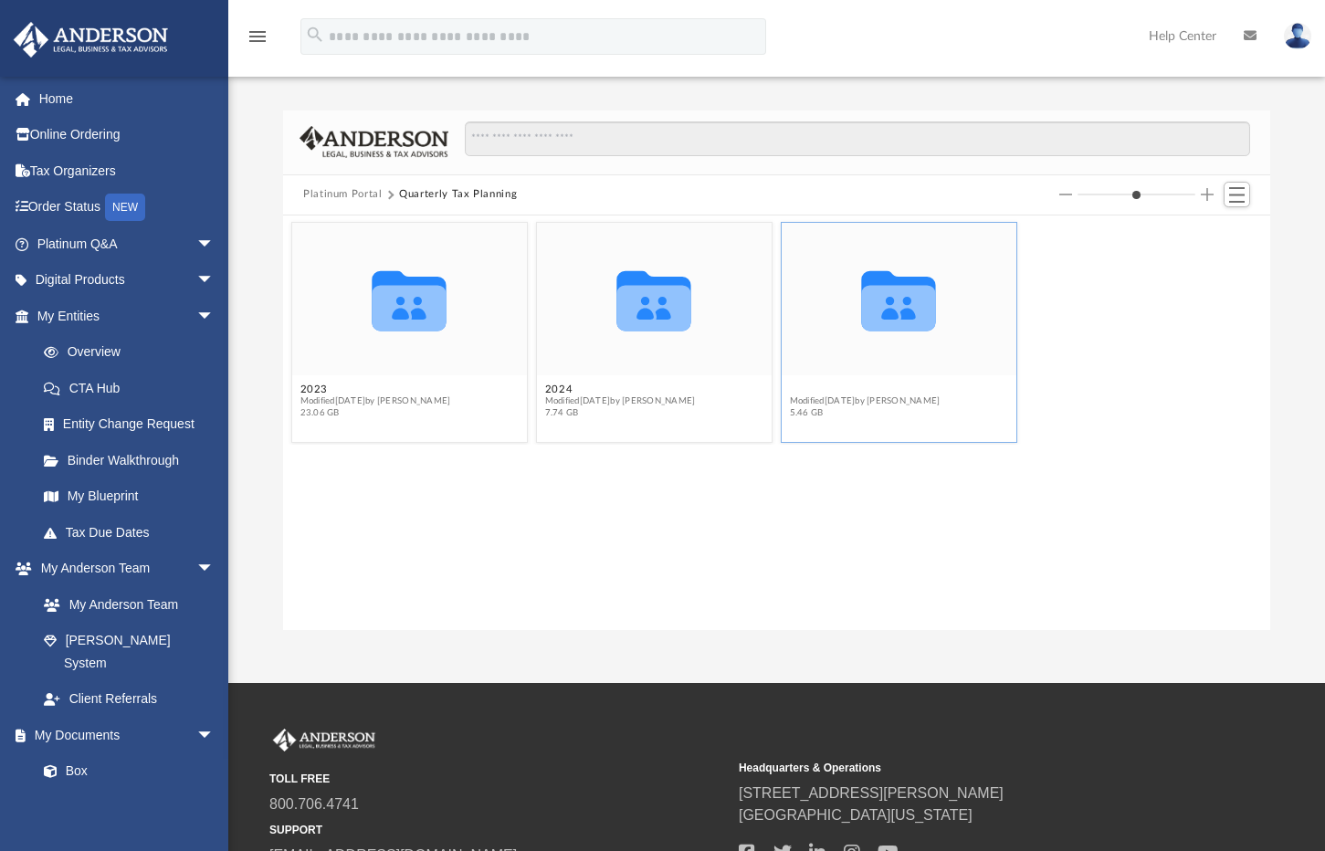
click at [792, 388] on button "2025" at bounding box center [865, 390] width 151 height 12
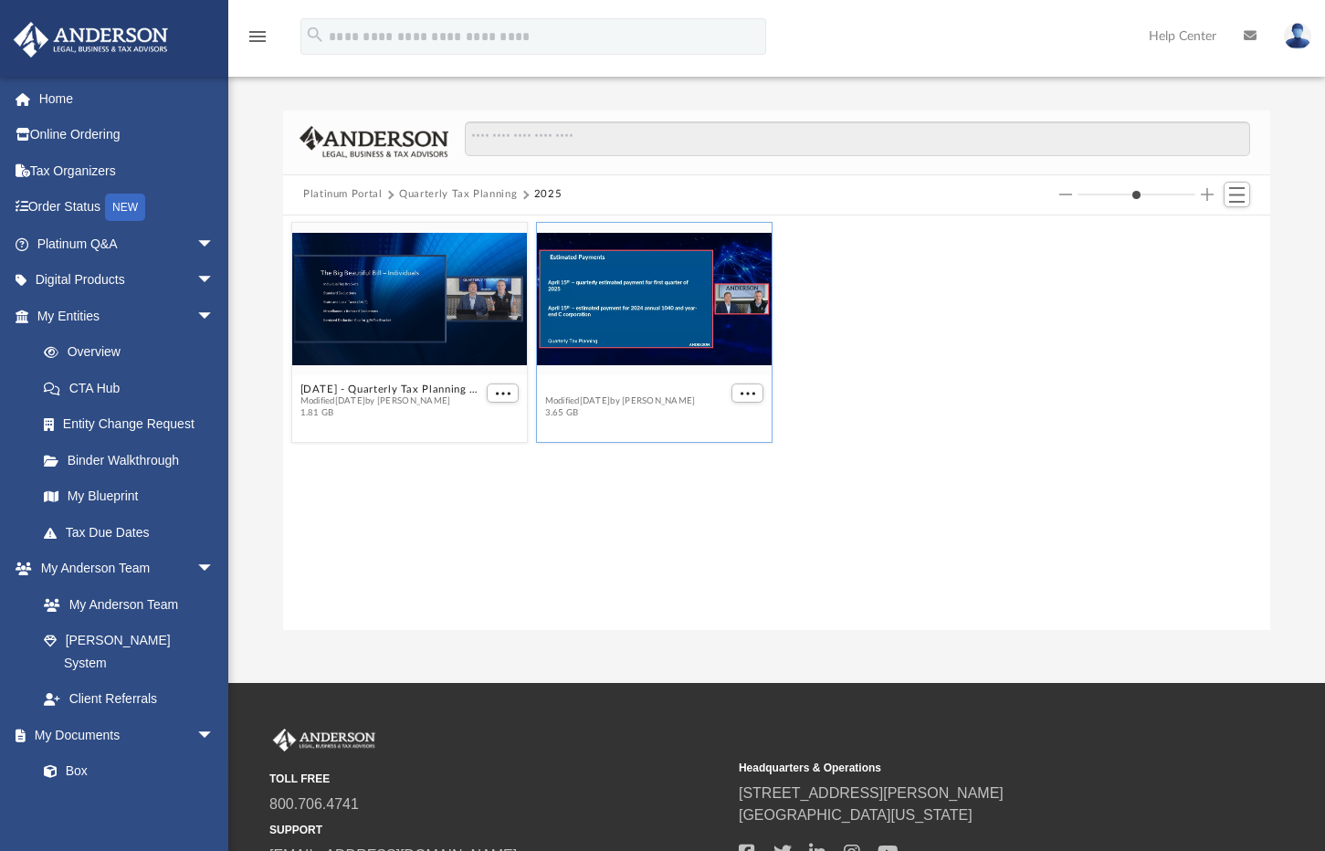
click at [657, 385] on button "[DATE] - Quarterly Tax Planning Replay.mp4" at bounding box center [636, 390] width 183 height 12
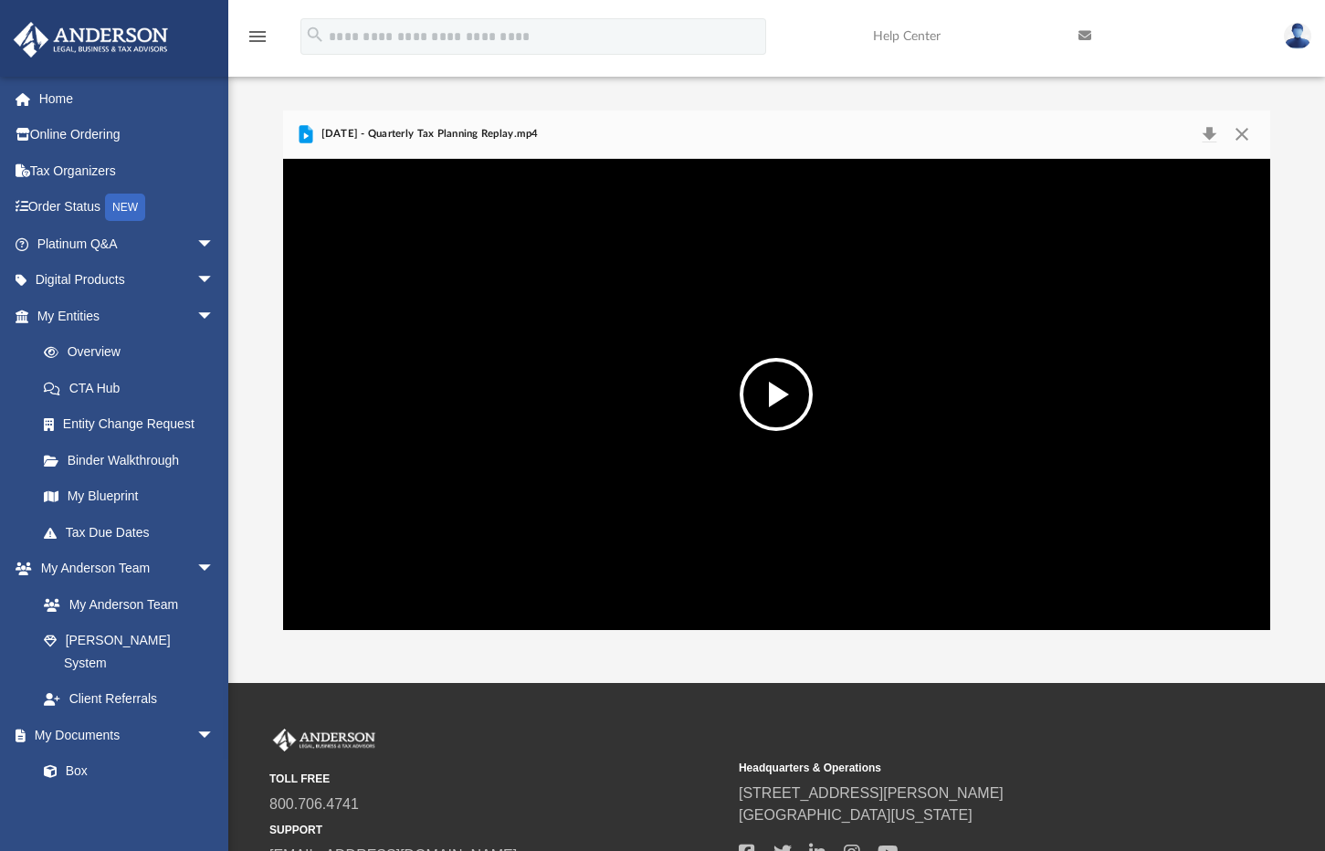
click at [492, 743] on div "TOLL FREE 800.706.4741 SUPPORT [EMAIL_ADDRESS][DOMAIN_NAME]" at bounding box center [497, 798] width 457 height 139
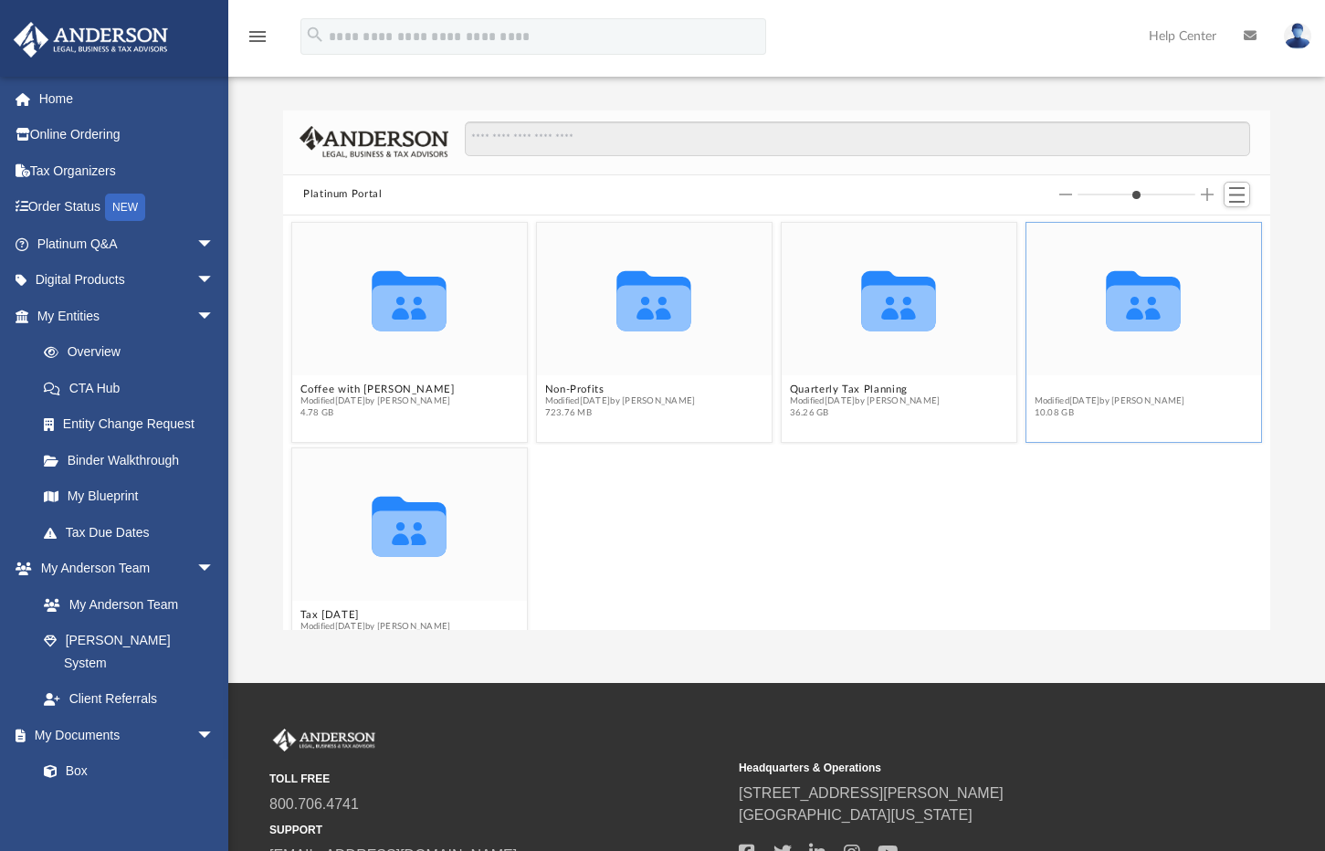
click at [1098, 389] on button "Semi Annual Meeting Minutes" at bounding box center [1112, 390] width 154 height 12
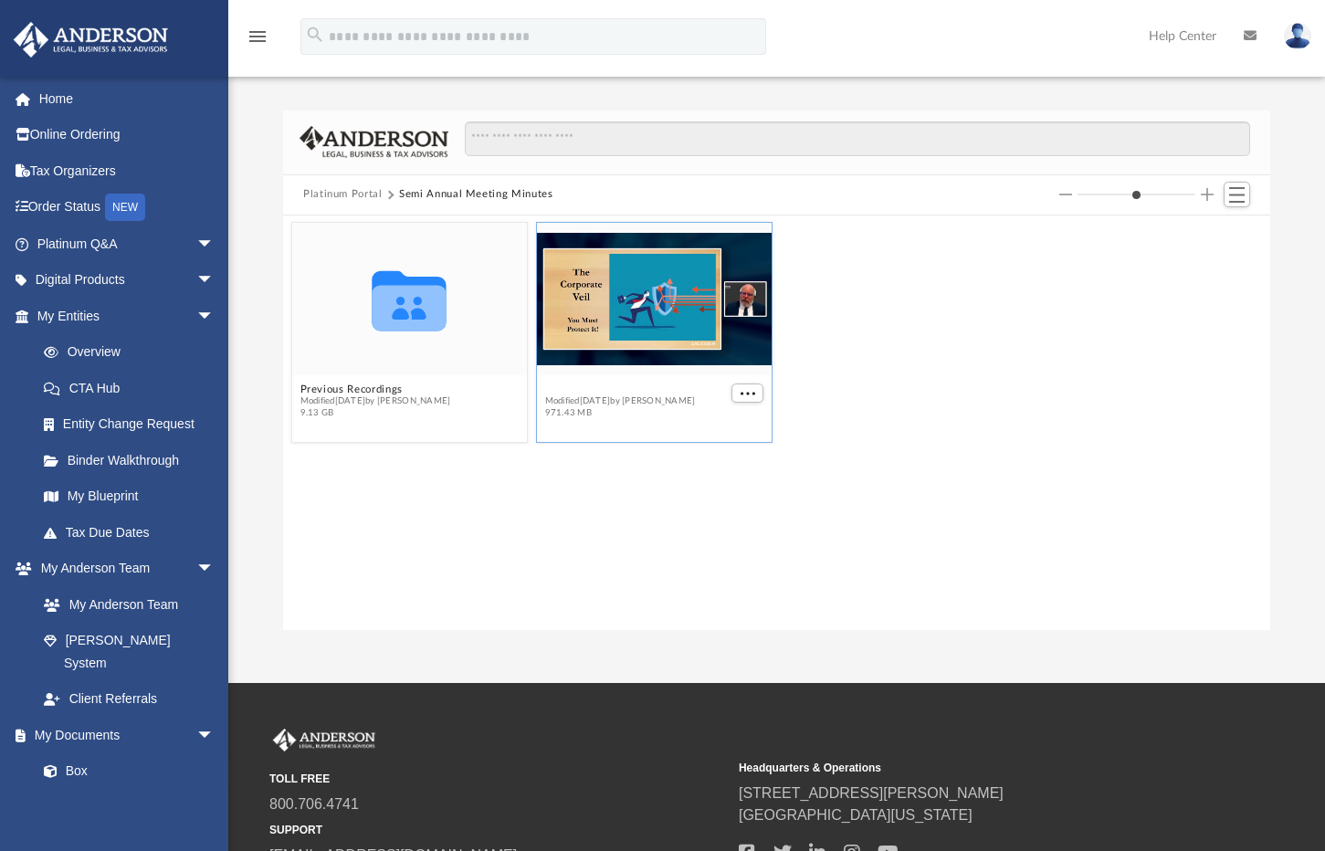
click at [600, 389] on button "2025 - April - Meeting Minutes - EJ McCaffrey.mp4" at bounding box center [636, 390] width 183 height 12
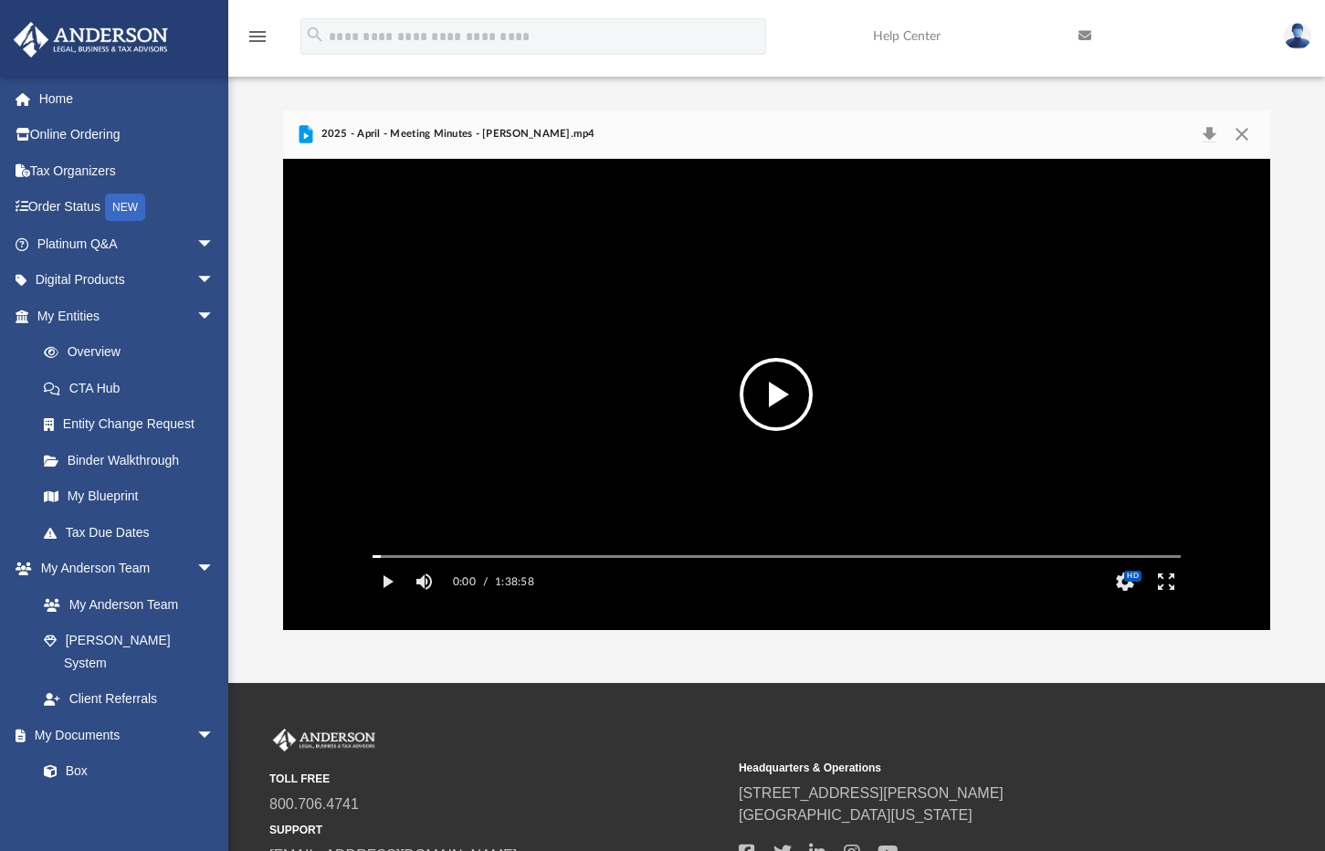
click at [743, 413] on video "File preview" at bounding box center [777, 393] width 838 height 419
click at [1133, 600] on button "HD" at bounding box center [1124, 582] width 41 height 37
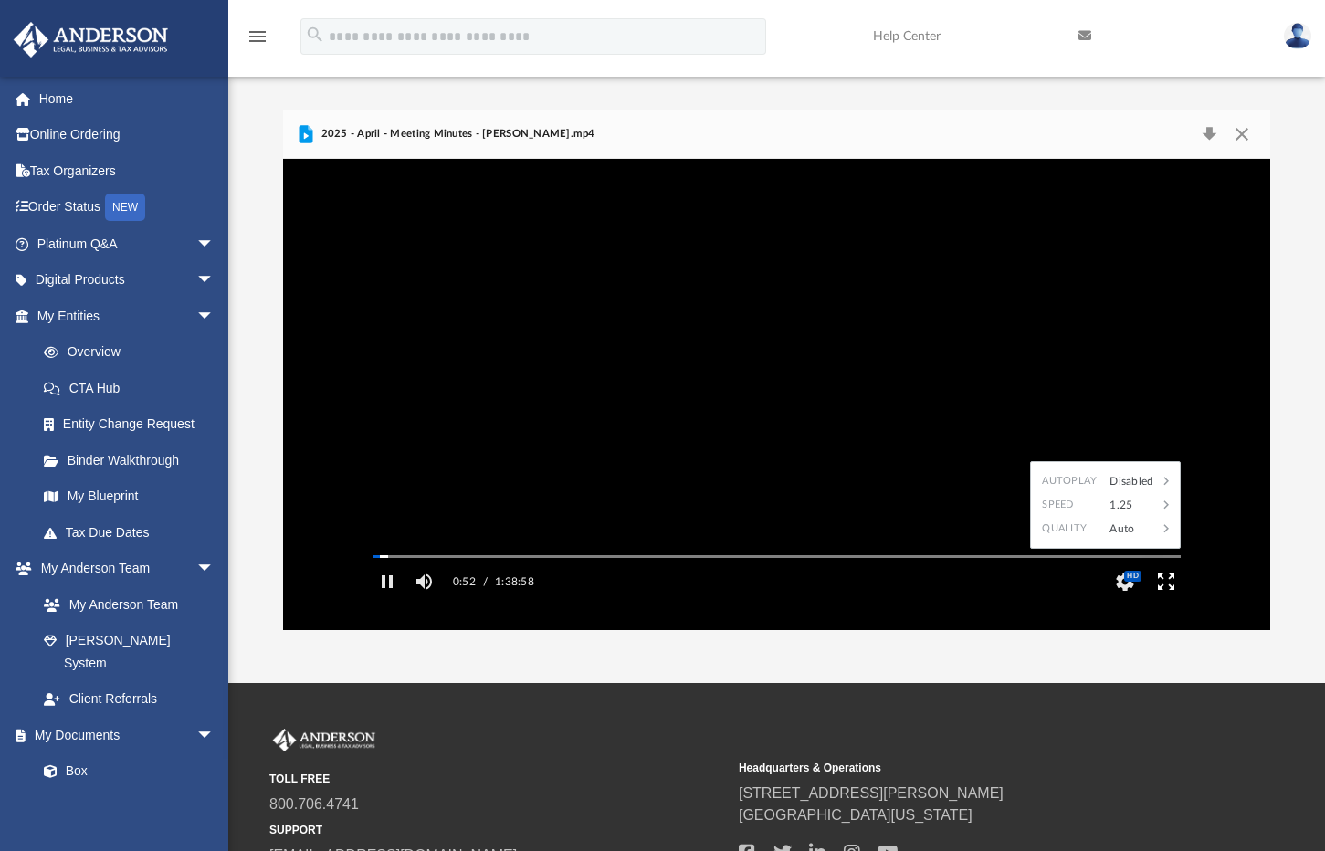
click at [1164, 600] on button "Enter fullscreen" at bounding box center [1165, 582] width 41 height 37
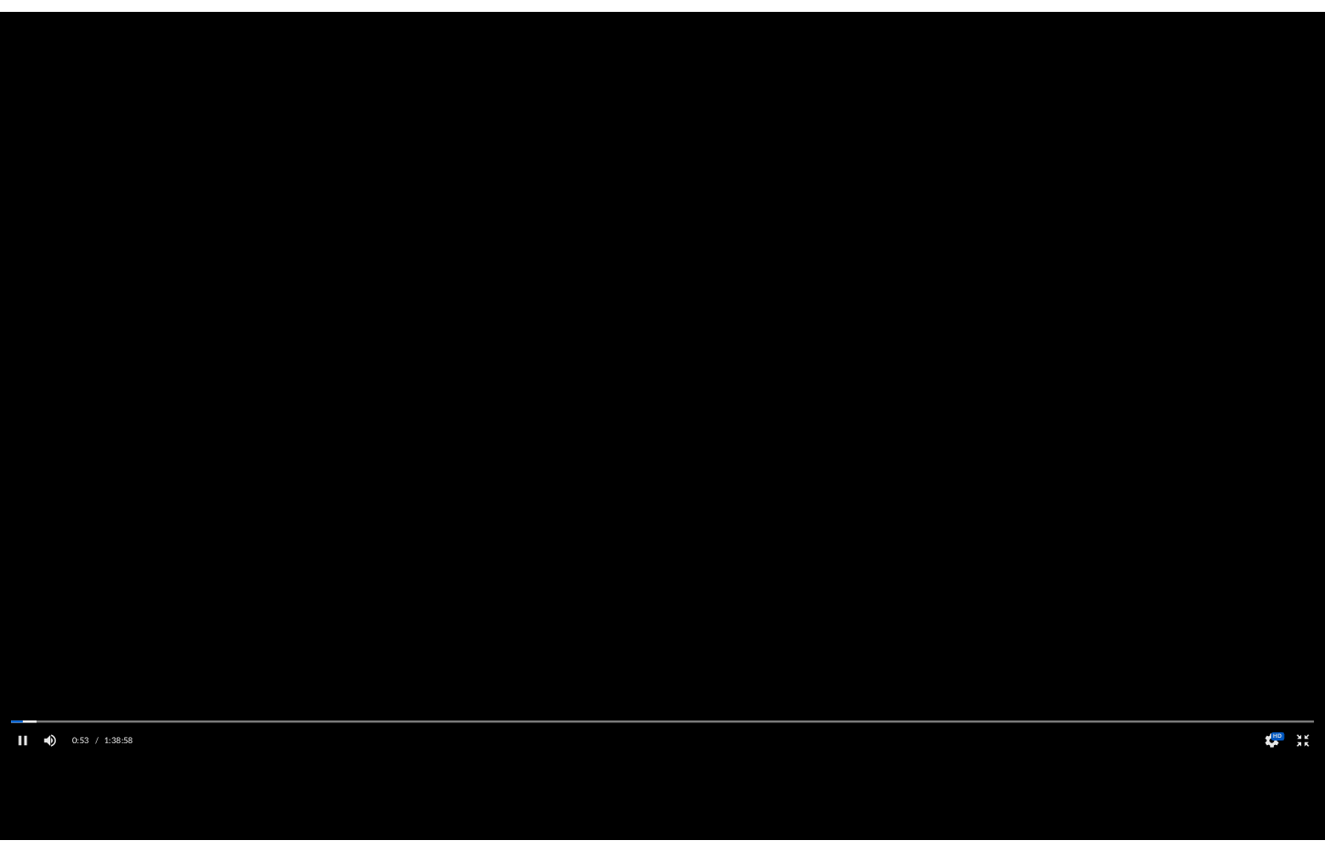
scroll to position [402, 1359]
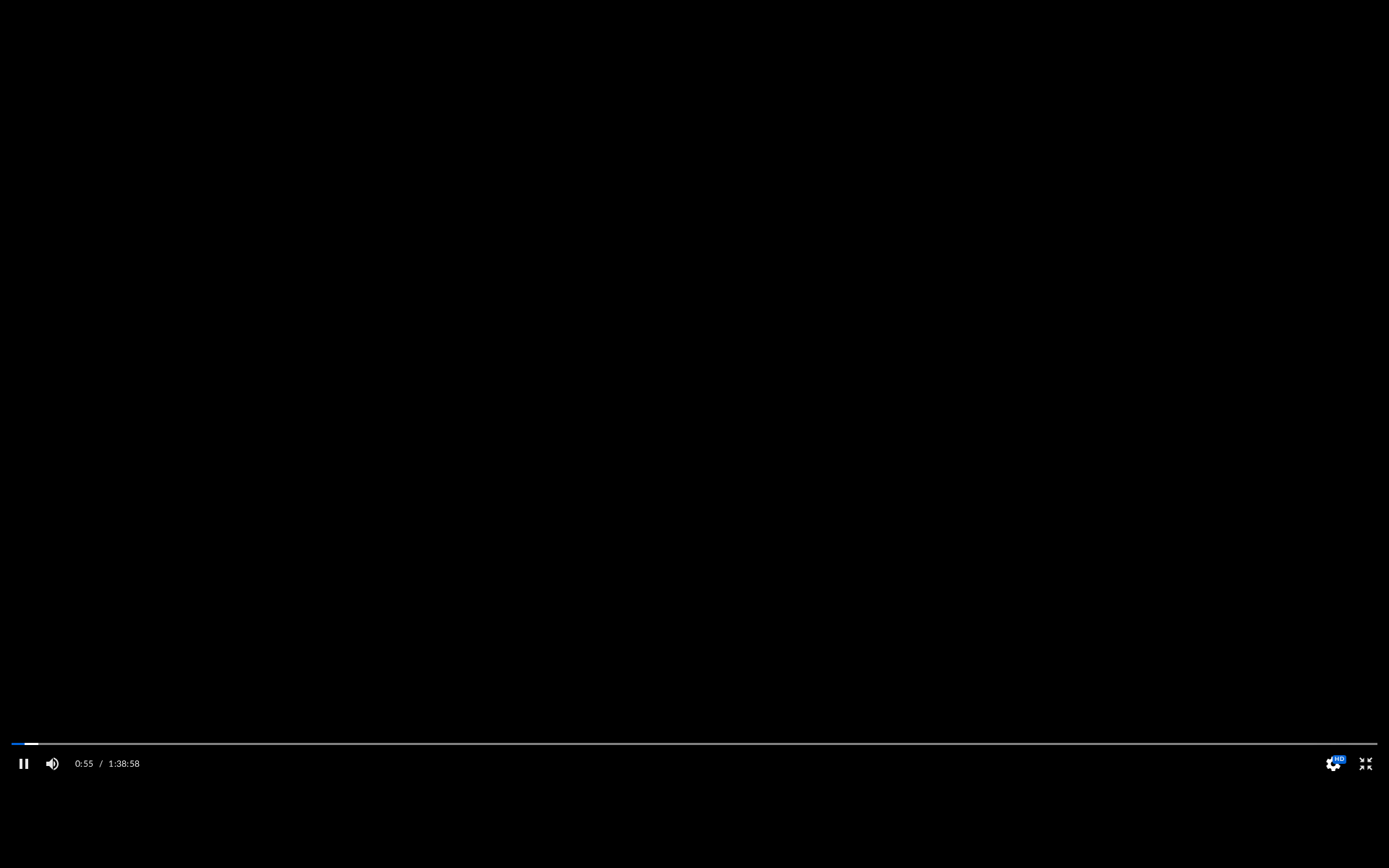
click at [1048, 673] on button "HD" at bounding box center [1332, 763] width 32 height 29
click at [1048, 673] on button "Exit fullscreen" at bounding box center [1364, 763] width 32 height 29
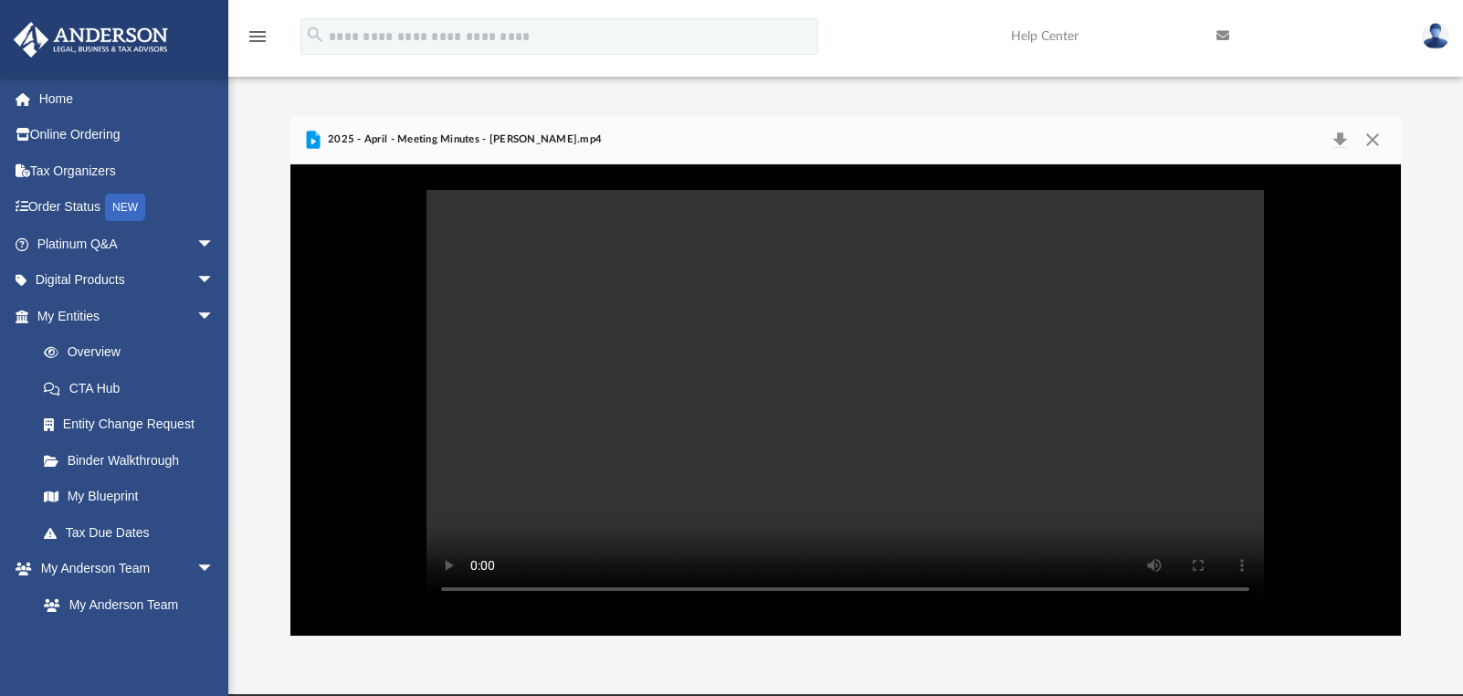
scroll to position [402, 1098]
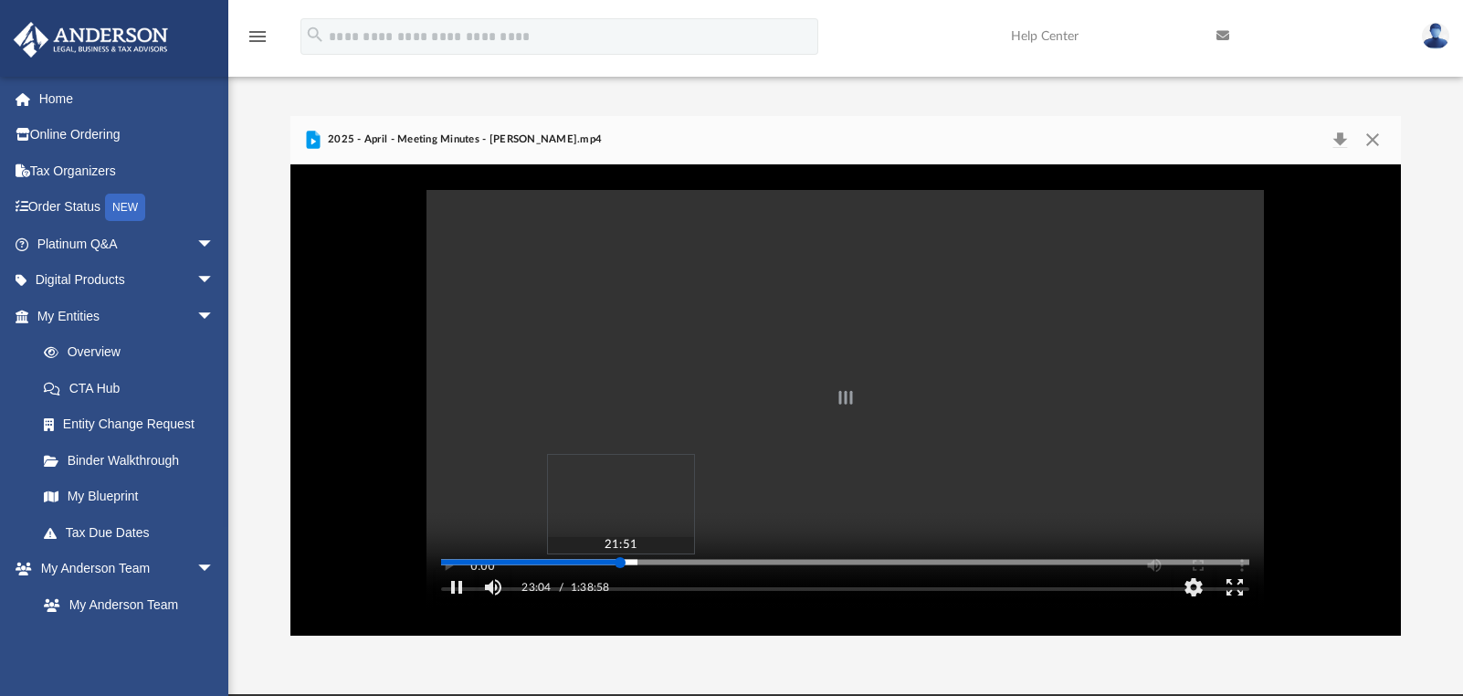
click at [620, 590] on div "Autoplay Disabled Speed 1.25 Quality Auto Subtitles/CC Off Audio Autoplay Disab…" at bounding box center [846, 399] width 1112 height 471
click at [608, 569] on div "Media Slider" at bounding box center [846, 561] width 838 height 15
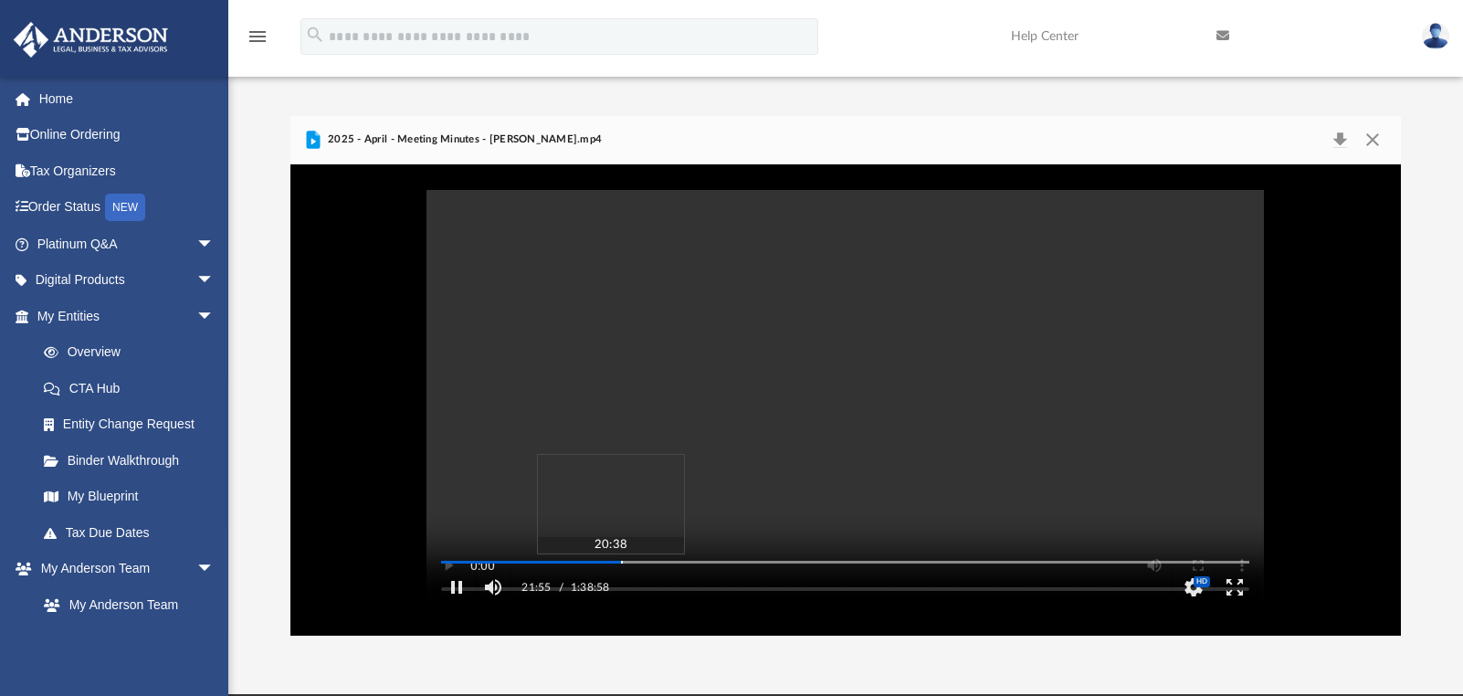
click at [610, 588] on div "Autoplay Disabled Speed 1.25 Quality Auto Subtitles/CC Off Audio Autoplay Disab…" at bounding box center [846, 399] width 1112 height 471
click at [448, 606] on button "Play" at bounding box center [456, 587] width 41 height 37
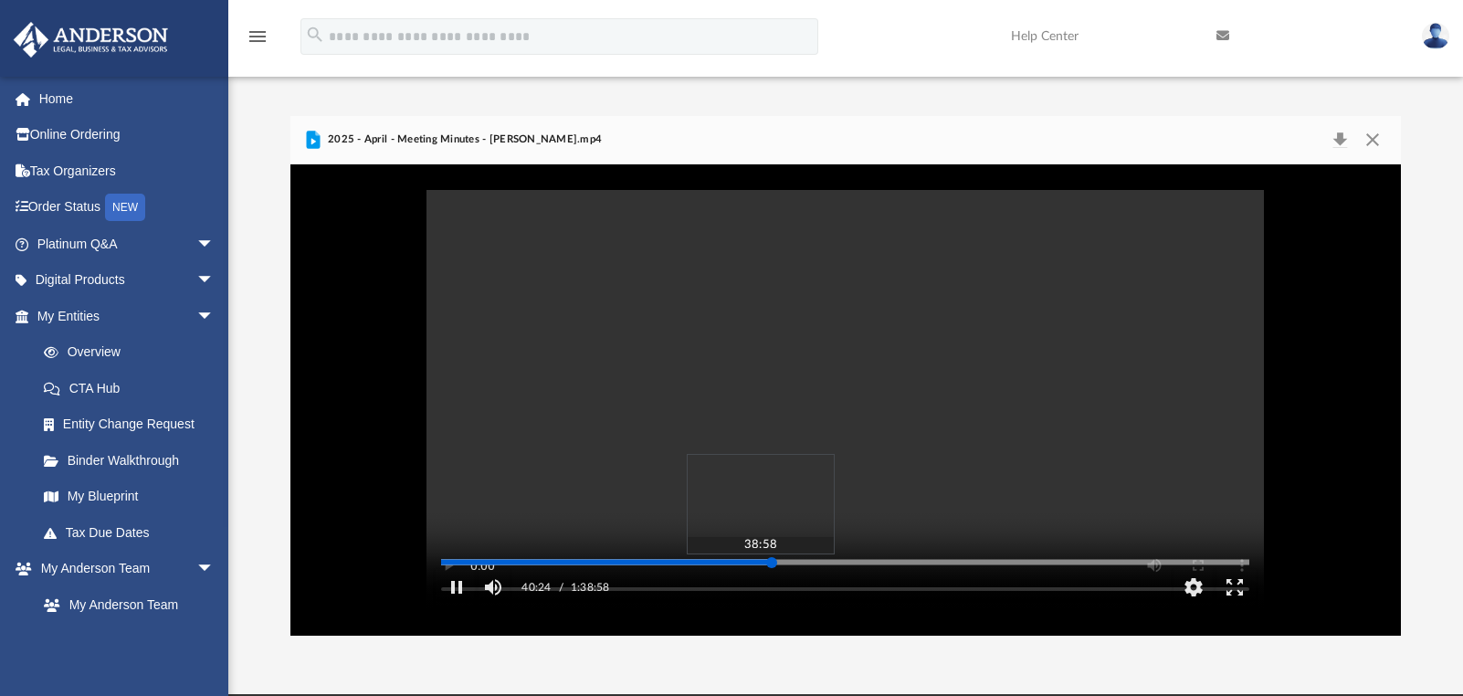
click at [752, 569] on div "Media Slider" at bounding box center [846, 561] width 838 height 15
click at [757, 564] on div "Media Slider" at bounding box center [845, 562] width 808 height 3
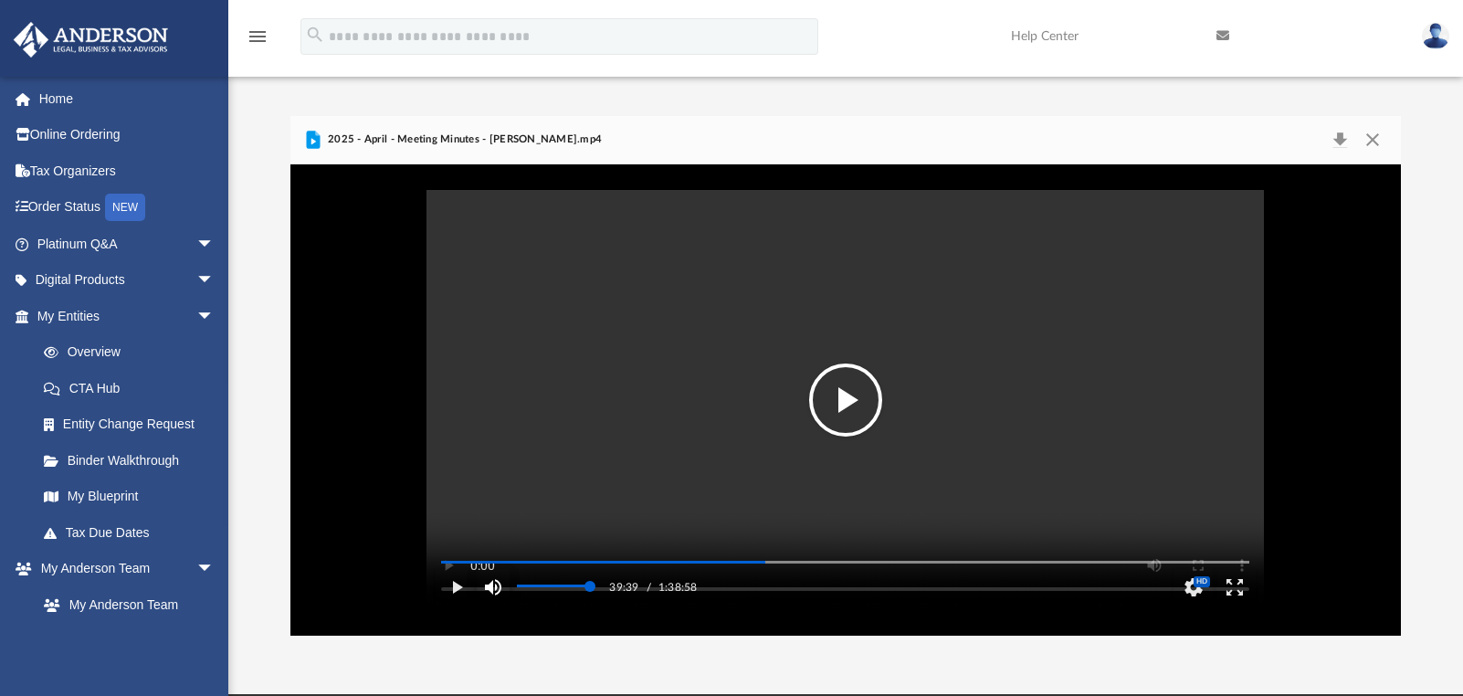
click at [479, 606] on button "Mute" at bounding box center [493, 587] width 33 height 37
click at [481, 606] on button "Unmute" at bounding box center [493, 587] width 33 height 37
click at [457, 604] on button "Play" at bounding box center [456, 587] width 41 height 37
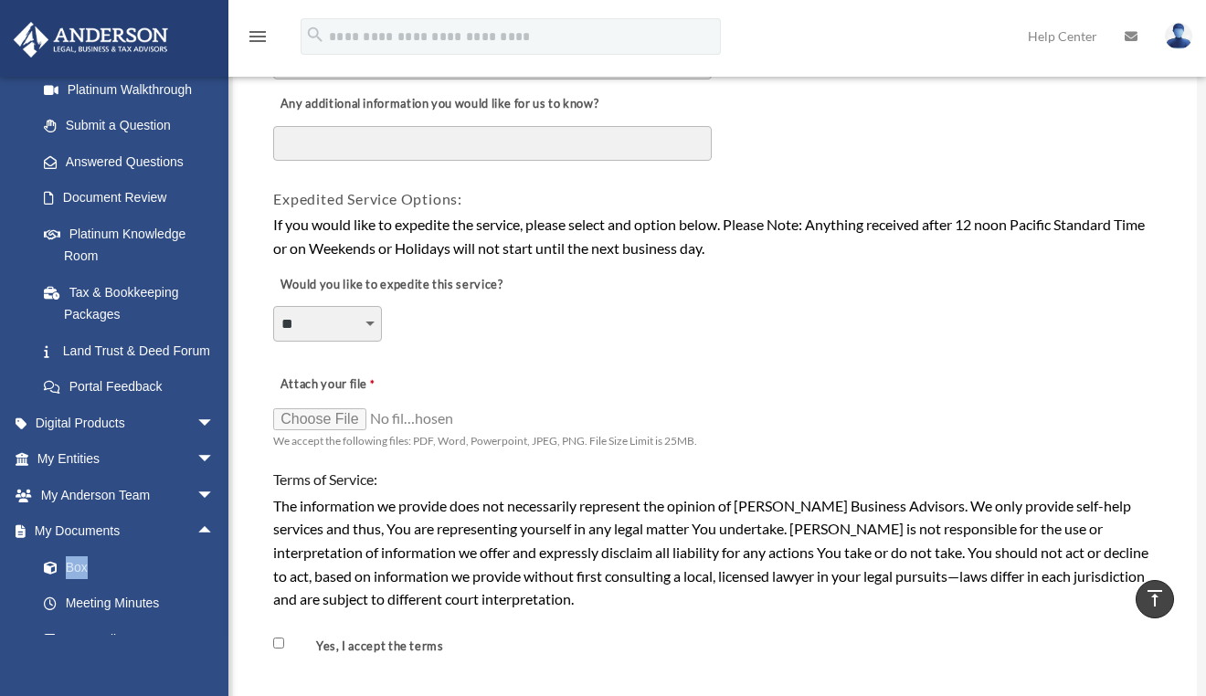
scroll to position [286, 0]
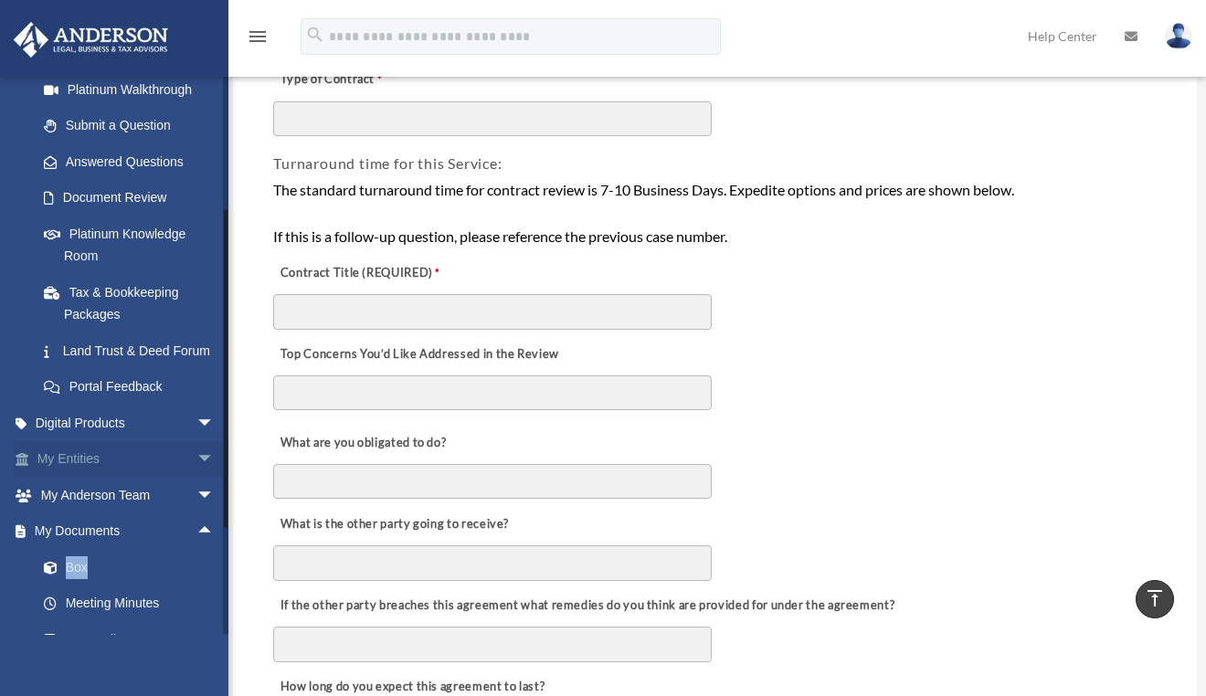
click at [124, 478] on link "My Entities arrow_drop_down" at bounding box center [127, 459] width 229 height 37
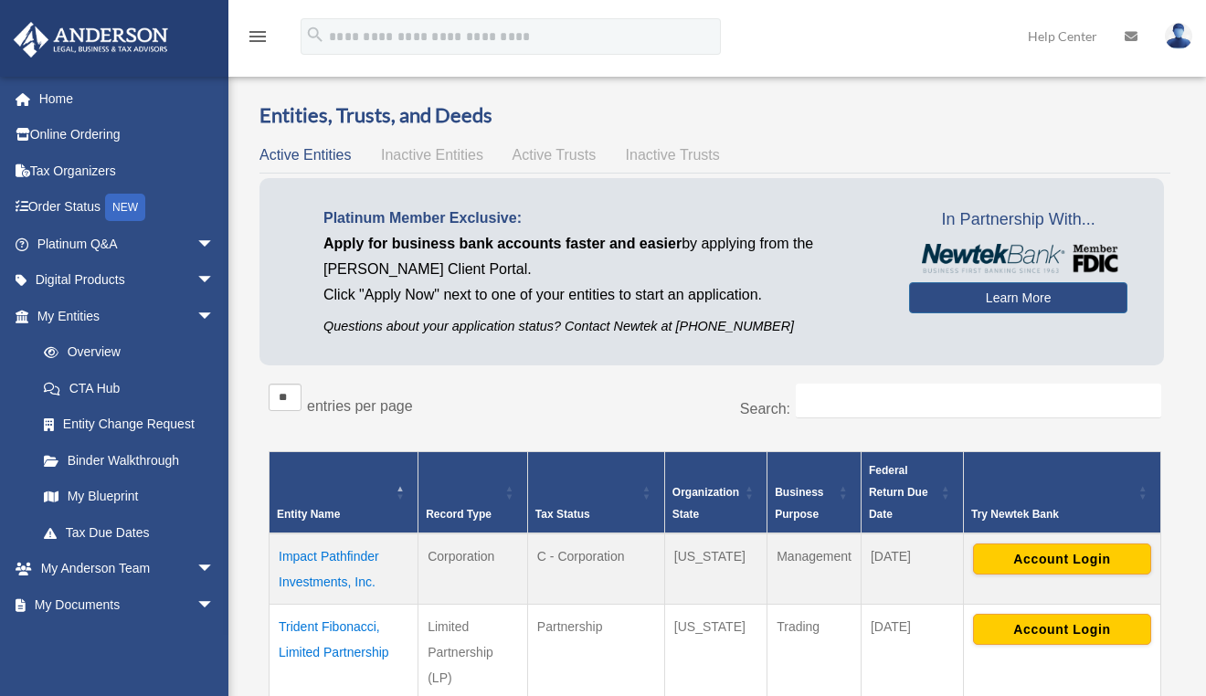
click at [192, 469] on link "Binder Walkthrough" at bounding box center [129, 460] width 207 height 37
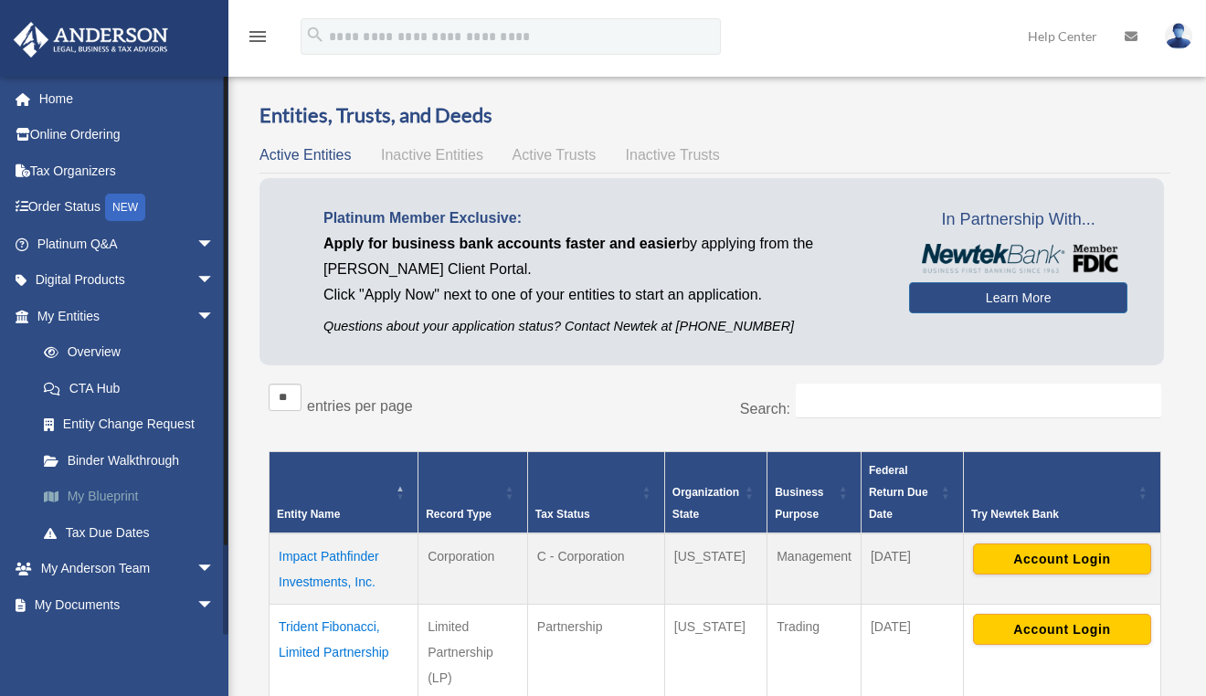
click at [107, 497] on link "My Blueprint" at bounding box center [134, 497] width 216 height 37
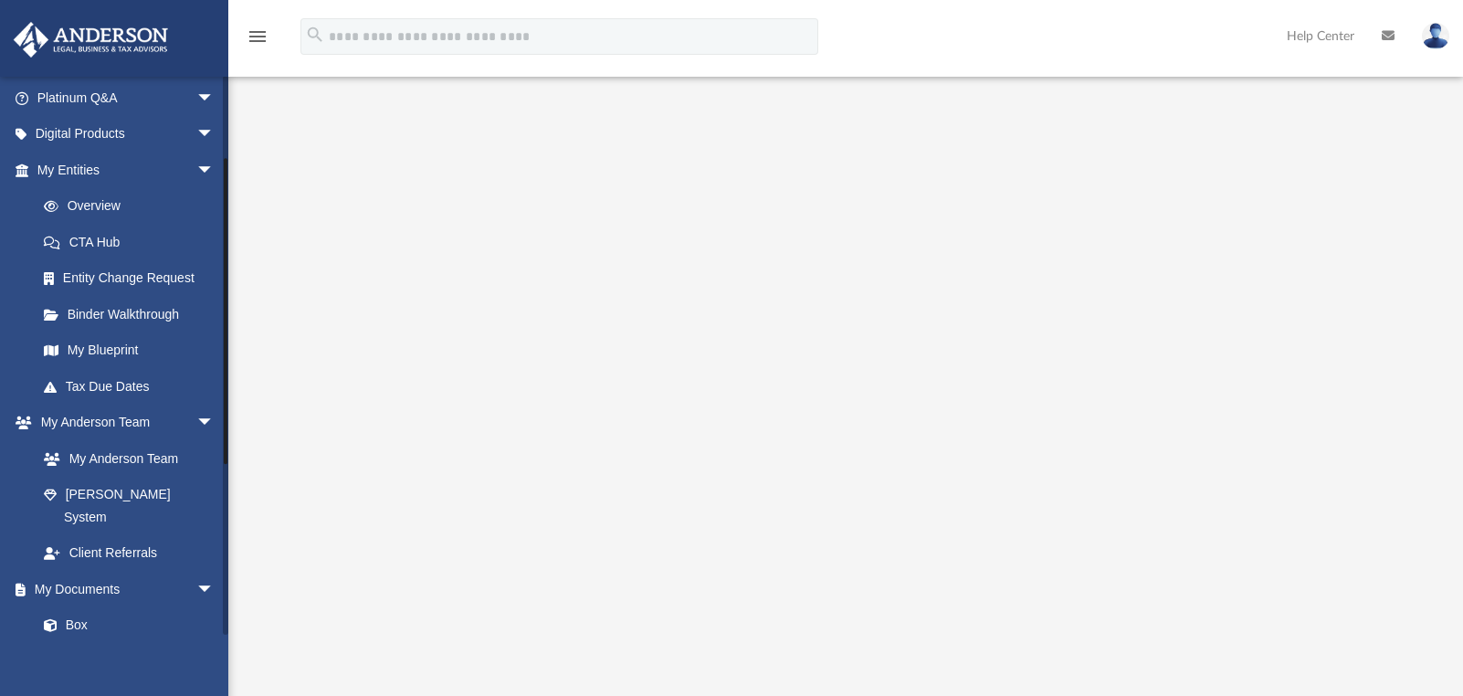
scroll to position [353, 0]
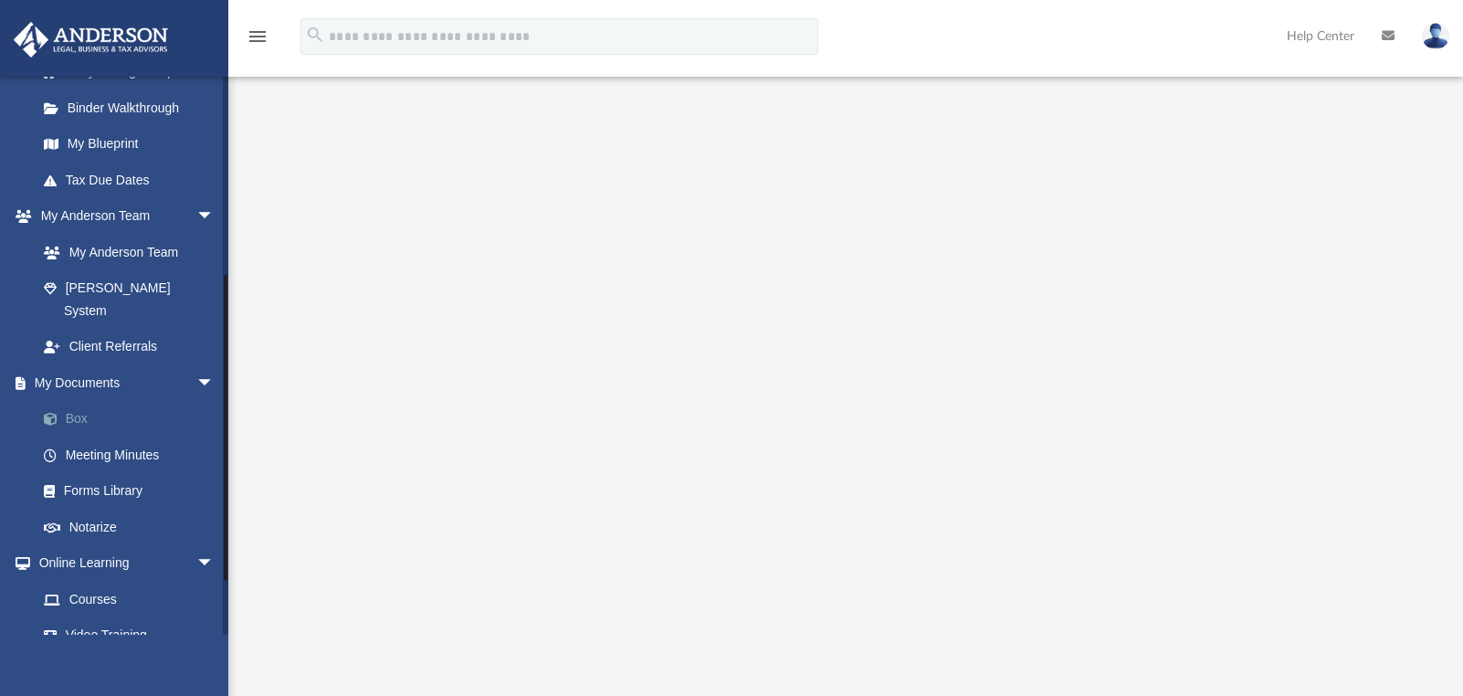
click at [73, 401] on link "Box" at bounding box center [134, 419] width 216 height 37
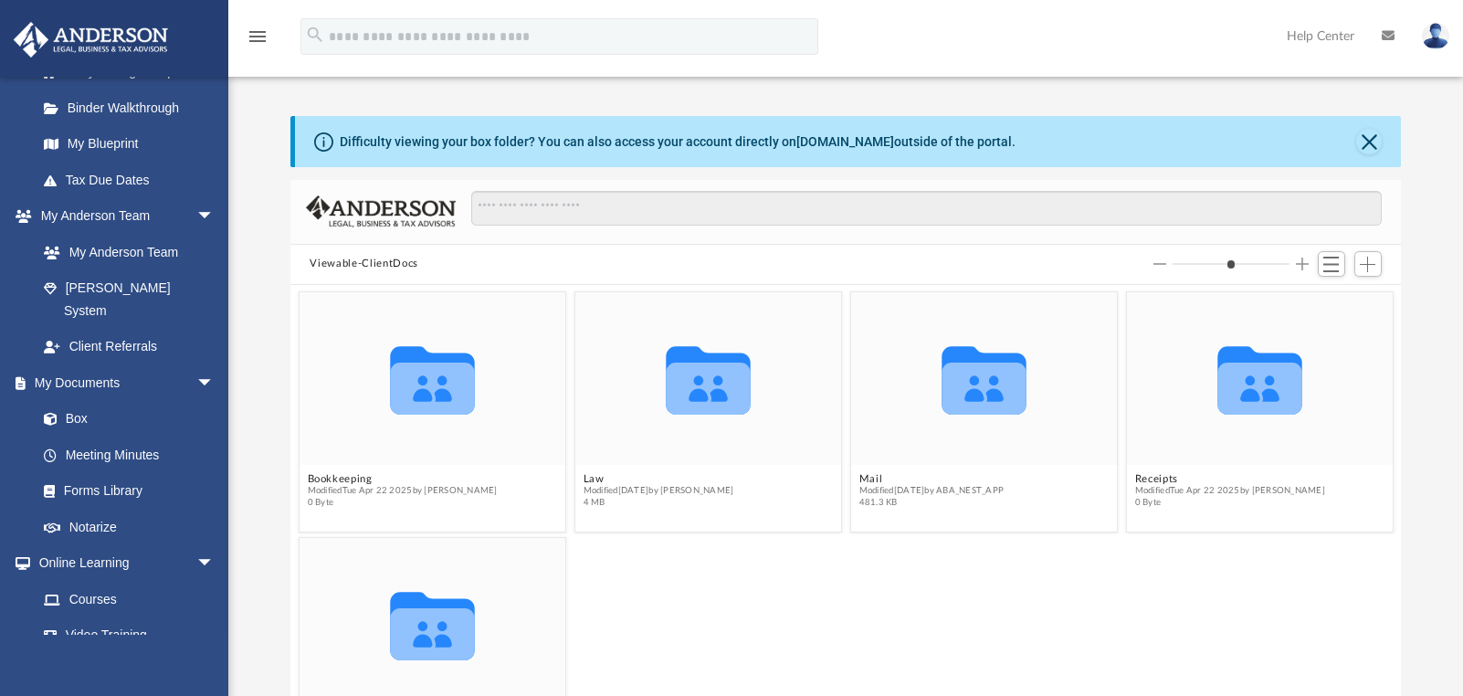
scroll to position [73, 0]
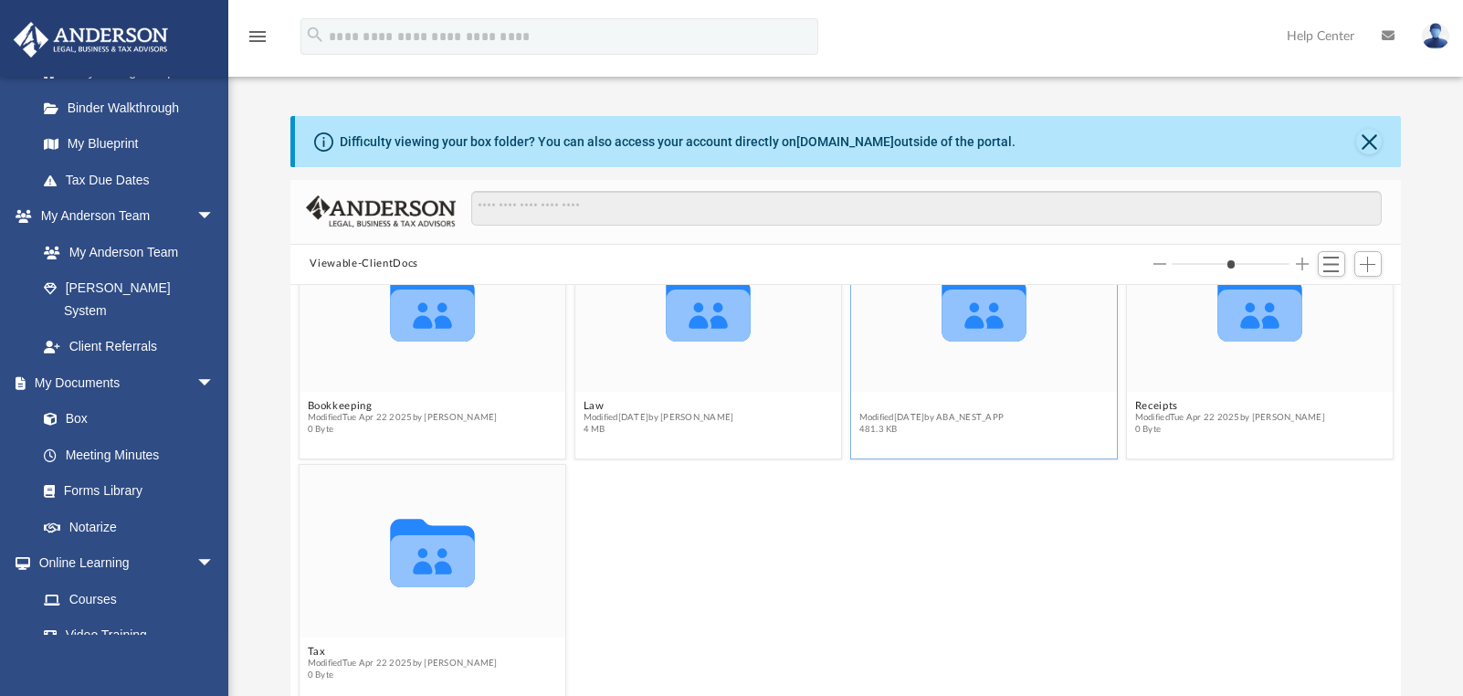
click at [871, 404] on button "Mail" at bounding box center [931, 406] width 145 height 12
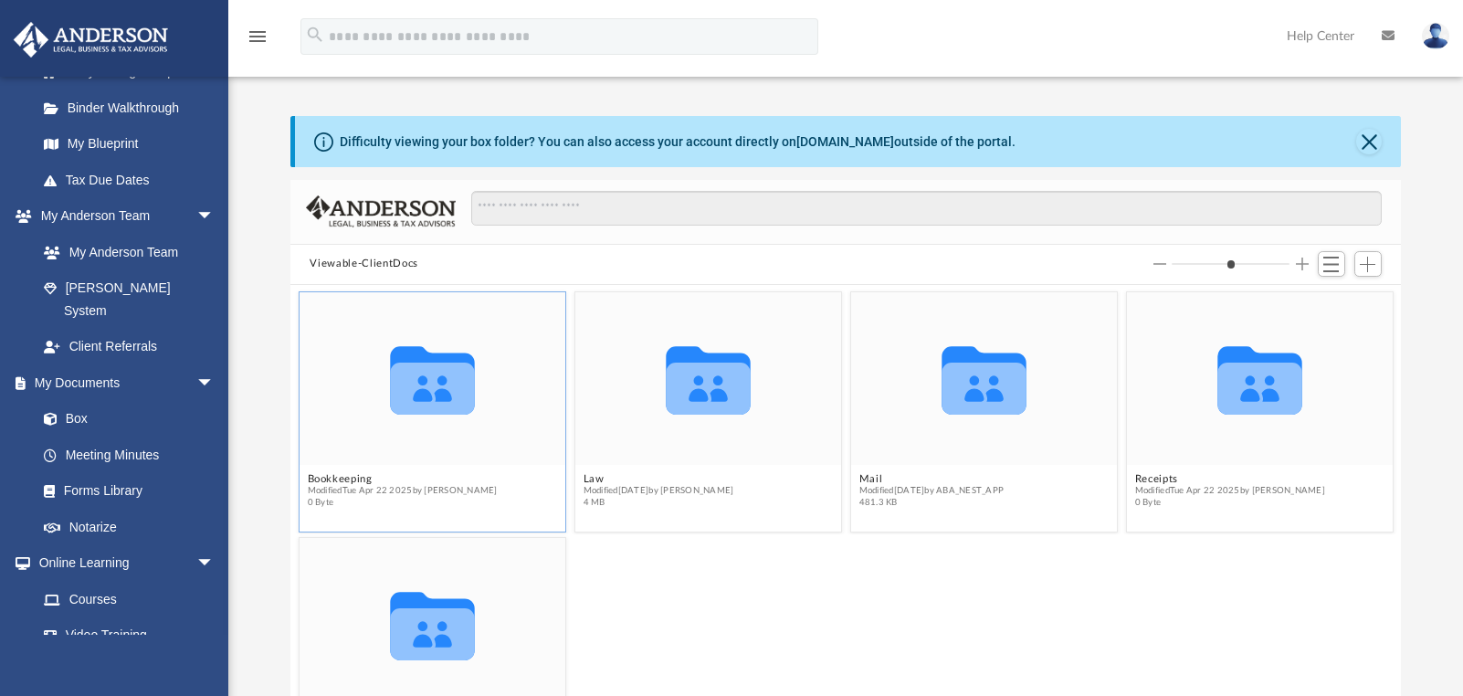
scroll to position [15, 15]
click at [378, 271] on button "Viewable-ClientDocs" at bounding box center [364, 264] width 108 height 16
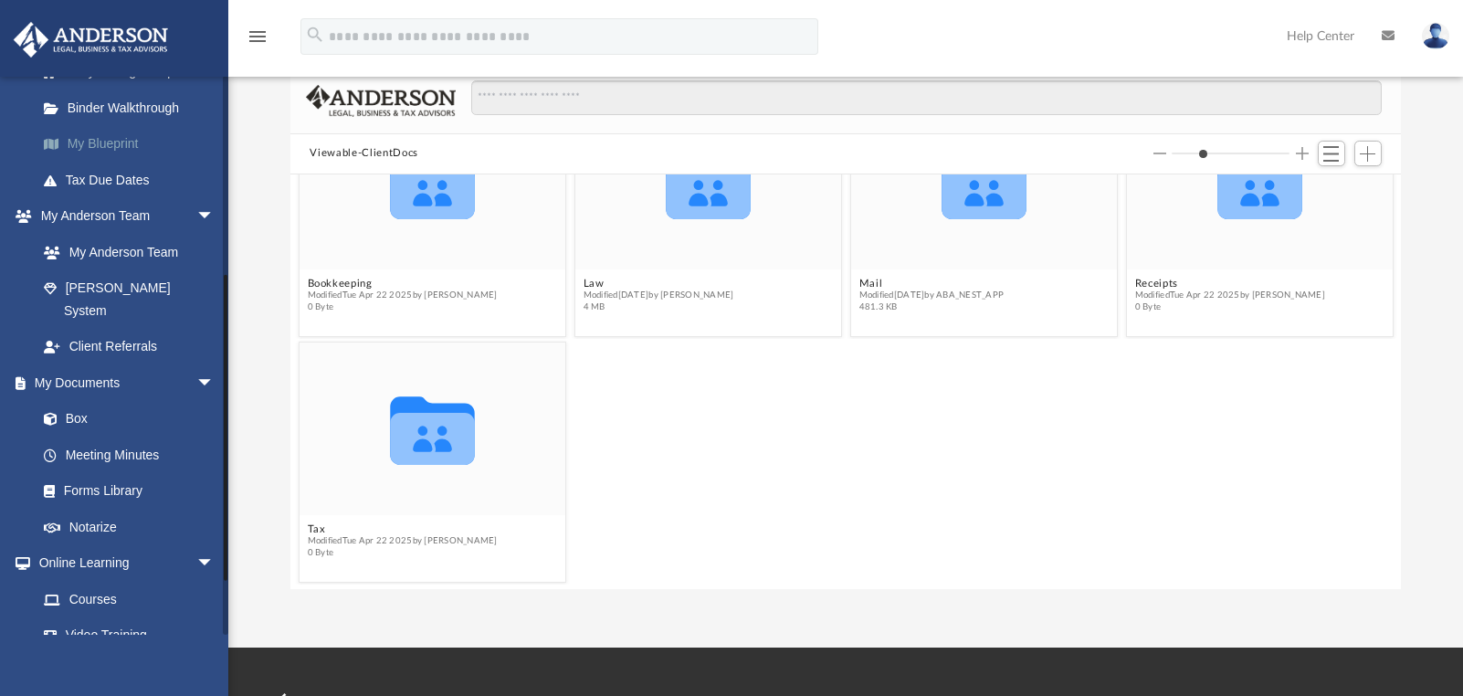
scroll to position [162, 0]
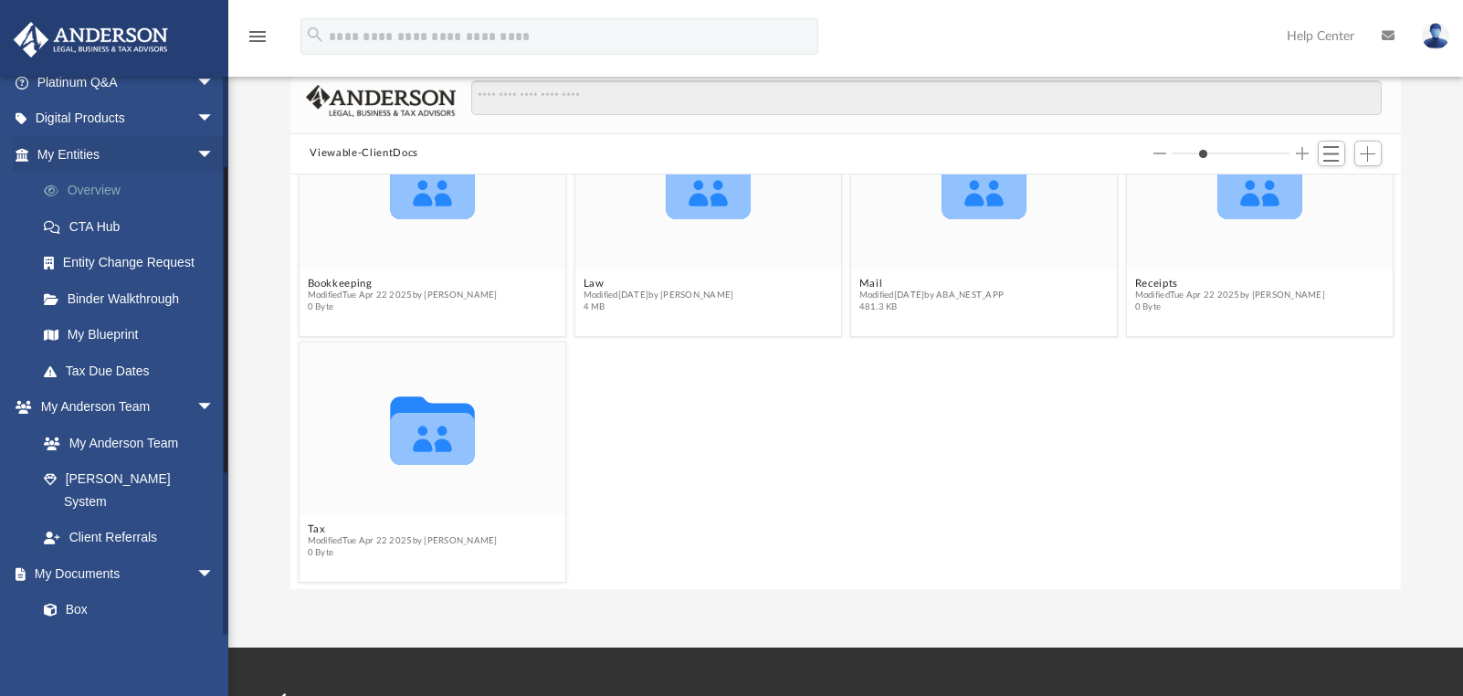
click at [105, 187] on link "Overview" at bounding box center [134, 191] width 216 height 37
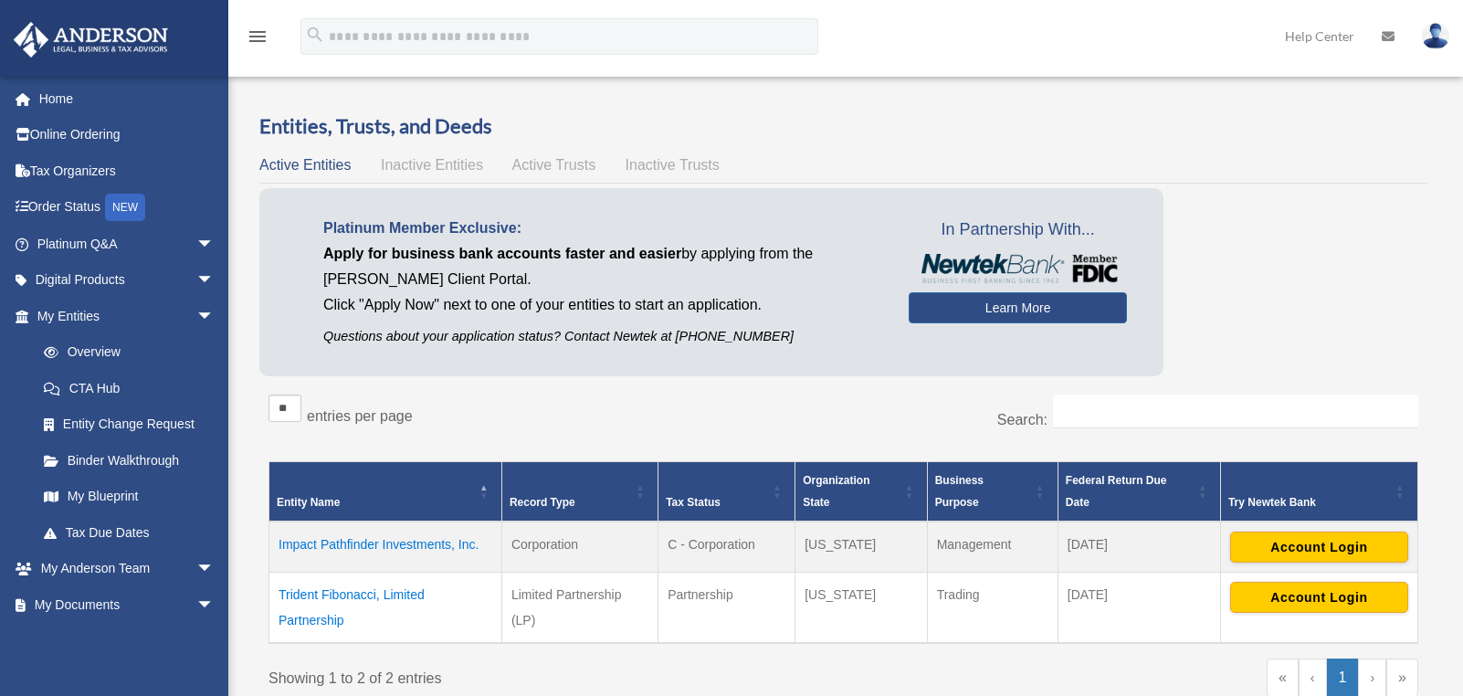
click at [366, 540] on td "Impact Pathfinder Investments, Inc." at bounding box center [385, 547] width 233 height 51
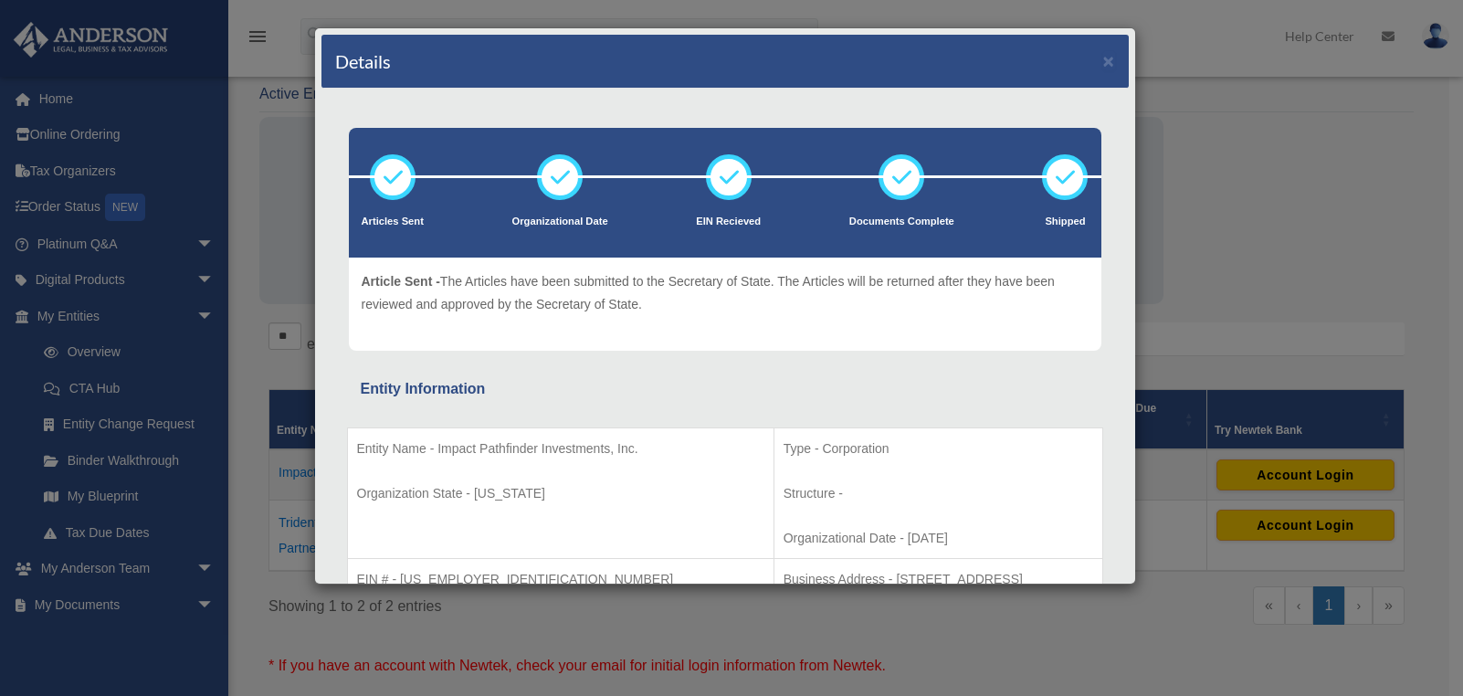
scroll to position [67, 0]
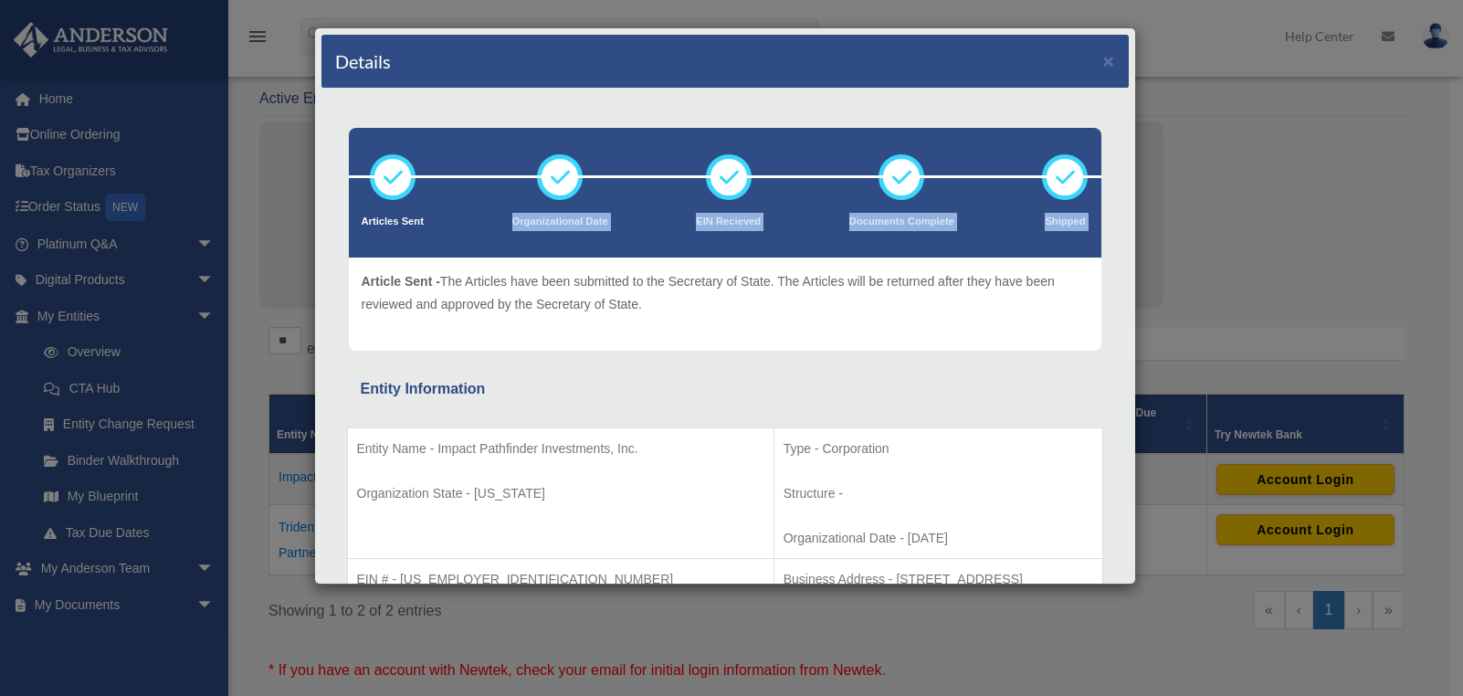
click at [339, 258] on div "Articles Sent Organizational Date EIN Recieved Shipped" at bounding box center [725, 239] width 780 height 223
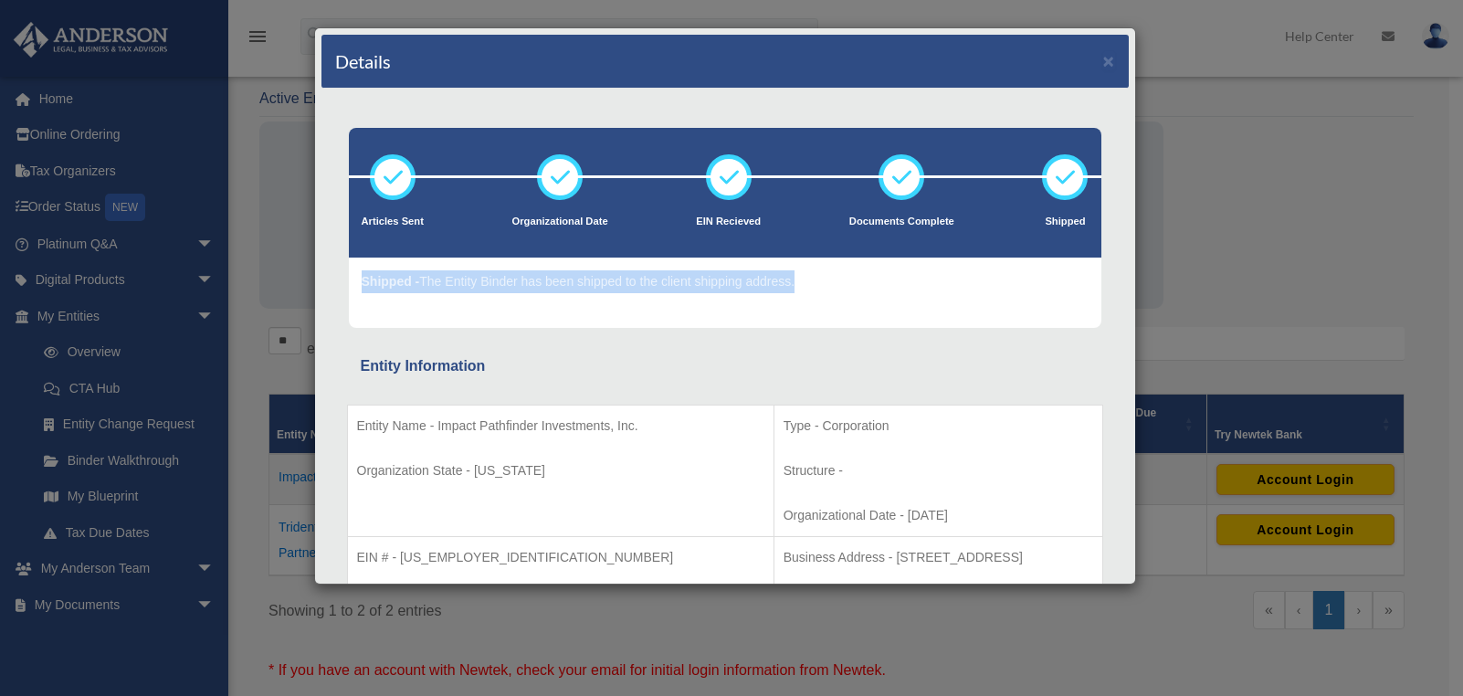
click at [1080, 271] on div "Article Sent - The Articles have been submitted to the Secretary of State. The …" at bounding box center [725, 293] width 753 height 70
click at [1103, 60] on button "×" at bounding box center [1109, 60] width 12 height 19
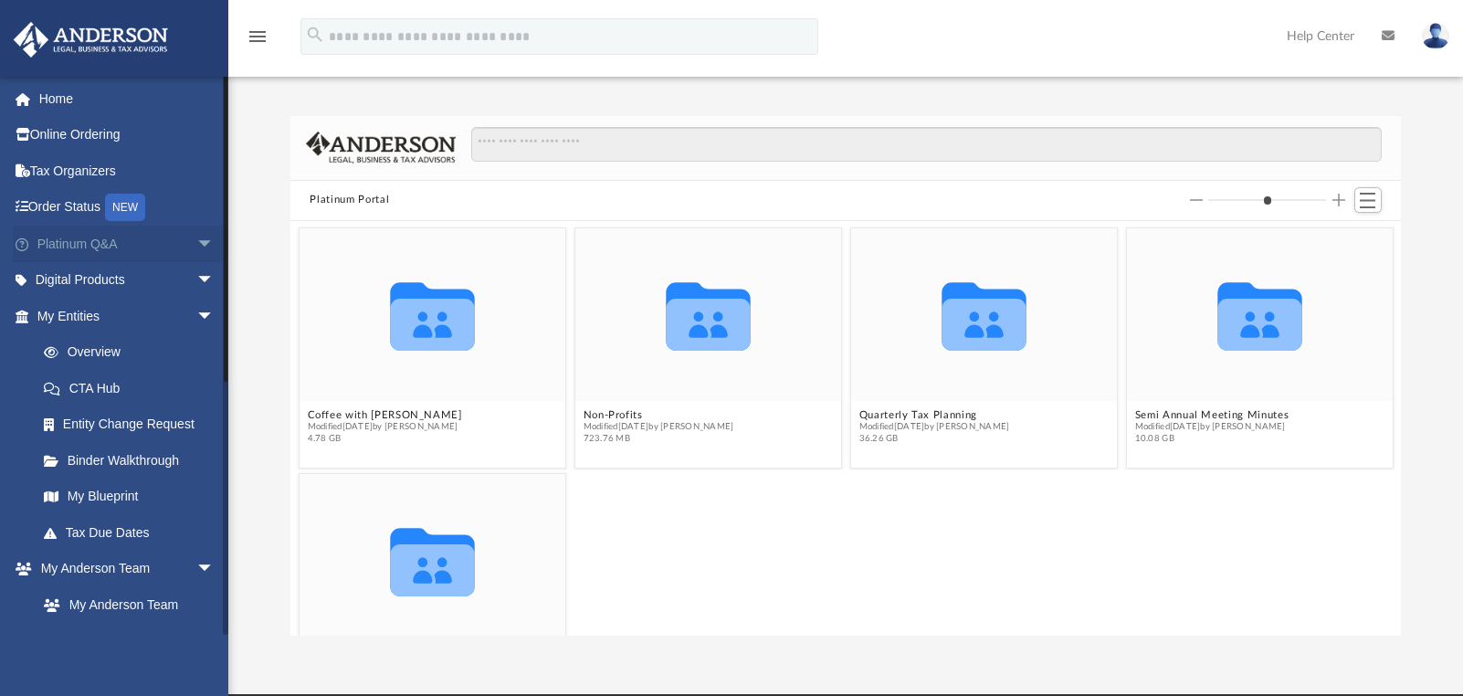
scroll to position [402, 1098]
click at [1165, 413] on button "Semi Annual Meeting Minutes" at bounding box center [1211, 415] width 154 height 12
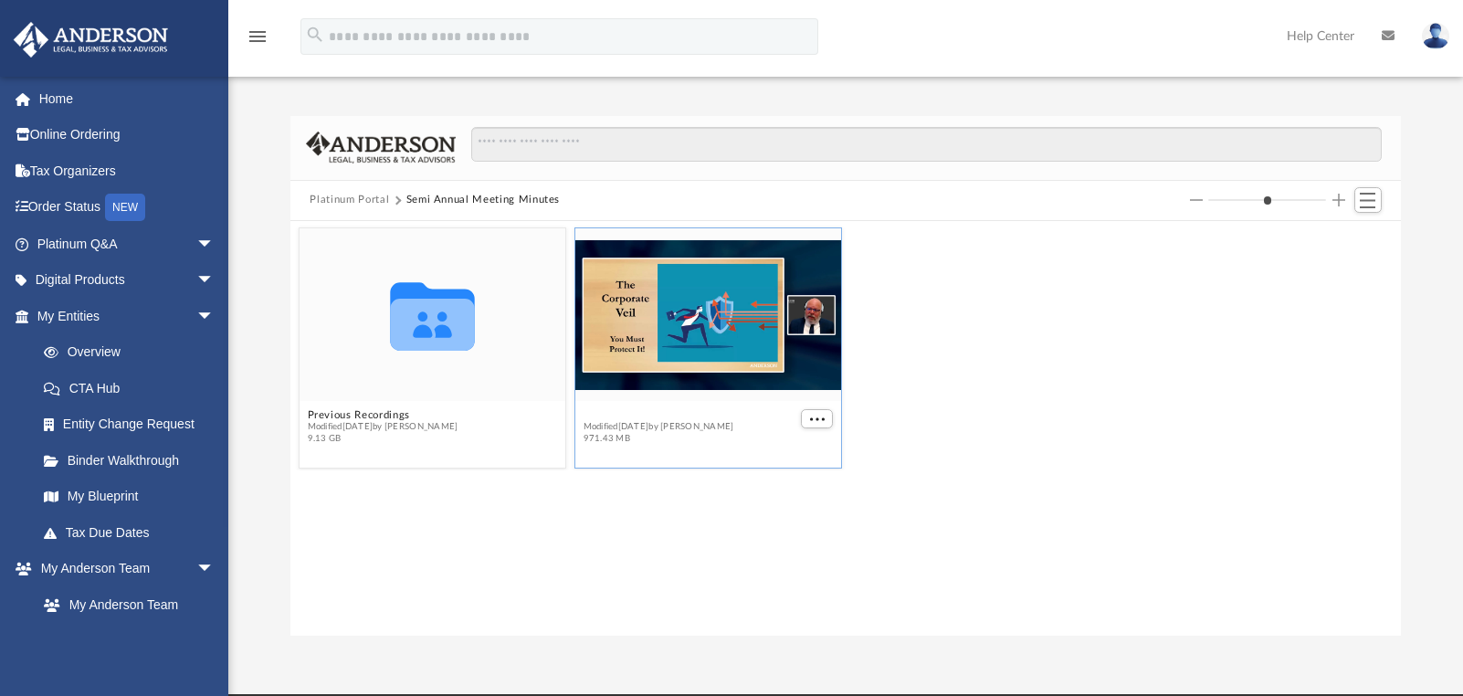
click at [696, 416] on button "2025 - April - Meeting Minutes - [PERSON_NAME].mp4" at bounding box center [690, 415] width 214 height 12
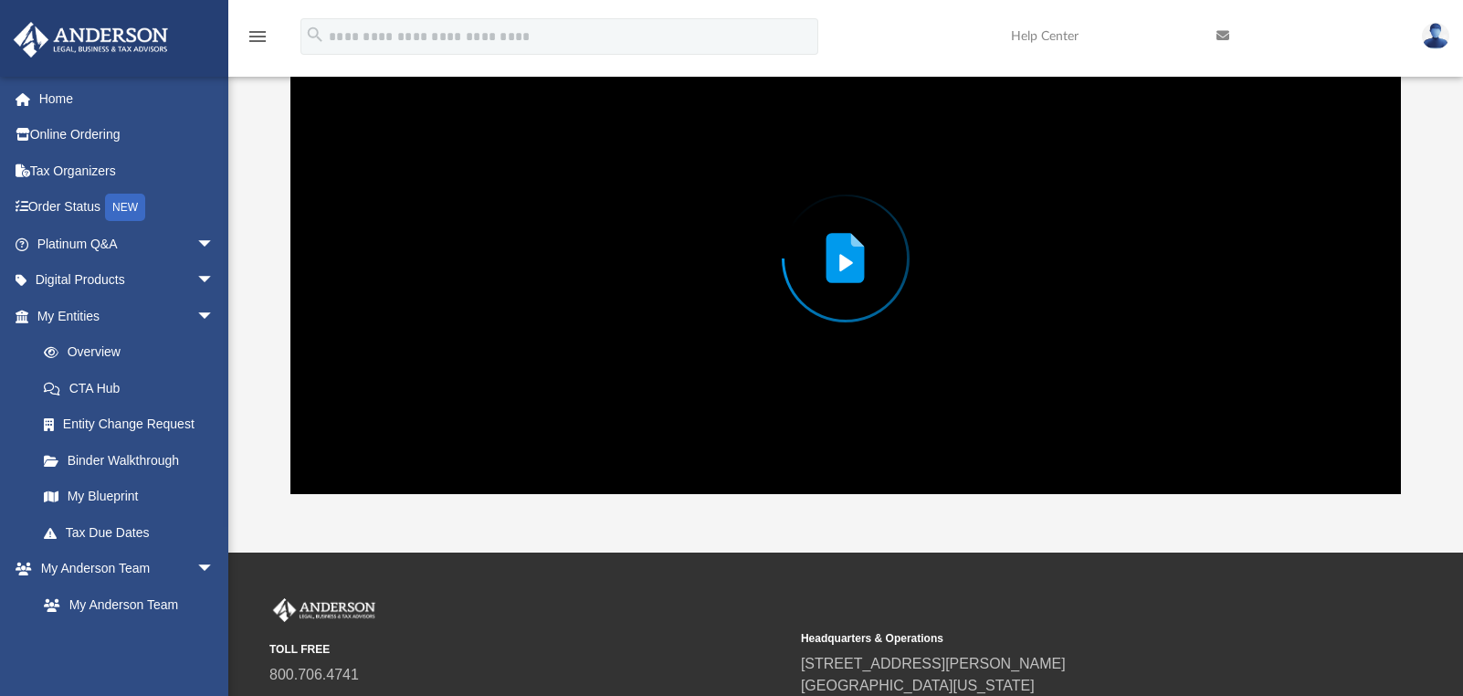
scroll to position [136, 0]
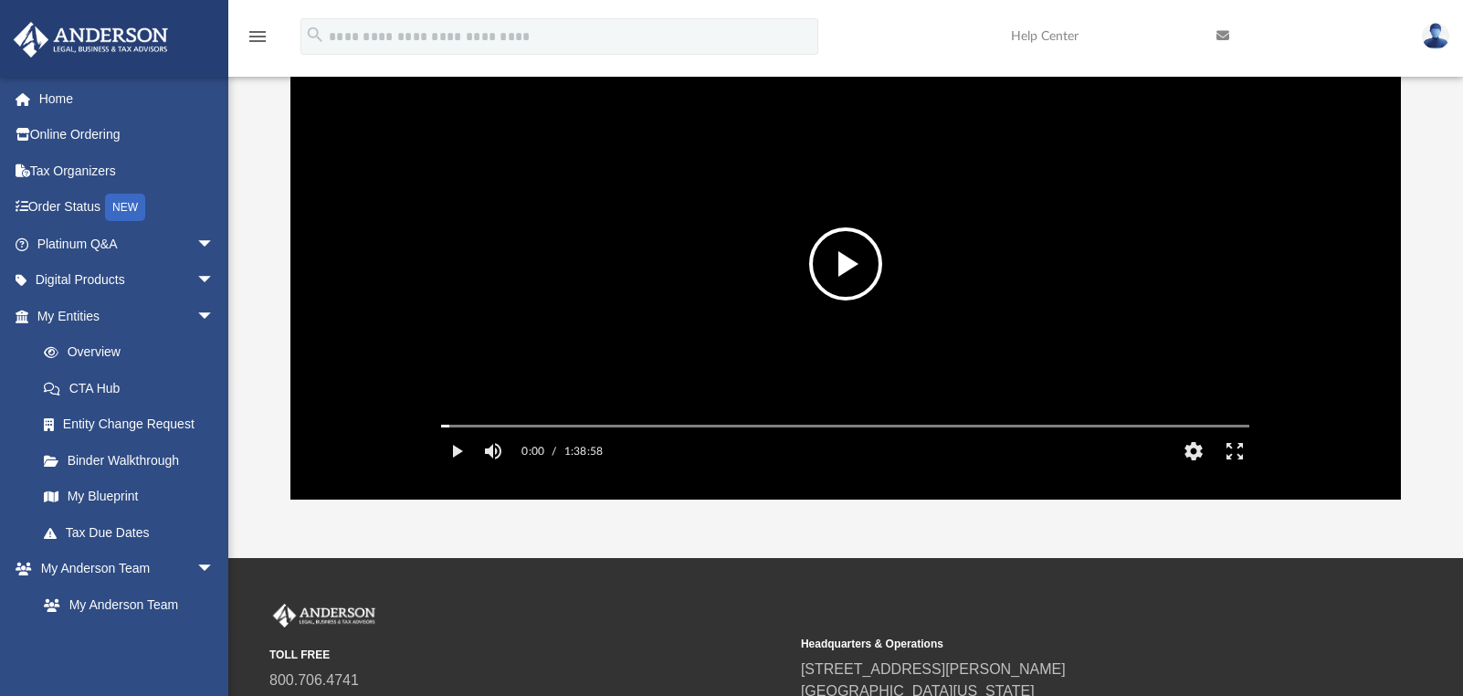
click at [810, 230] on video "File preview" at bounding box center [846, 263] width 838 height 419
click at [585, 321] on video "File preview" at bounding box center [846, 263] width 838 height 419
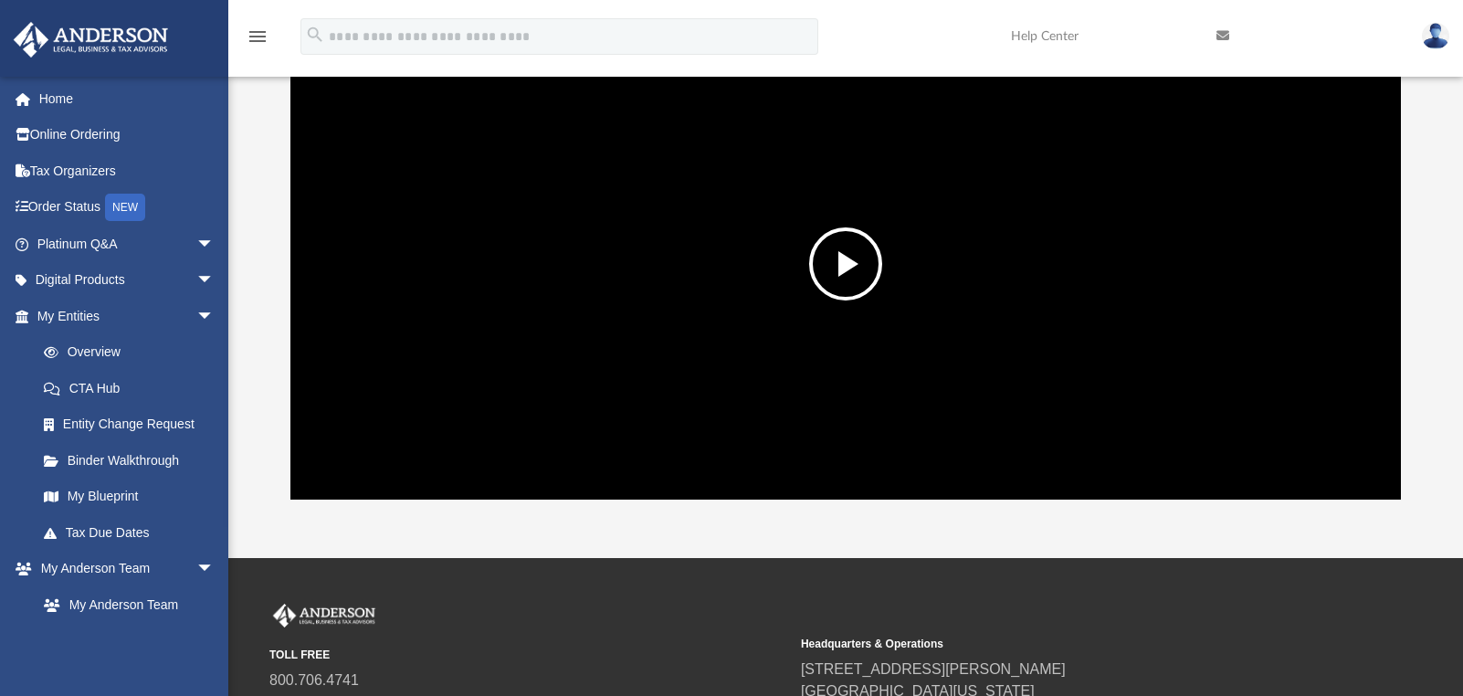
click at [847, 273] on button "File preview" at bounding box center [845, 263] width 73 height 73
click at [362, 406] on div "Autoplay Disabled Speed 1.25 Quality Auto Subtitles/CC Off Audio Autoplay Disab…" at bounding box center [846, 263] width 1112 height 471
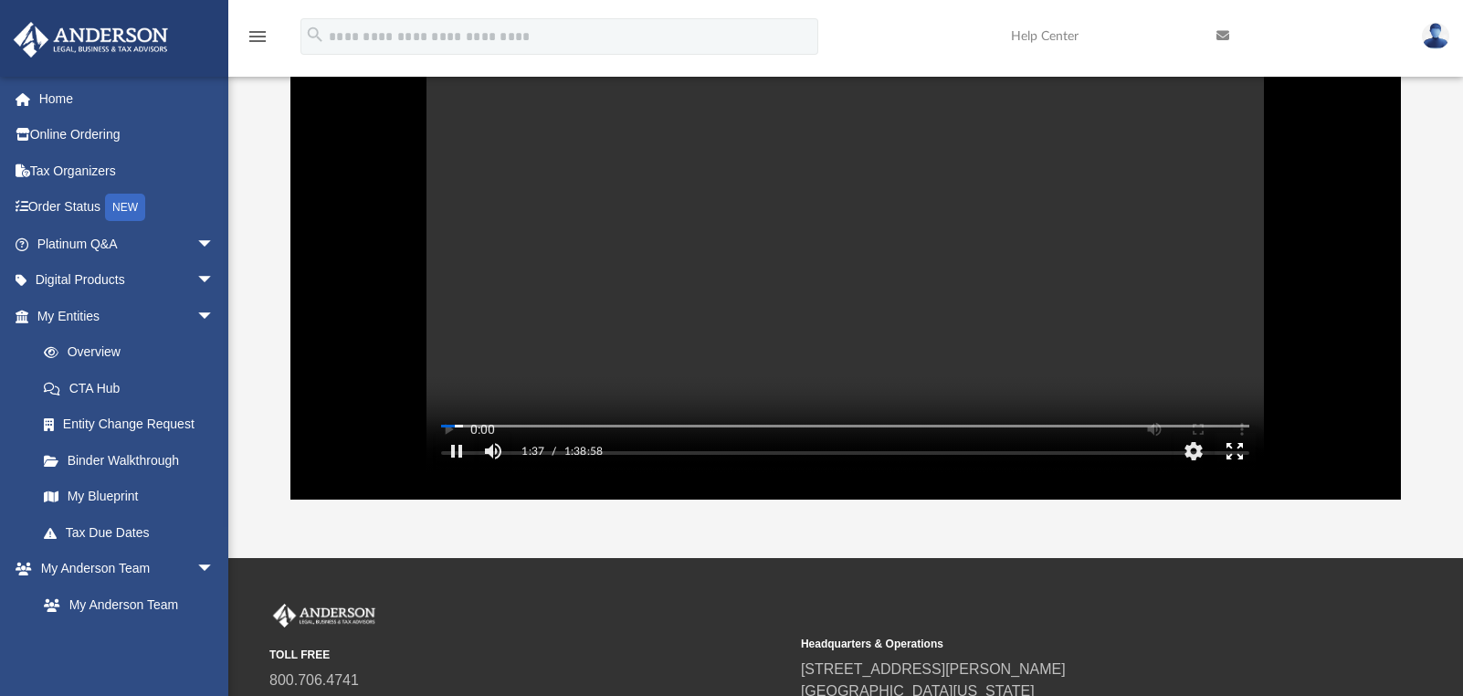
click at [1223, 469] on button "Enter fullscreen" at bounding box center [1235, 451] width 41 height 37
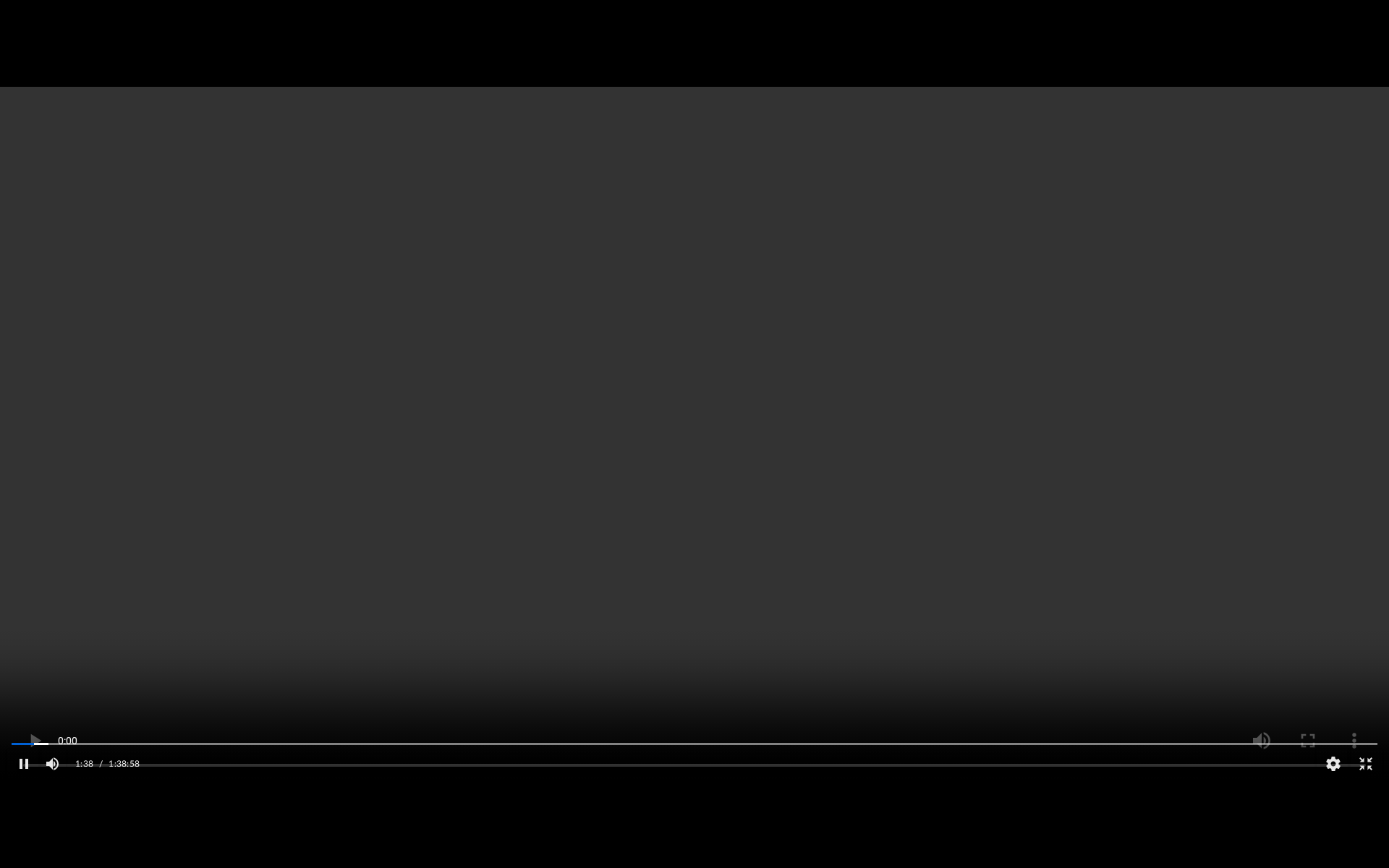
scroll to position [318, 1076]
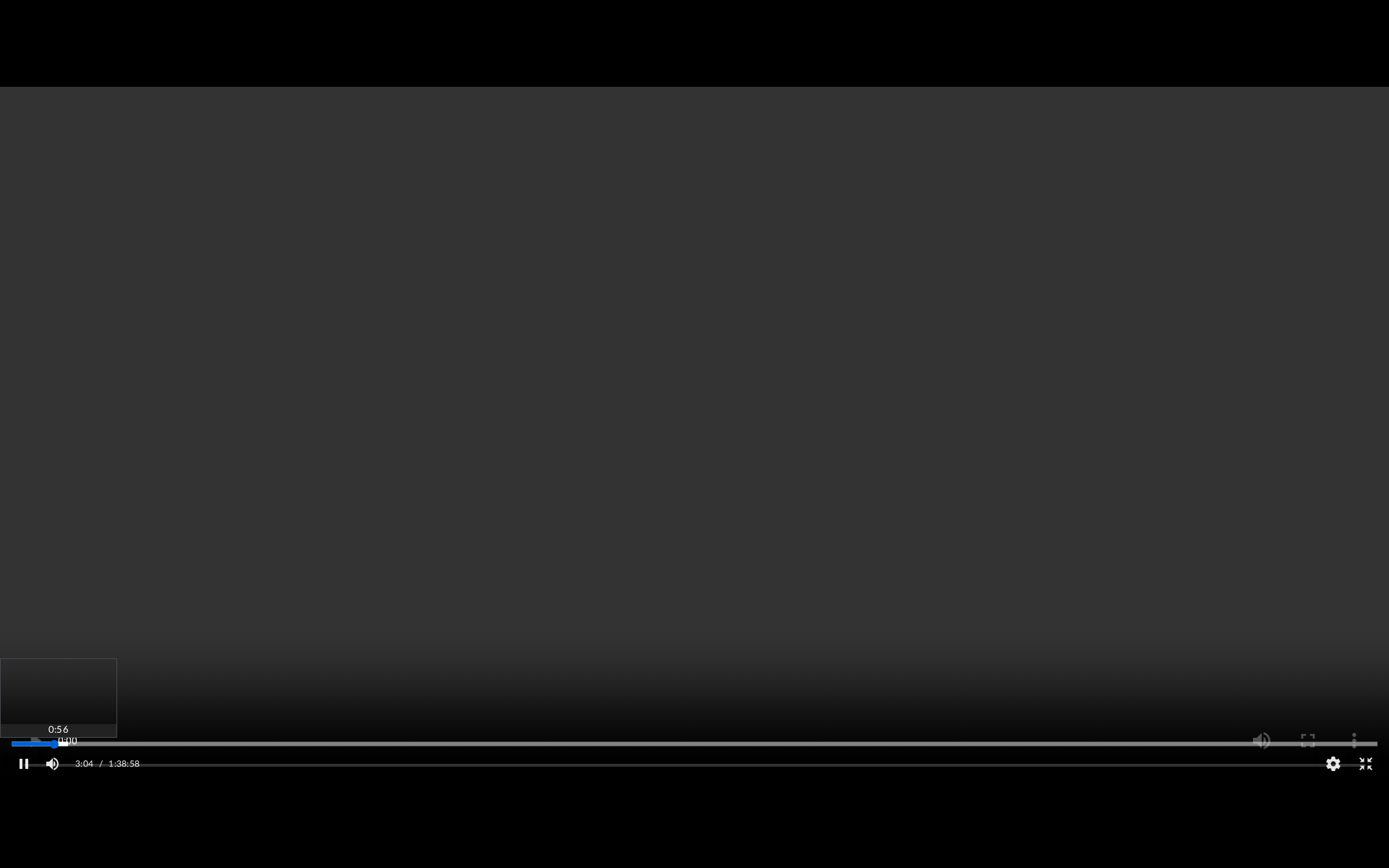
click at [26, 550] on div "Autoplay Disabled Speed 1.25 Quality Auto Subtitles/CC Off Audio Autoplay Disab…" at bounding box center [694, 434] width 1389 height 868
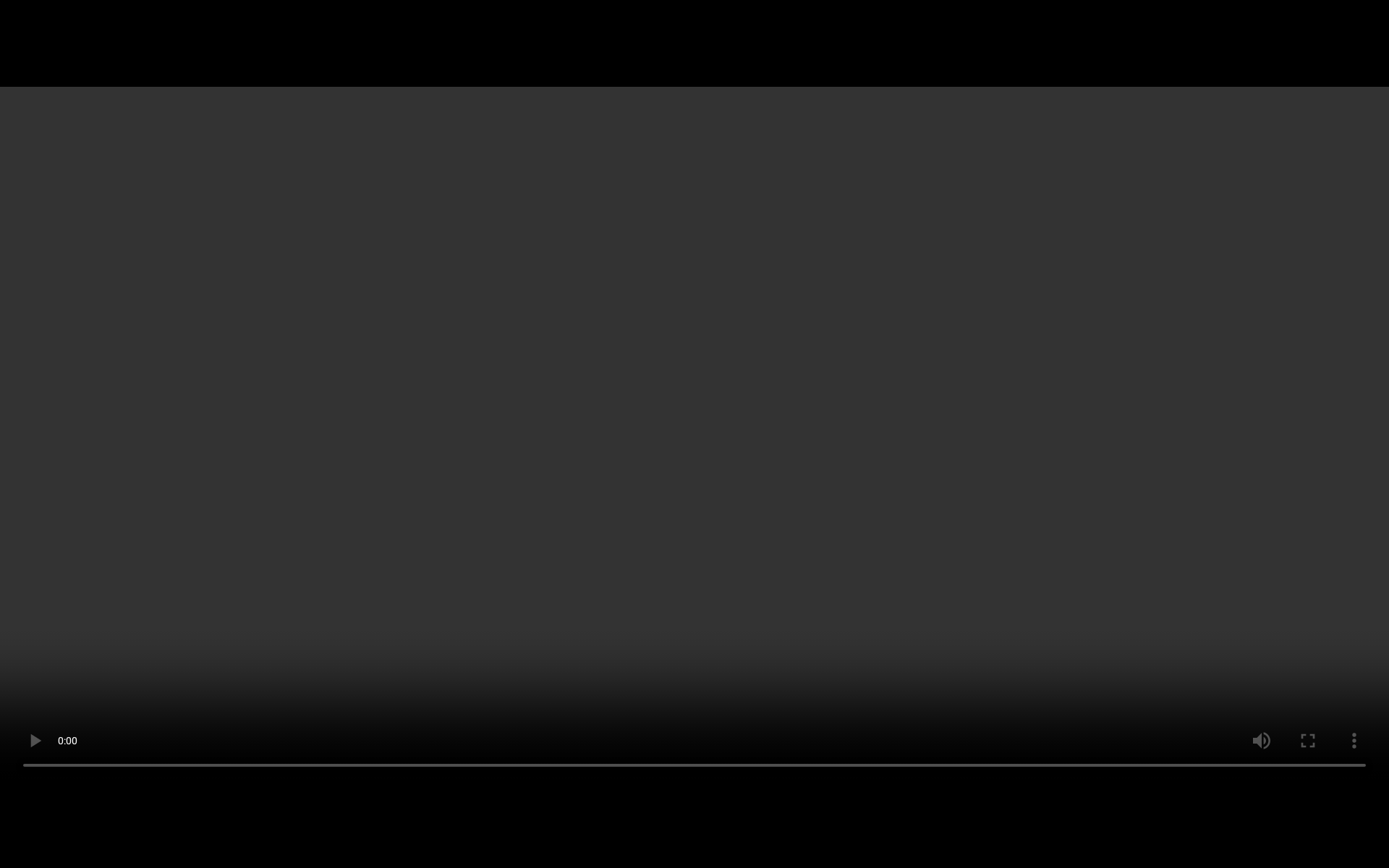
click at [744, 216] on video "File preview" at bounding box center [694, 434] width 1389 height 695
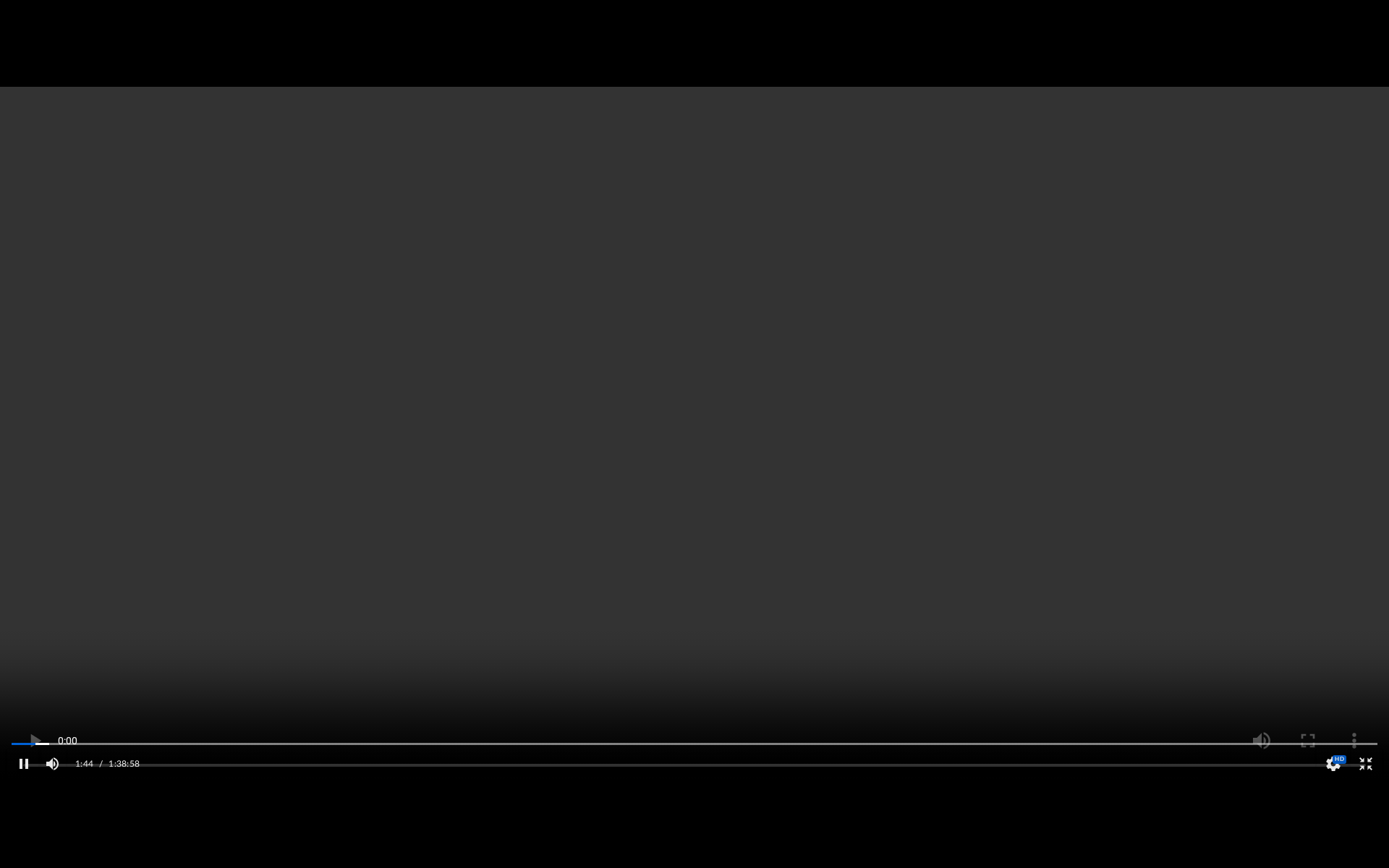
click at [744, 216] on video "File preview" at bounding box center [694, 434] width 1389 height 695
click at [27, 87] on video "File preview" at bounding box center [694, 434] width 1389 height 695
click at [44, 87] on video "File preview" at bounding box center [694, 434] width 1389 height 695
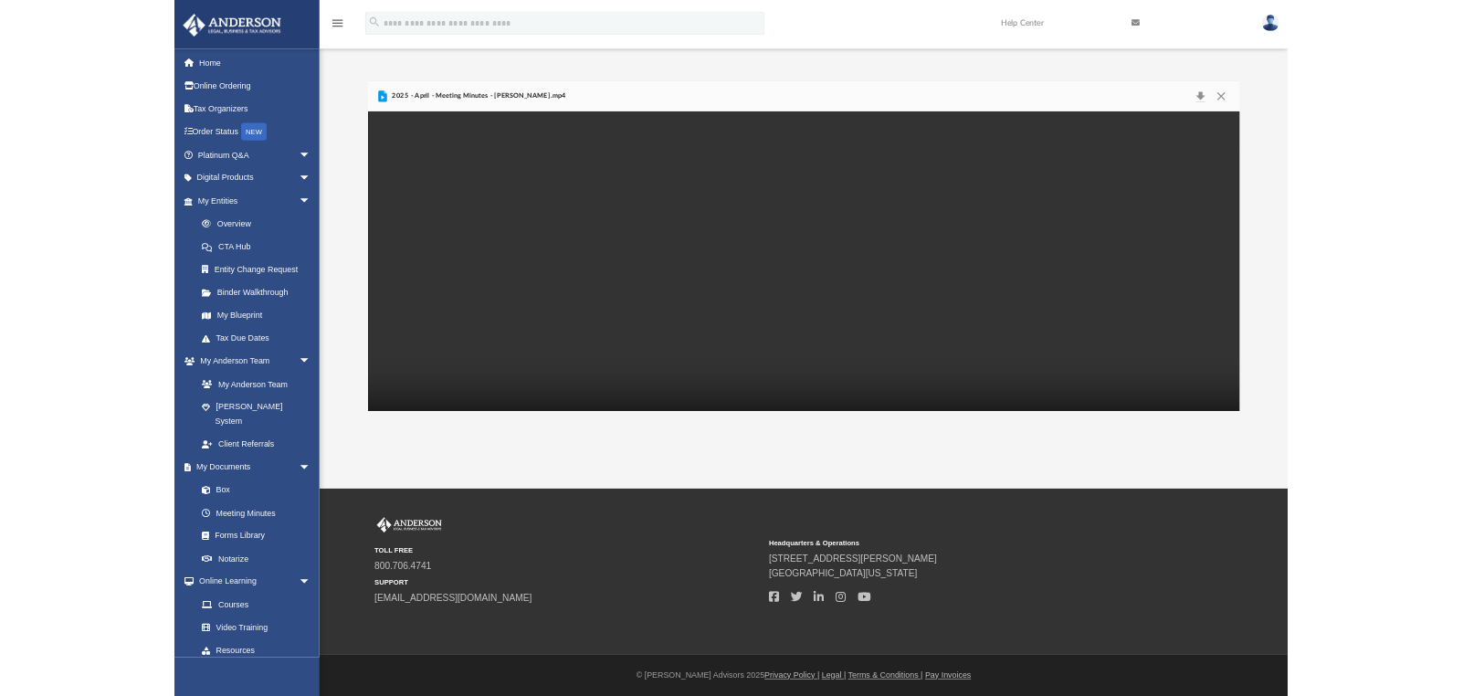
scroll to position [402, 1098]
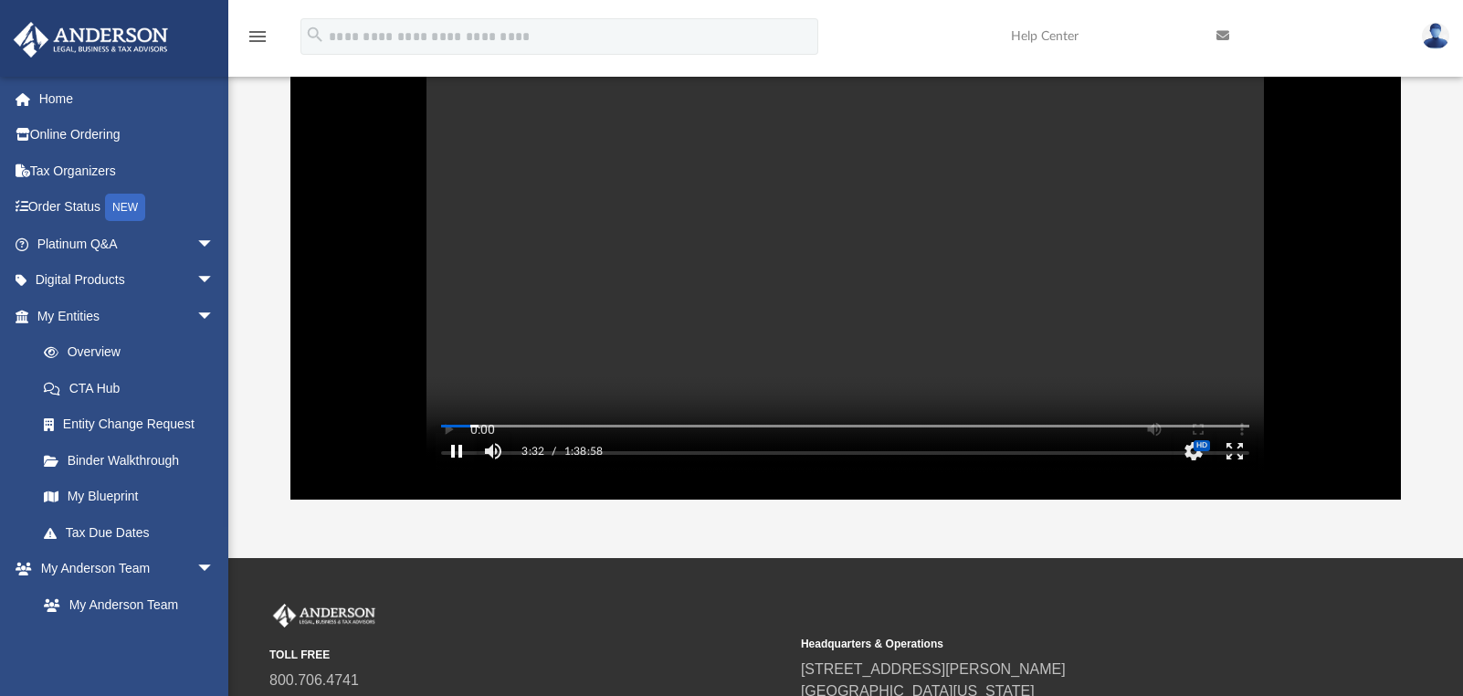
click at [448, 469] on button "Pause" at bounding box center [456, 451] width 41 height 37
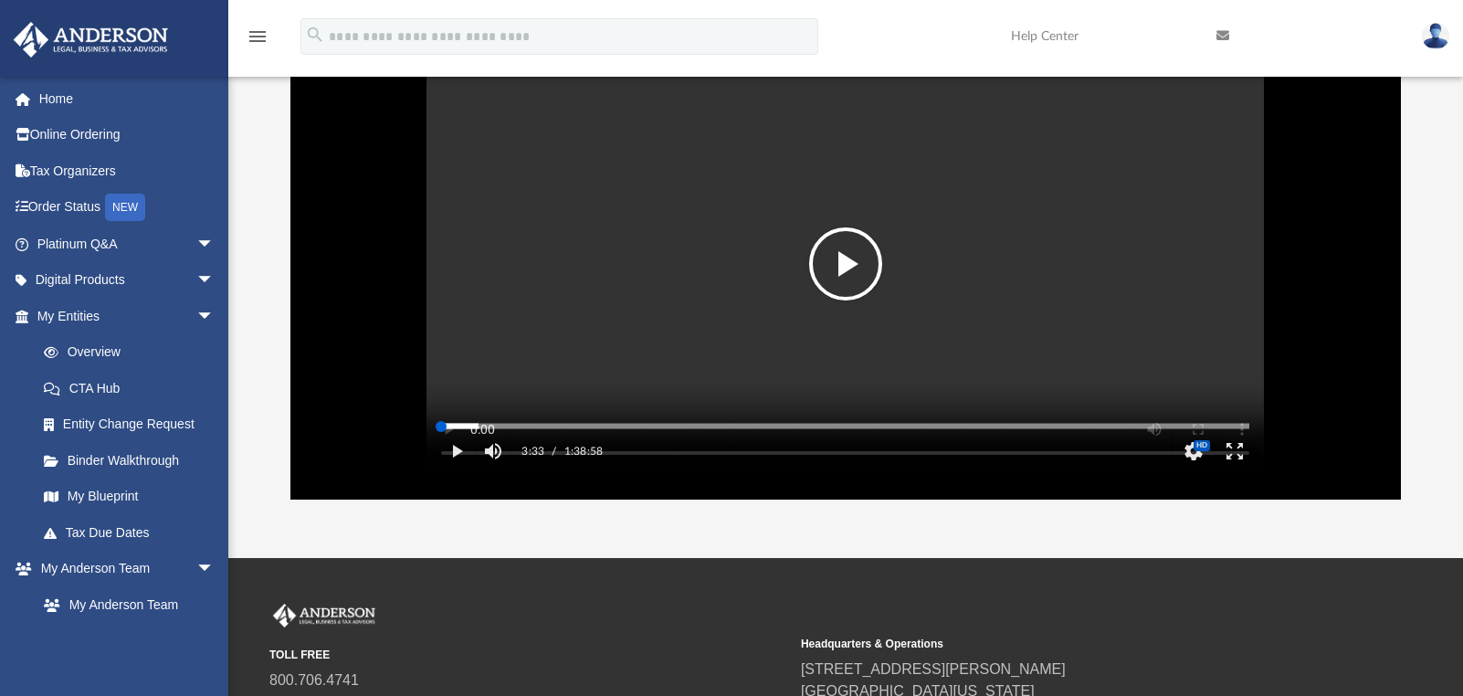
drag, startPoint x: 464, startPoint y: 453, endPoint x: 409, endPoint y: 456, distance: 54.9
click at [409, 456] on div "Autoplay Disabled Speed 1.25 Quality Auto Subtitles/CC Off Audio Autoplay Disab…" at bounding box center [846, 263] width 1112 height 471
click at [442, 469] on button "Play" at bounding box center [456, 451] width 41 height 37
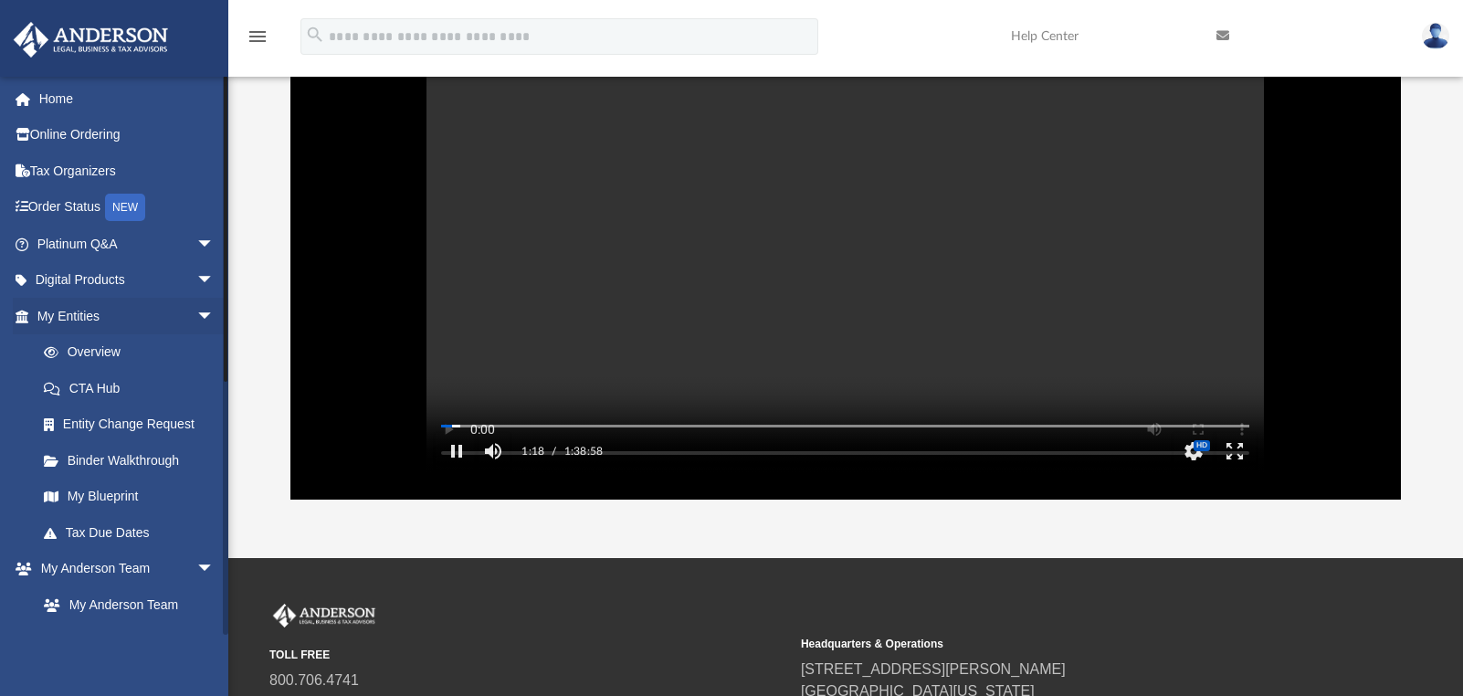
click at [5, 543] on li "My Entities arrow_drop_down Overview CTA Hub Entity Change Request Binder Walkt…" at bounding box center [121, 424] width 242 height 253
click at [486, 344] on video "File preview" at bounding box center [846, 263] width 838 height 419
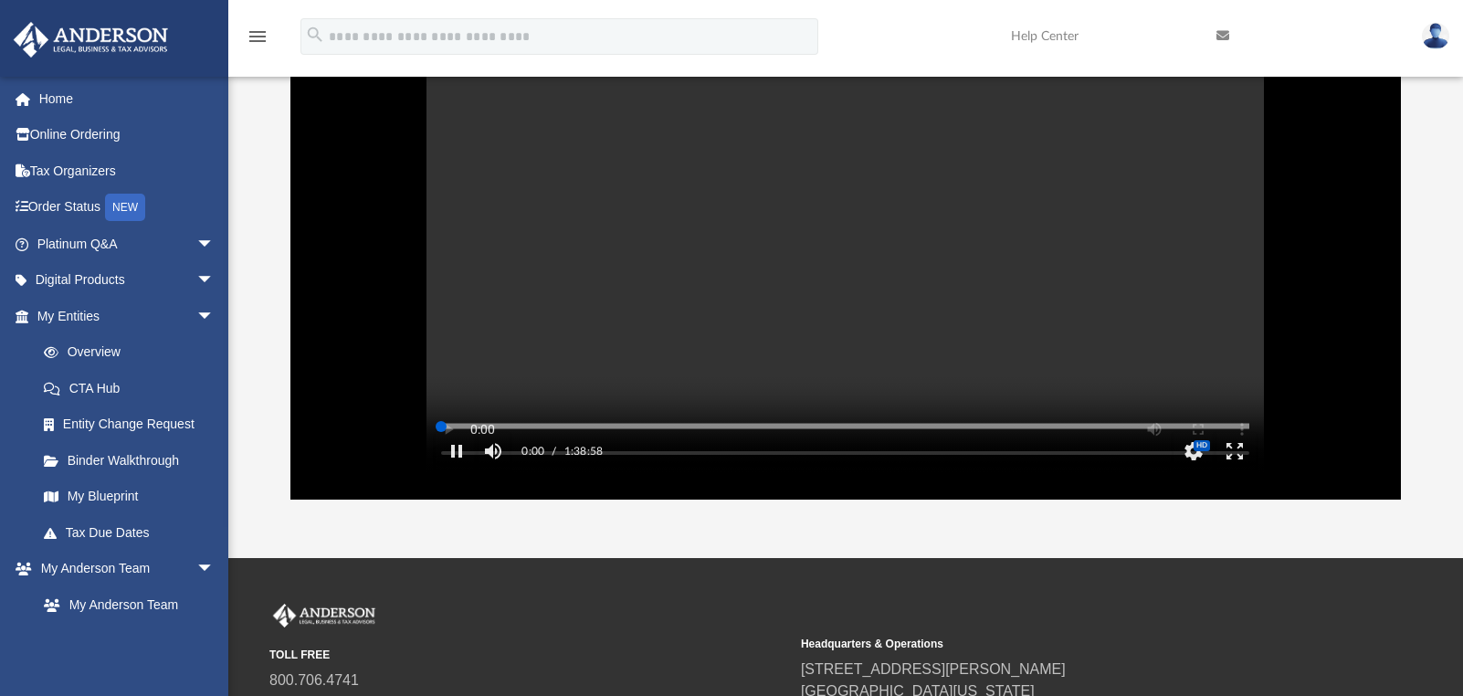
drag, startPoint x: 476, startPoint y: 453, endPoint x: 438, endPoint y: 451, distance: 37.5
click at [438, 432] on div "Media Slider" at bounding box center [441, 426] width 11 height 11
click at [437, 432] on div "Media Slider" at bounding box center [441, 426] width 11 height 11
click at [455, 469] on button "Pause" at bounding box center [456, 451] width 41 height 37
drag, startPoint x: 442, startPoint y: 450, endPoint x: 432, endPoint y: 449, distance: 10.1
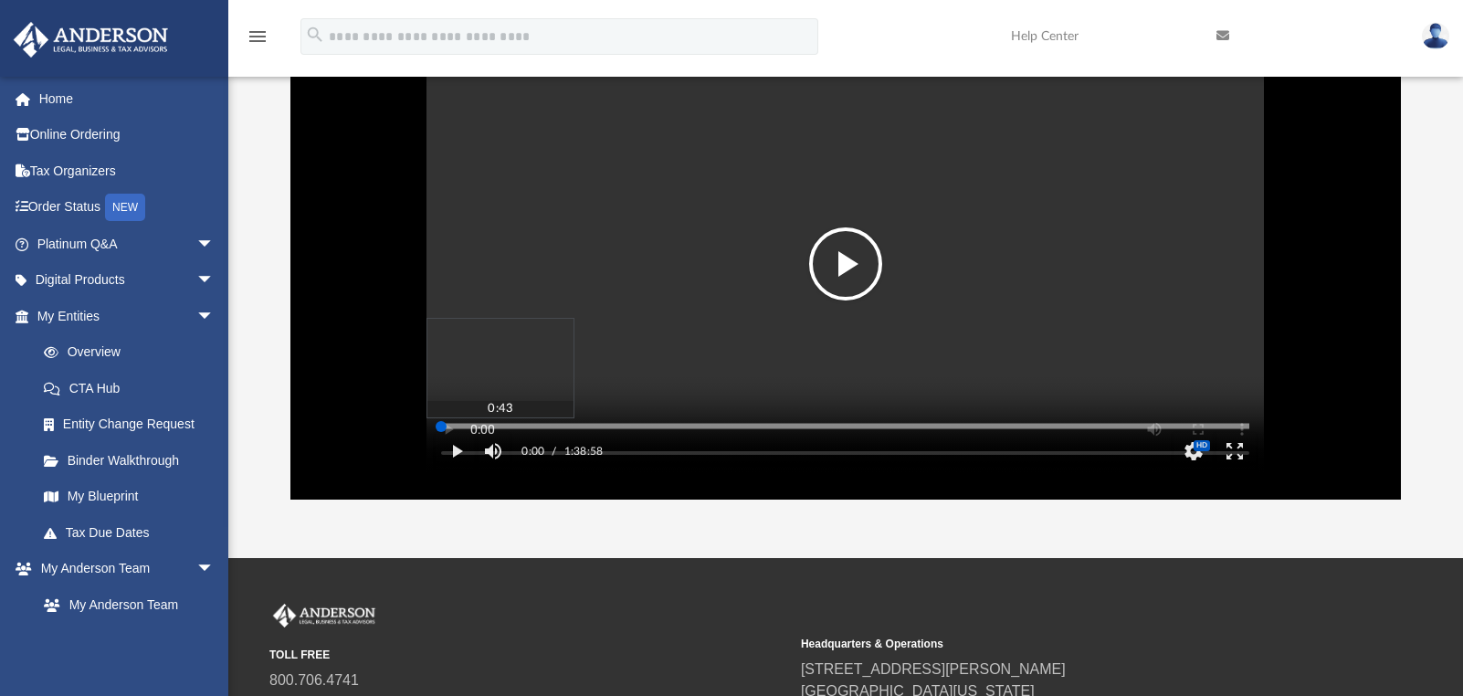
click at [432, 433] on div "Media Slider" at bounding box center [846, 425] width 838 height 15
click at [456, 469] on button "Play" at bounding box center [456, 451] width 41 height 37
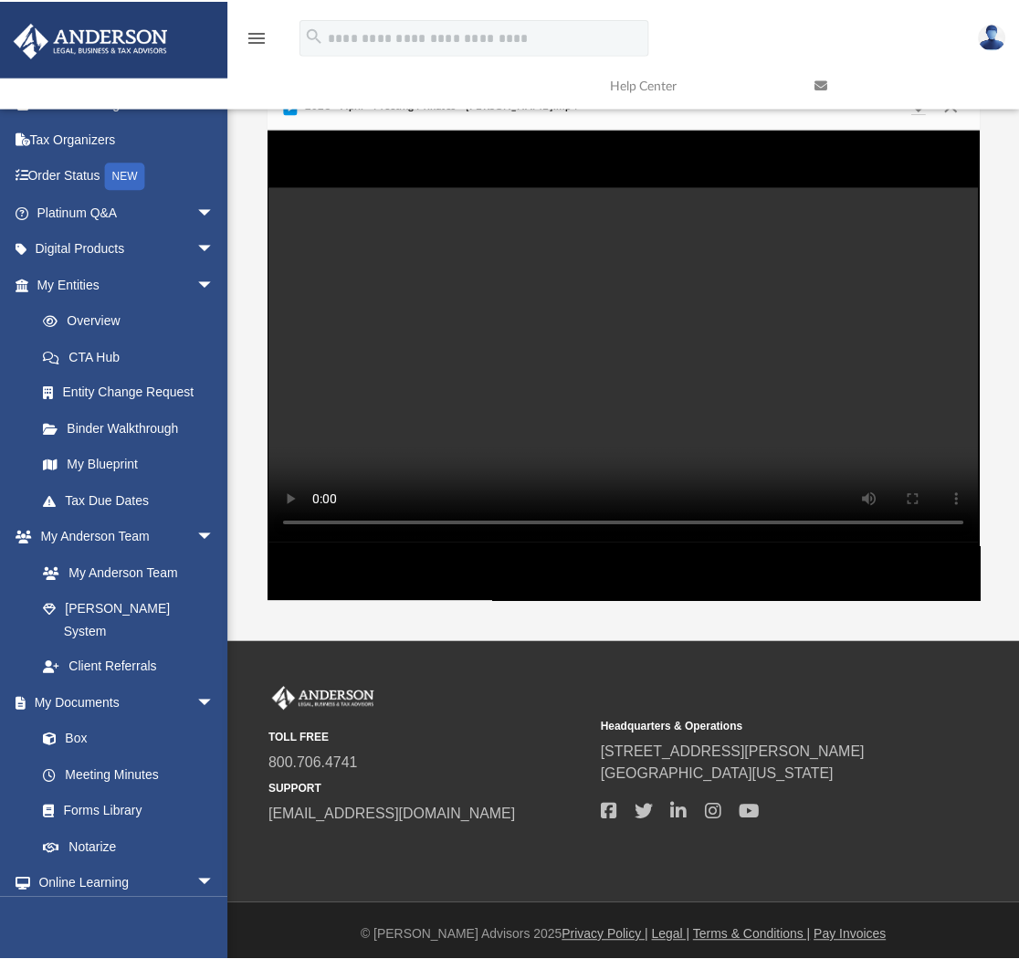
scroll to position [402, 699]
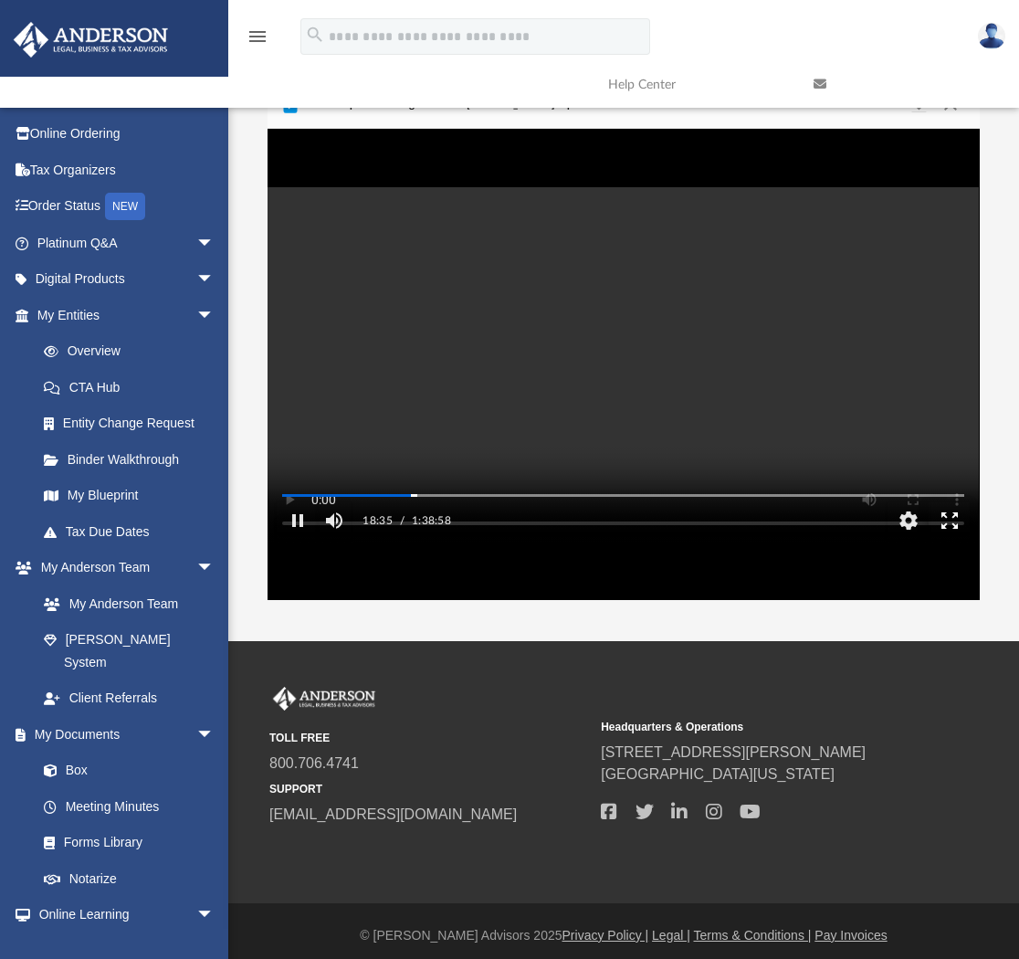
click at [949, 539] on button "Enter fullscreen" at bounding box center [949, 520] width 41 height 37
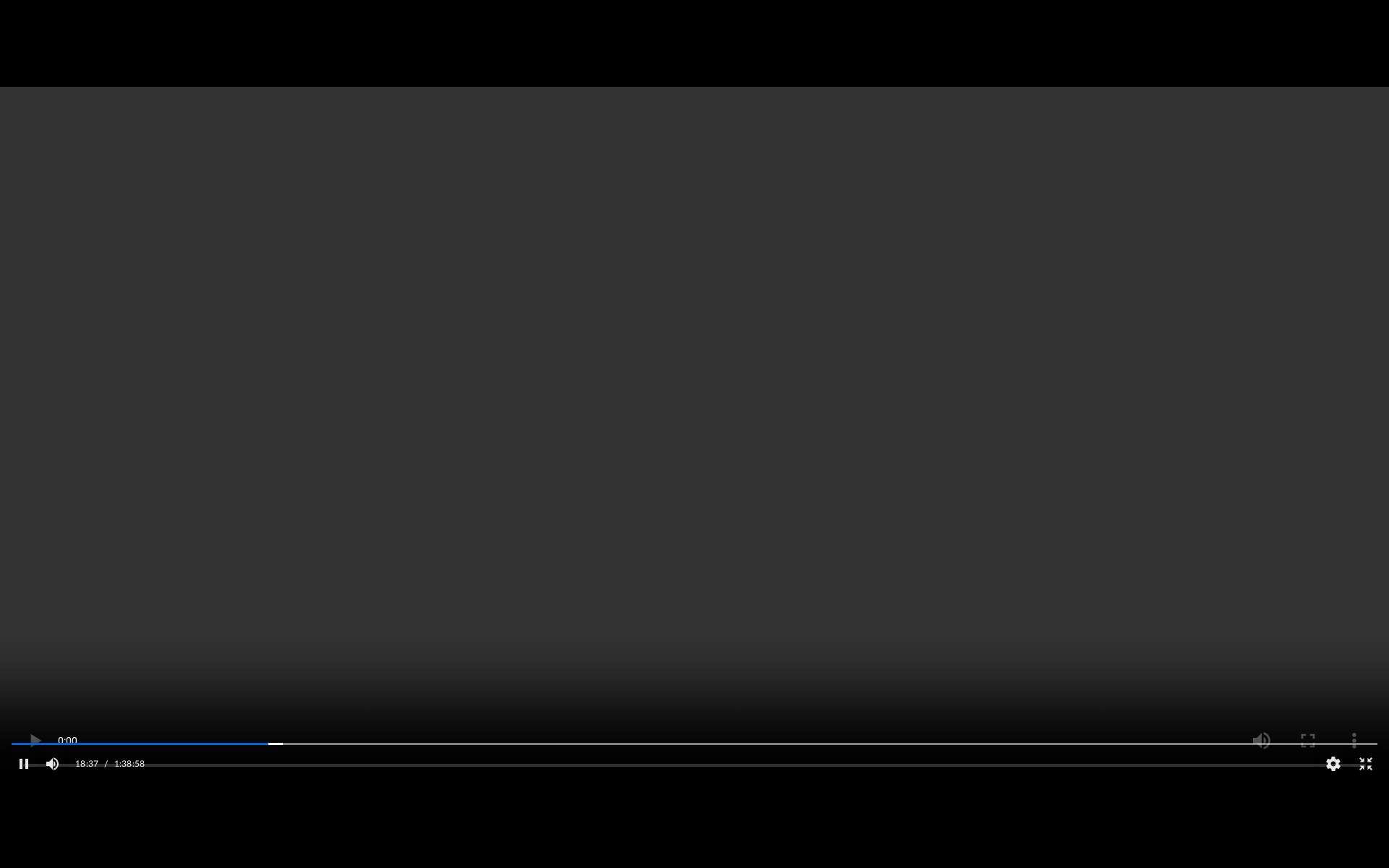
scroll to position [318, 1076]
click at [381, 442] on video "File preview" at bounding box center [694, 434] width 1389 height 695
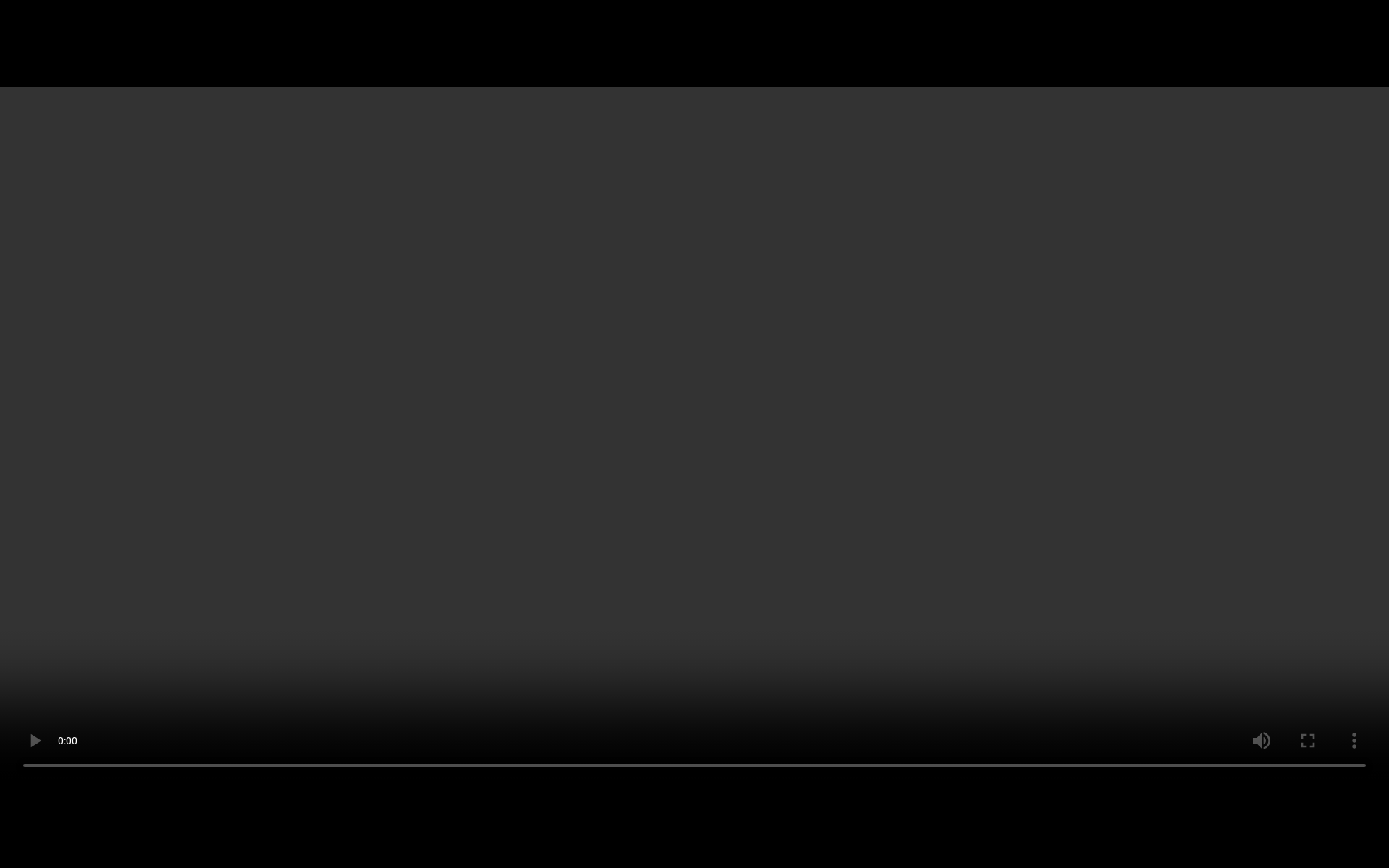
click at [327, 369] on video "File preview" at bounding box center [694, 434] width 1389 height 695
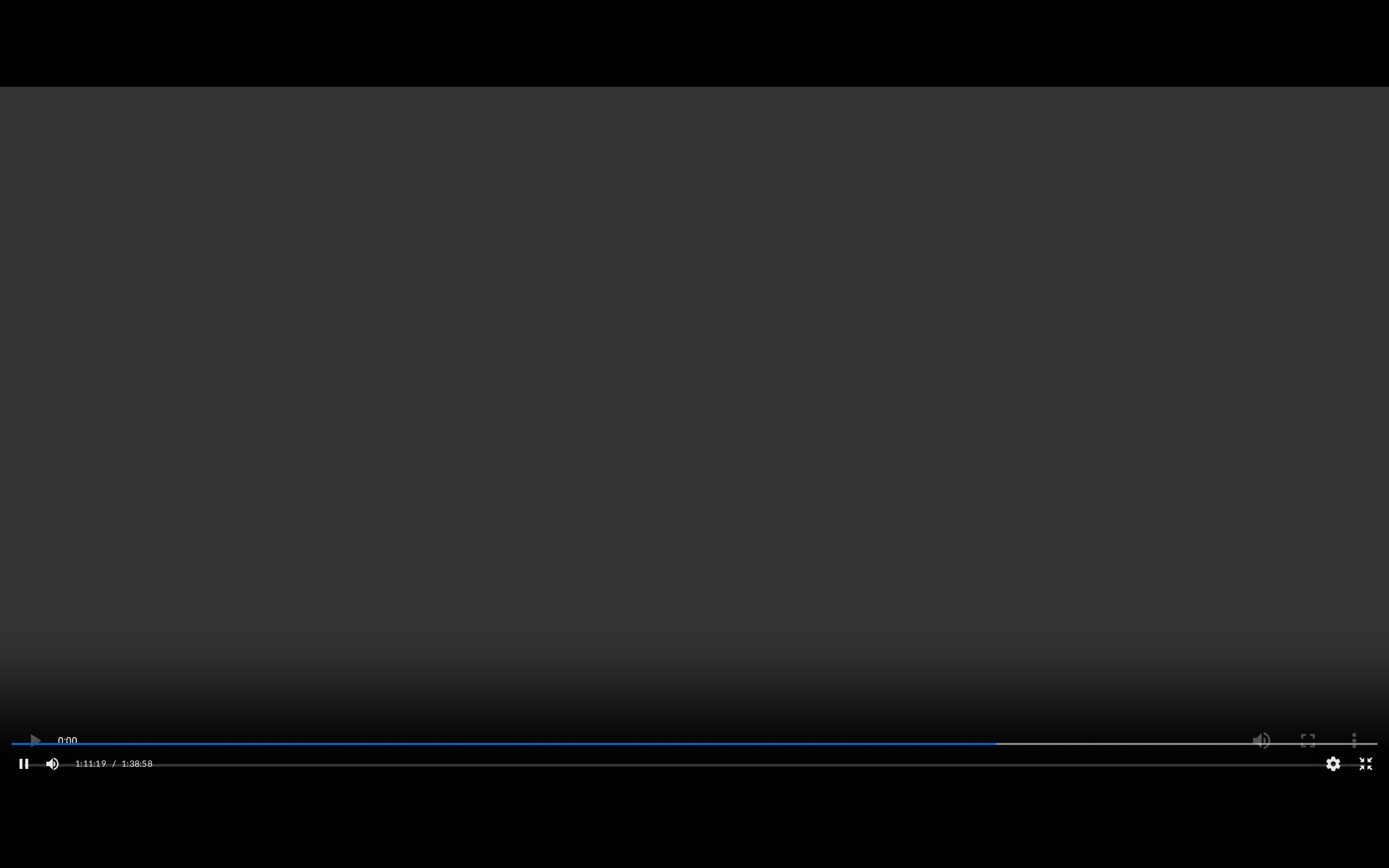
click at [1158, 550] on button "Exit fullscreen" at bounding box center [1364, 763] width 32 height 29
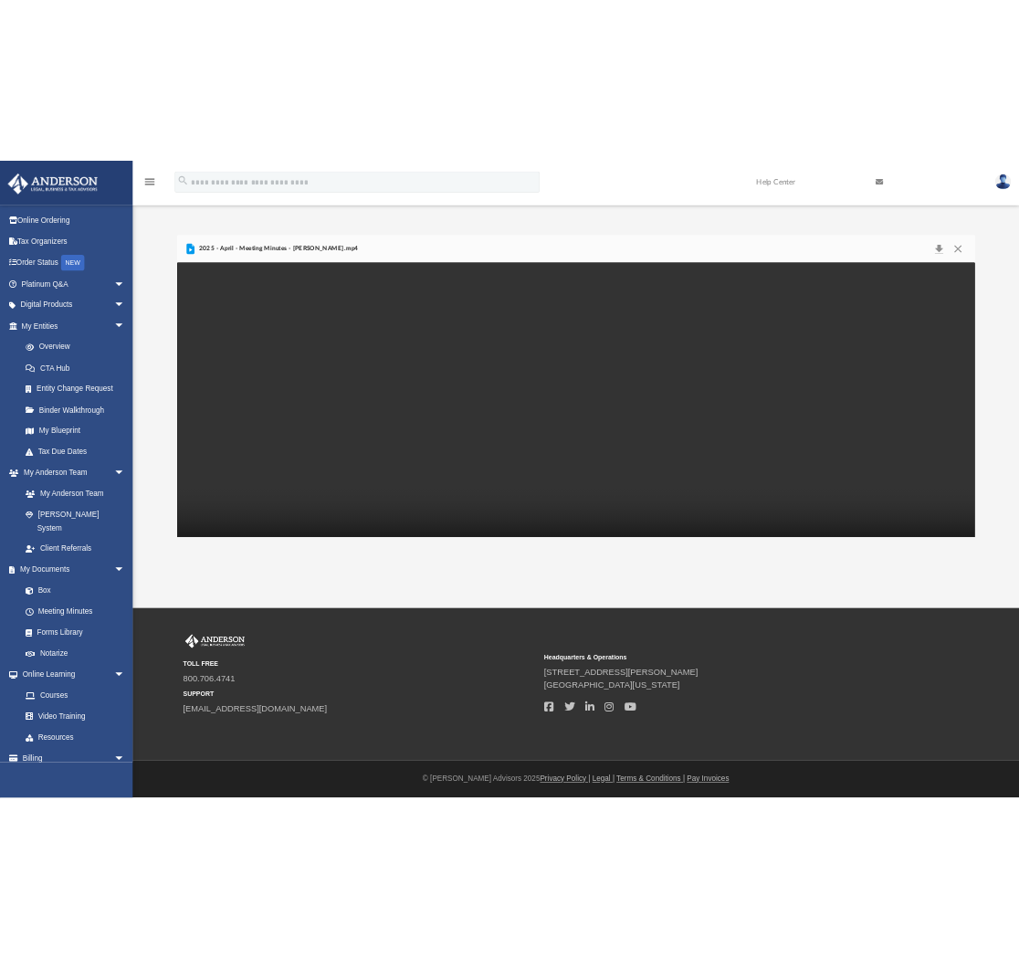
scroll to position [402, 699]
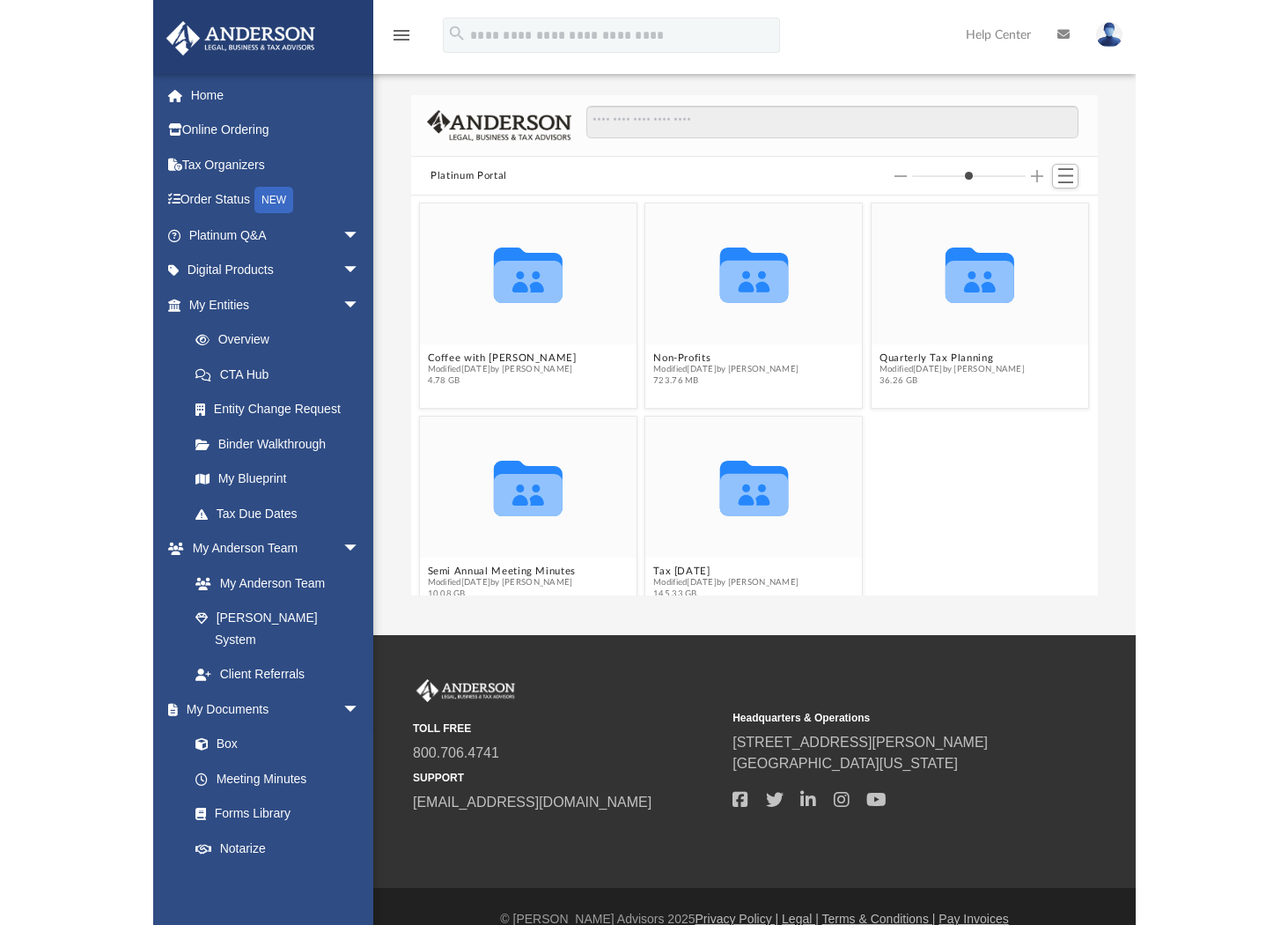
scroll to position [388, 674]
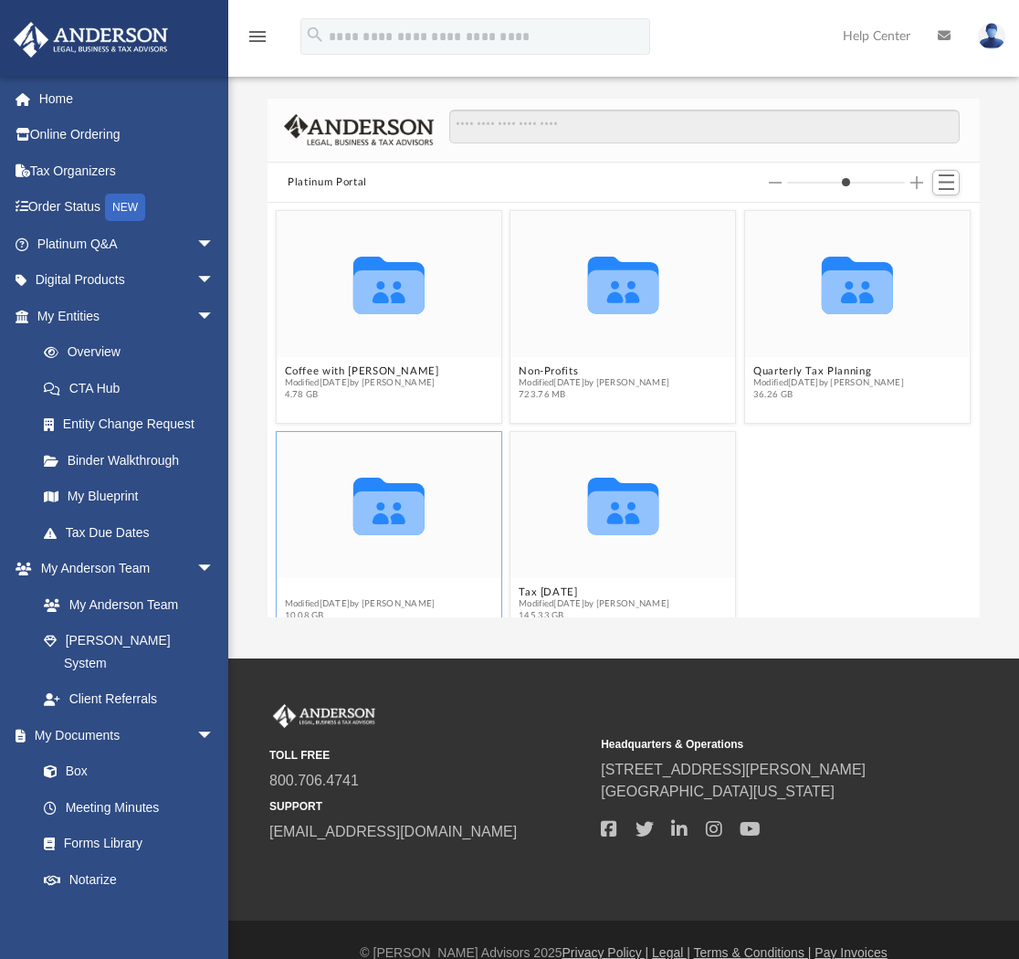
click at [382, 589] on button "Semi Annual Meeting Minutes" at bounding box center [362, 592] width 154 height 12
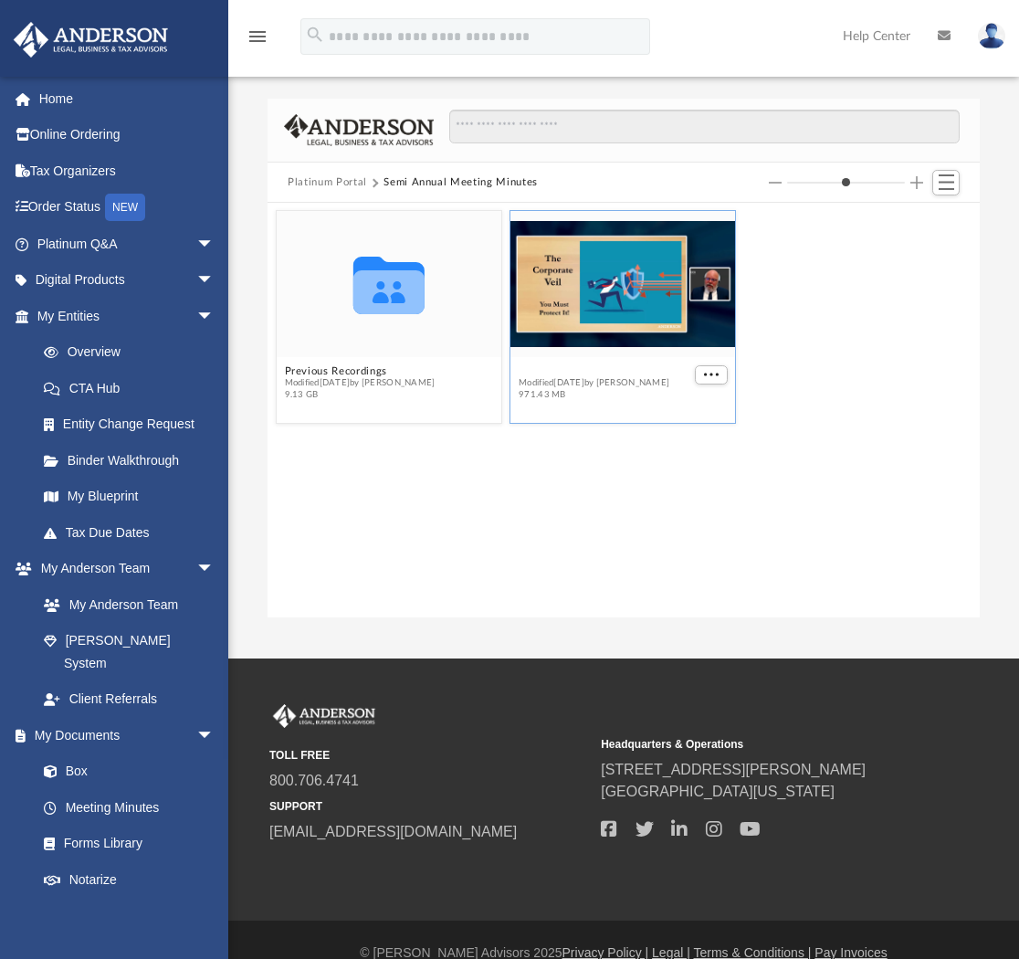
click at [573, 374] on button "2025 - April - Meeting Minutes - [PERSON_NAME].mp4" at bounding box center [606, 371] width 173 height 12
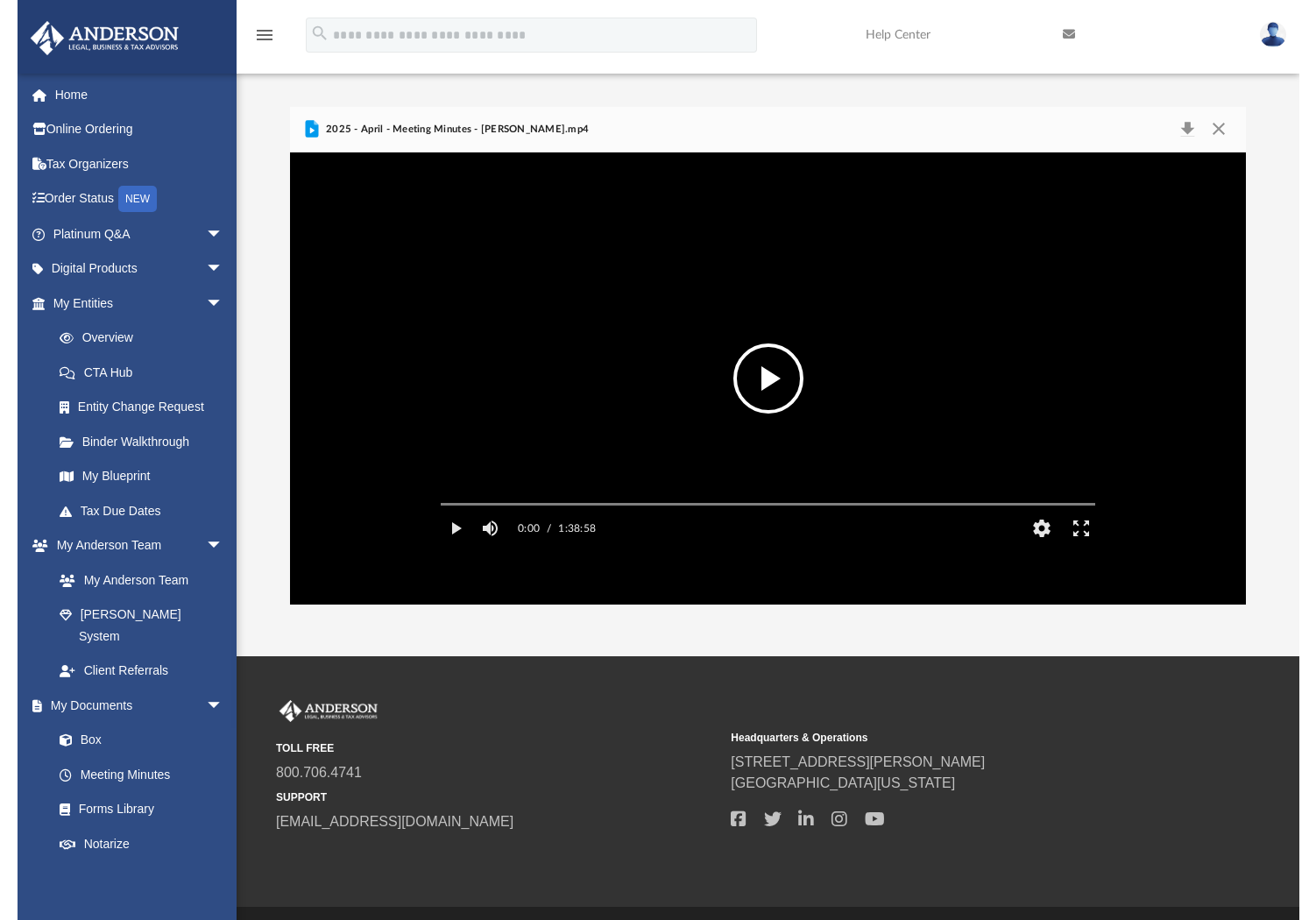
scroll to position [14, 14]
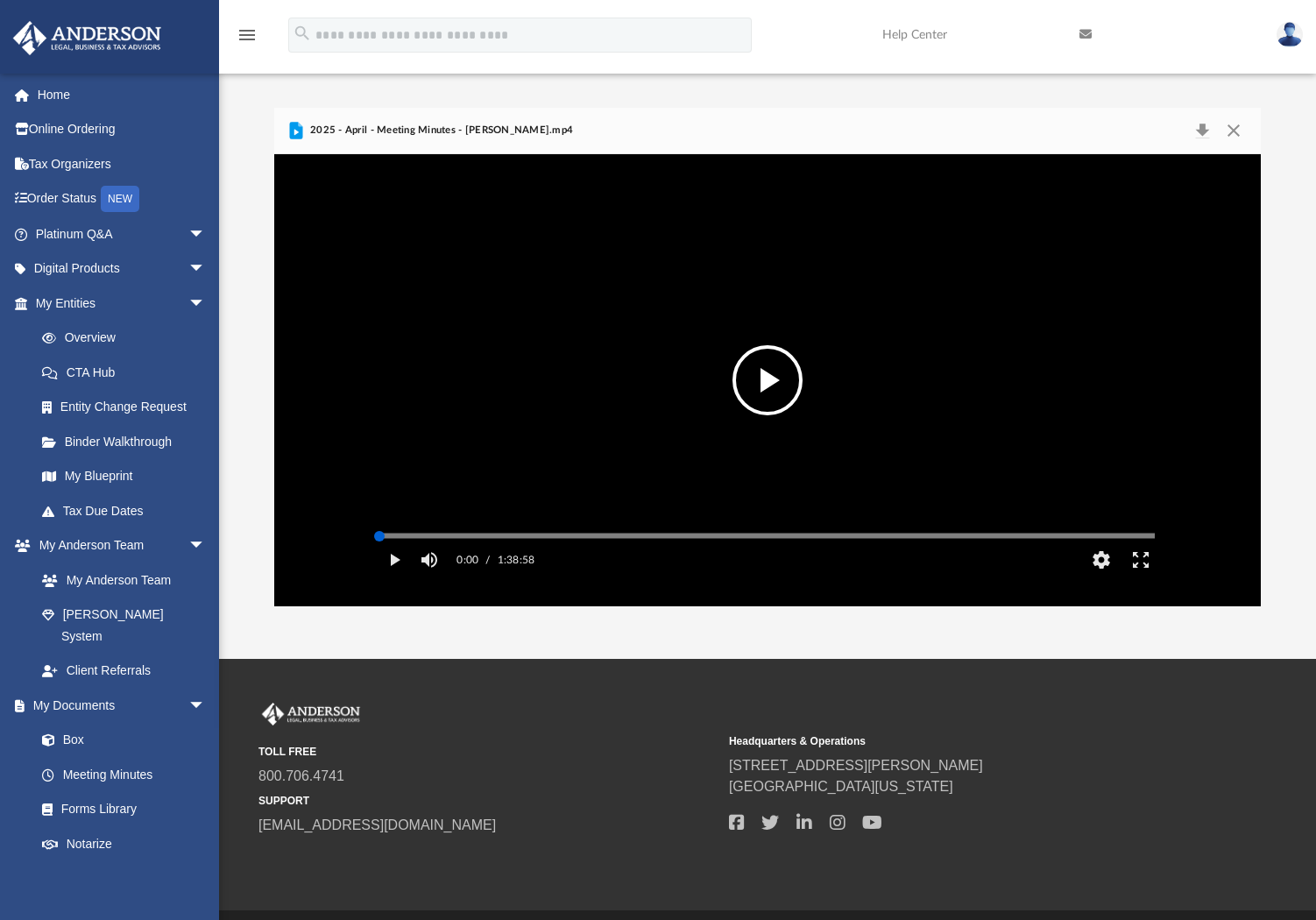
type input "*"
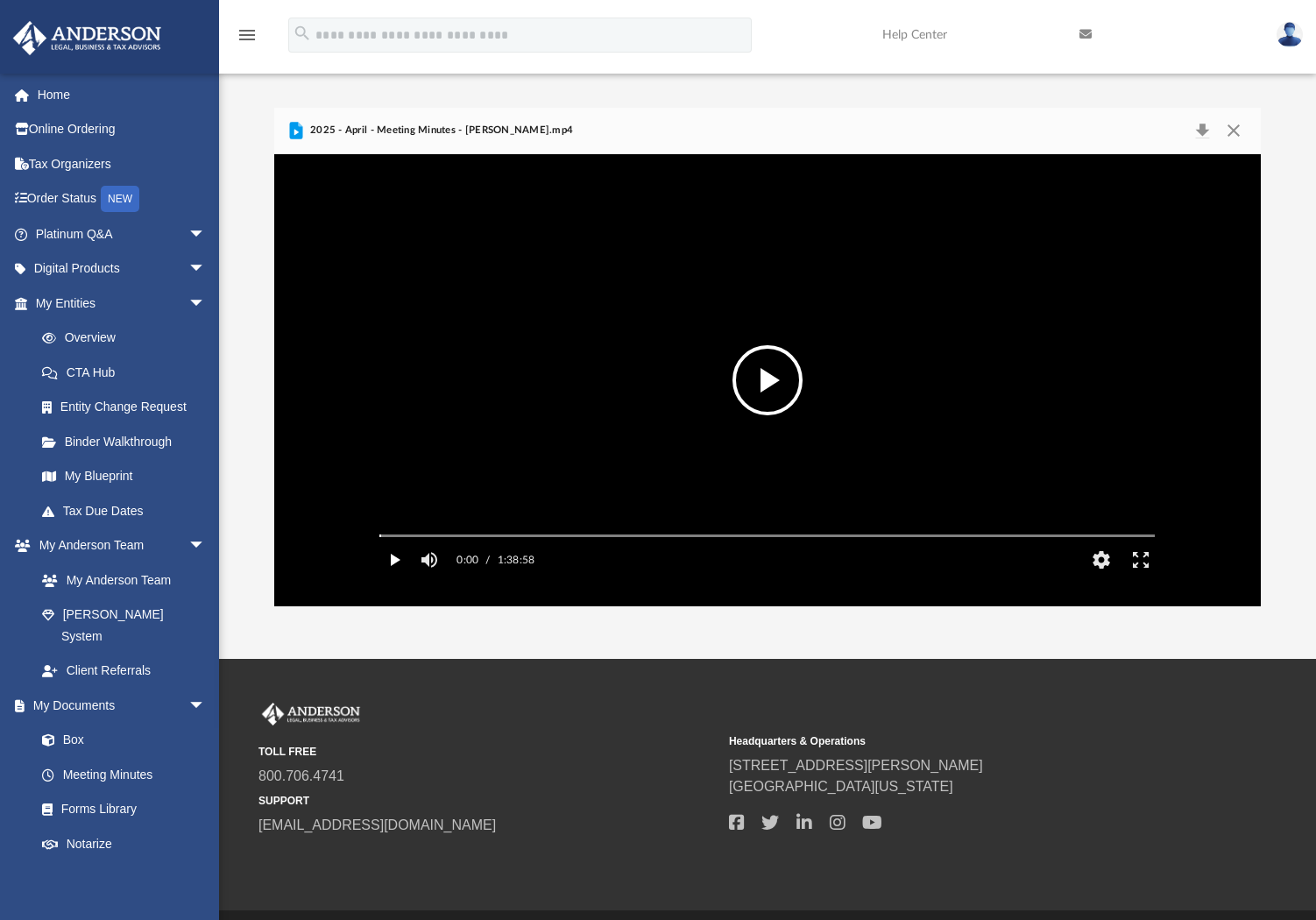
click at [393, 578] on button "Play" at bounding box center [393, 559] width 39 height 35
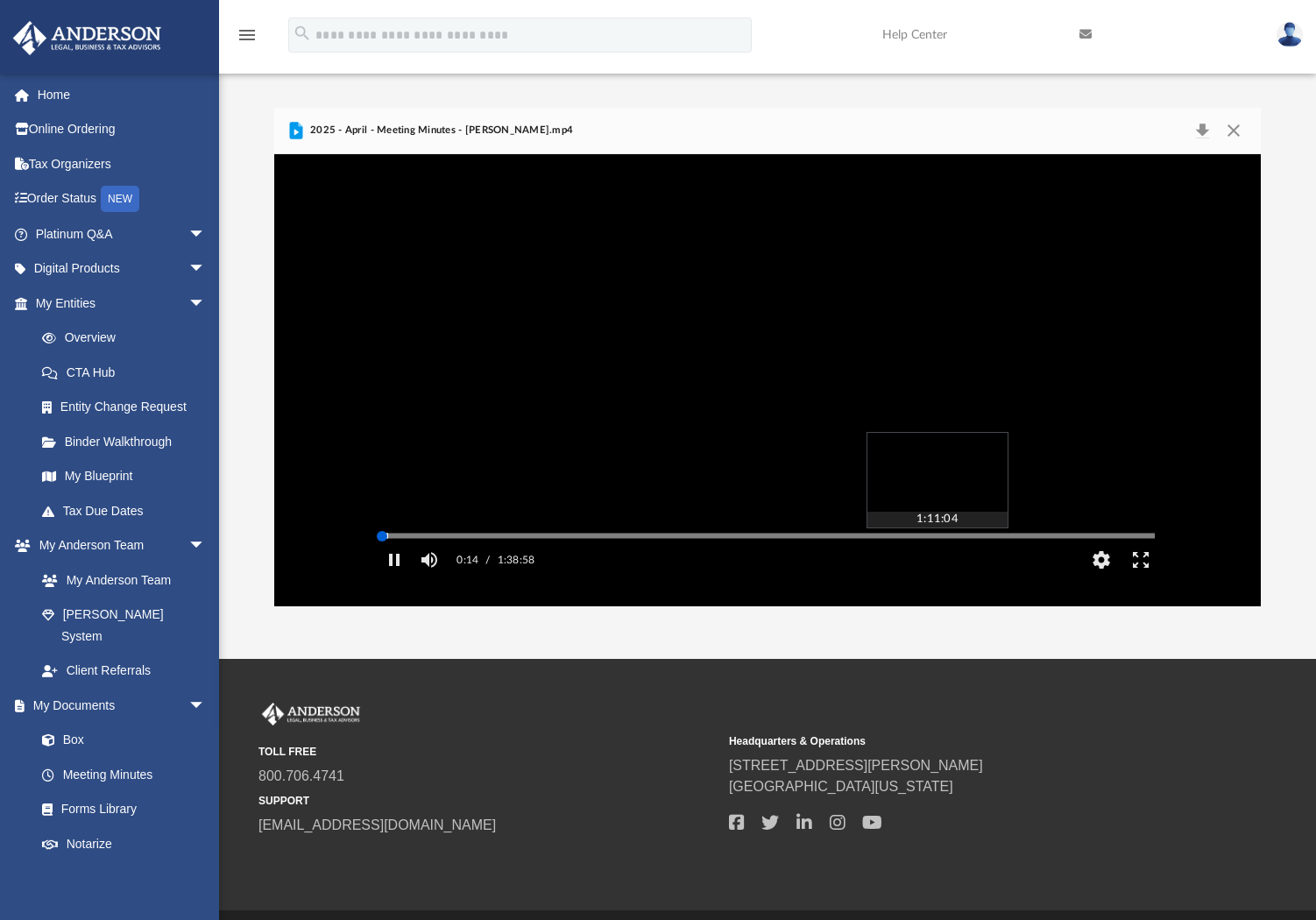
click at [925, 542] on div "Media Slider" at bounding box center [1155, 535] width 775 height 14
click at [925, 562] on div "Autoplay Disabled Speed 1.25 Quality Auto Subtitles/CC Off Audio Autoplay Disab…" at bounding box center [767, 380] width 987 height 452
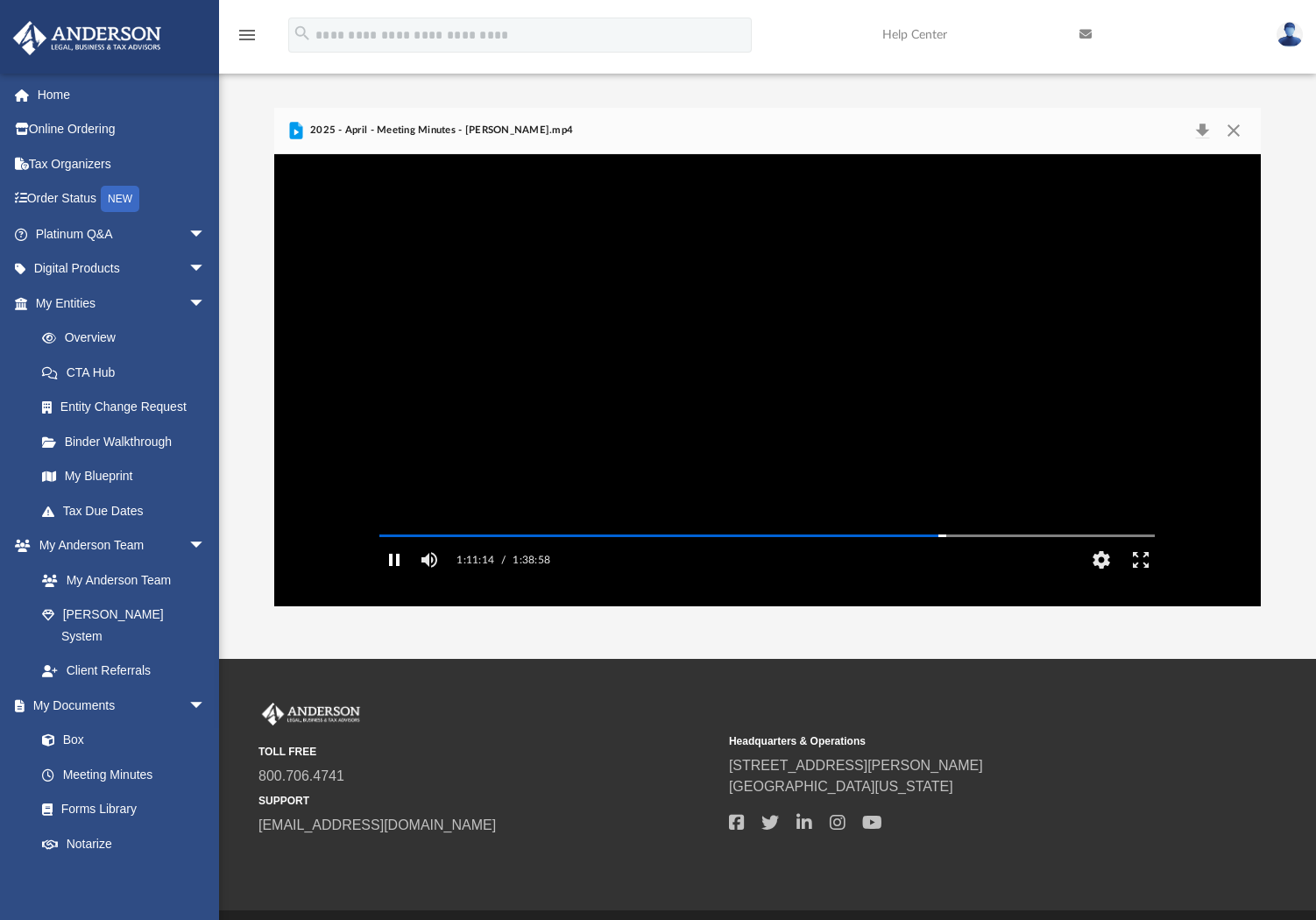
click at [380, 578] on button "Pause" at bounding box center [393, 559] width 39 height 35
click at [756, 389] on button "File preview" at bounding box center [767, 380] width 70 height 70
click at [566, 719] on div "TOLL FREE 800.706.4741 SUPPORT [EMAIL_ADDRESS][DOMAIN_NAME]" at bounding box center [487, 768] width 458 height 133
click at [621, 397] on video "File preview" at bounding box center [767, 379] width 804 height 402
click at [621, 395] on video "File preview" at bounding box center [767, 379] width 804 height 402
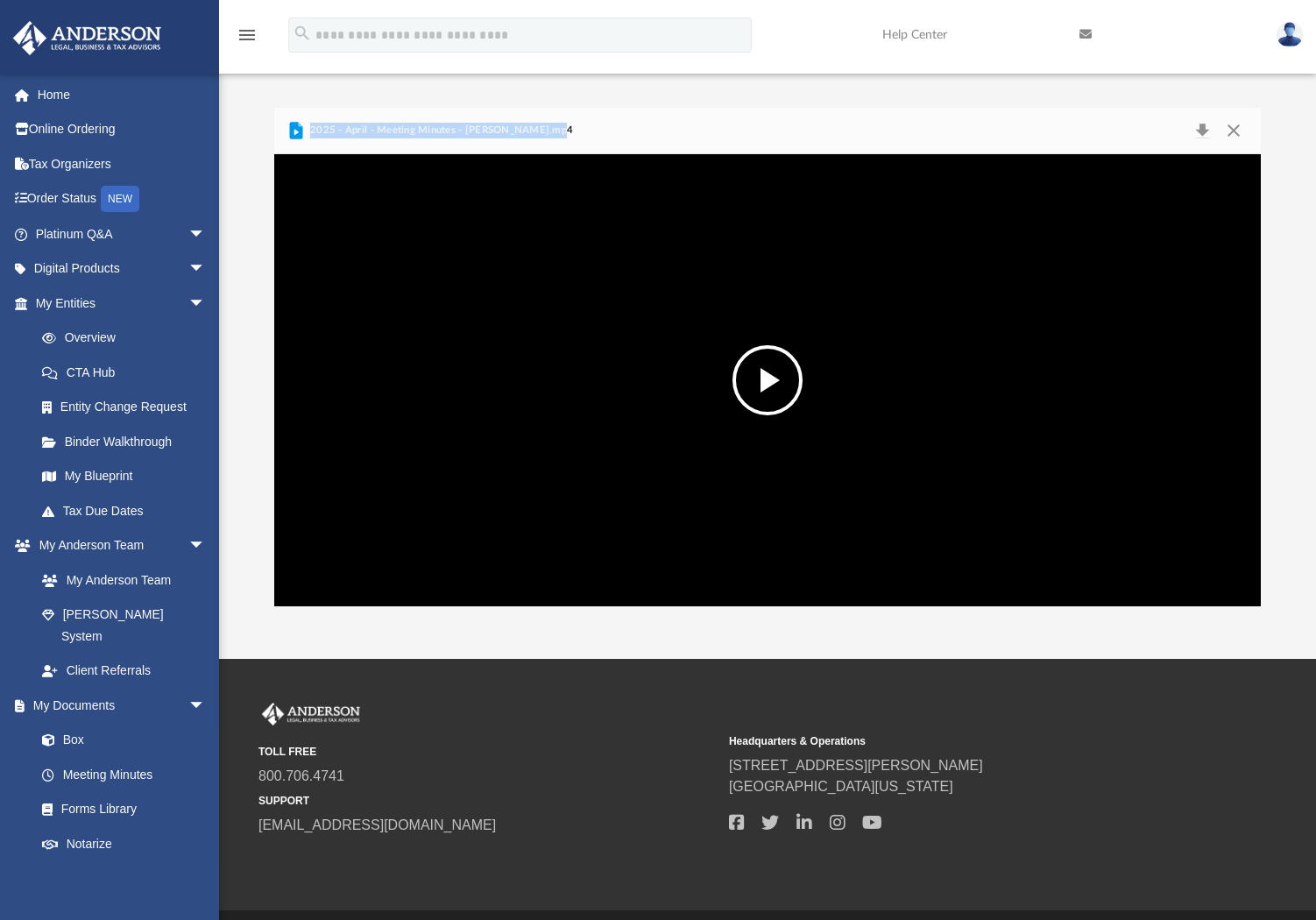
drag, startPoint x: 313, startPoint y: 129, endPoint x: 552, endPoint y: 127, distance: 239.0
click at [552, 127] on div "2025 - April - Meeting Minutes - [PERSON_NAME].mp4" at bounding box center [767, 130] width 987 height 46
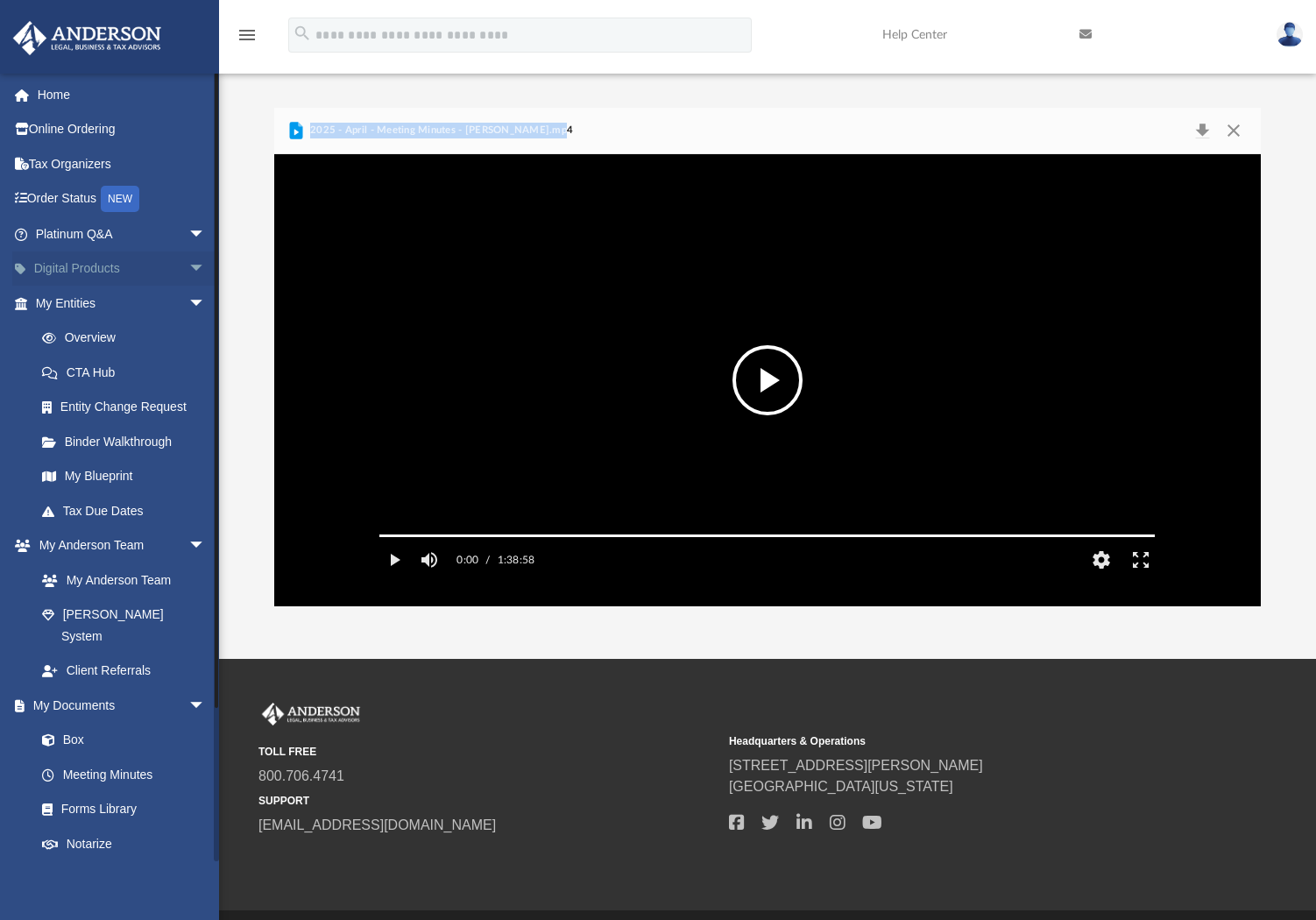
copy span "2025 - April - Meeting Minutes - [PERSON_NAME].mp4"
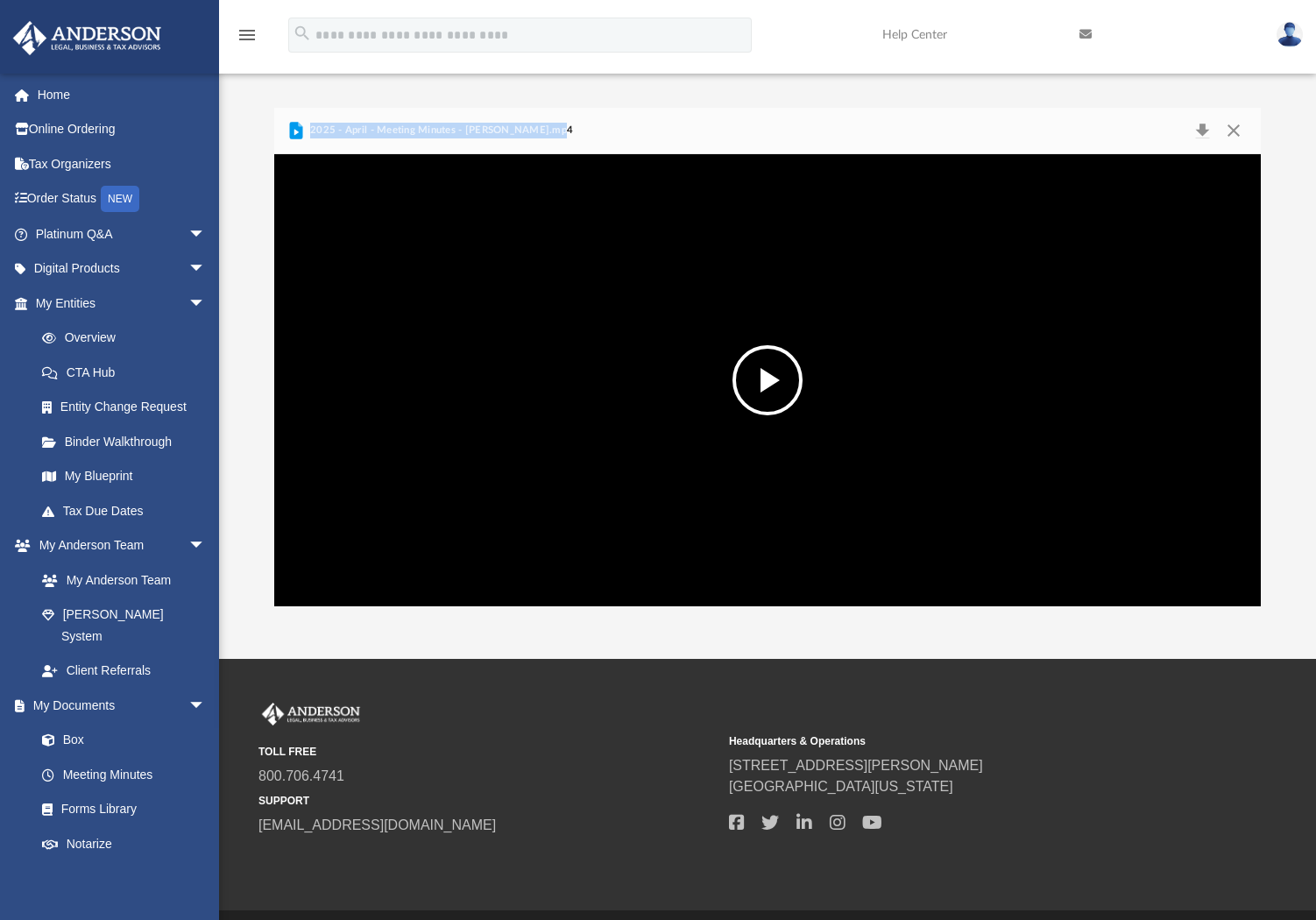
copy span "2025 - April - Meeting Minutes - [PERSON_NAME].mp4"
